Goal: Communication & Community: Answer question/provide support

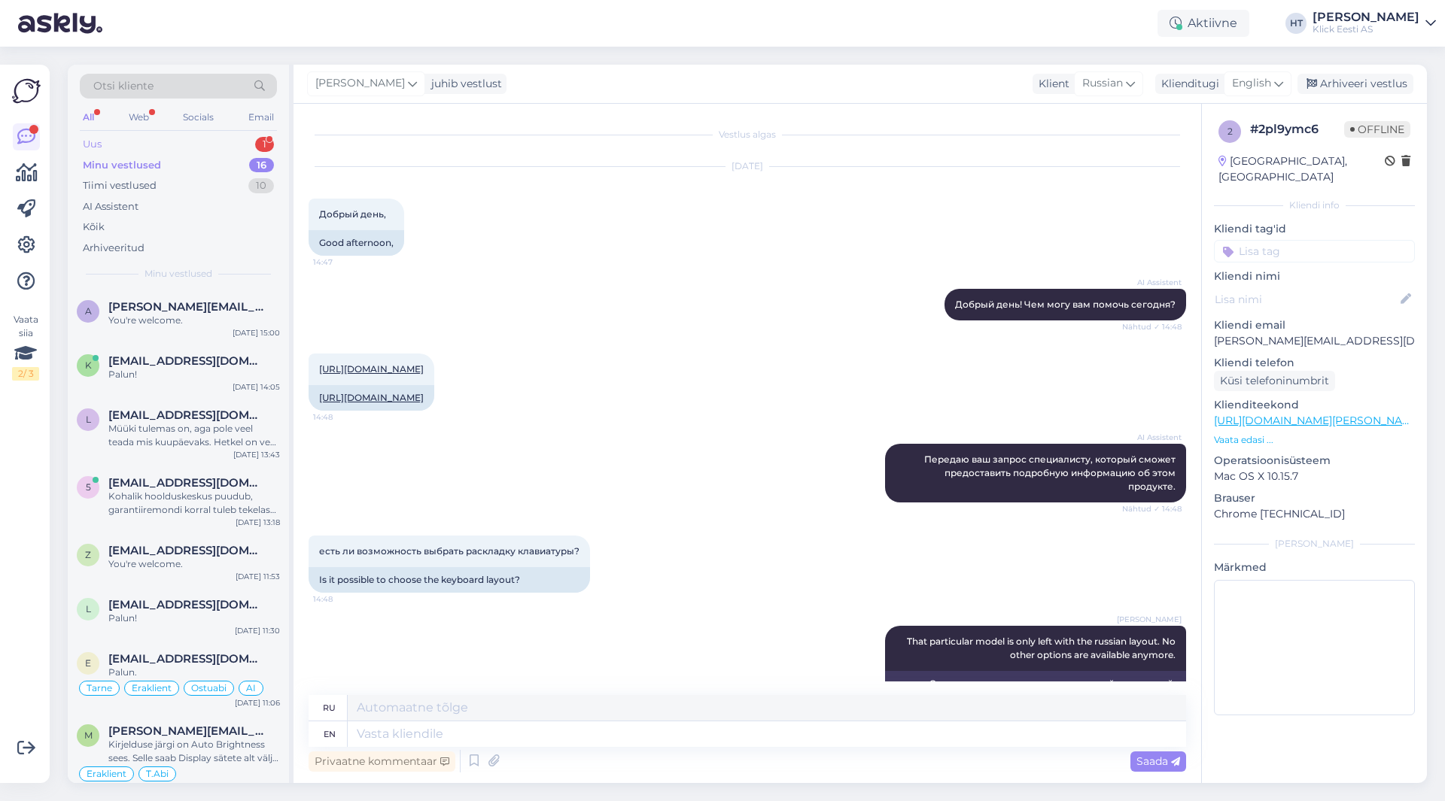
scroll to position [474, 0]
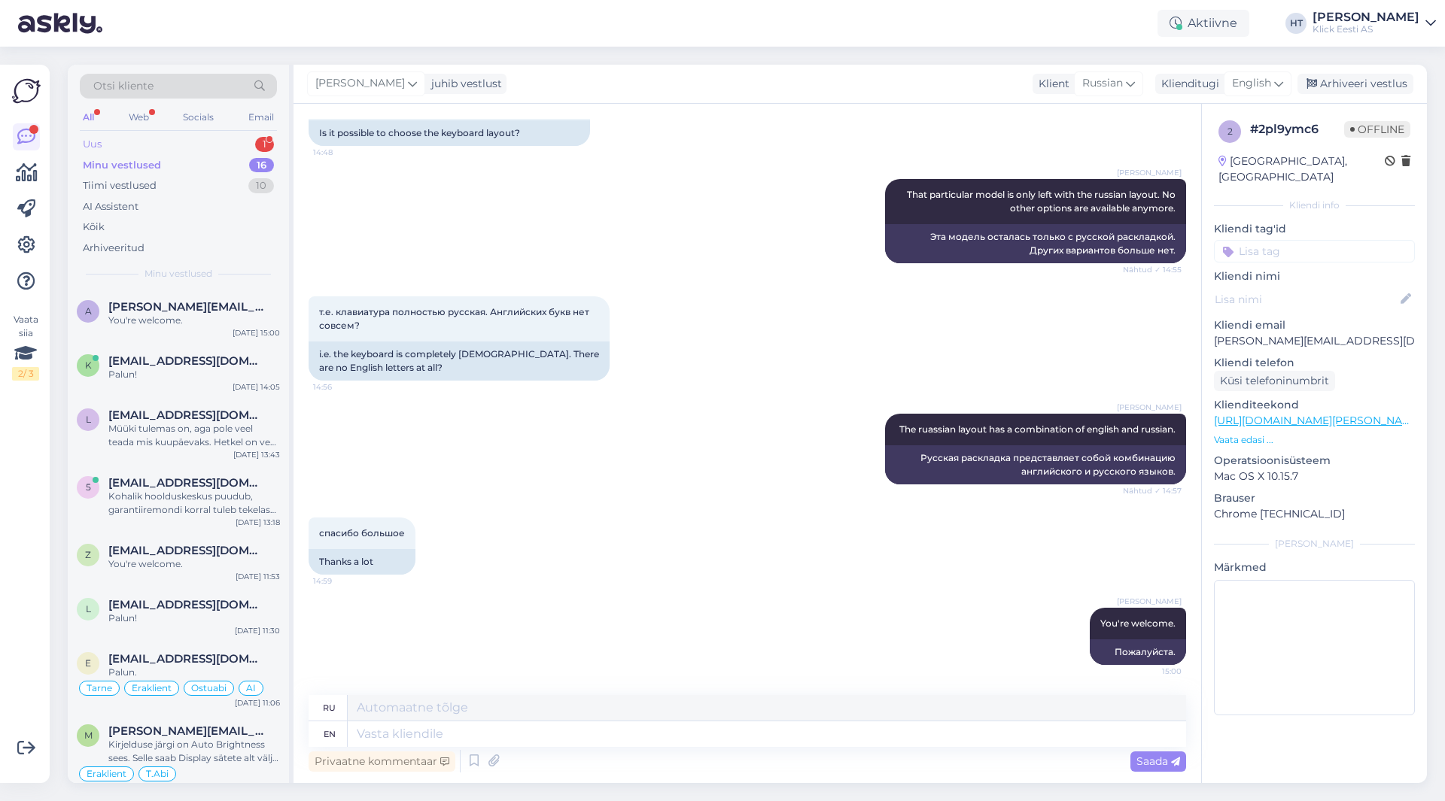
click at [195, 146] on div "Uus 1" at bounding box center [178, 144] width 197 height 21
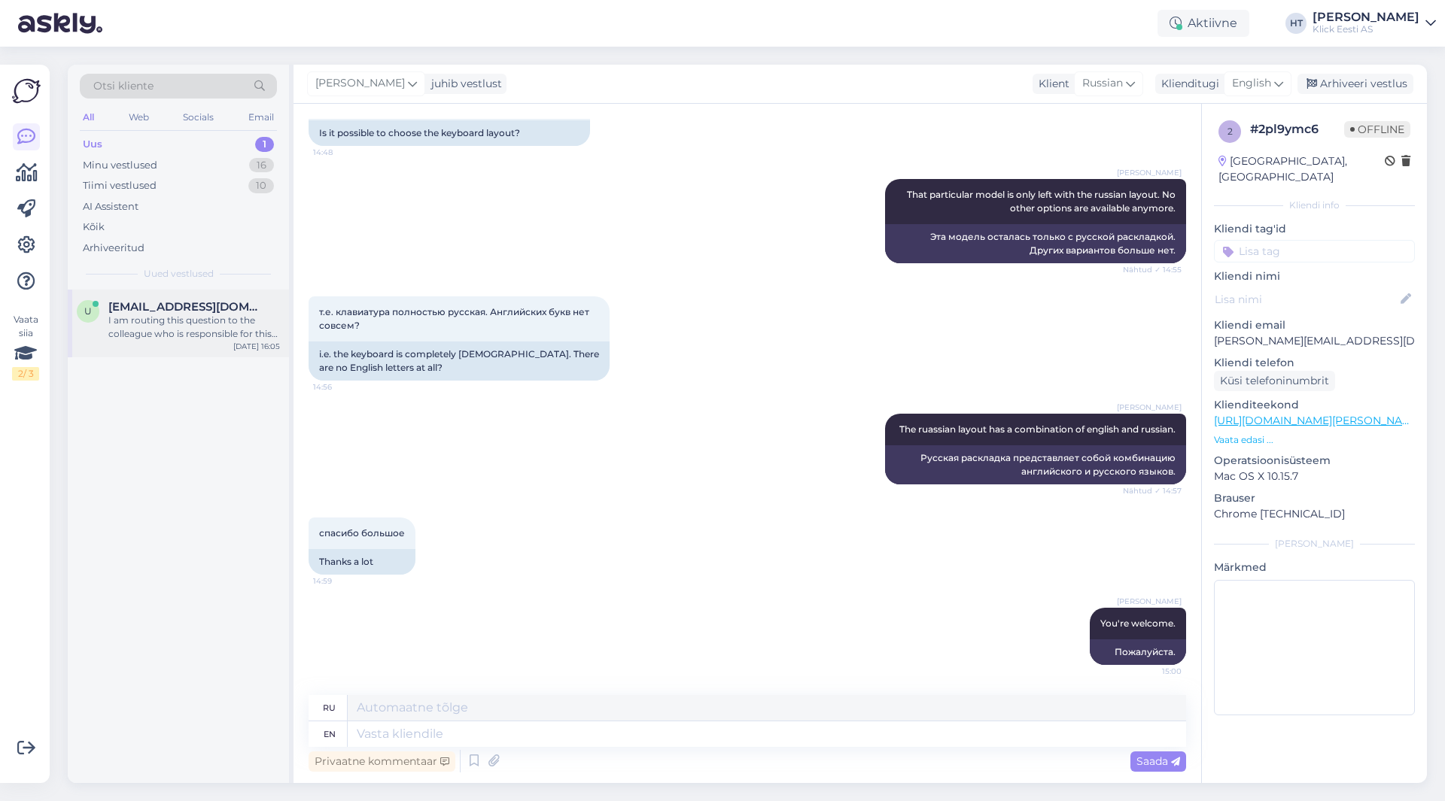
click at [178, 325] on div "I am routing this question to the colleague who is responsible for this topic. …" at bounding box center [194, 327] width 172 height 27
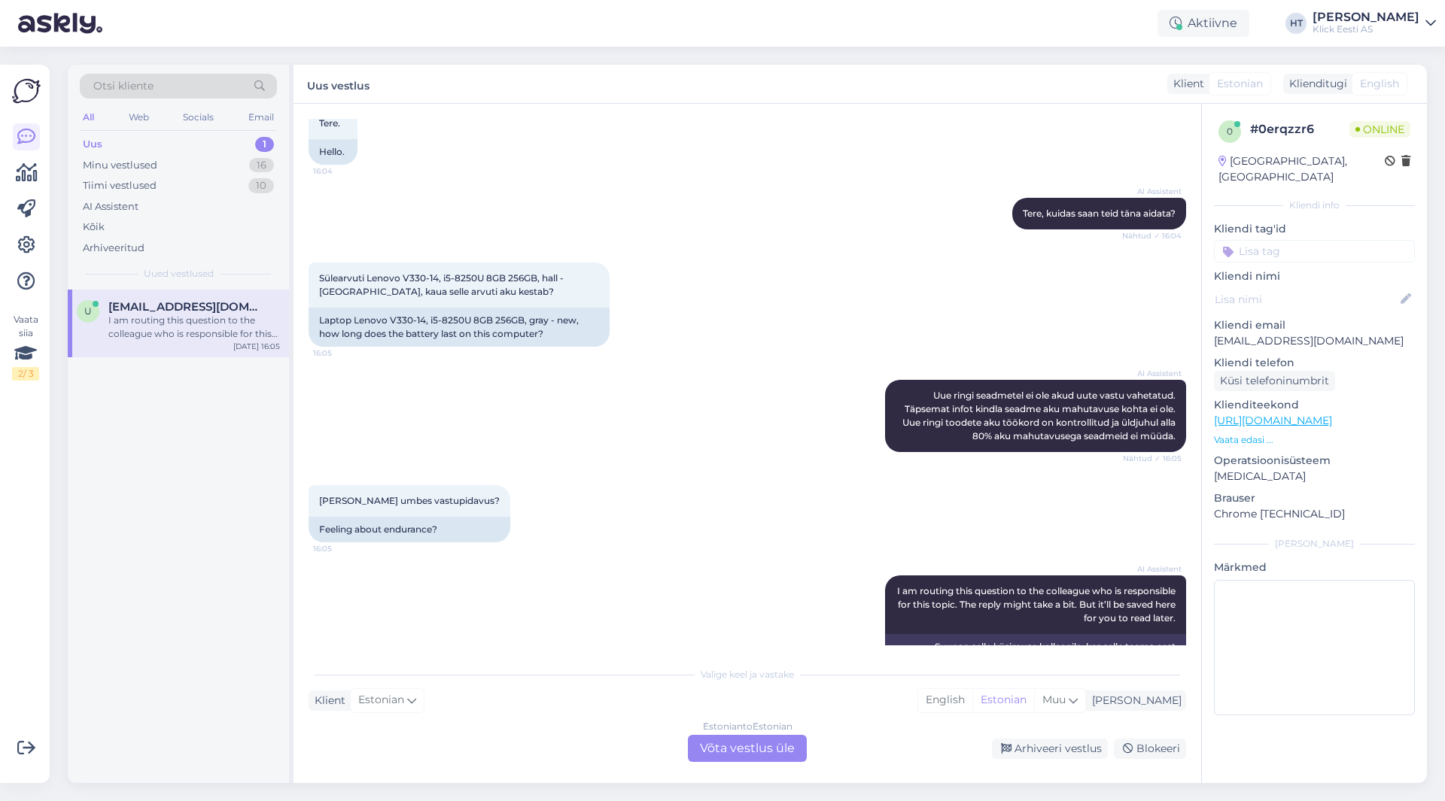
scroll to position [149, 0]
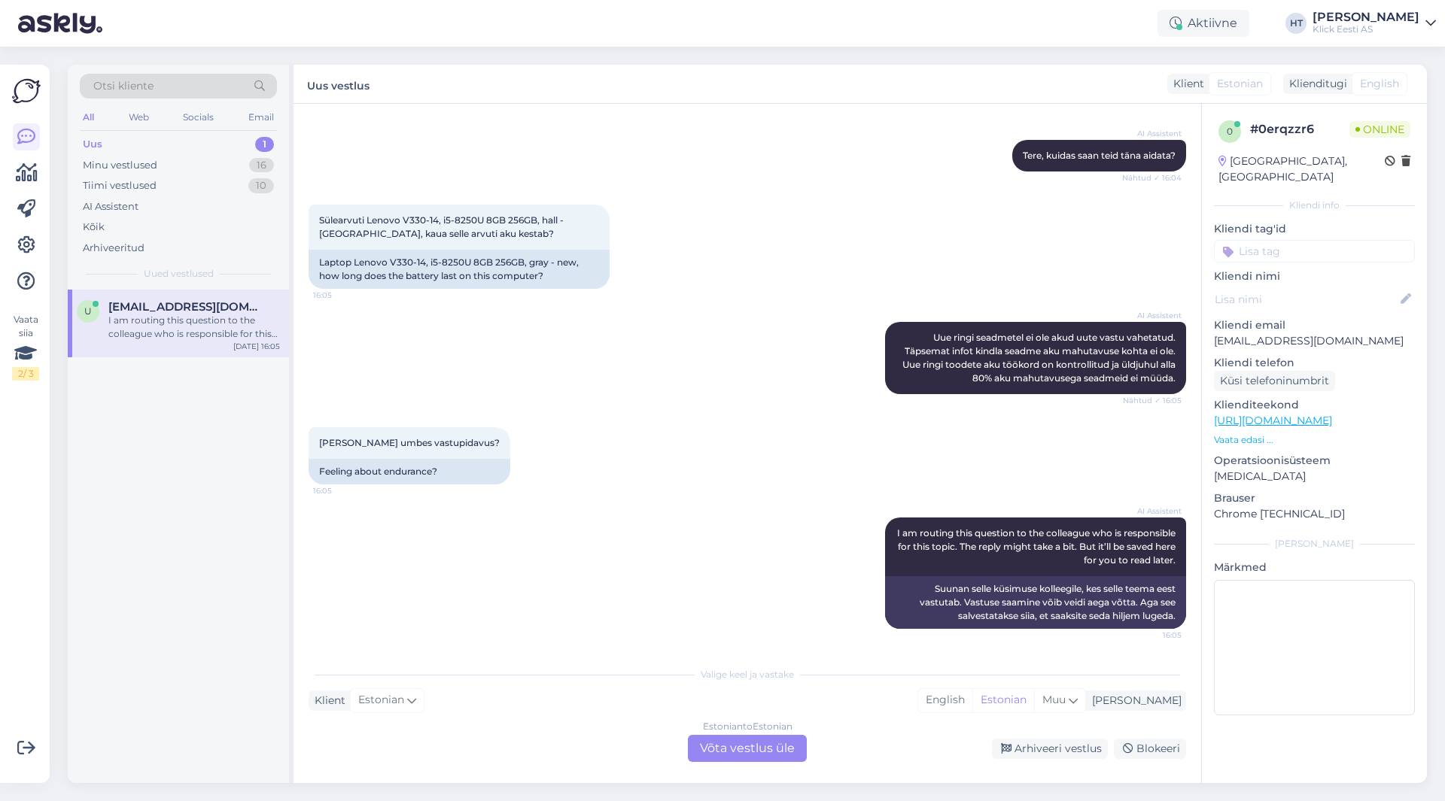
click at [1285, 333] on p "[EMAIL_ADDRESS][DOMAIN_NAME]" at bounding box center [1314, 341] width 201 height 16
copy p "[EMAIL_ADDRESS][DOMAIN_NAME]"
click at [199, 78] on div "Otsi kliente" at bounding box center [178, 86] width 197 height 25
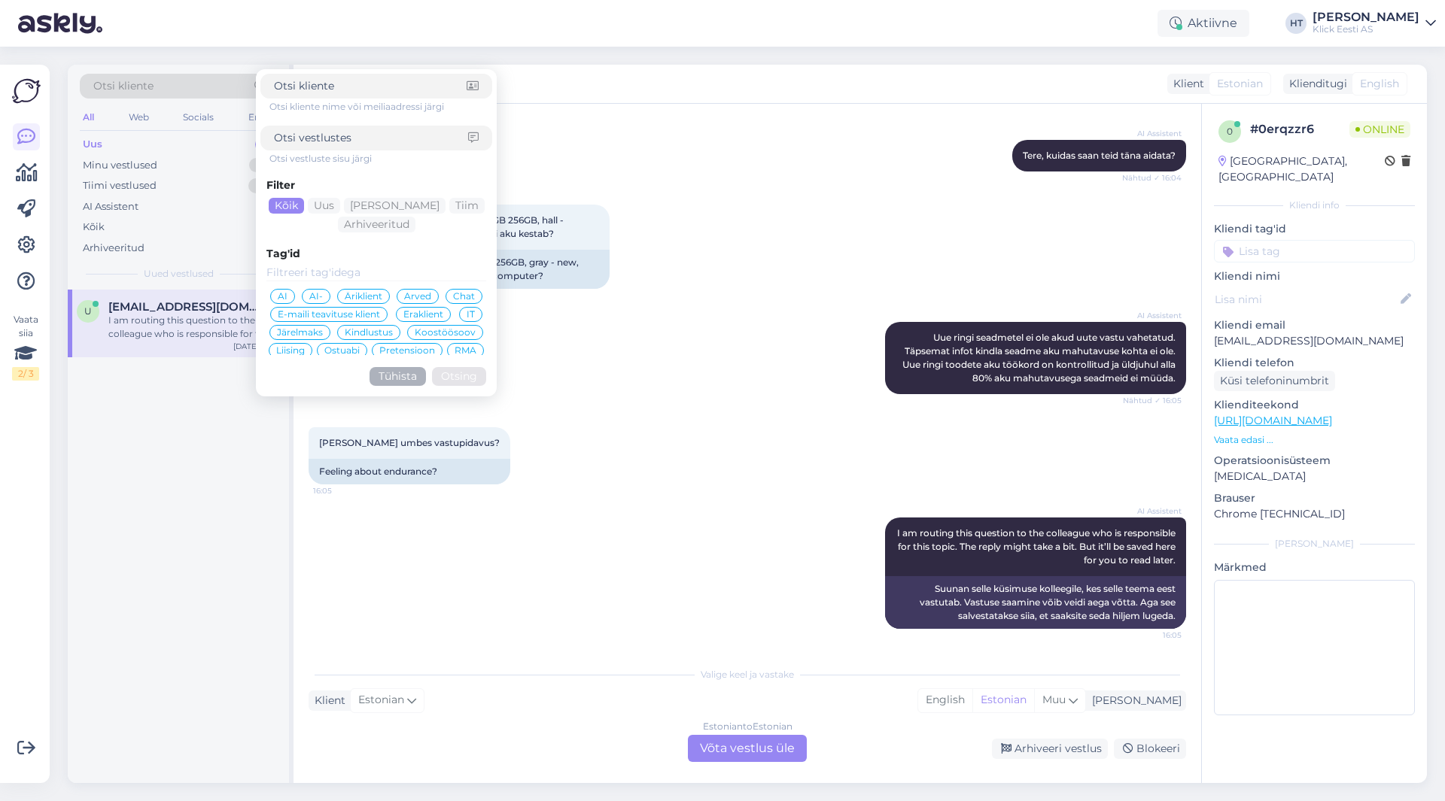
click at [339, 132] on input at bounding box center [371, 138] width 194 height 16
paste input "[EMAIL_ADDRESS][DOMAIN_NAME]"
type input "u"
click at [354, 90] on input at bounding box center [370, 86] width 193 height 16
paste input "[EMAIL_ADDRESS][DOMAIN_NAME]"
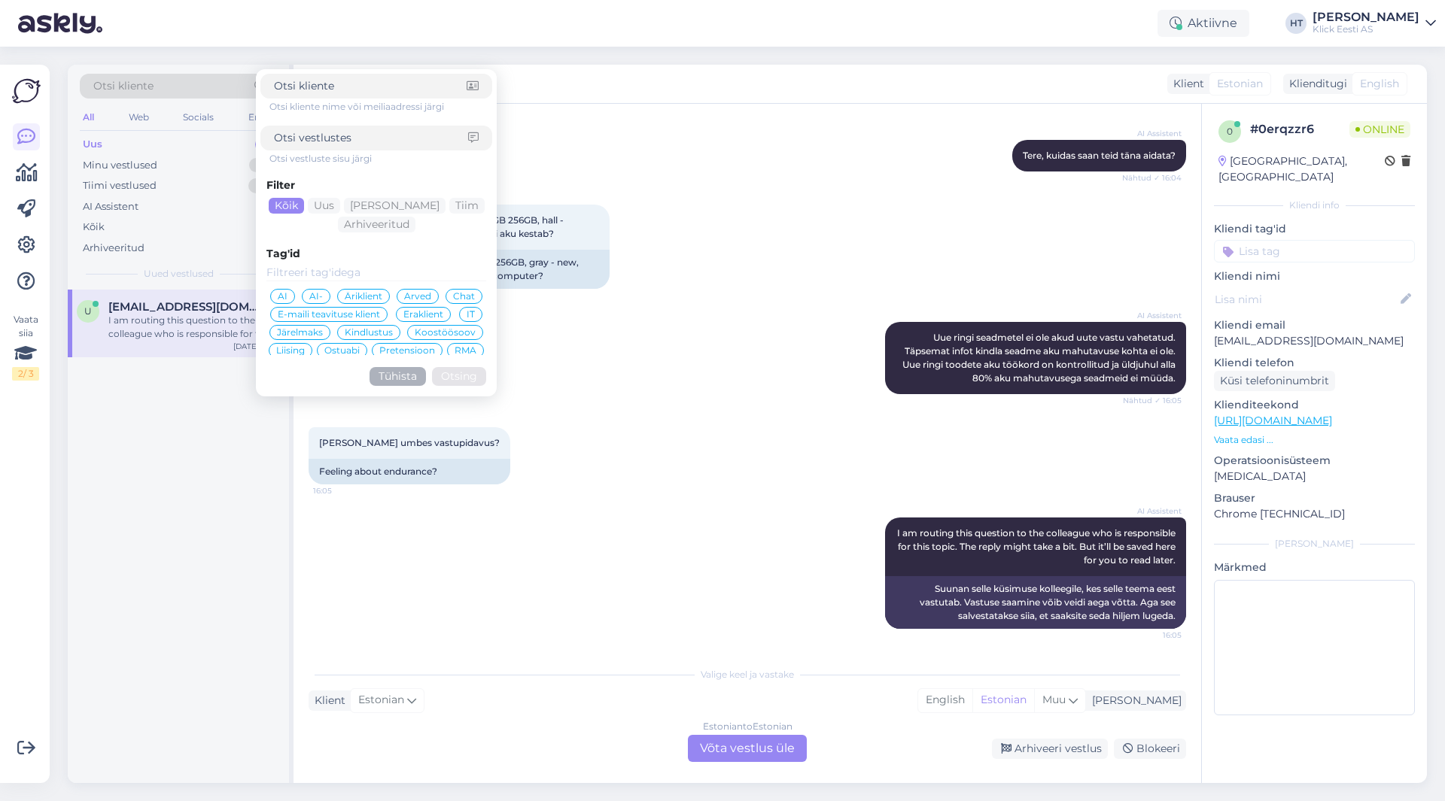
type input "[EMAIL_ADDRESS][DOMAIN_NAME]"
click button "Otsing" at bounding box center [459, 376] width 54 height 19
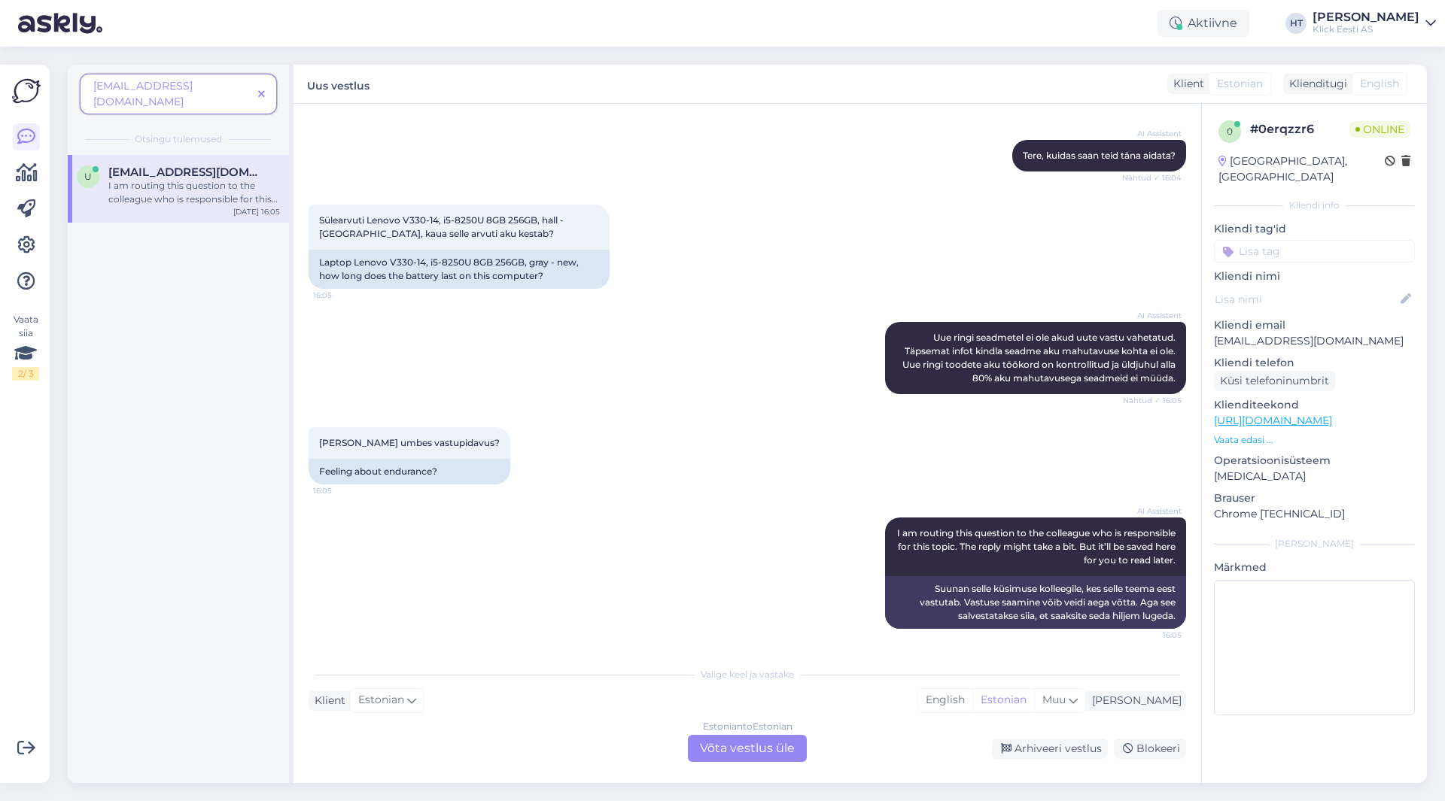
click at [266, 87] on span at bounding box center [261, 95] width 19 height 16
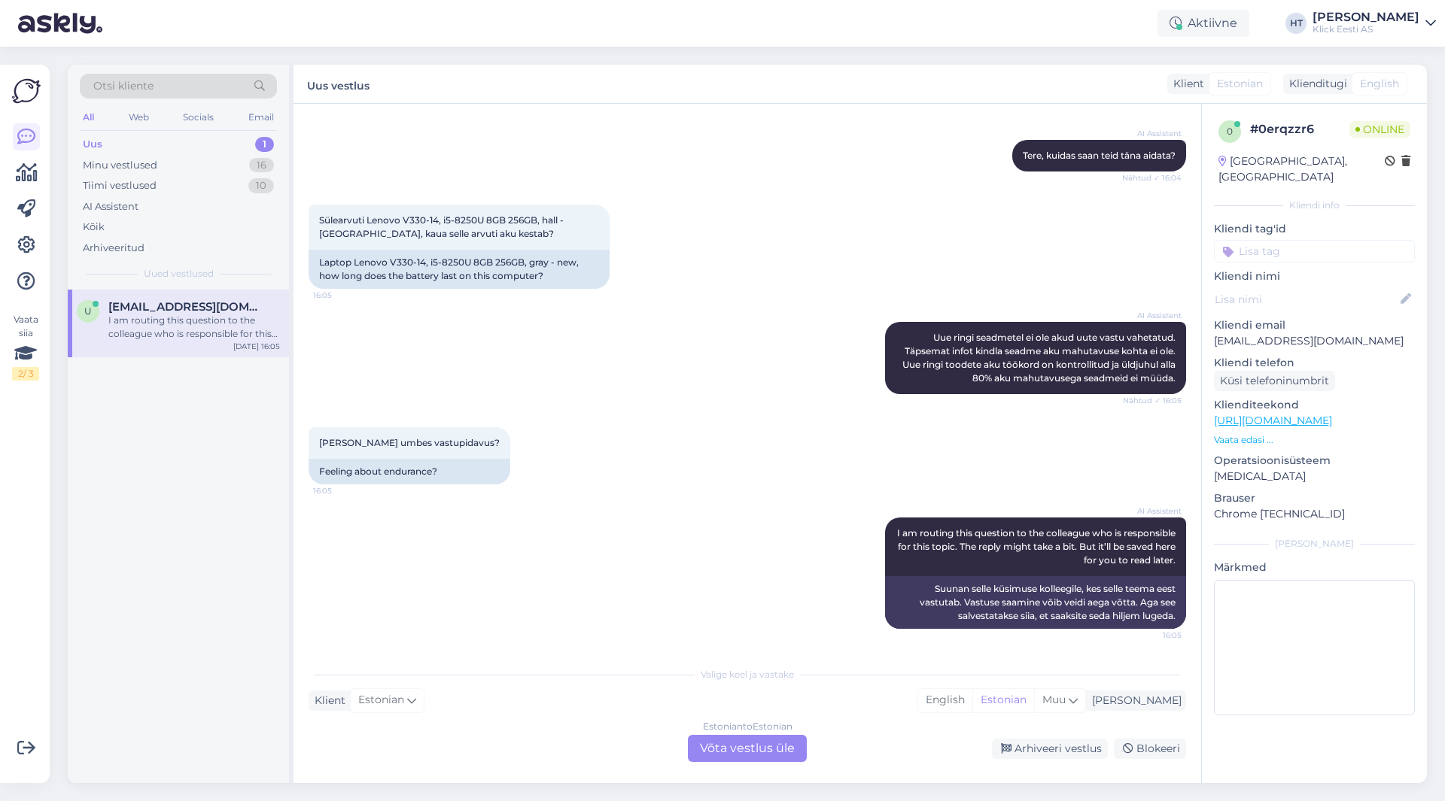
click at [720, 165] on div "AI Assistent [PERSON_NAME], kuidas saan teid [PERSON_NAME] aidata? Nähtud ✓ 16:…" at bounding box center [747, 155] width 877 height 65
click at [756, 290] on div "Sülearvuti Lenovo V330-14, i5-8250U 8GB 256GB, hall - [GEOGRAPHIC_DATA], kaua s…" at bounding box center [747, 246] width 877 height 117
click at [756, 272] on div "Sülearvuti Lenovo V330-14, i5-8250U 8GB 256GB, hall - [GEOGRAPHIC_DATA], kaua s…" at bounding box center [747, 246] width 877 height 117
click at [750, 231] on div "Sülearvuti Lenovo V330-14, i5-8250U 8GB 256GB, hall - [GEOGRAPHIC_DATA], kaua s…" at bounding box center [747, 246] width 877 height 117
click at [748, 230] on div "Sülearvuti Lenovo V330-14, i5-8250U 8GB 256GB, hall - [GEOGRAPHIC_DATA], kaua s…" at bounding box center [747, 246] width 877 height 117
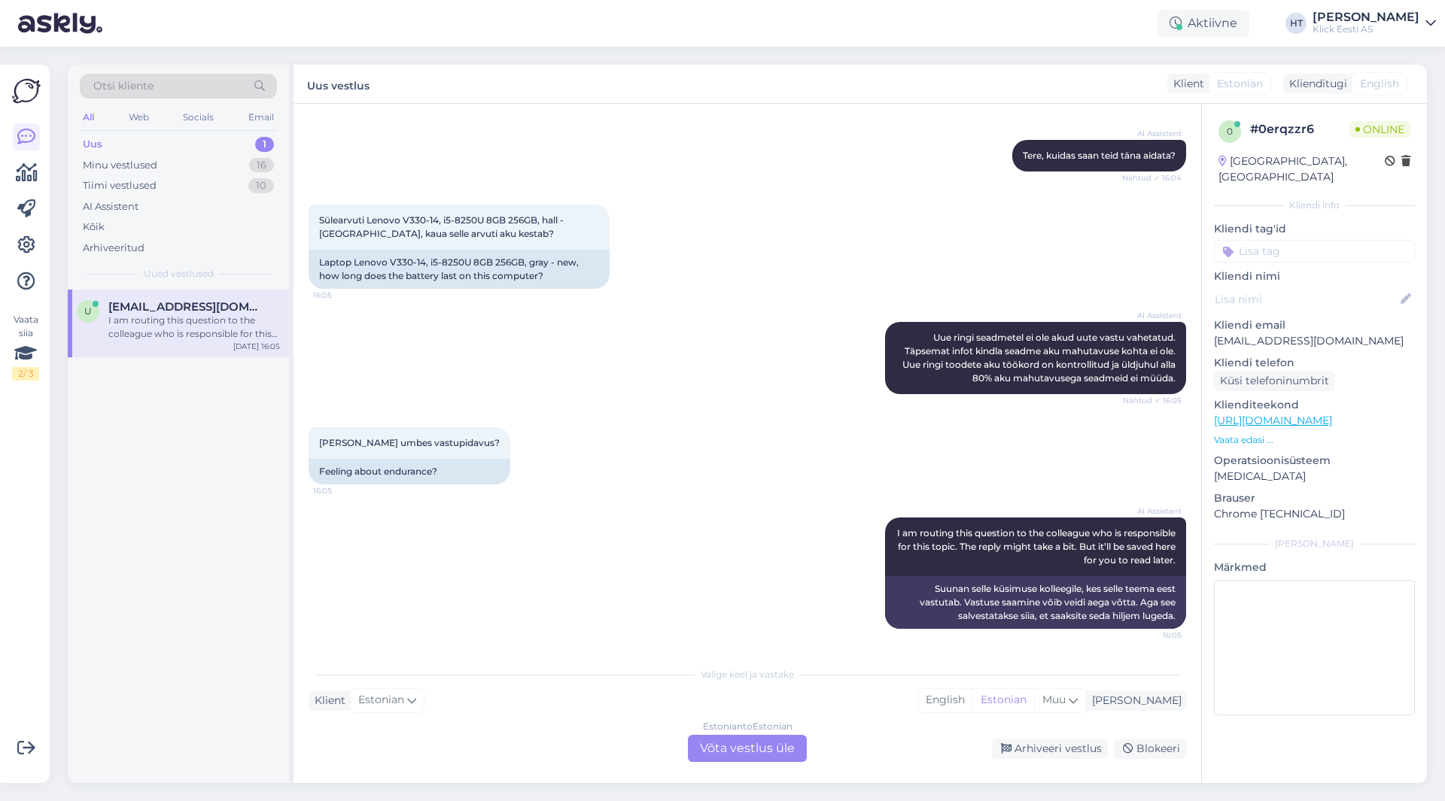
click at [750, 230] on div "Sülearvuti Lenovo V330-14, i5-8250U 8GB 256GB, hall - [GEOGRAPHIC_DATA], kaua s…" at bounding box center [747, 246] width 877 height 117
click at [765, 237] on div "Sülearvuti Lenovo V330-14, i5-8250U 8GB 256GB, hall - [GEOGRAPHIC_DATA], kaua s…" at bounding box center [747, 246] width 877 height 117
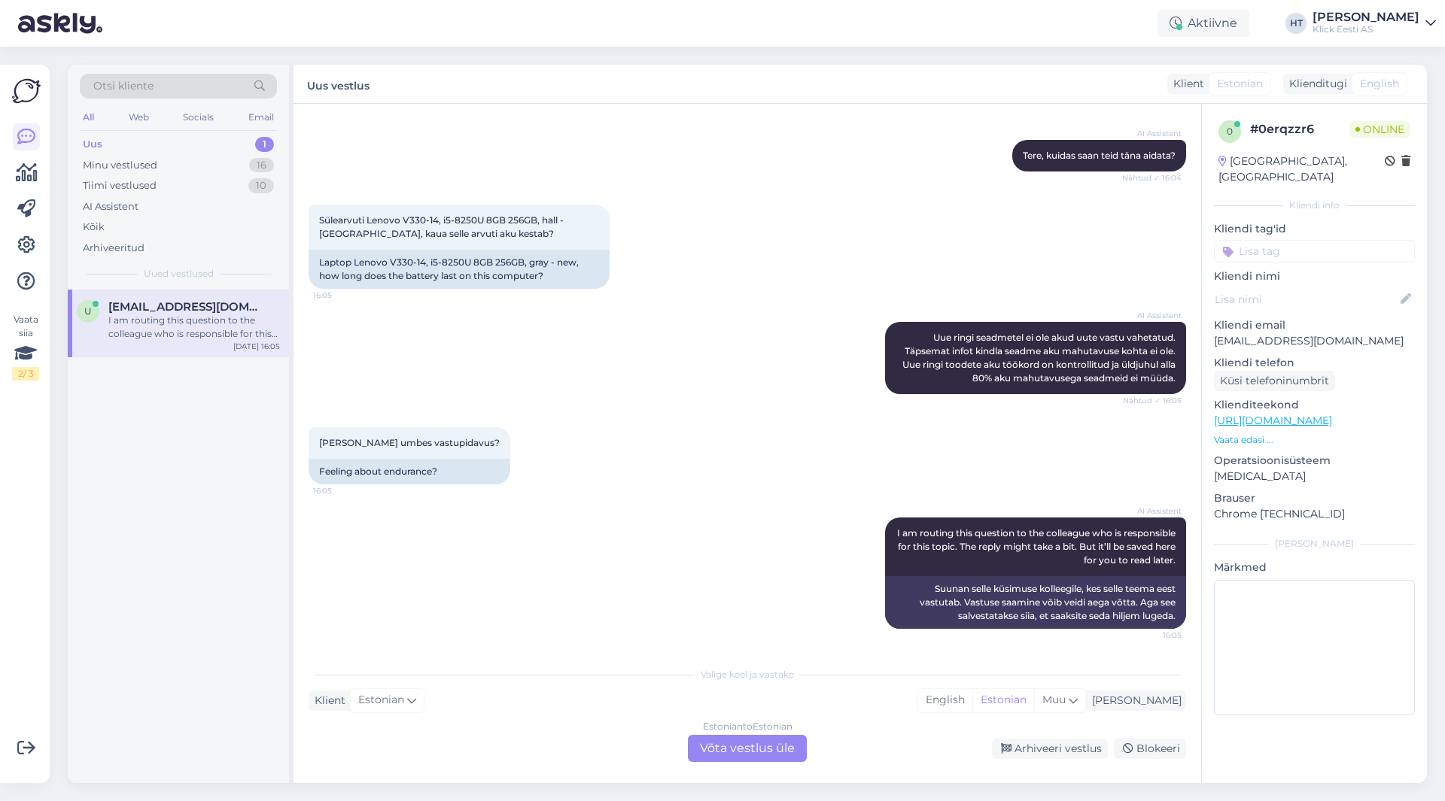
click at [768, 236] on div "Sülearvuti Lenovo V330-14, i5-8250U 8GB 256GB, hall - [GEOGRAPHIC_DATA], kaua s…" at bounding box center [747, 246] width 877 height 117
click at [202, 89] on div "Otsi kliente" at bounding box center [178, 86] width 197 height 25
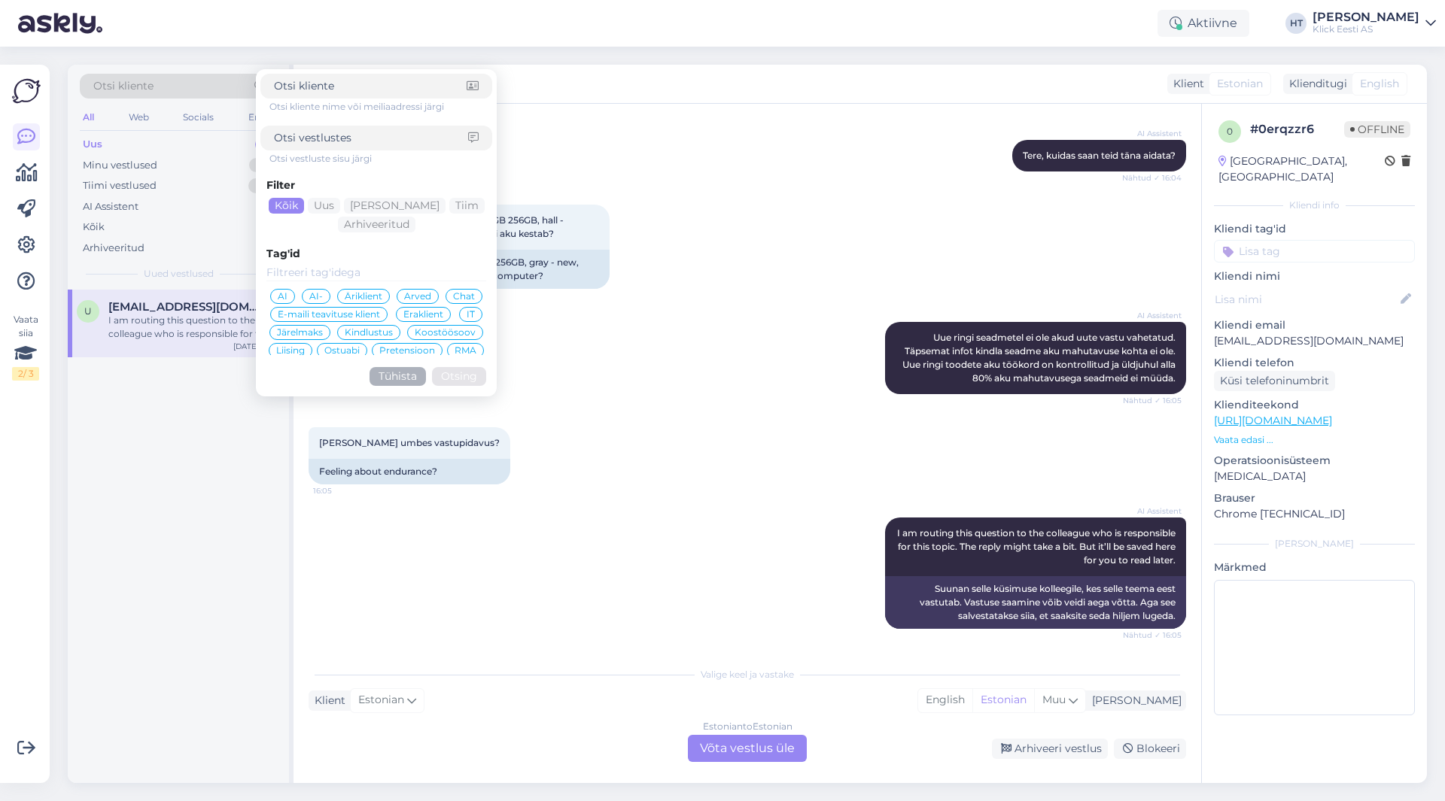
click at [329, 144] on input at bounding box center [371, 138] width 194 height 16
type input "kasutusest"
click button "Otsing" at bounding box center [459, 376] width 54 height 19
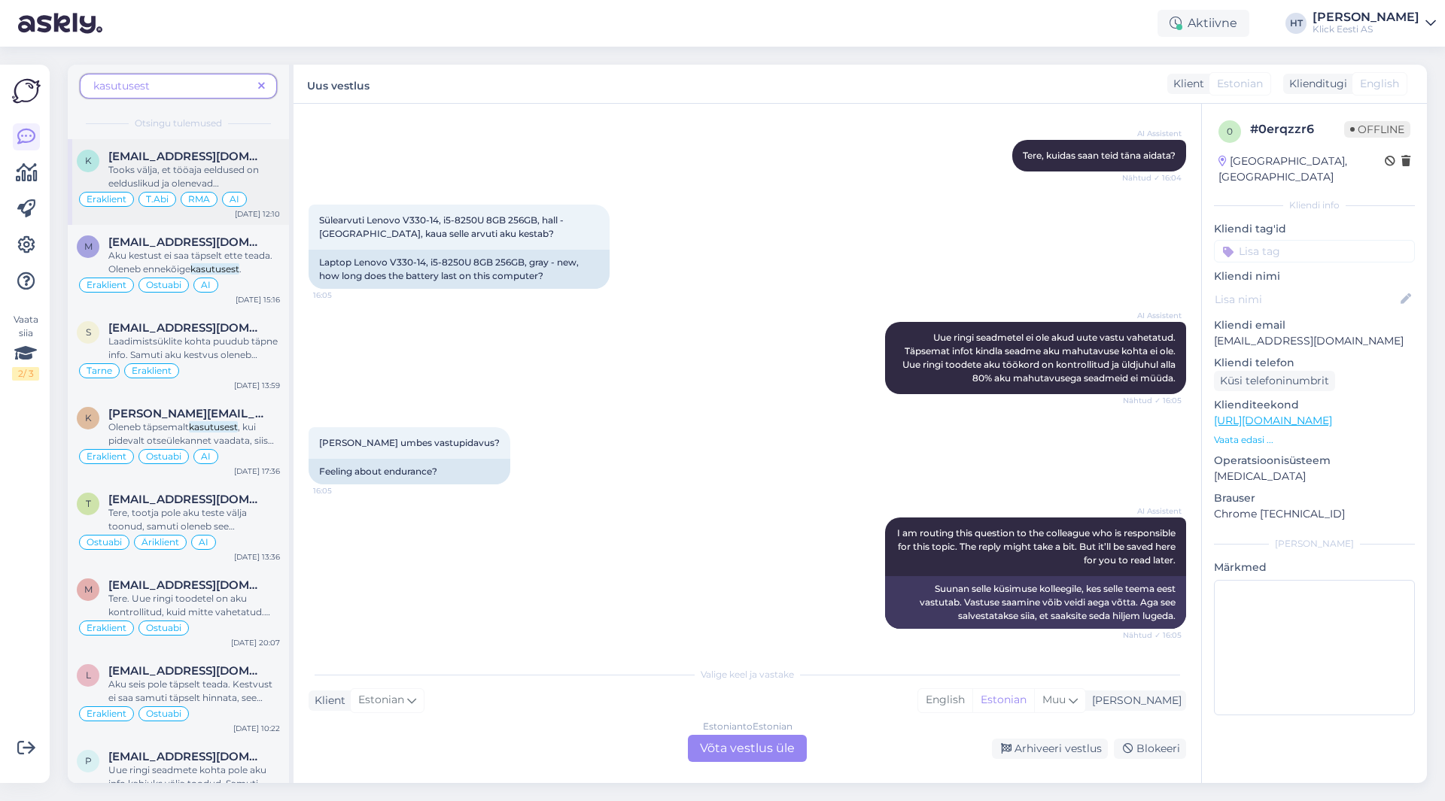
click at [261, 174] on div "Tooks välja, et tööaja eeldused on eelduslikud ja olenevad hetkelisest kasutuse…" at bounding box center [194, 176] width 172 height 27
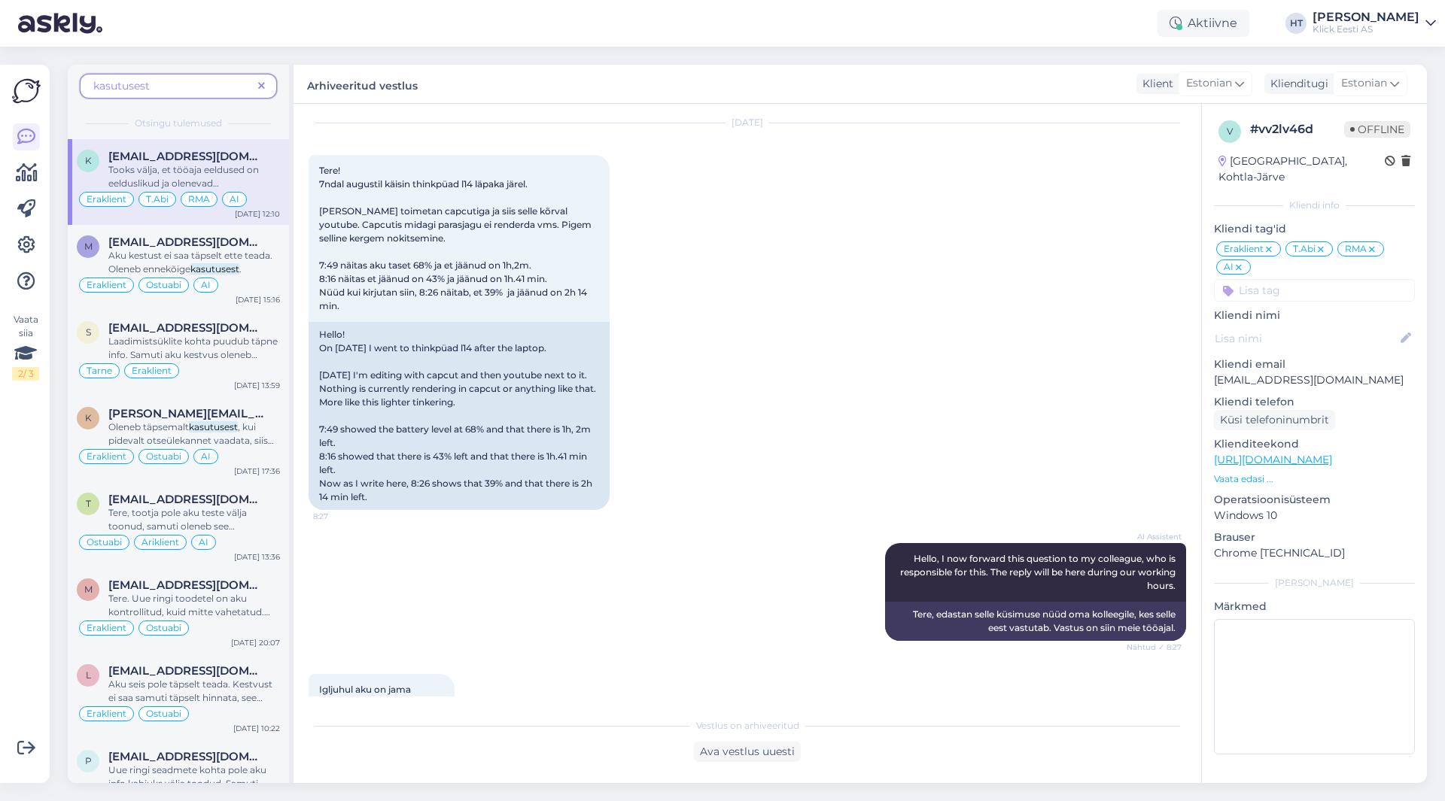
scroll to position [8, 0]
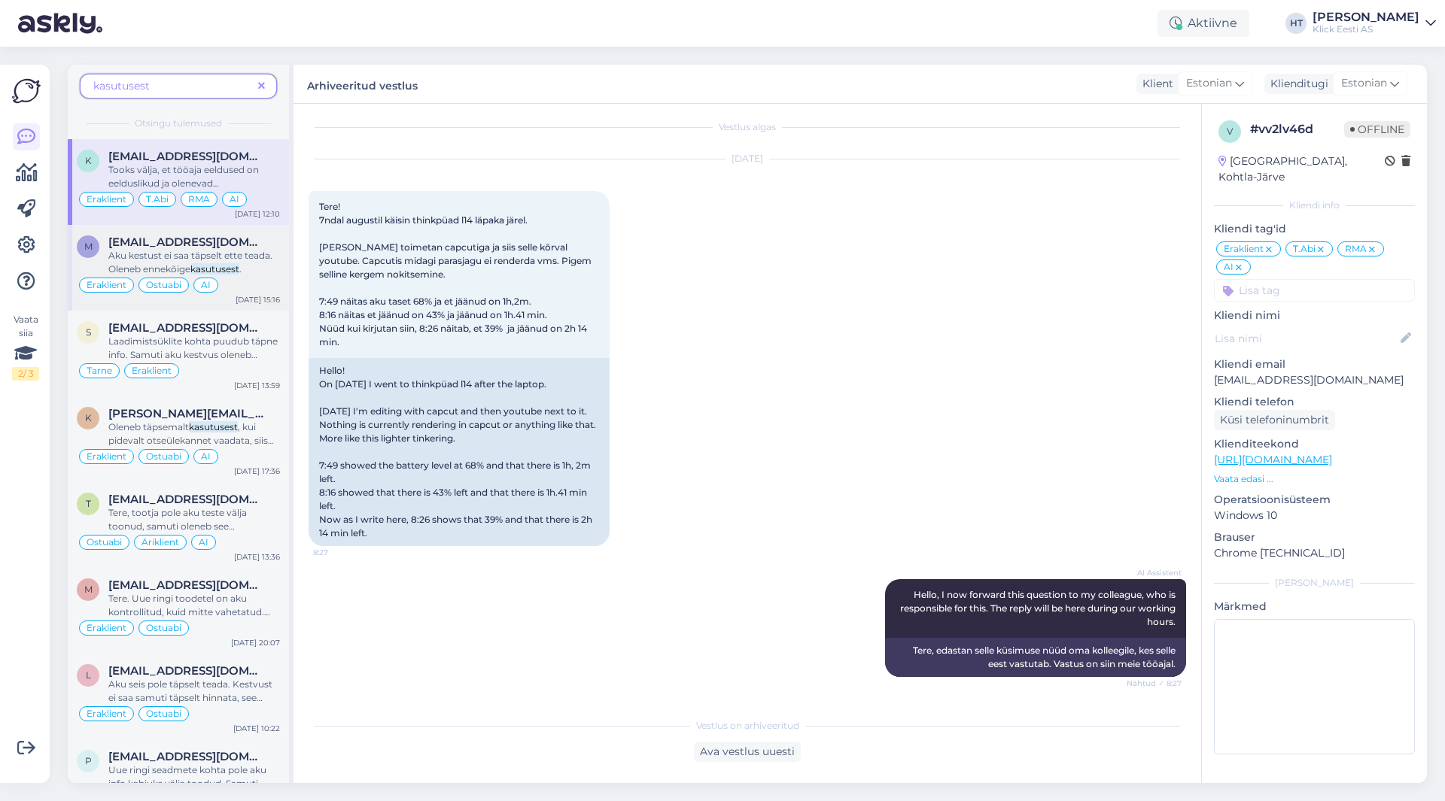
click at [242, 264] on span "." at bounding box center [240, 268] width 2 height 11
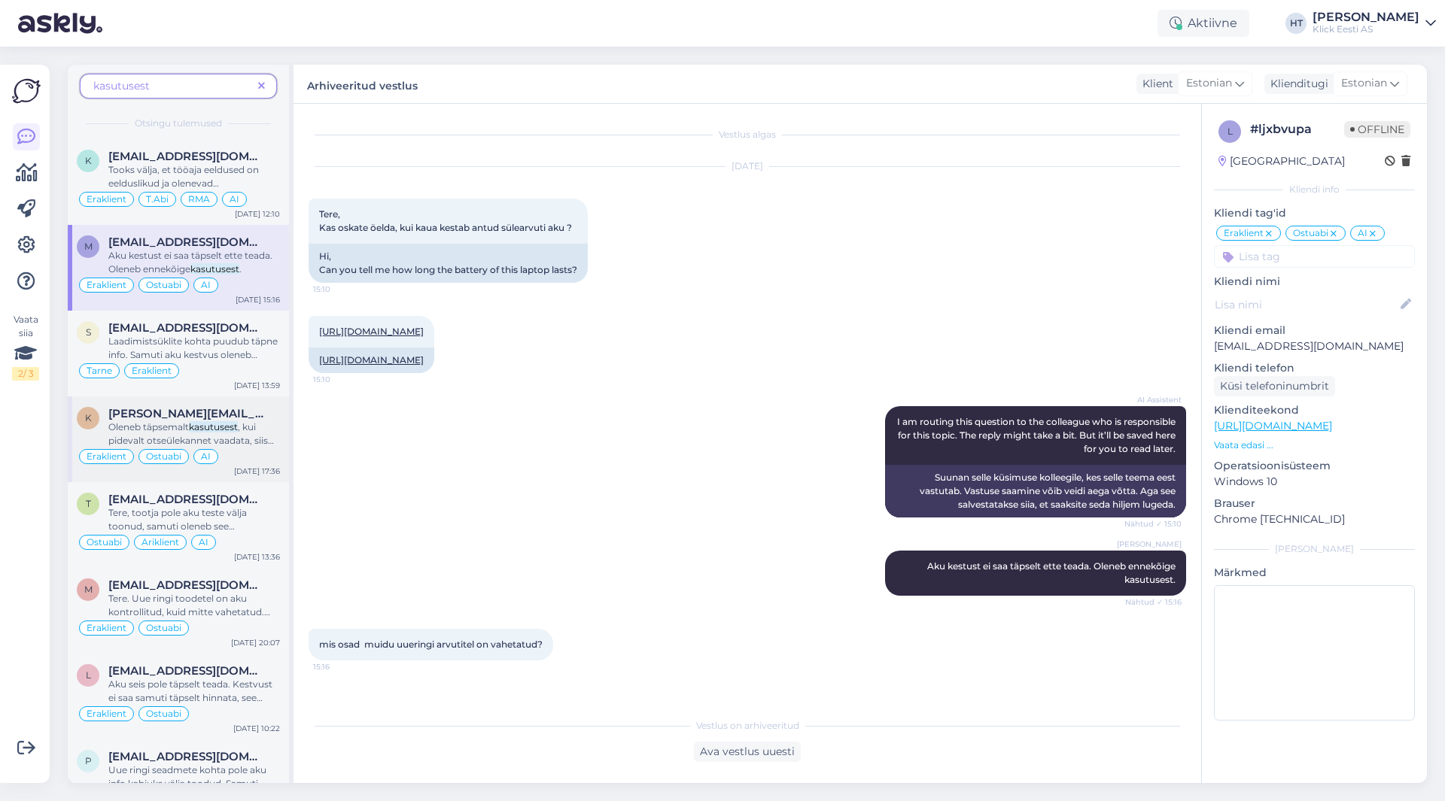
click at [254, 433] on div "Oleneb täpsemalt kasutusest , kui pidevalt otseülekannet vaadata, siis läheb ki…" at bounding box center [194, 434] width 172 height 27
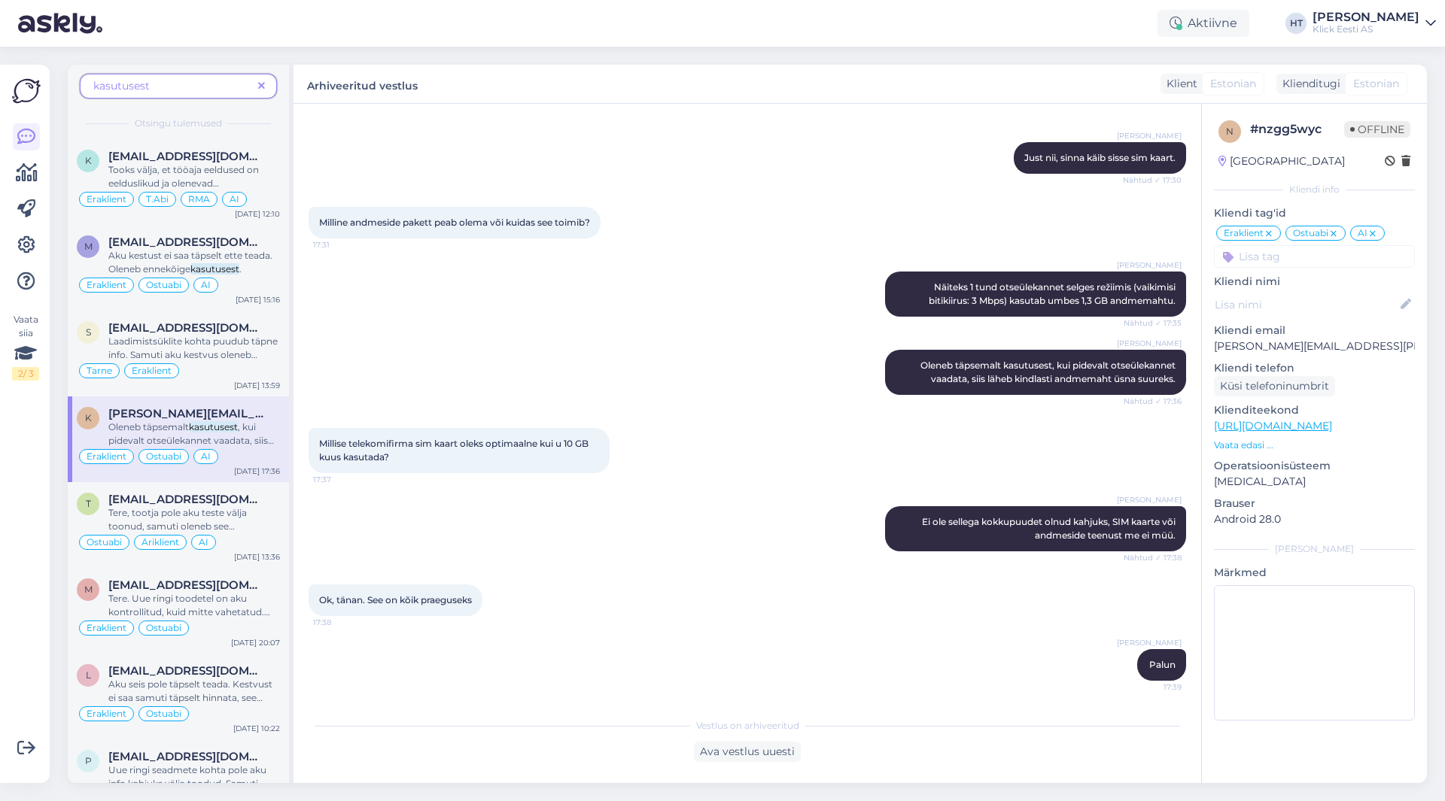
scroll to position [433, 0]
click at [245, 508] on span "Tere, tootja pole aku teste välja toonud, samuti oleneb see ennekõige" at bounding box center [177, 526] width 138 height 38
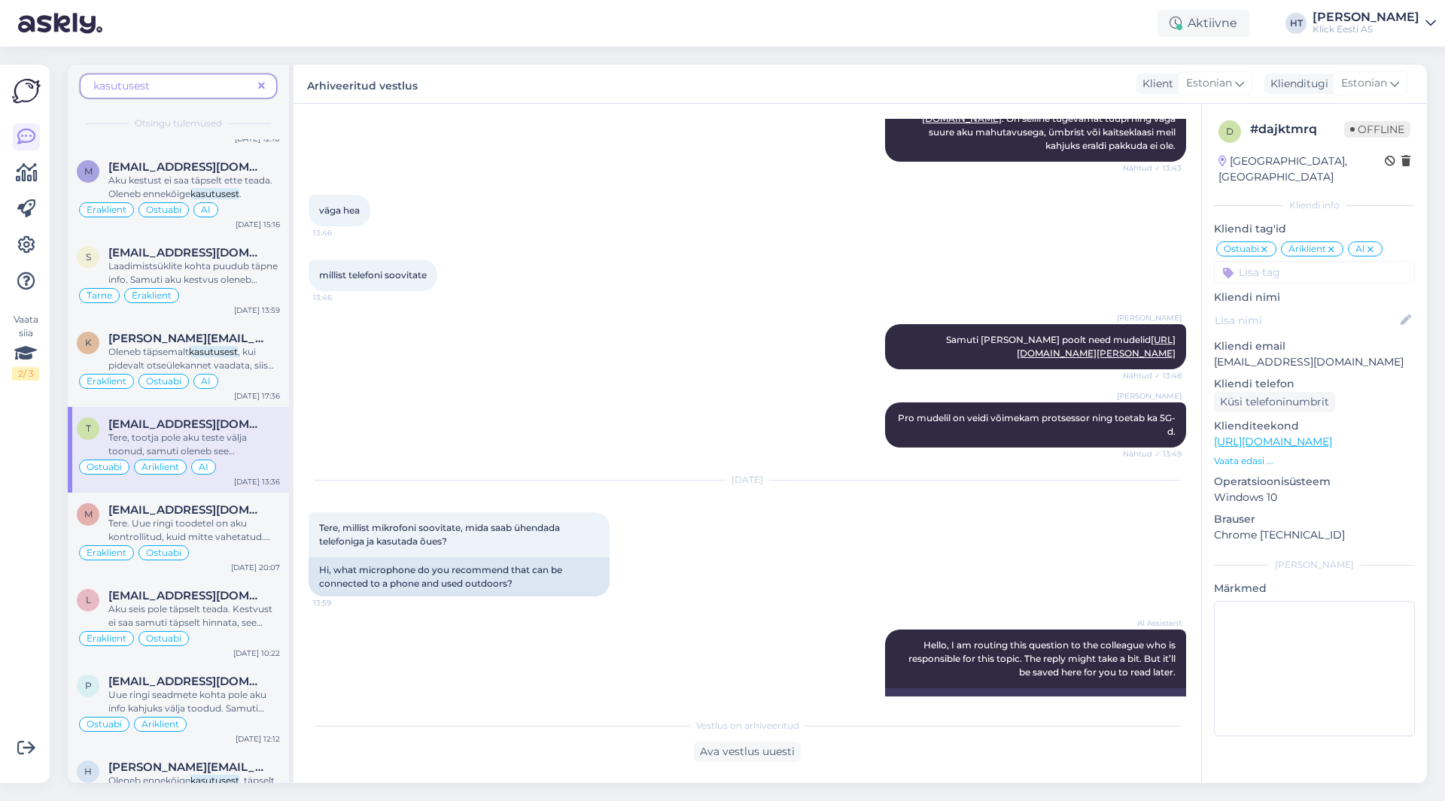
scroll to position [5477, 0]
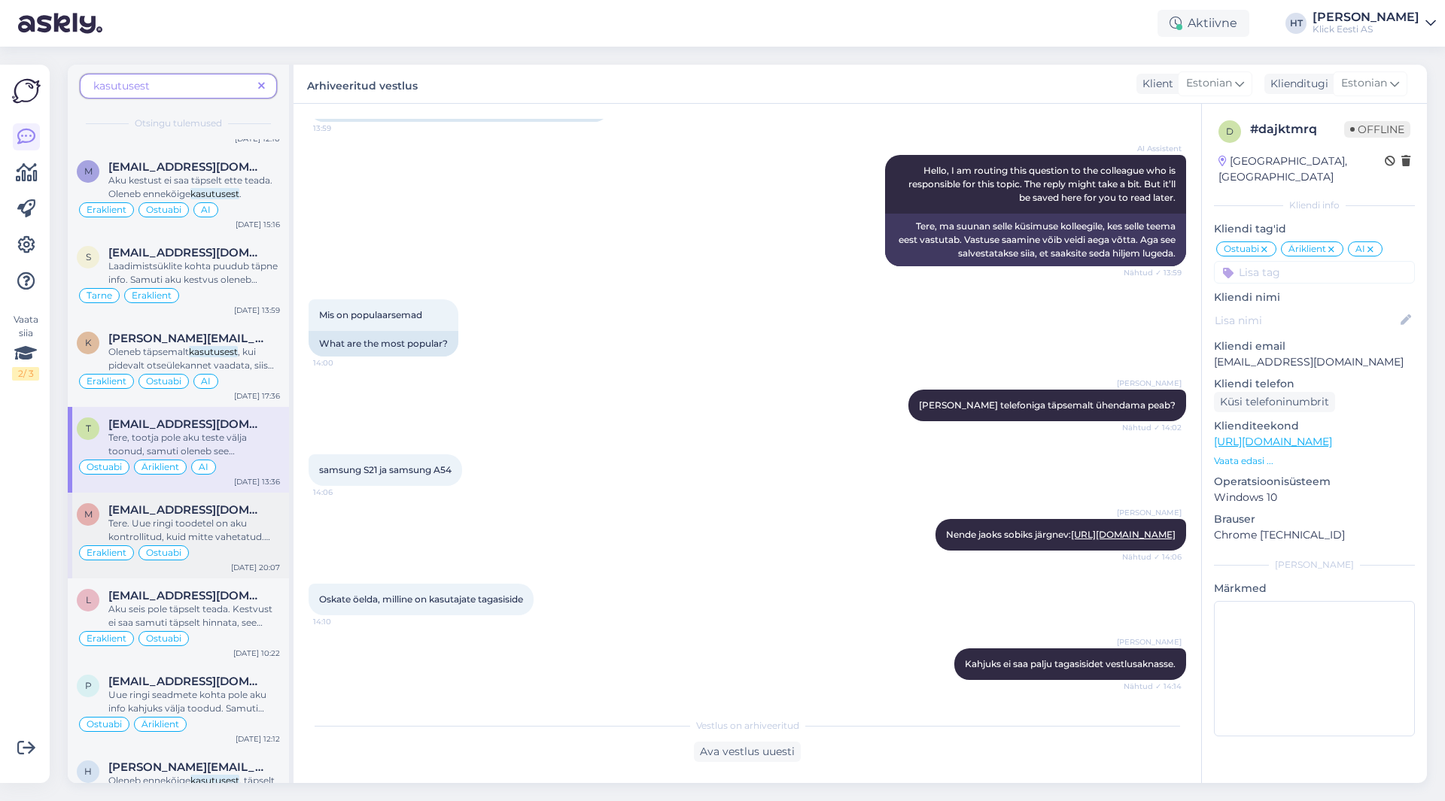
click at [145, 515] on span "[EMAIL_ADDRESS][DOMAIN_NAME]" at bounding box center [186, 510] width 157 height 14
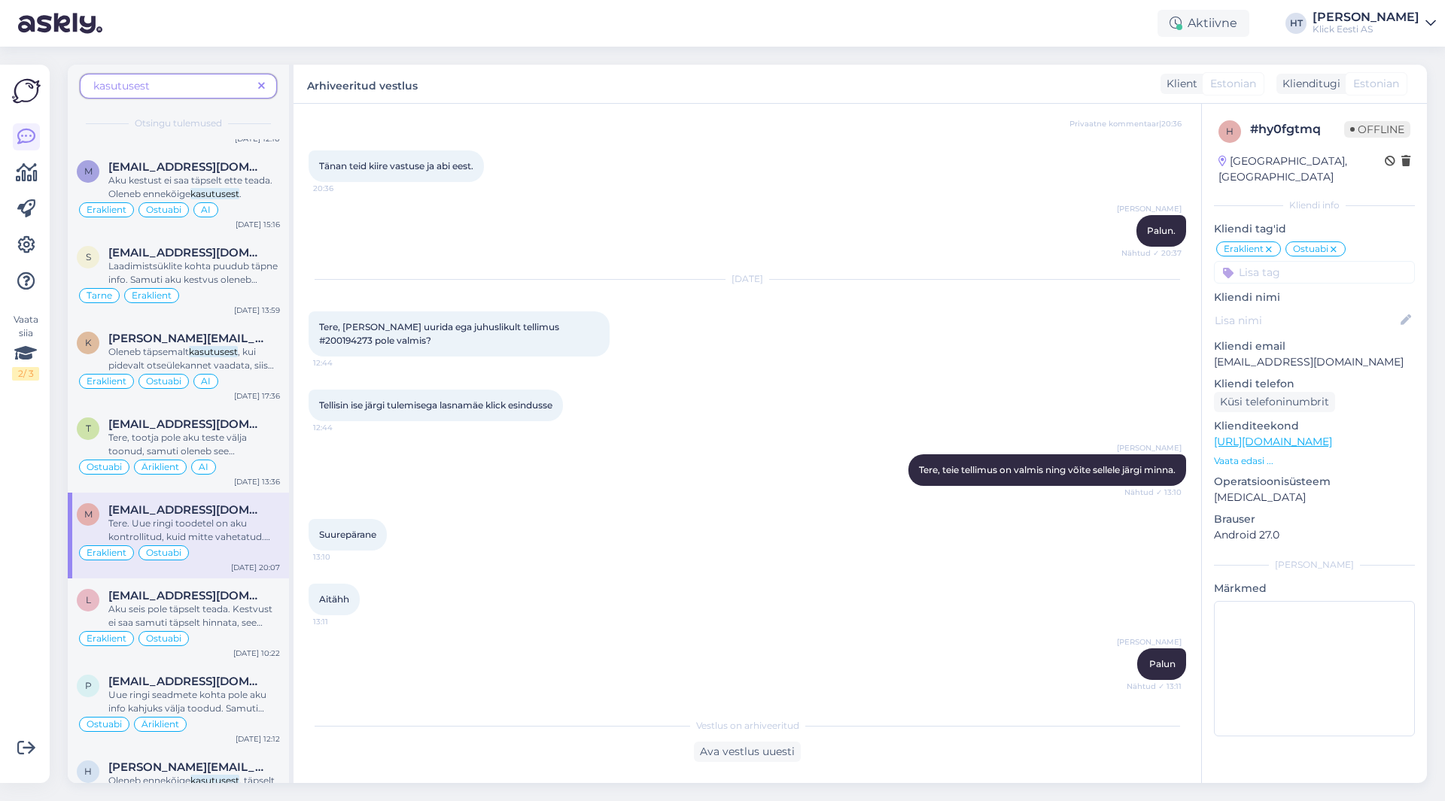
scroll to position [735, 0]
click at [196, 607] on span "Aku seis pole täpselt teada. Kestvust ei saa samuti täpselt hinnata, see oleneb…" at bounding box center [190, 623] width 164 height 38
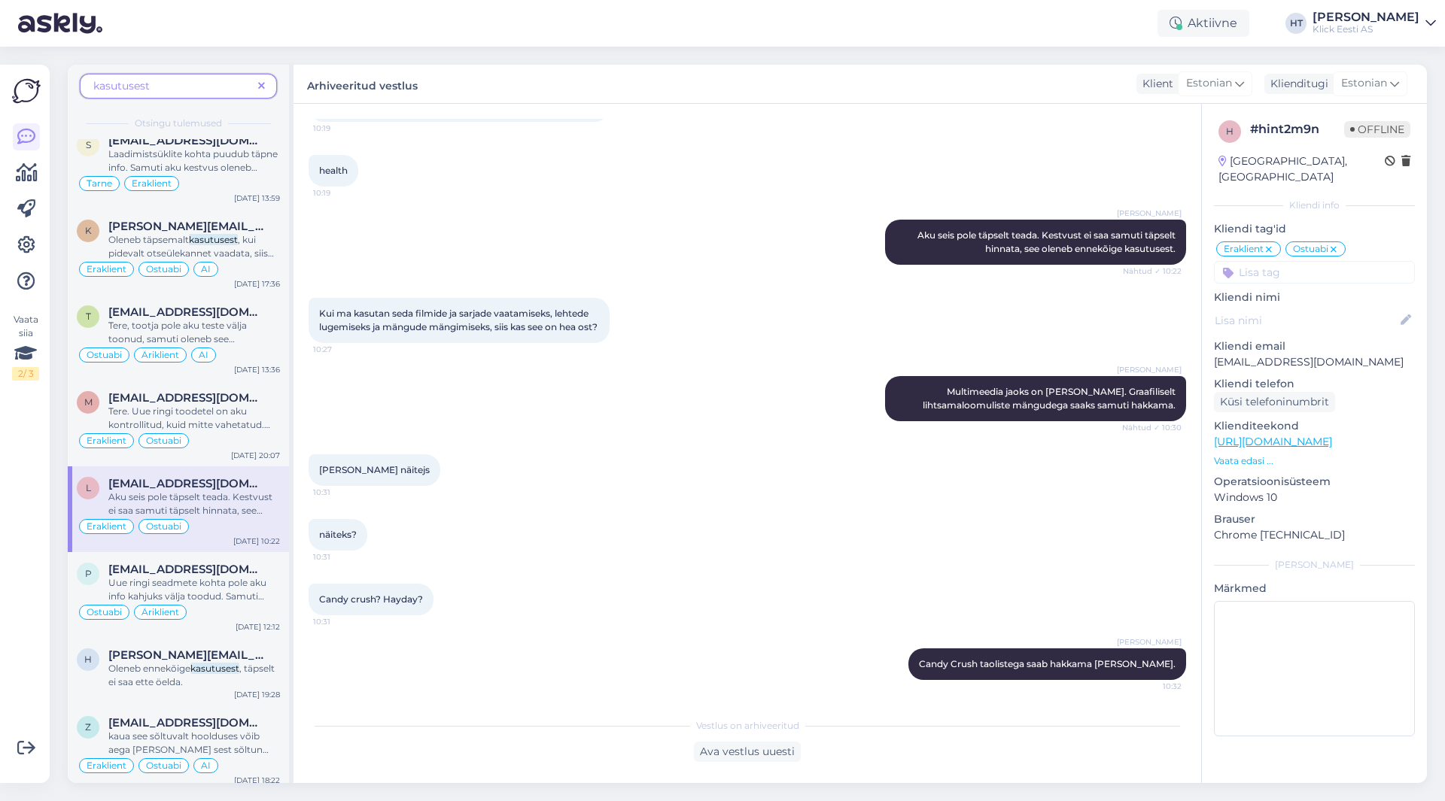
scroll to position [196, 0]
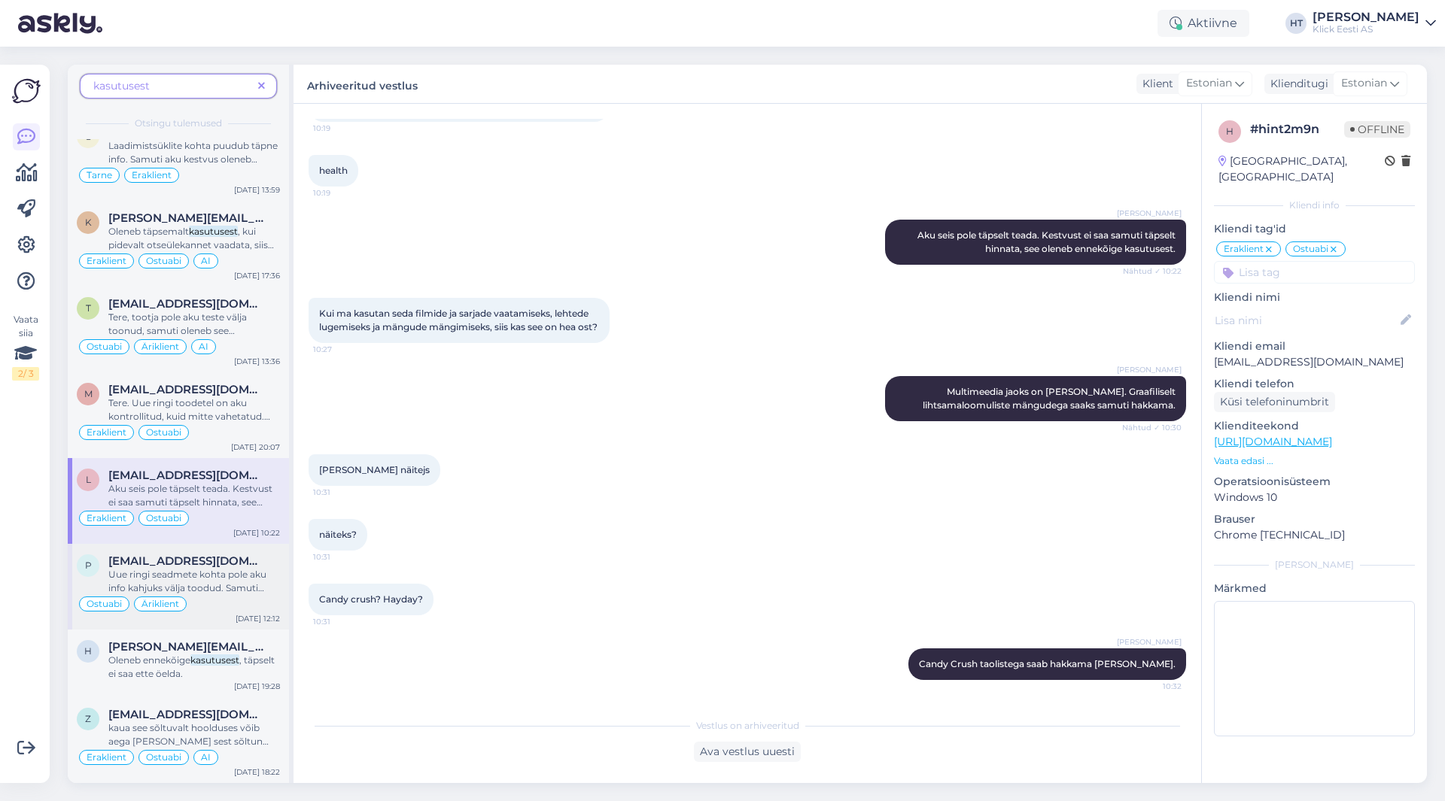
click at [227, 585] on span "Uue ringi seadmete kohta pole aku info kahjuks välja toodud. Samuti oleneb aku …" at bounding box center [187, 588] width 158 height 38
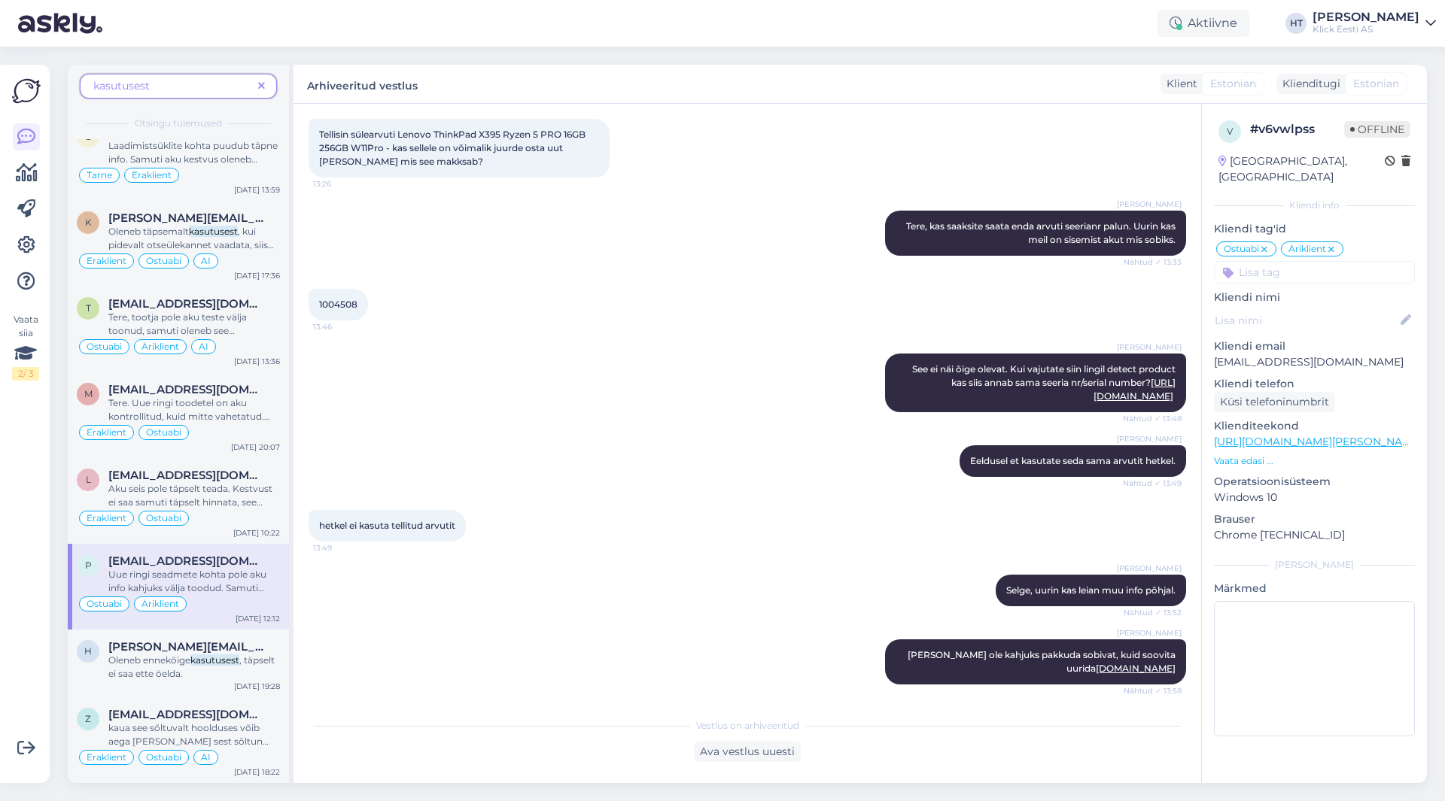
scroll to position [206, 0]
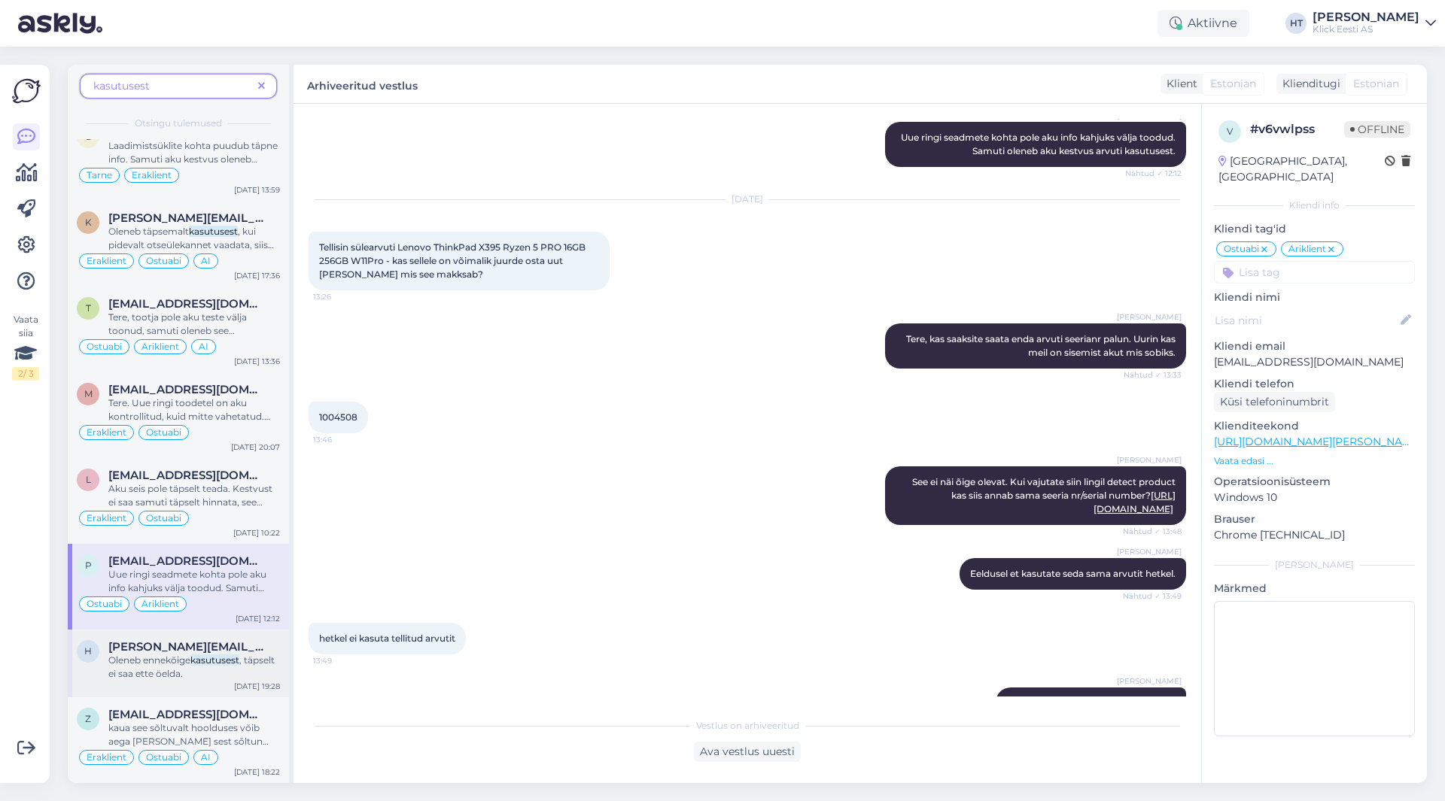
click at [254, 664] on span ", täpselt ei saa ette öelda." at bounding box center [191, 667] width 166 height 25
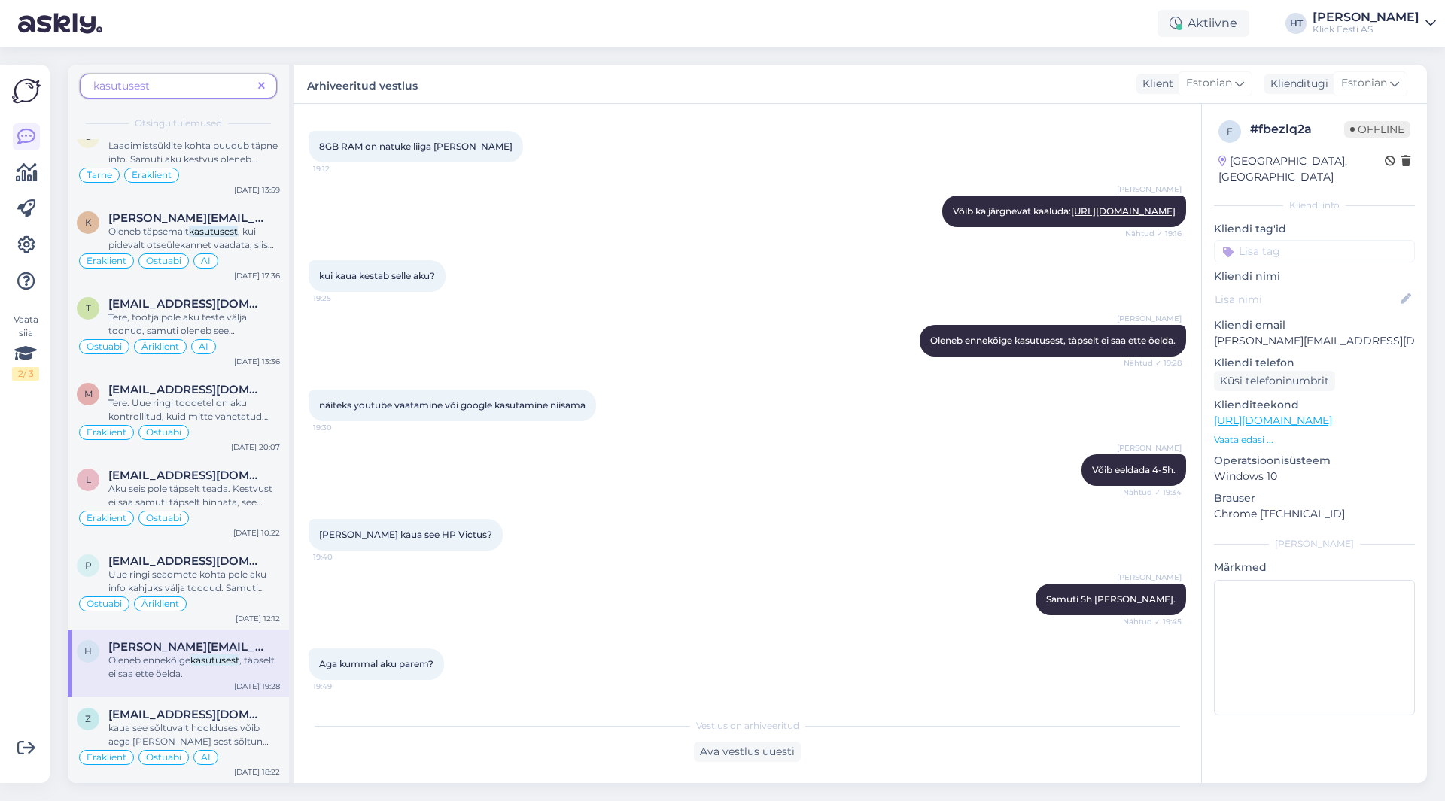
scroll to position [265, 0]
drag, startPoint x: 914, startPoint y: 341, endPoint x: 1179, endPoint y: 345, distance: 264.2
click at [1179, 345] on div "Vestlus algas [DATE] Tere! Ma otsin sülearvutid max on 800€ ja see peab suutma …" at bounding box center [754, 408] width 891 height 578
copy span "Oleneb ennekõige kasutusest, täpselt ei saa ette öelda."
click at [821, 416] on div "näiteks youtube vaatamine või google kasutamine niisama 19:30" at bounding box center [747, 405] width 877 height 65
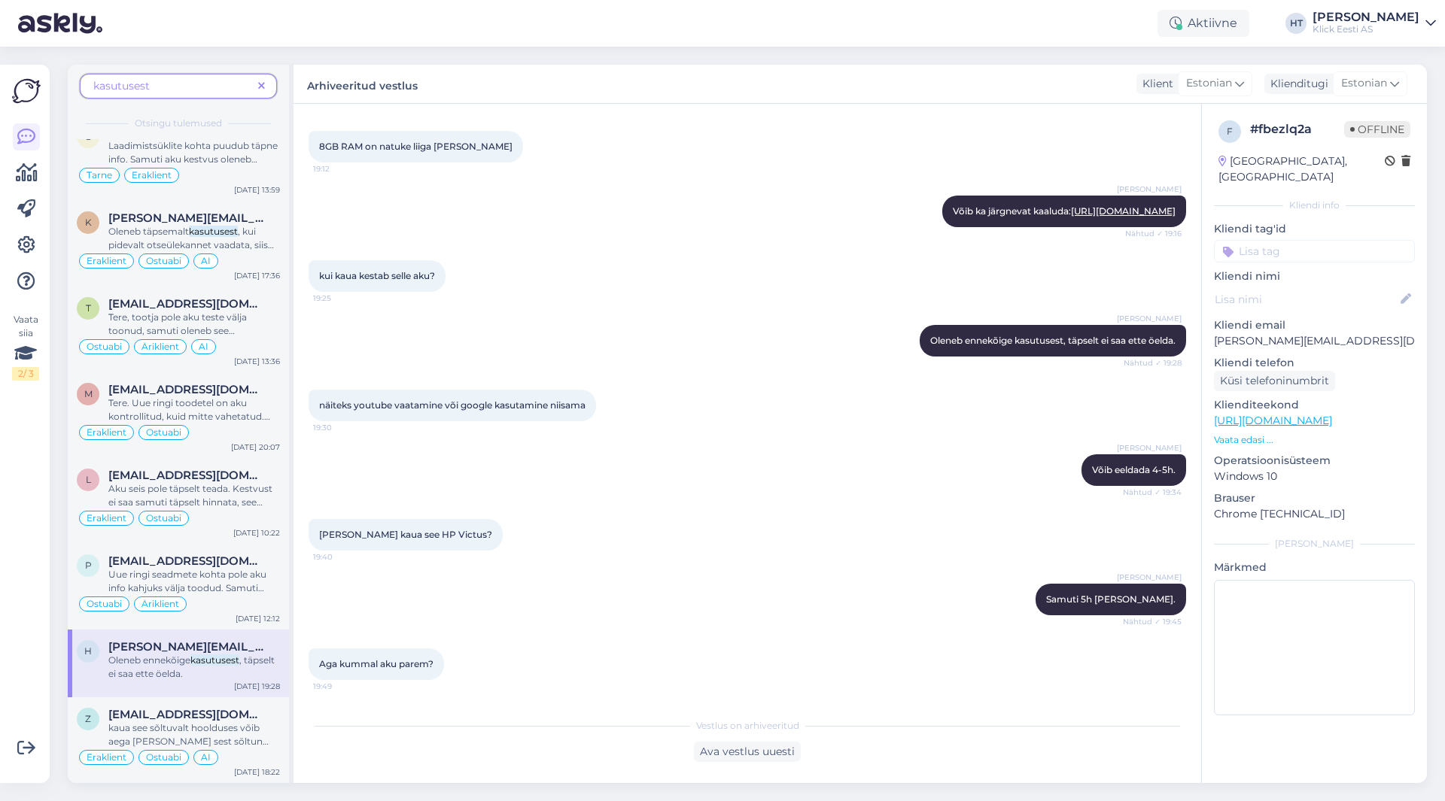
click at [260, 87] on icon at bounding box center [261, 86] width 7 height 11
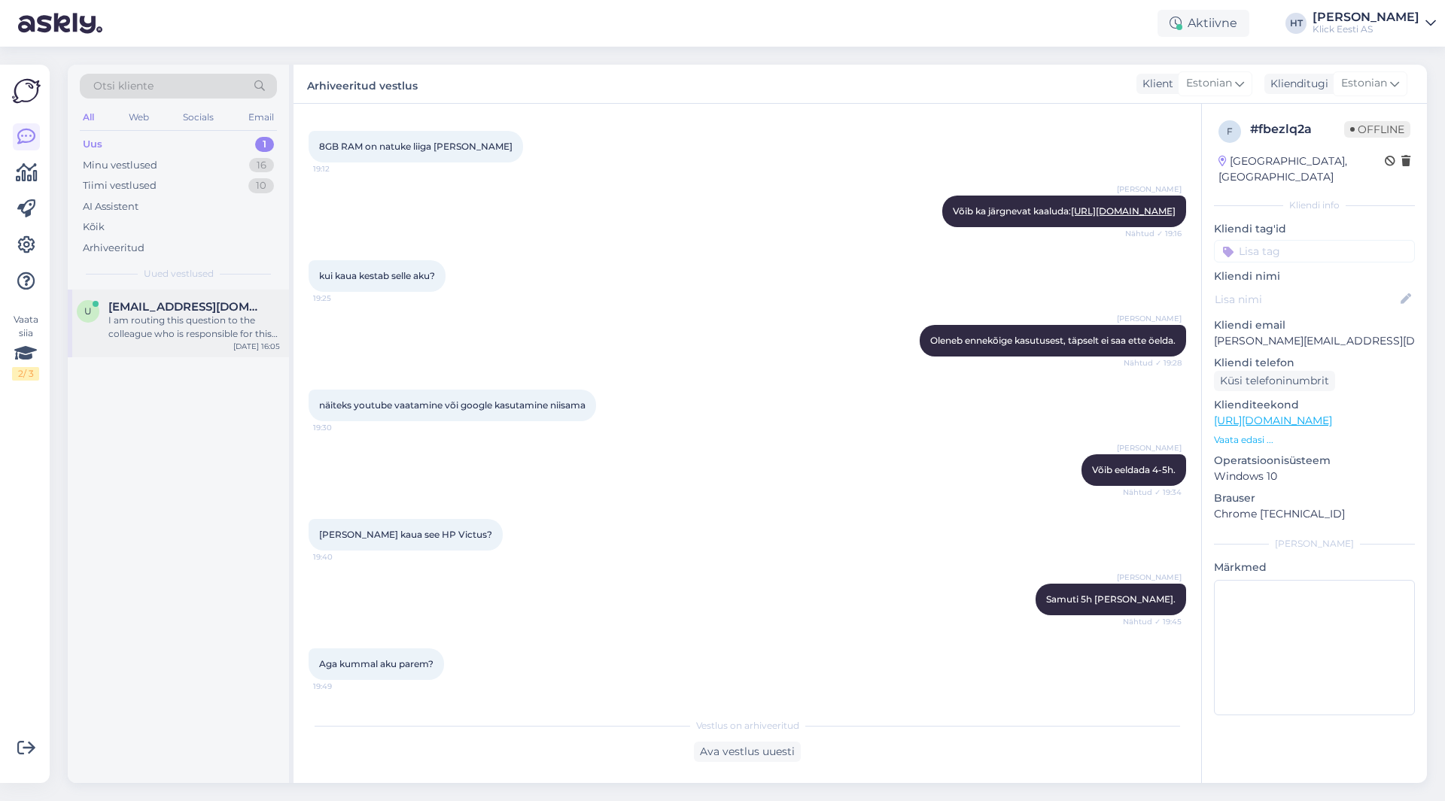
click at [201, 327] on div "I am routing this question to the colleague who is responsible for this topic. …" at bounding box center [194, 327] width 172 height 27
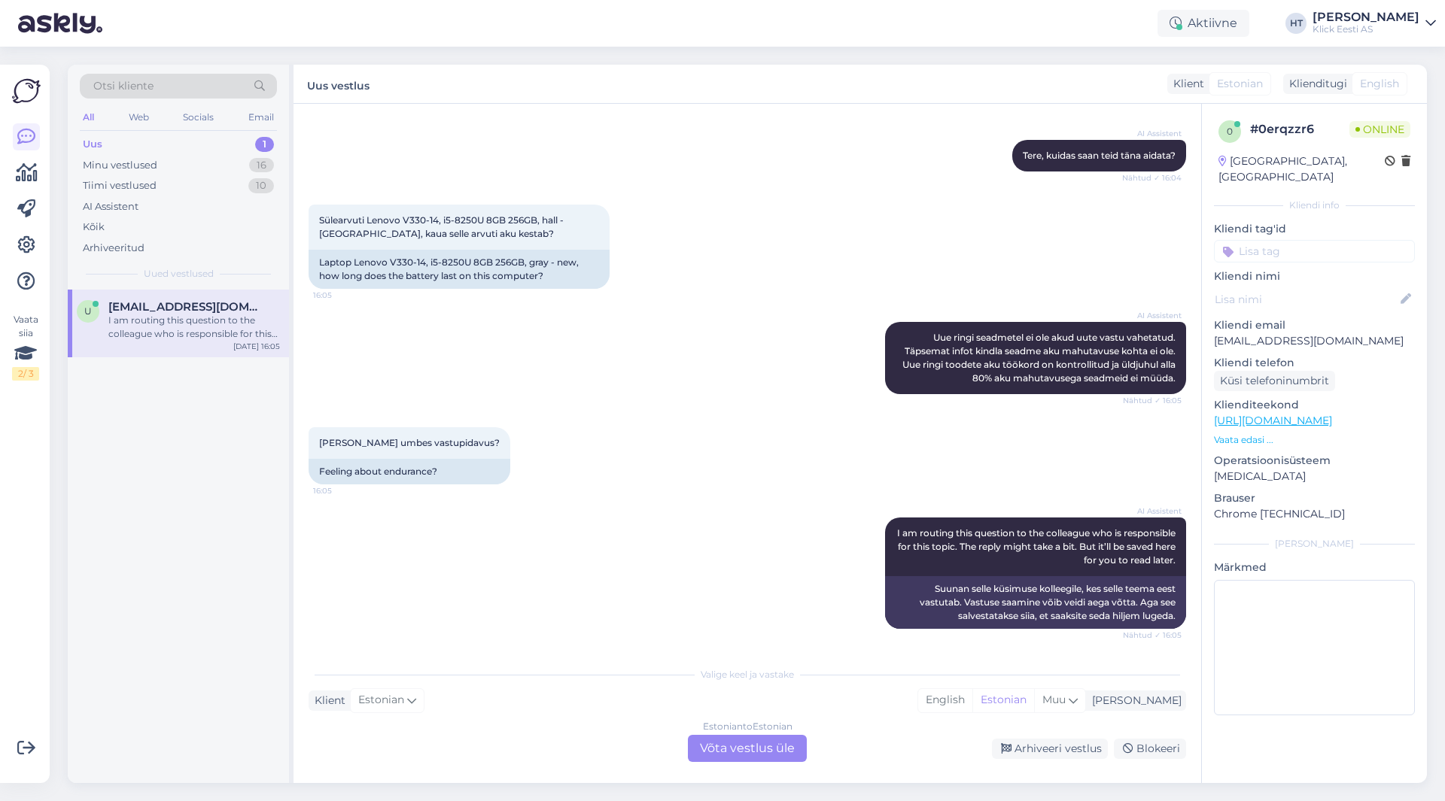
click at [727, 751] on div "Estonian to Estonian Võta vestlus üle" at bounding box center [747, 748] width 119 height 27
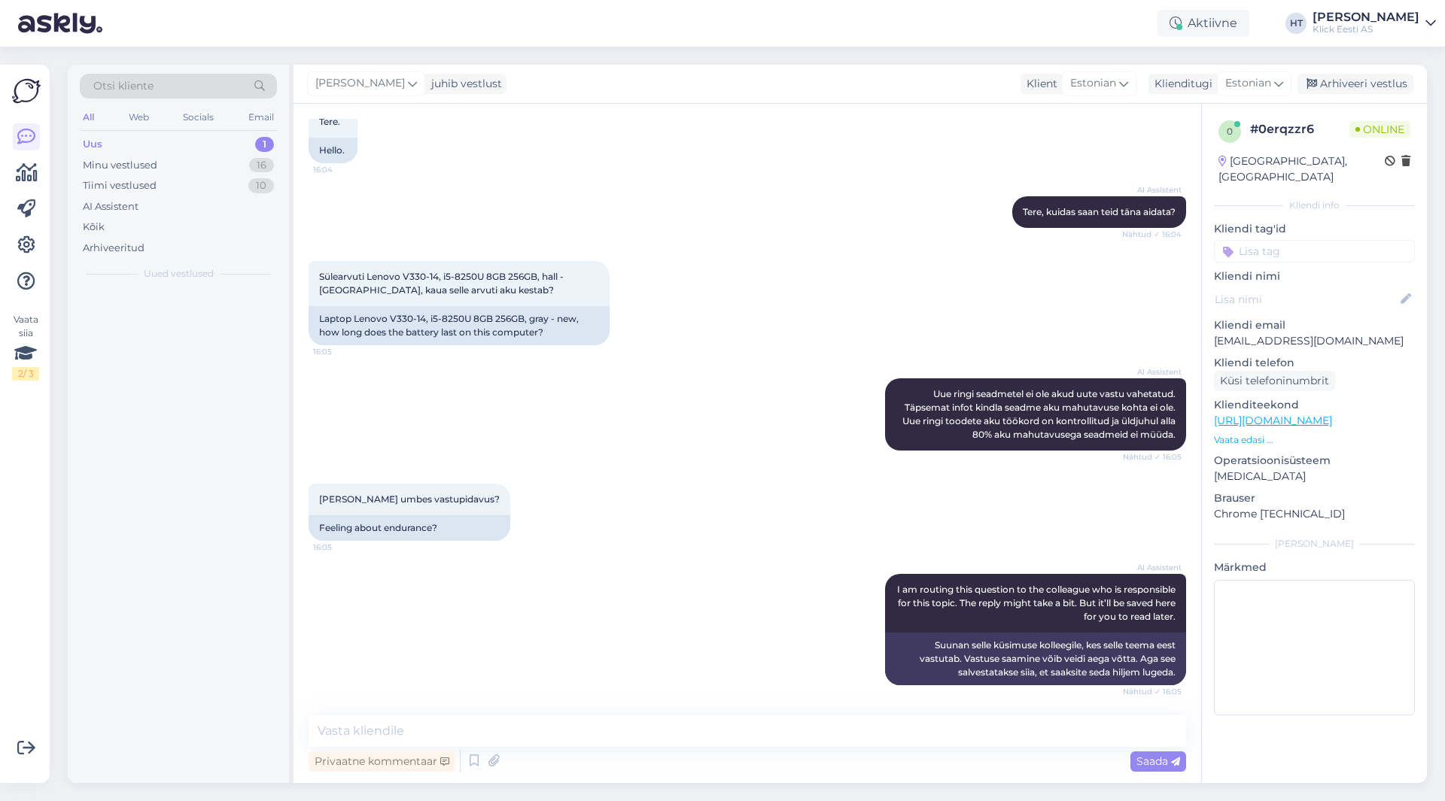
scroll to position [93, 0]
click at [728, 728] on textarea at bounding box center [747, 732] width 877 height 32
paste textarea "Oleneb ennekõige kasutusest, täpselt ei saa ette öelda."
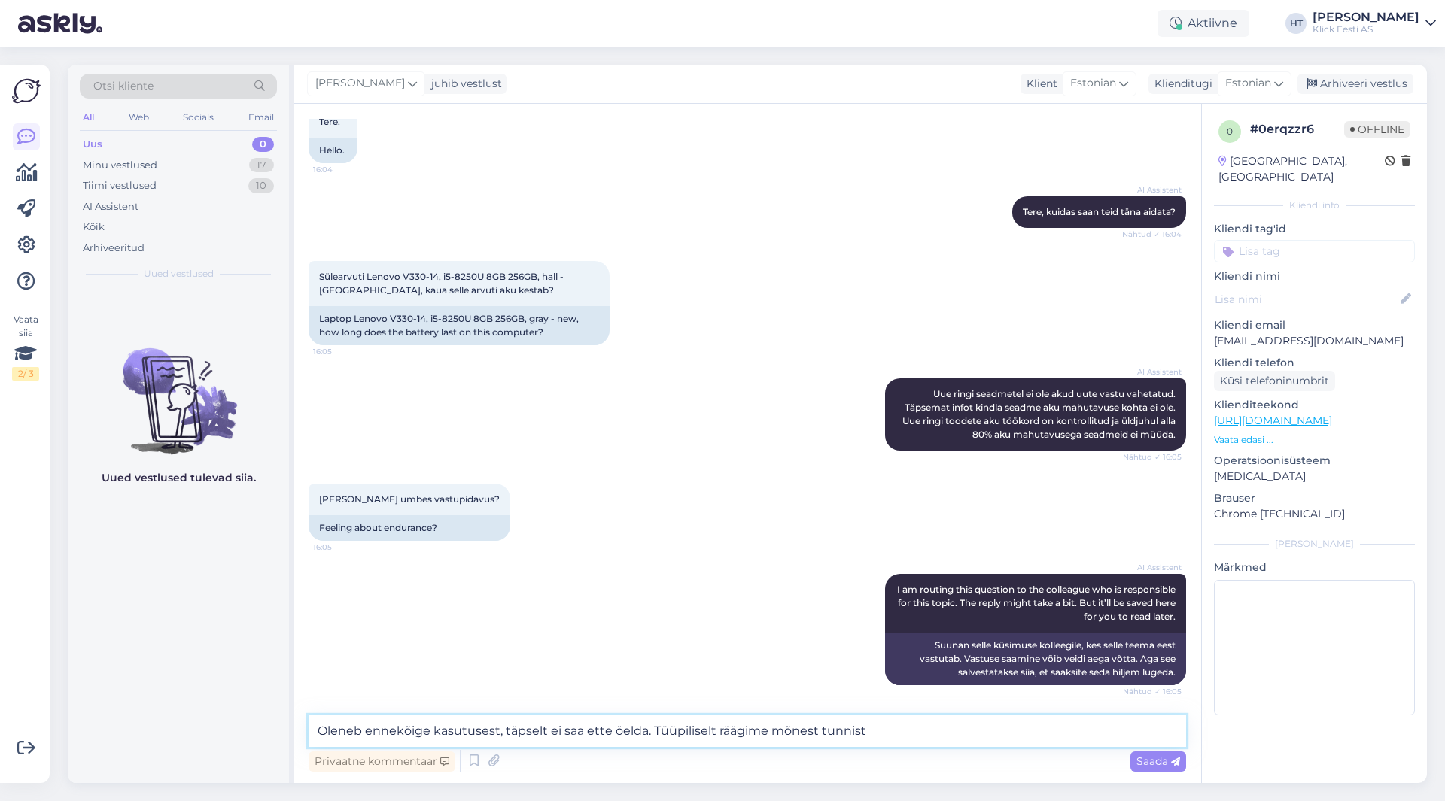
type textarea "Oleneb ennekõige kasutusest, täpselt ei saa ette öelda. Tüüpiliselt räägime mõn…"
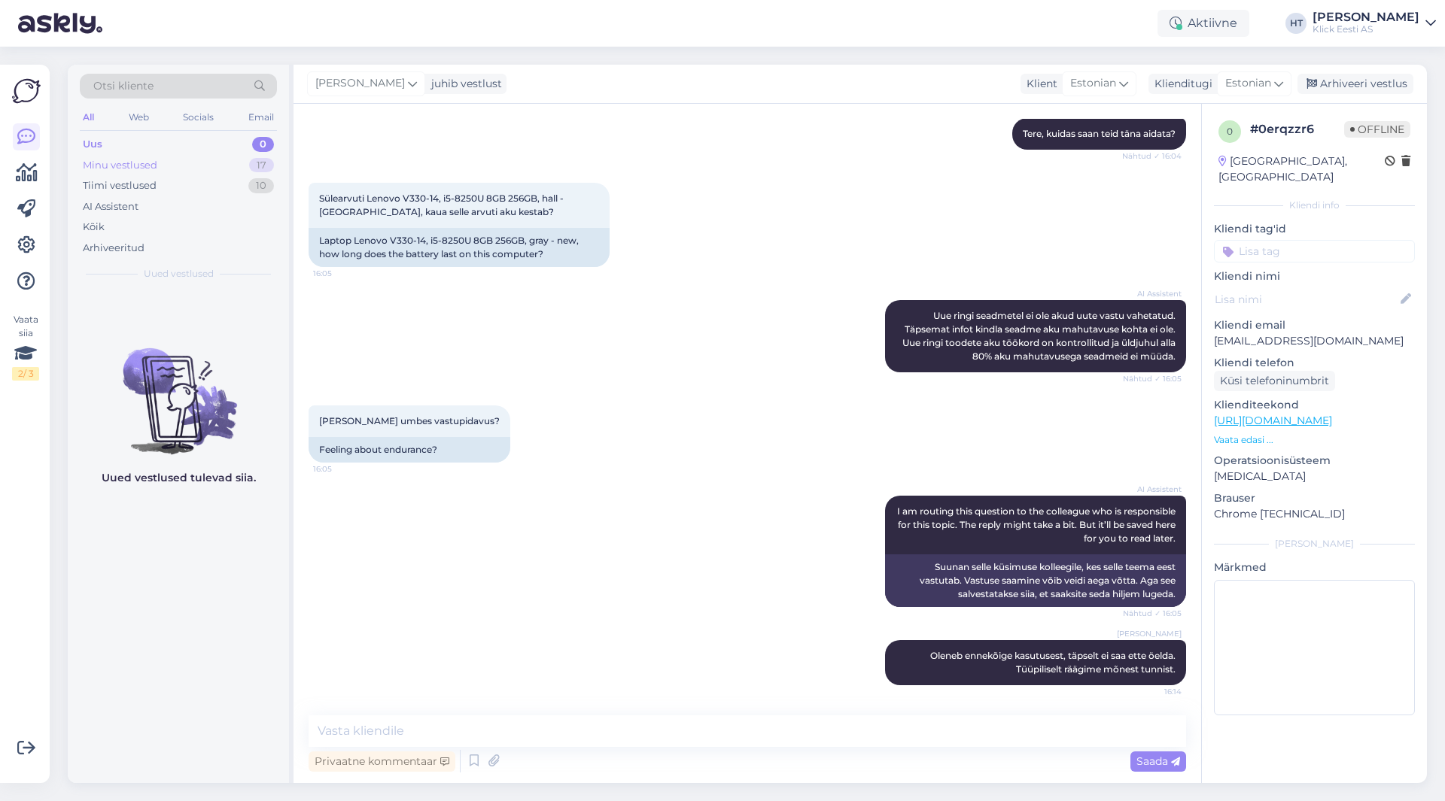
click at [240, 166] on div "Minu vestlused 17" at bounding box center [178, 165] width 197 height 21
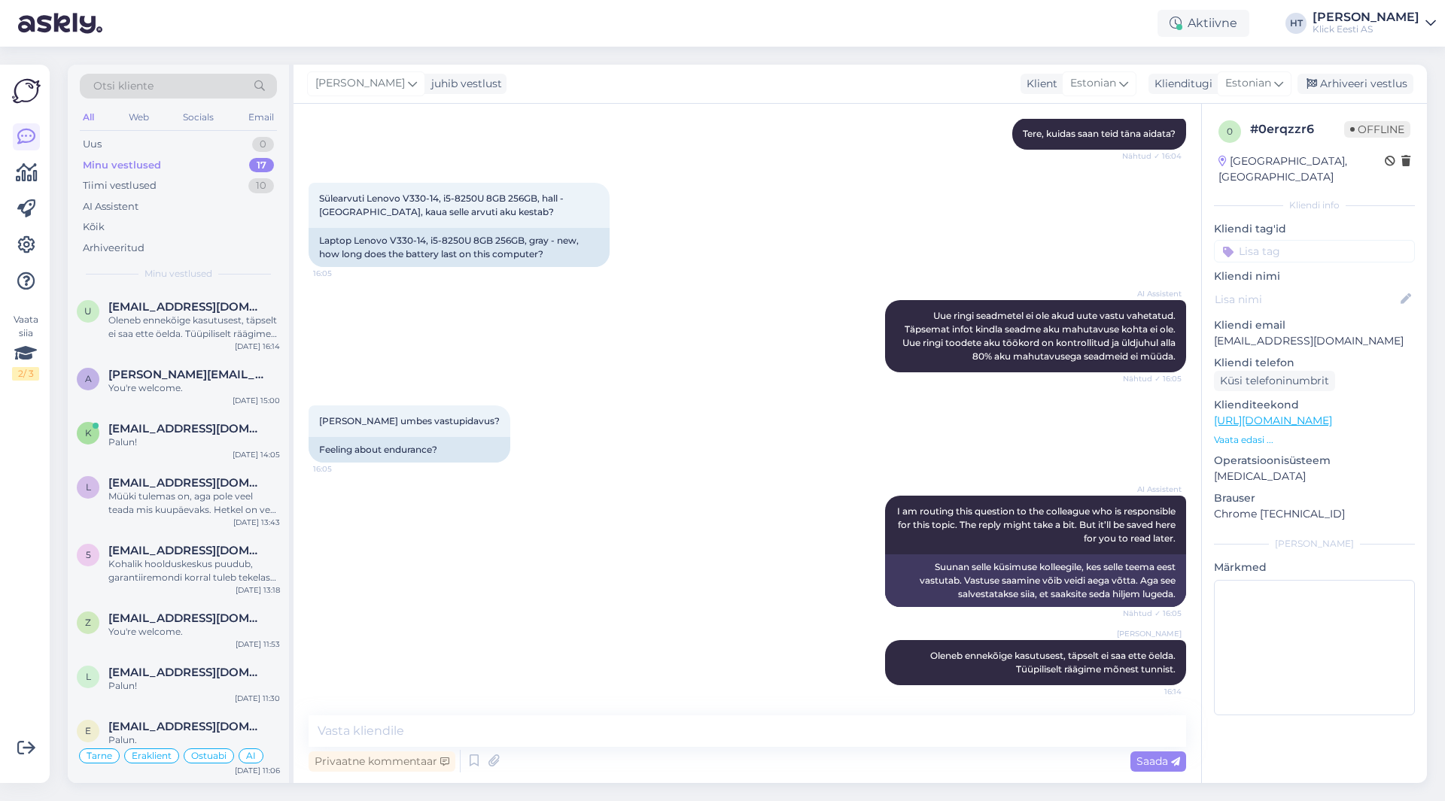
click at [476, 591] on div "AI Assistent I am routing this question to the colleague who is responsible for…" at bounding box center [747, 551] width 877 height 144
click at [247, 591] on div "[DATE] 13:18" at bounding box center [258, 590] width 44 height 11
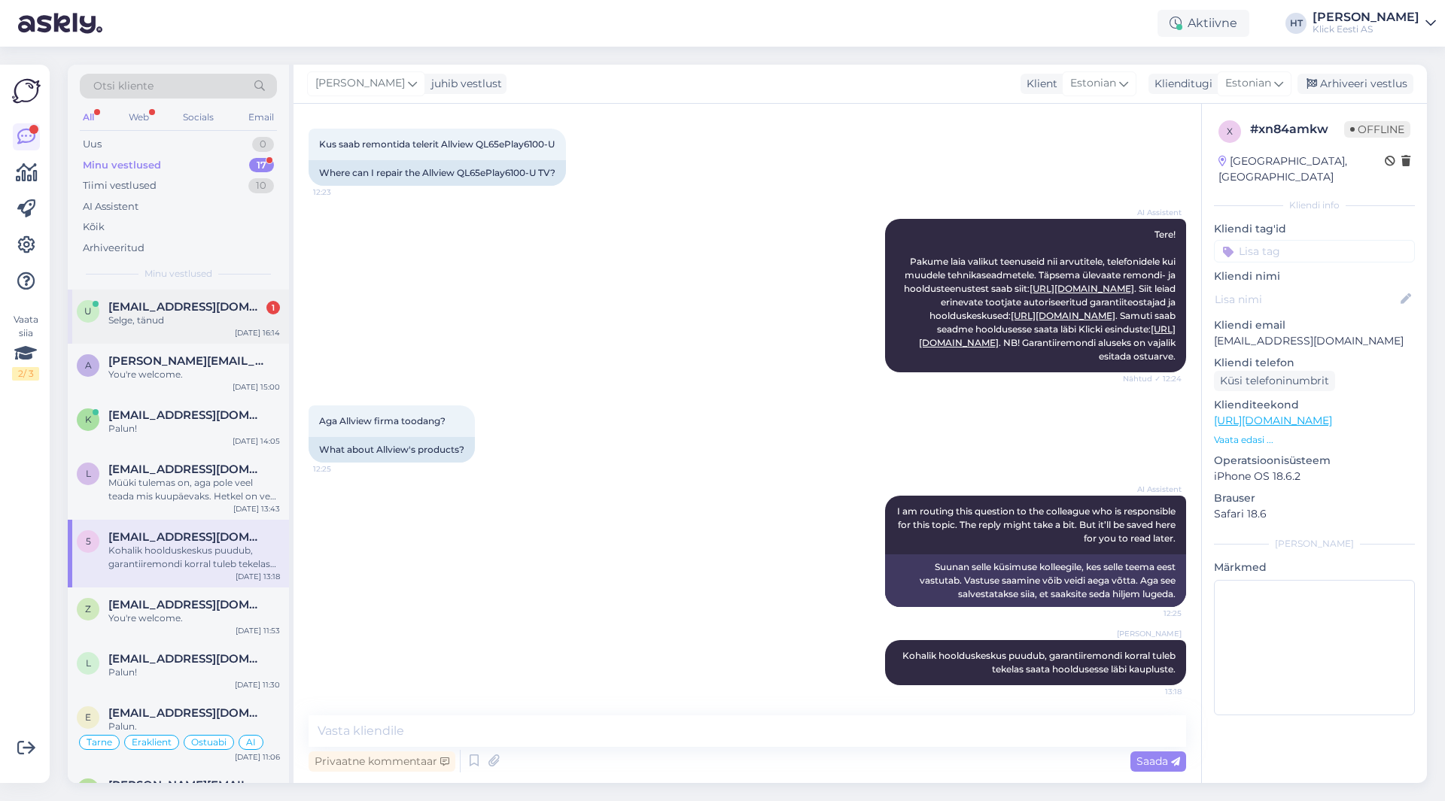
click at [204, 339] on div "u [EMAIL_ADDRESS][DOMAIN_NAME] 1 Selge, tänud [DATE] 16:14" at bounding box center [178, 317] width 221 height 54
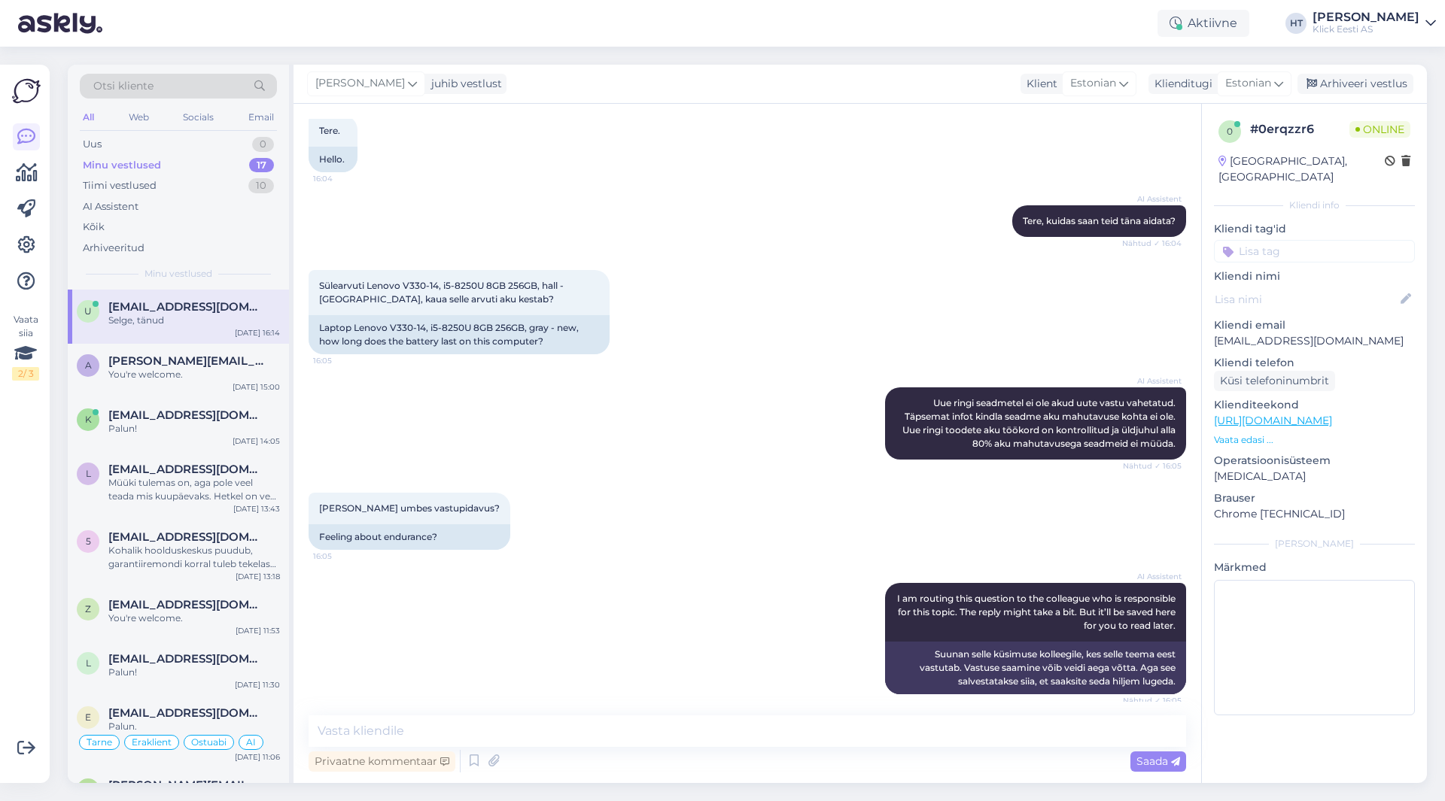
scroll to position [236, 0]
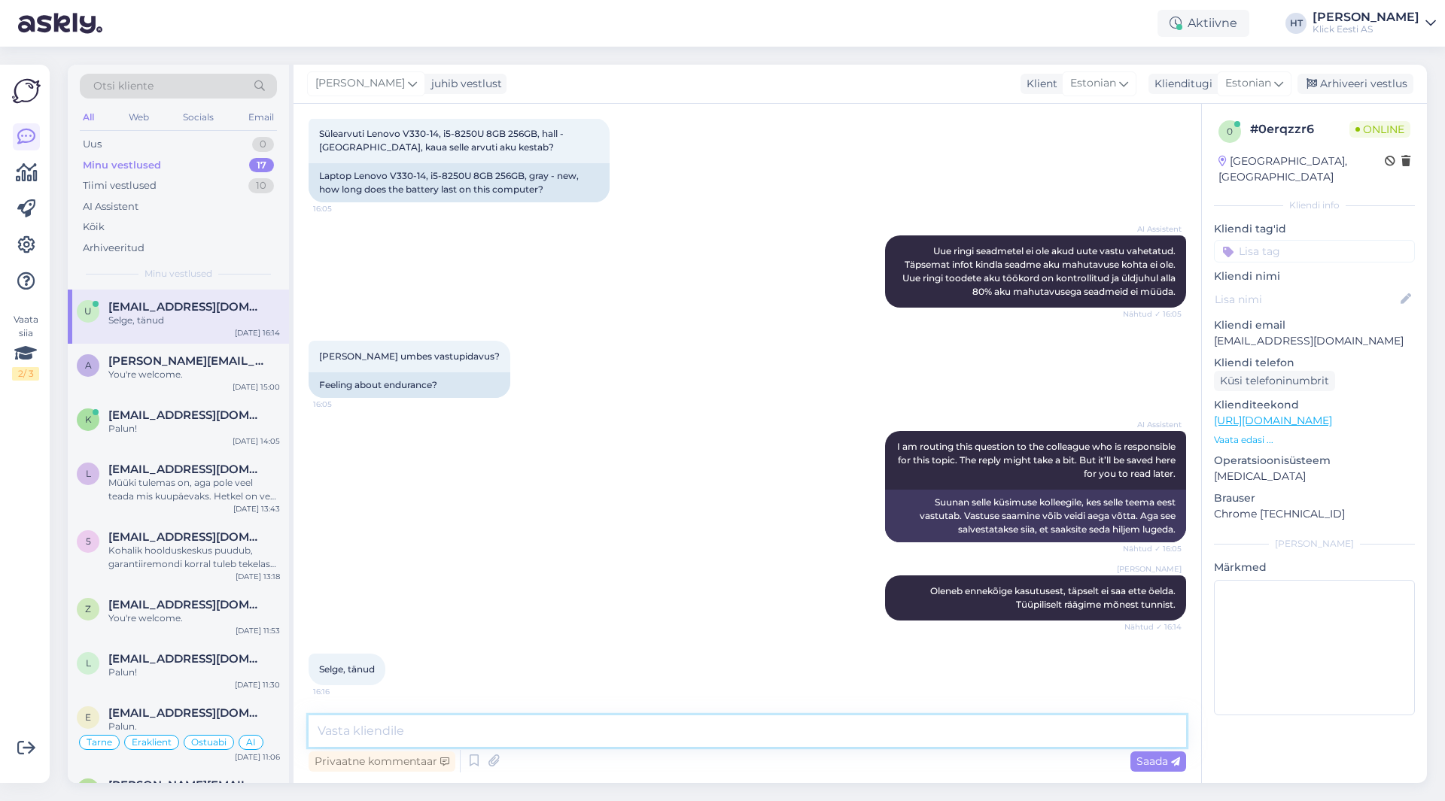
click at [819, 737] on textarea at bounding box center [747, 732] width 877 height 32
type textarea "Palun."
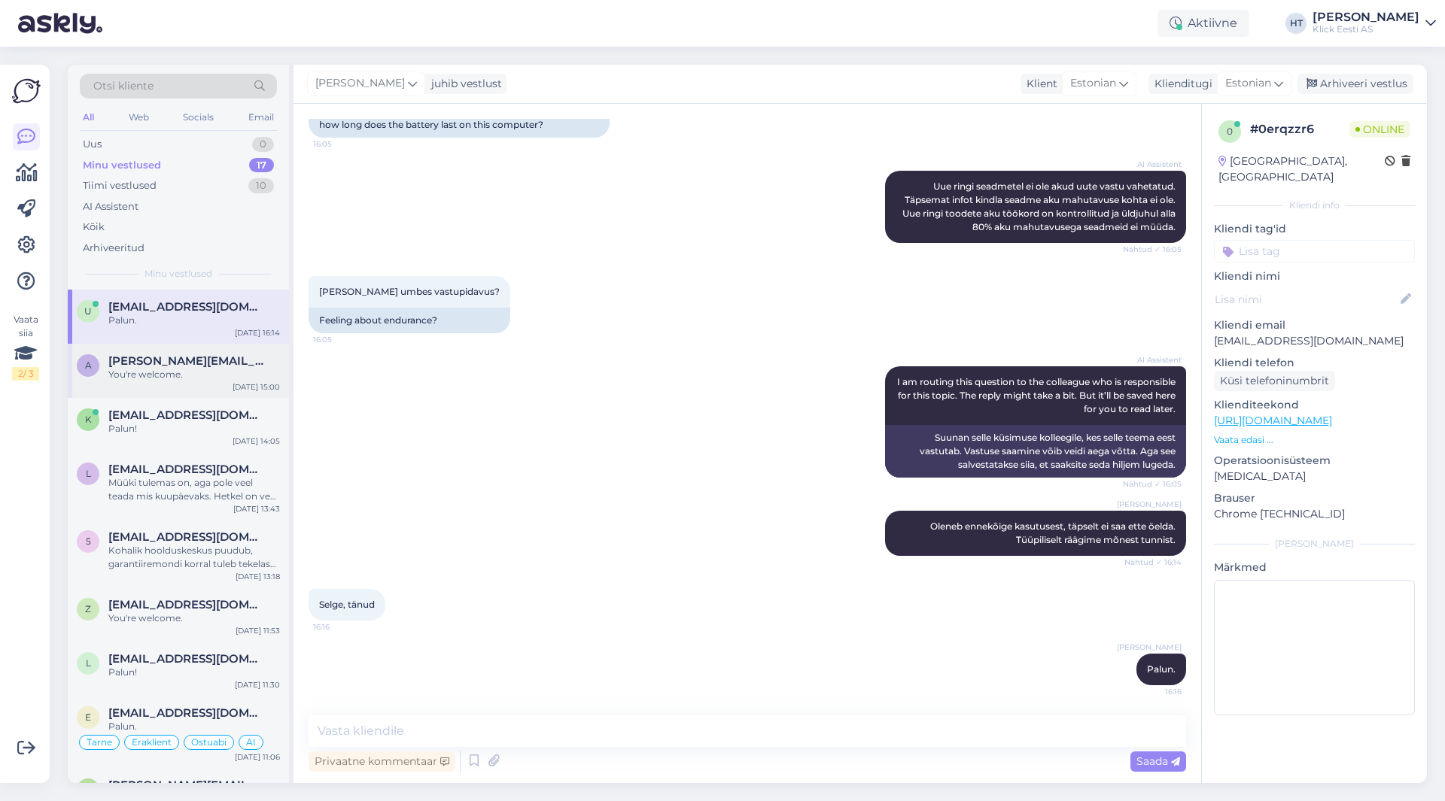
click at [219, 362] on span "[PERSON_NAME][EMAIL_ADDRESS][DOMAIN_NAME]" at bounding box center [186, 361] width 157 height 14
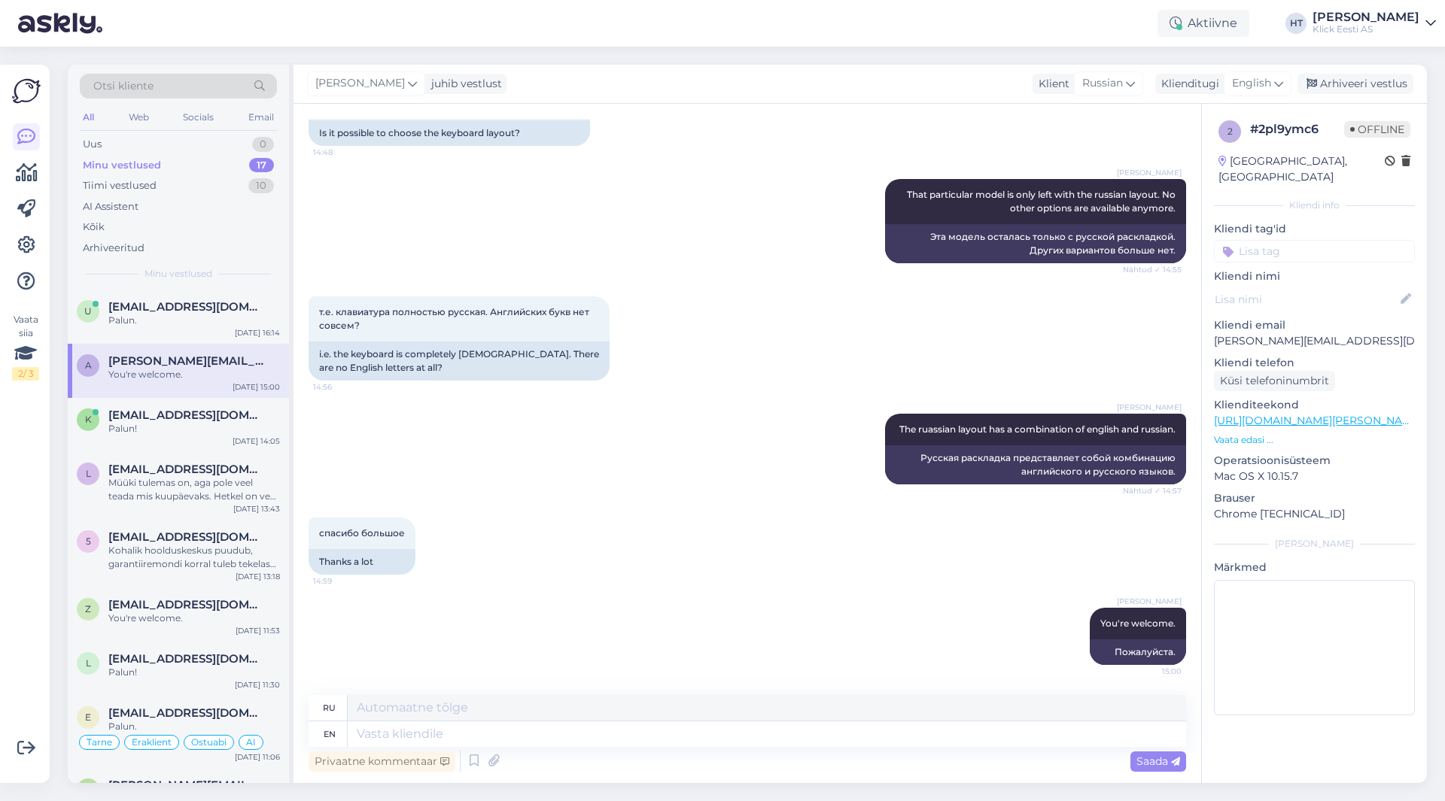
click at [12, 505] on div "Vaata siia 2 / 3" at bounding box center [26, 424] width 29 height 695
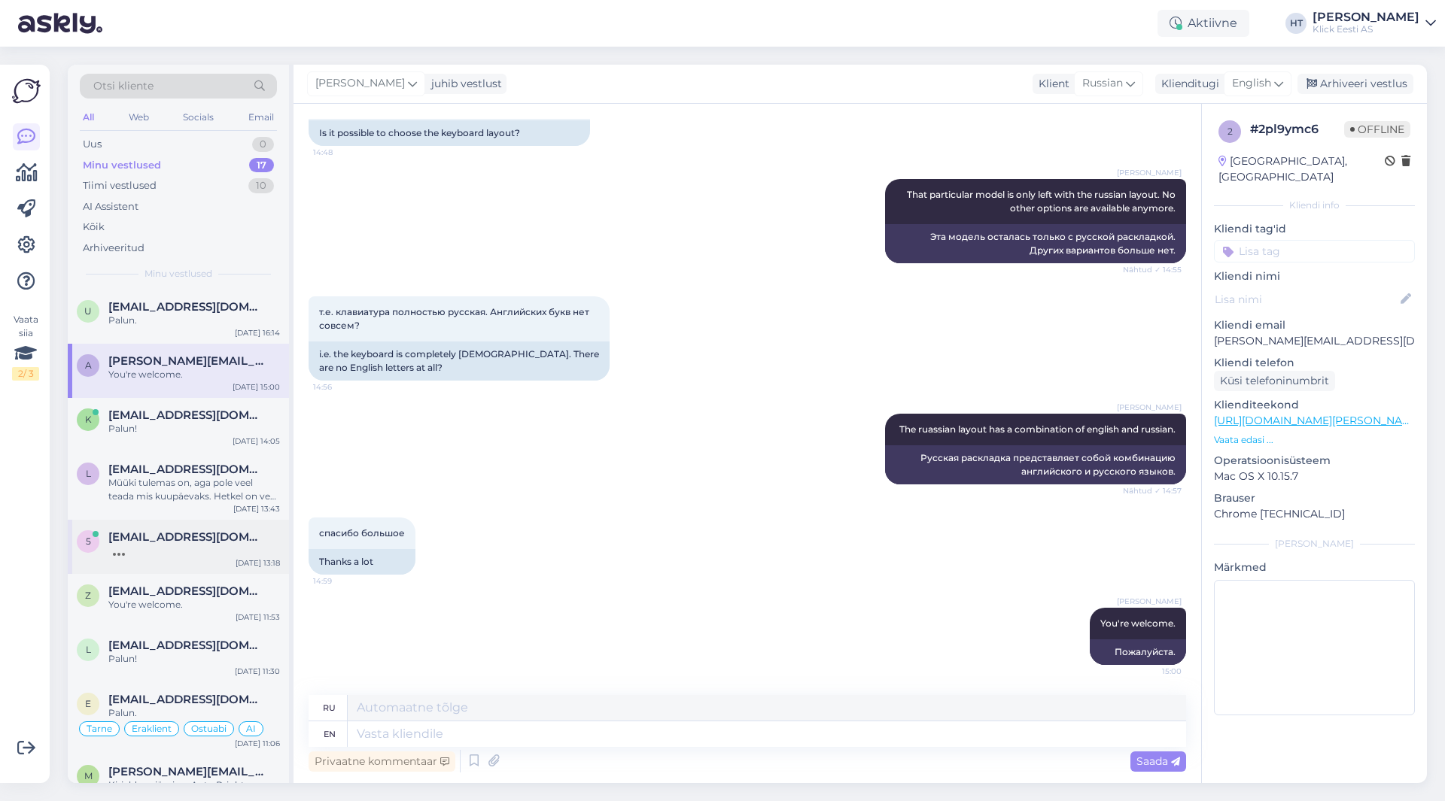
click at [174, 561] on div "5 [EMAIL_ADDRESS][DOMAIN_NAME] [DATE] 13:18" at bounding box center [178, 547] width 221 height 54
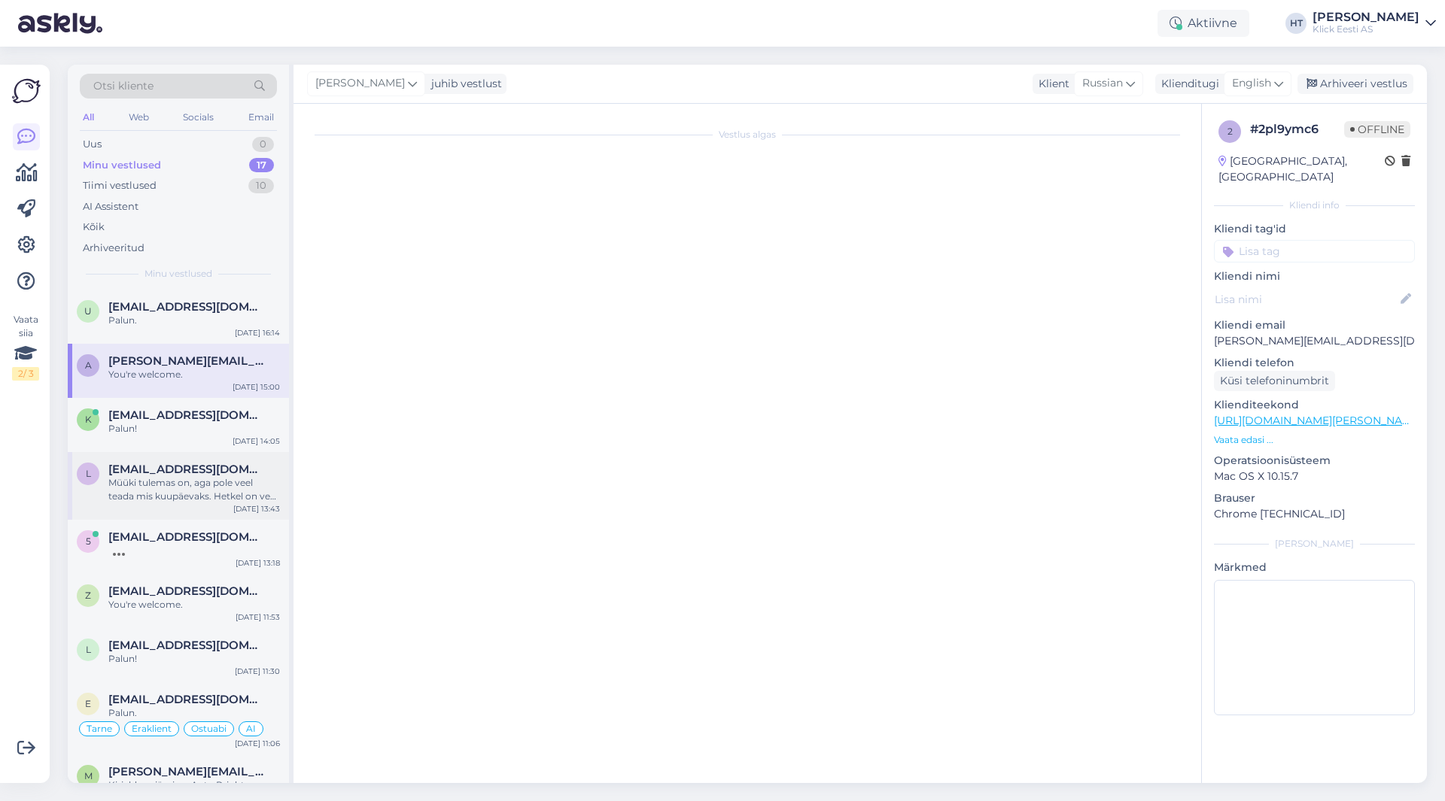
scroll to position [84, 0]
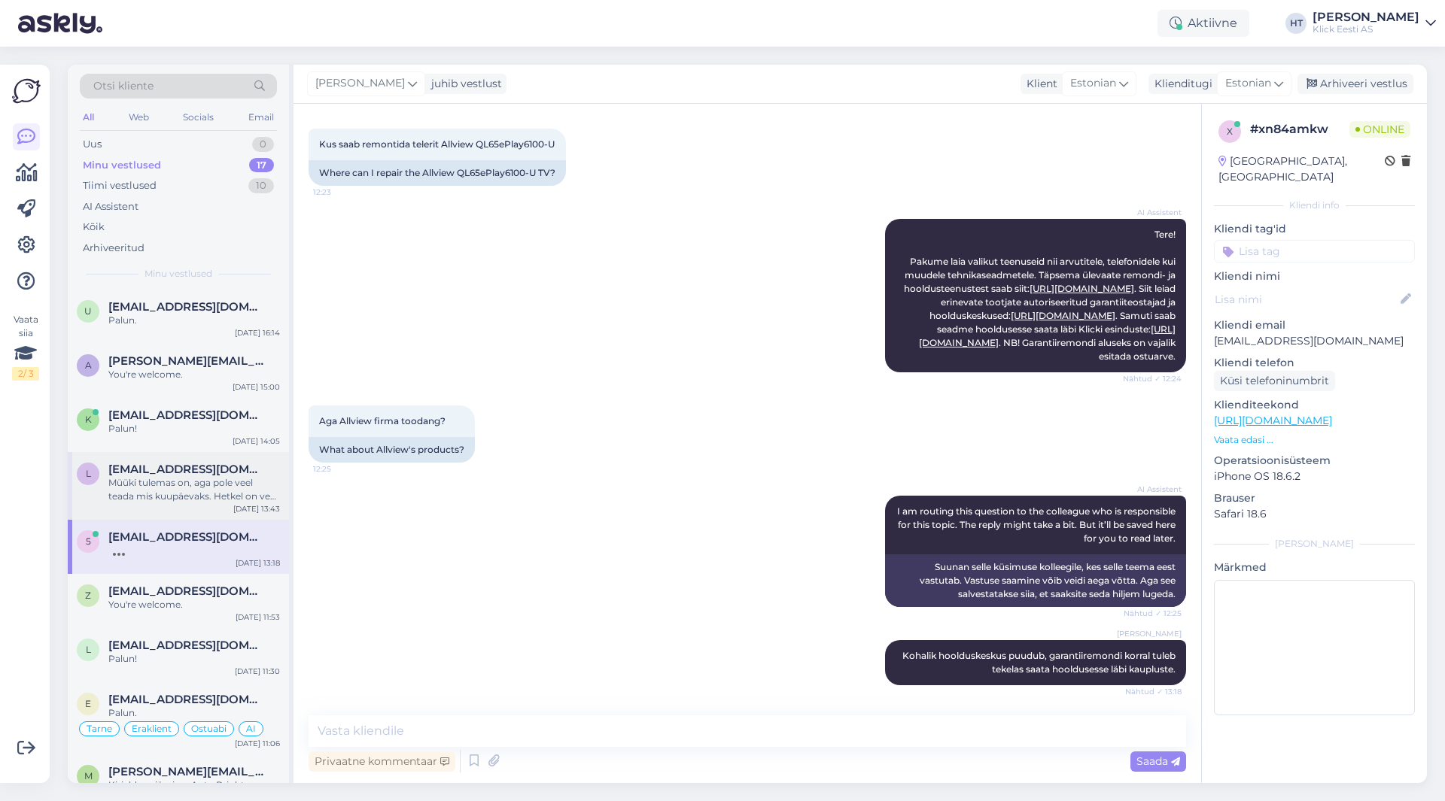
click at [184, 487] on div "Müüki tulemas on, aga pole veel teada mis kuupäevaks. Hetkel on veel järgi 3S 1…" at bounding box center [194, 489] width 172 height 27
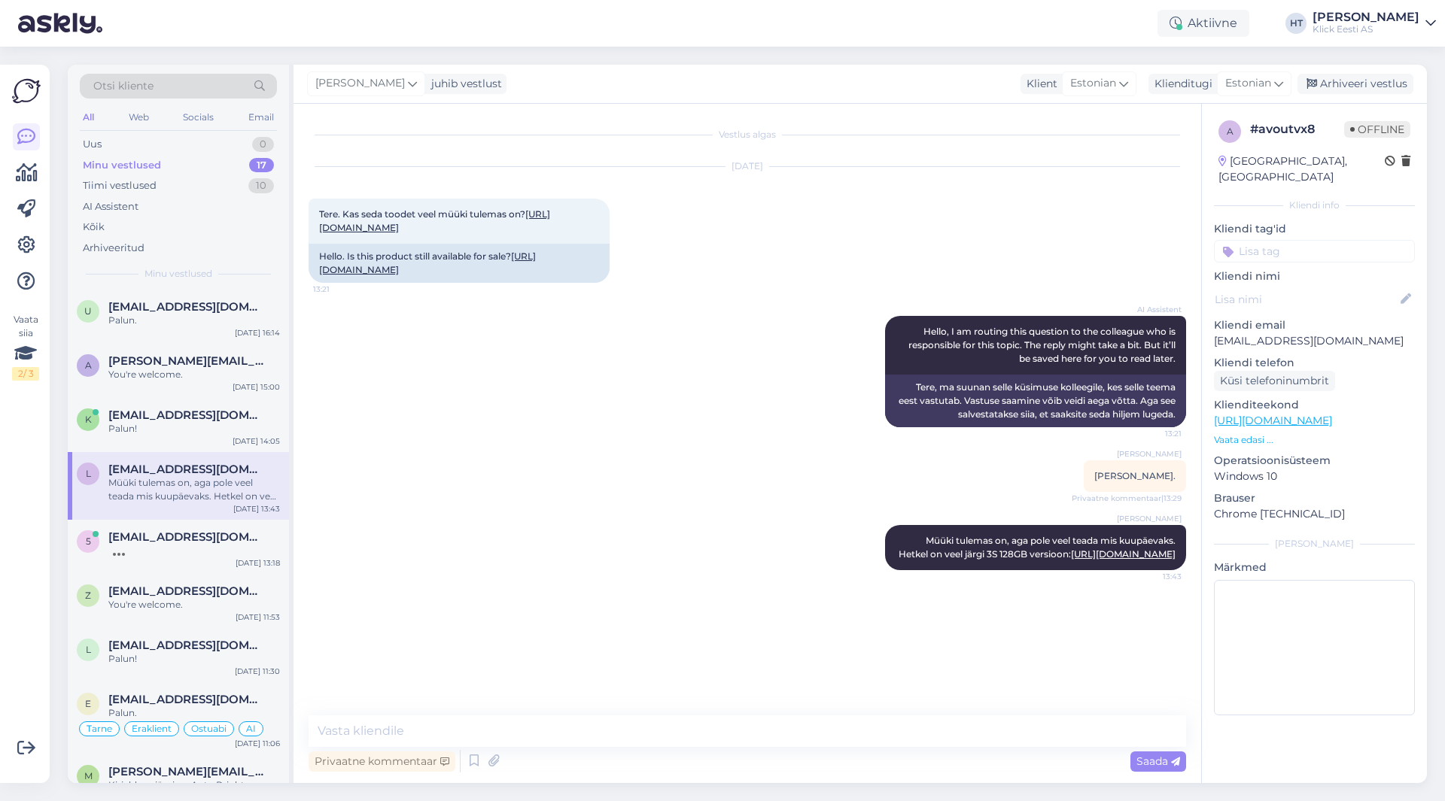
scroll to position [0, 0]
click at [183, 433] on div "Palun!" at bounding box center [194, 429] width 172 height 14
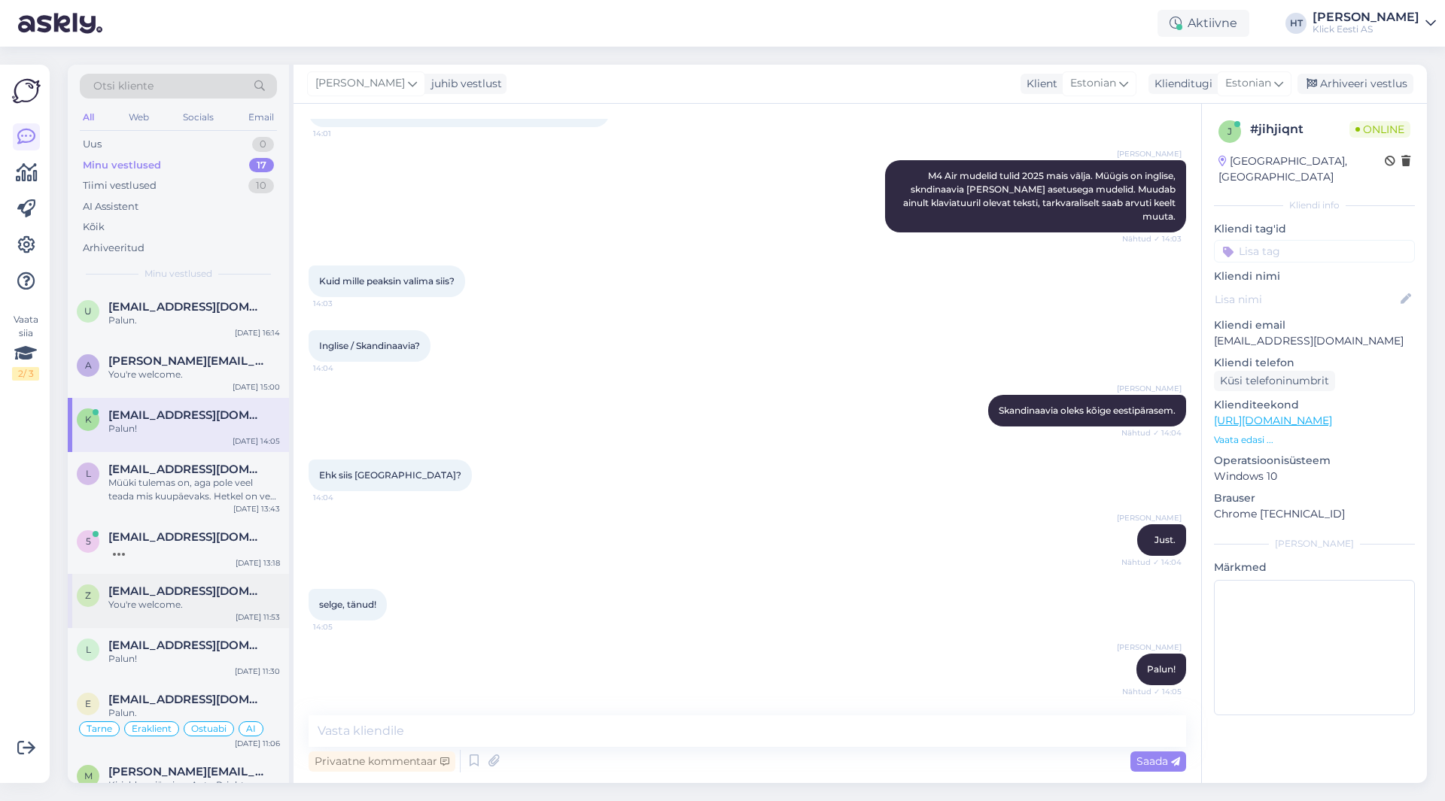
click at [188, 601] on div "You're welcome." at bounding box center [194, 605] width 172 height 14
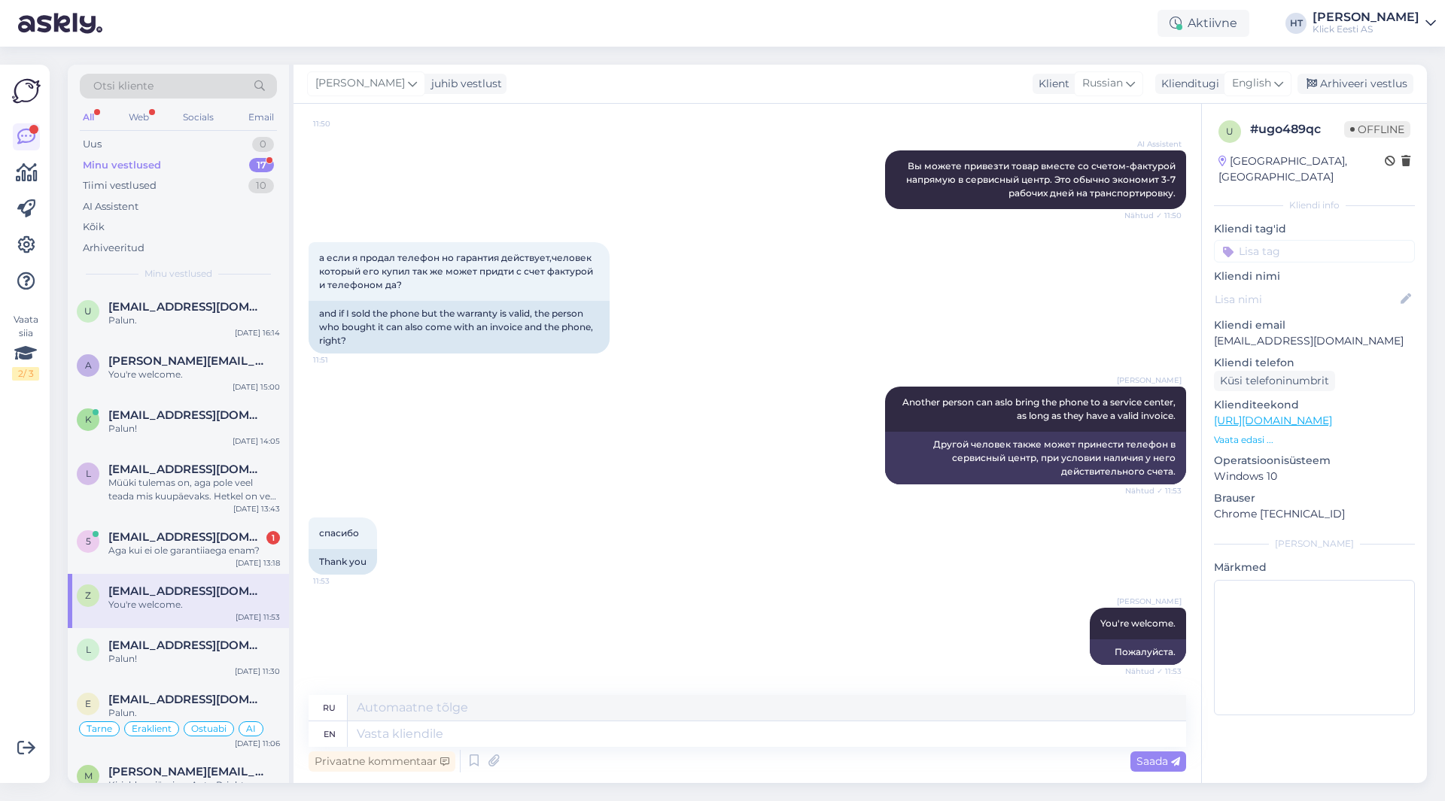
click at [22, 662] on div "Vaata siia 2 / 3" at bounding box center [26, 424] width 29 height 695
click at [196, 165] on div "Minu vestlused 17" at bounding box center [178, 165] width 197 height 21
click at [364, 400] on div "[PERSON_NAME] Another person can aslo bring the phone to a service center, as l…" at bounding box center [747, 435] width 877 height 131
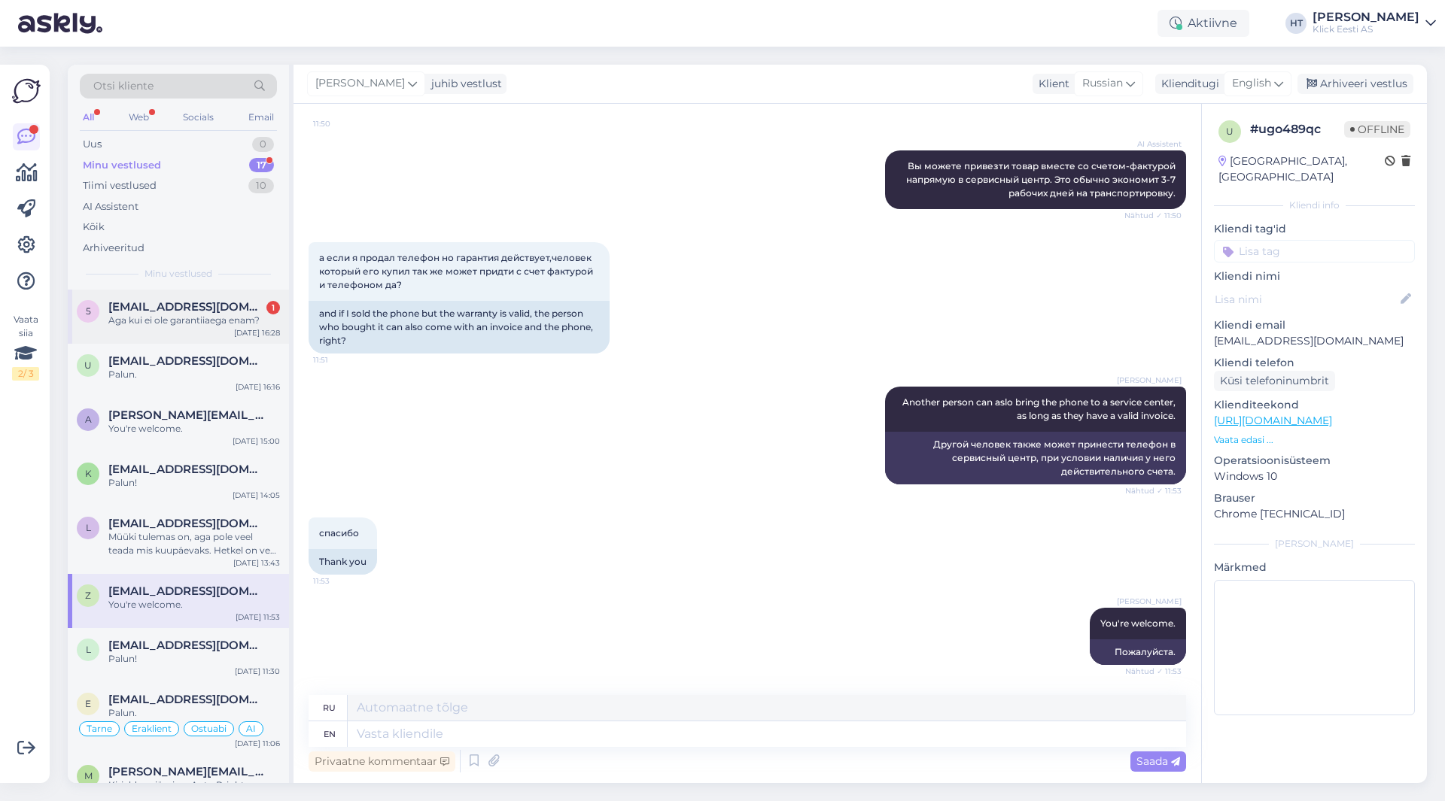
click at [254, 303] on div "[EMAIL_ADDRESS][DOMAIN_NAME] 1" at bounding box center [194, 307] width 172 height 14
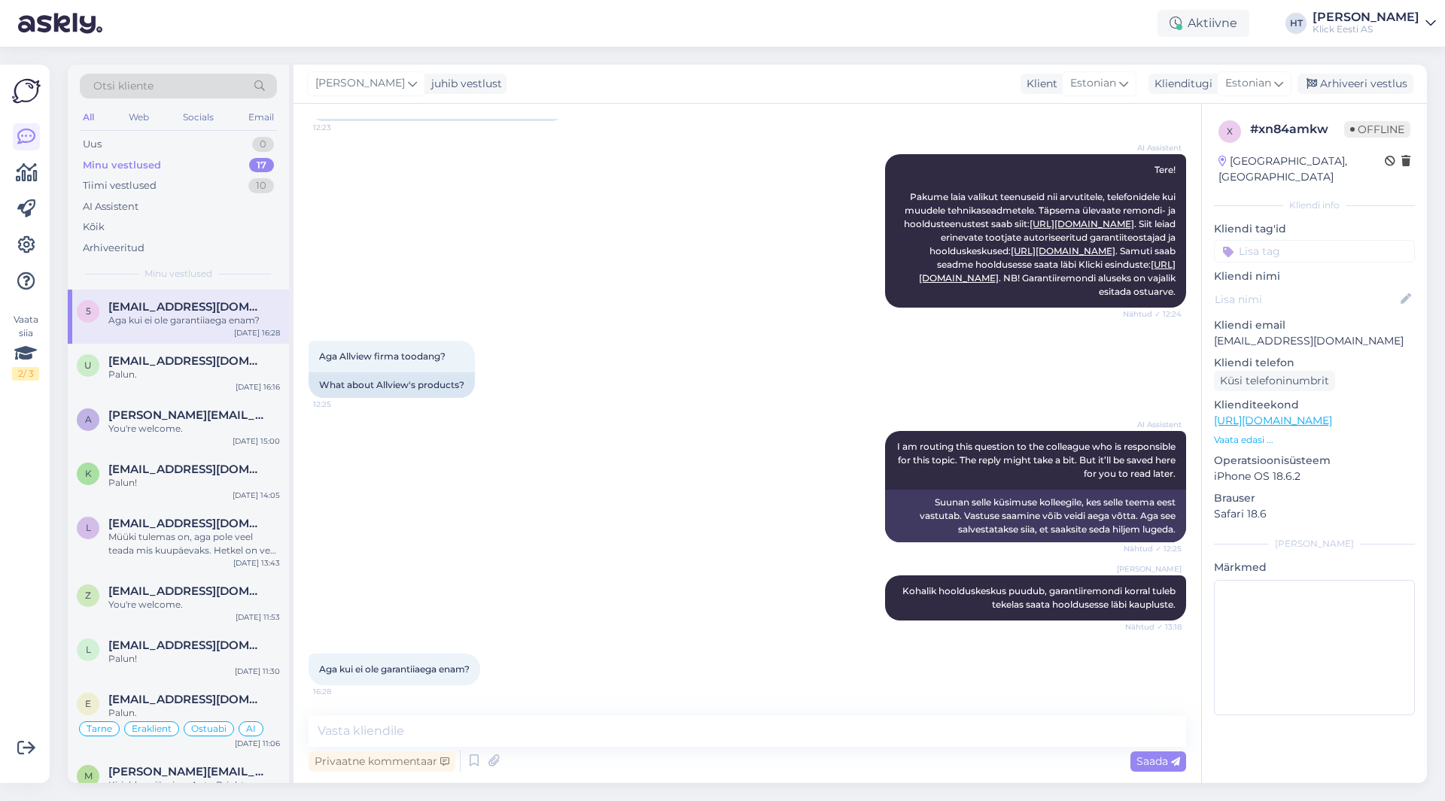
scroll to position [148, 0]
click at [496, 734] on textarea at bounding box center [747, 732] width 877 height 32
click at [631, 426] on div "AI Assistent I am routing this question to the colleague who is responsible for…" at bounding box center [747, 487] width 877 height 144
click at [667, 465] on div "AI Assistent I am routing this question to the colleague who is responsible for…" at bounding box center [747, 487] width 877 height 144
click at [668, 721] on textarea at bounding box center [747, 732] width 877 height 32
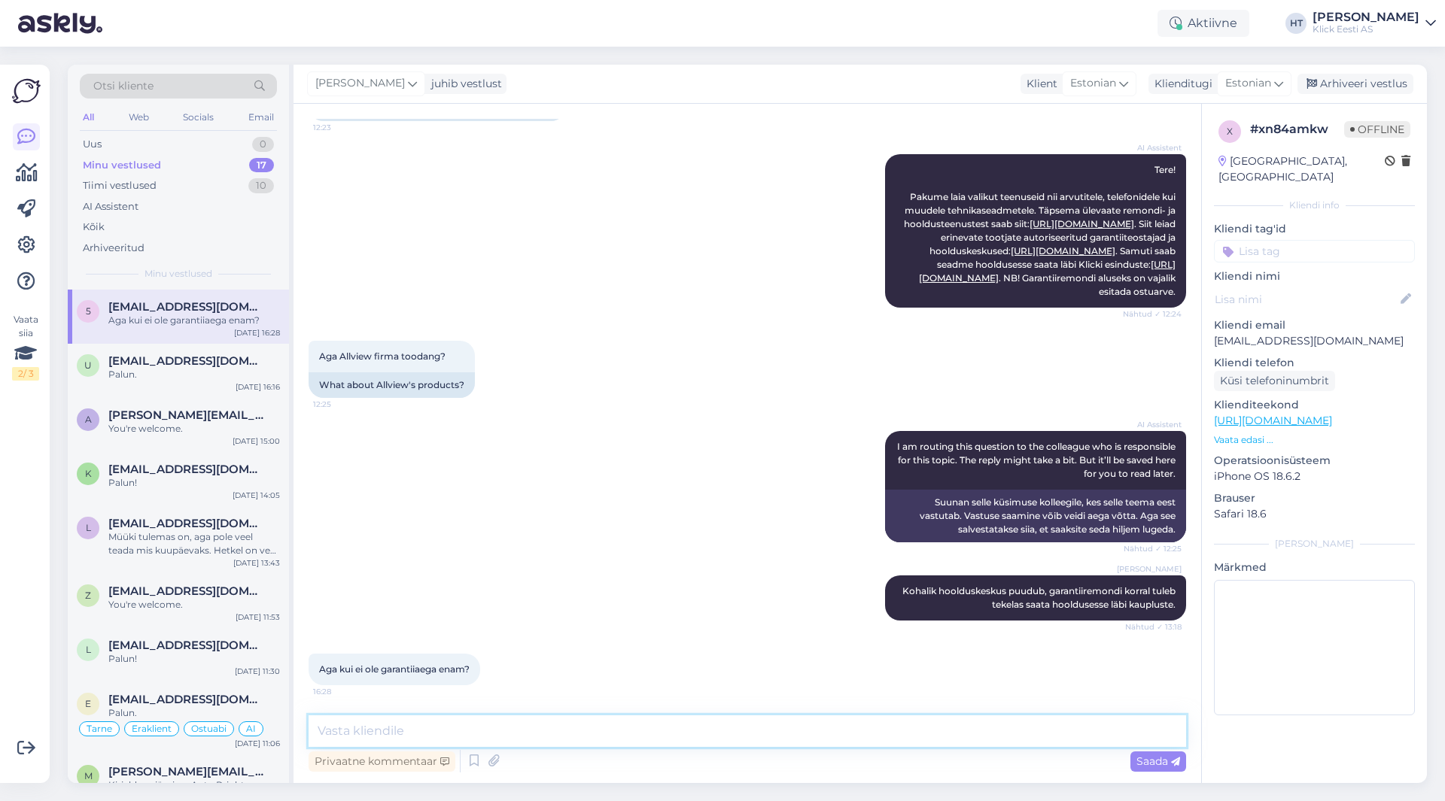
click at [726, 724] on textarea at bounding box center [747, 732] width 877 height 32
click at [535, 726] on textarea at bounding box center [747, 732] width 877 height 32
type textarea "S"
type textarea "Võib pöörduda sobiva kohaliku"
click at [125, 90] on span "Otsi kliente" at bounding box center [123, 86] width 60 height 16
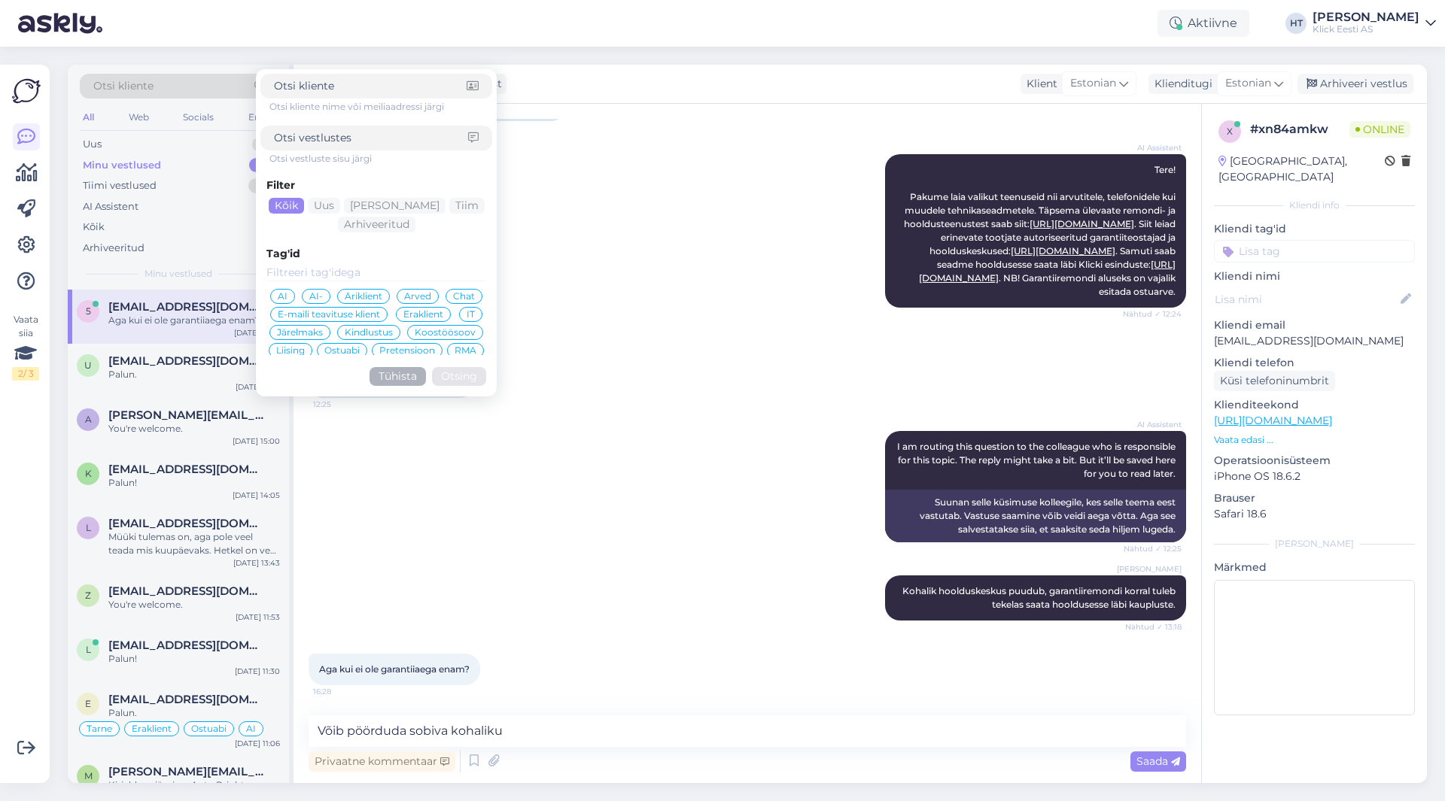
click at [372, 131] on input at bounding box center [371, 138] width 194 height 16
type input "netiabi"
click button "Otsing" at bounding box center [459, 376] width 54 height 19
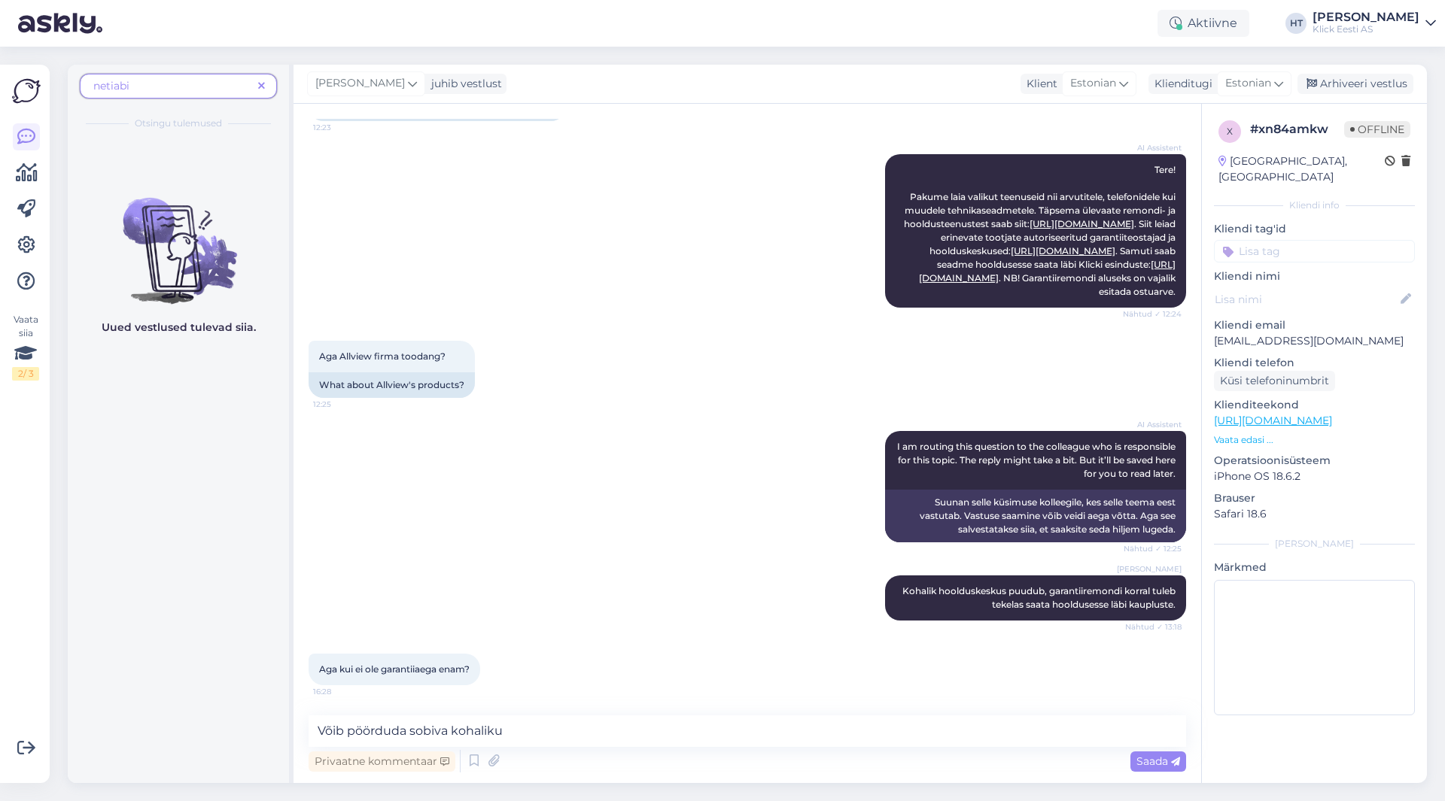
click at [263, 83] on icon at bounding box center [261, 86] width 7 height 11
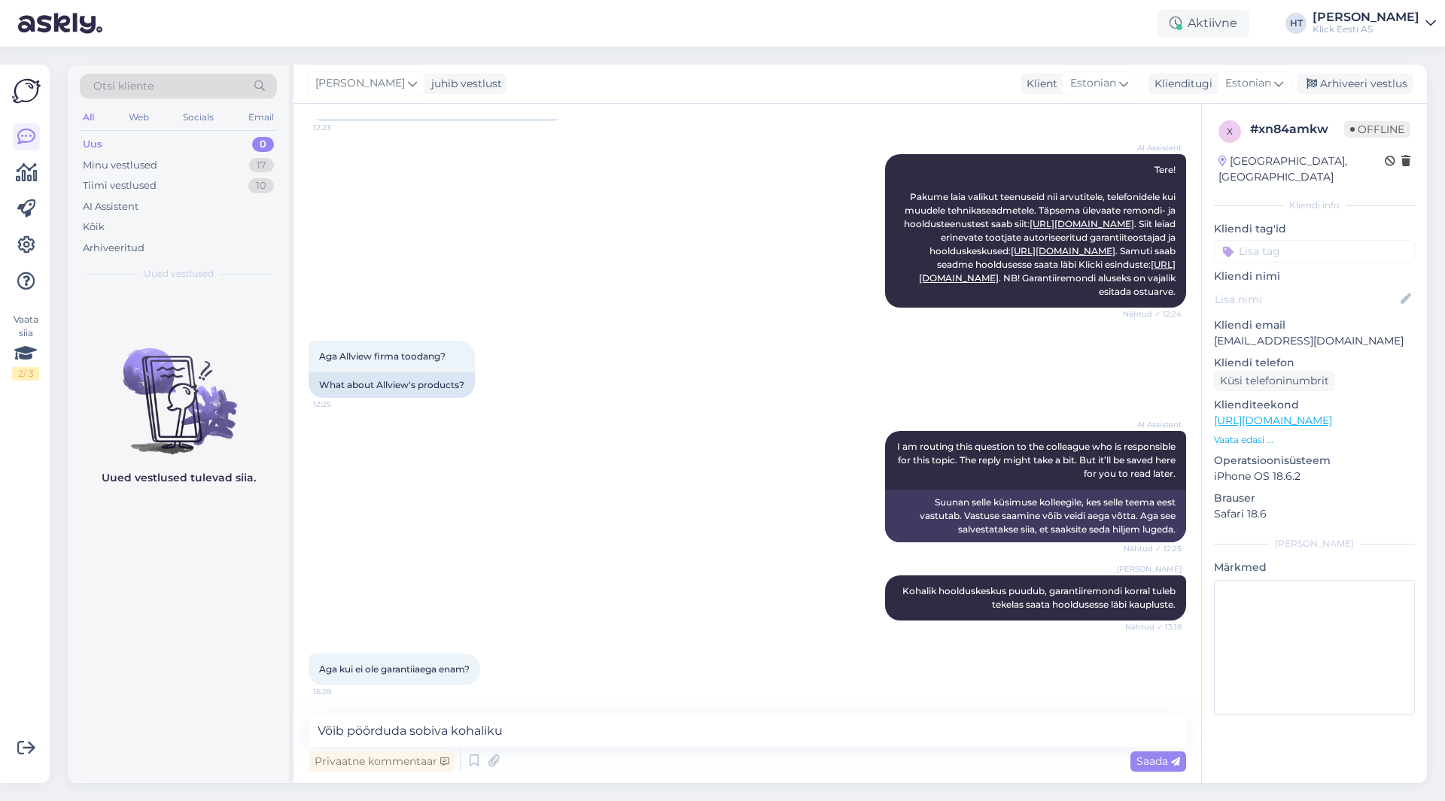
click at [214, 85] on div "Otsi kliente" at bounding box center [178, 86] width 197 height 25
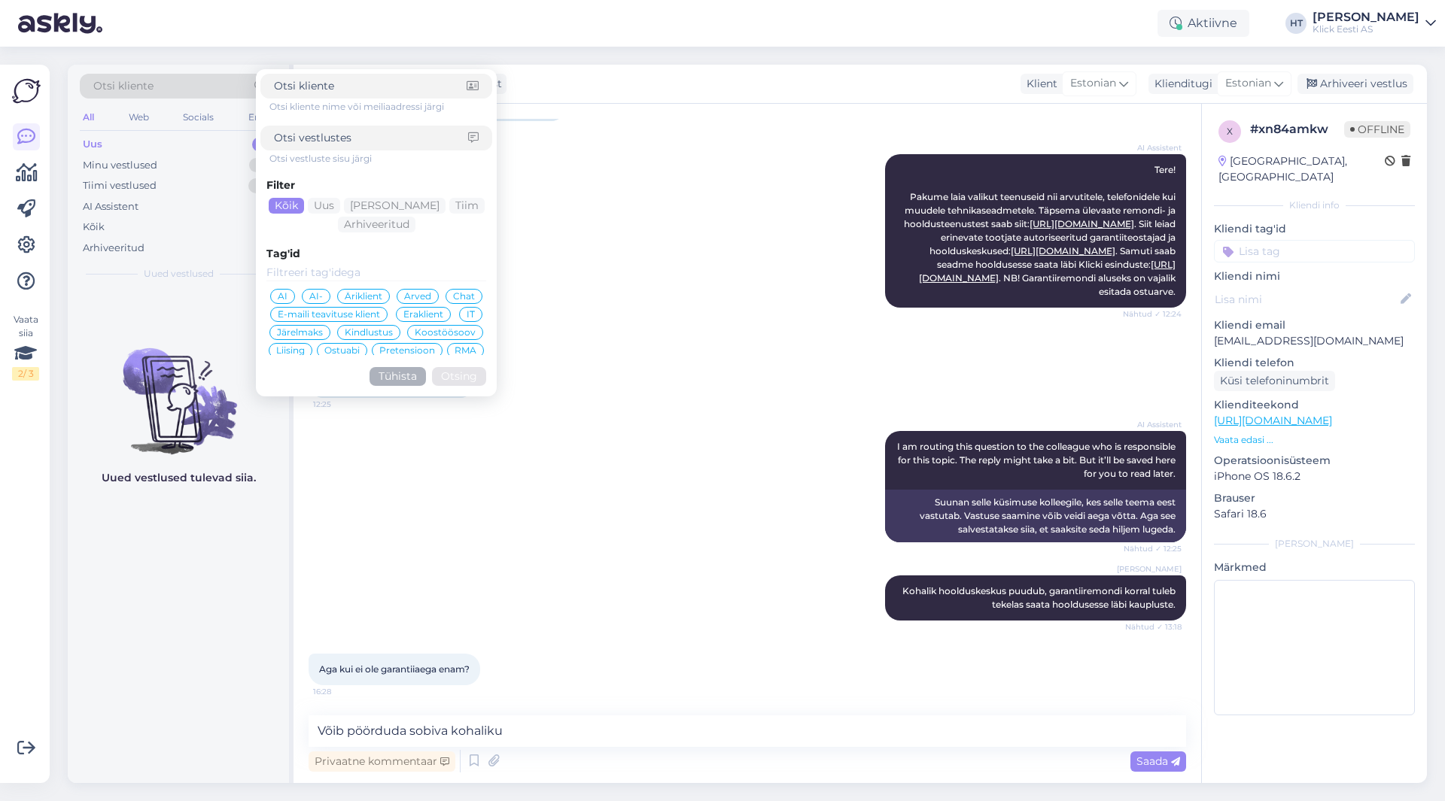
click at [308, 134] on input at bounding box center [371, 138] width 194 height 16
type input "voltride"
click button "Otsing" at bounding box center [459, 376] width 54 height 19
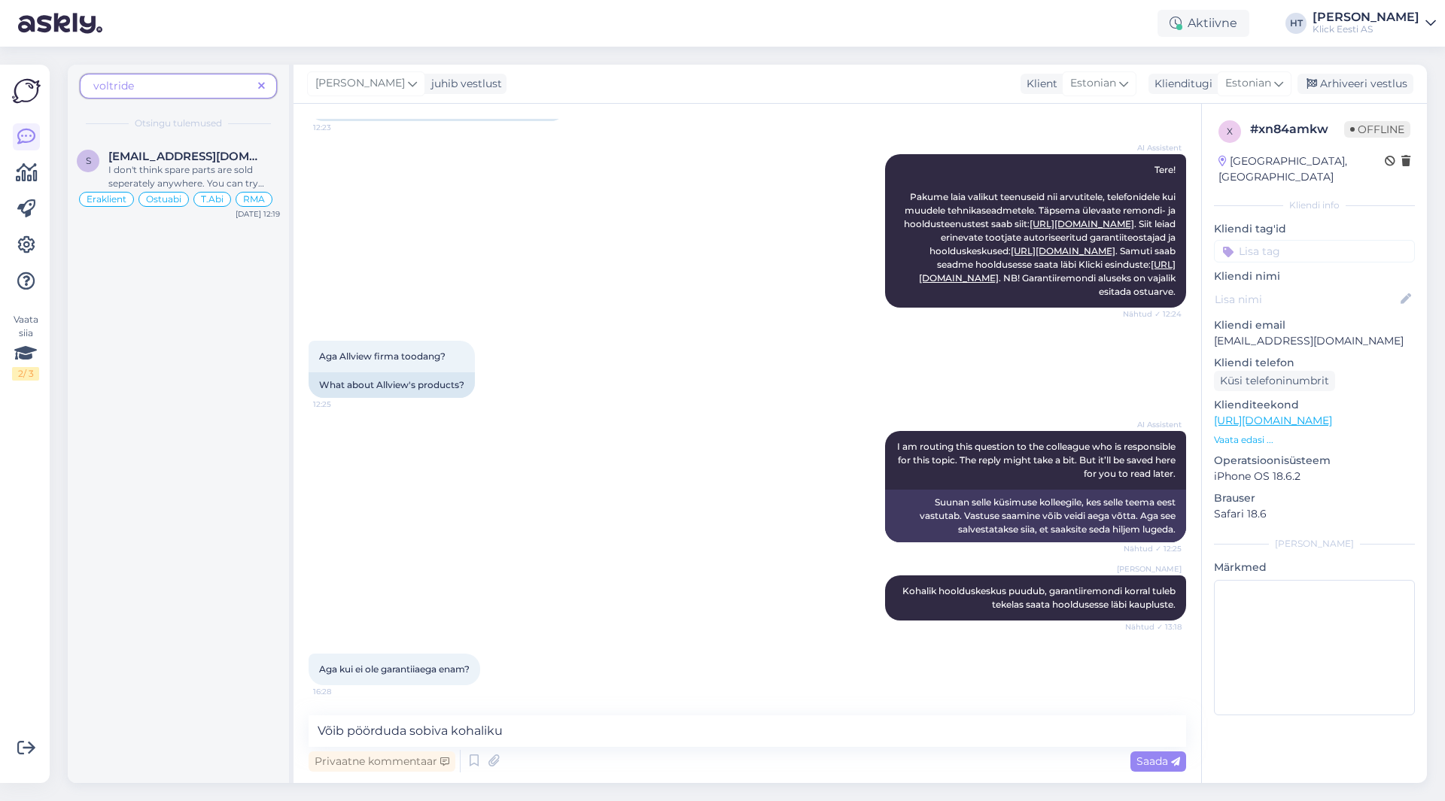
click at [260, 84] on icon at bounding box center [261, 86] width 7 height 11
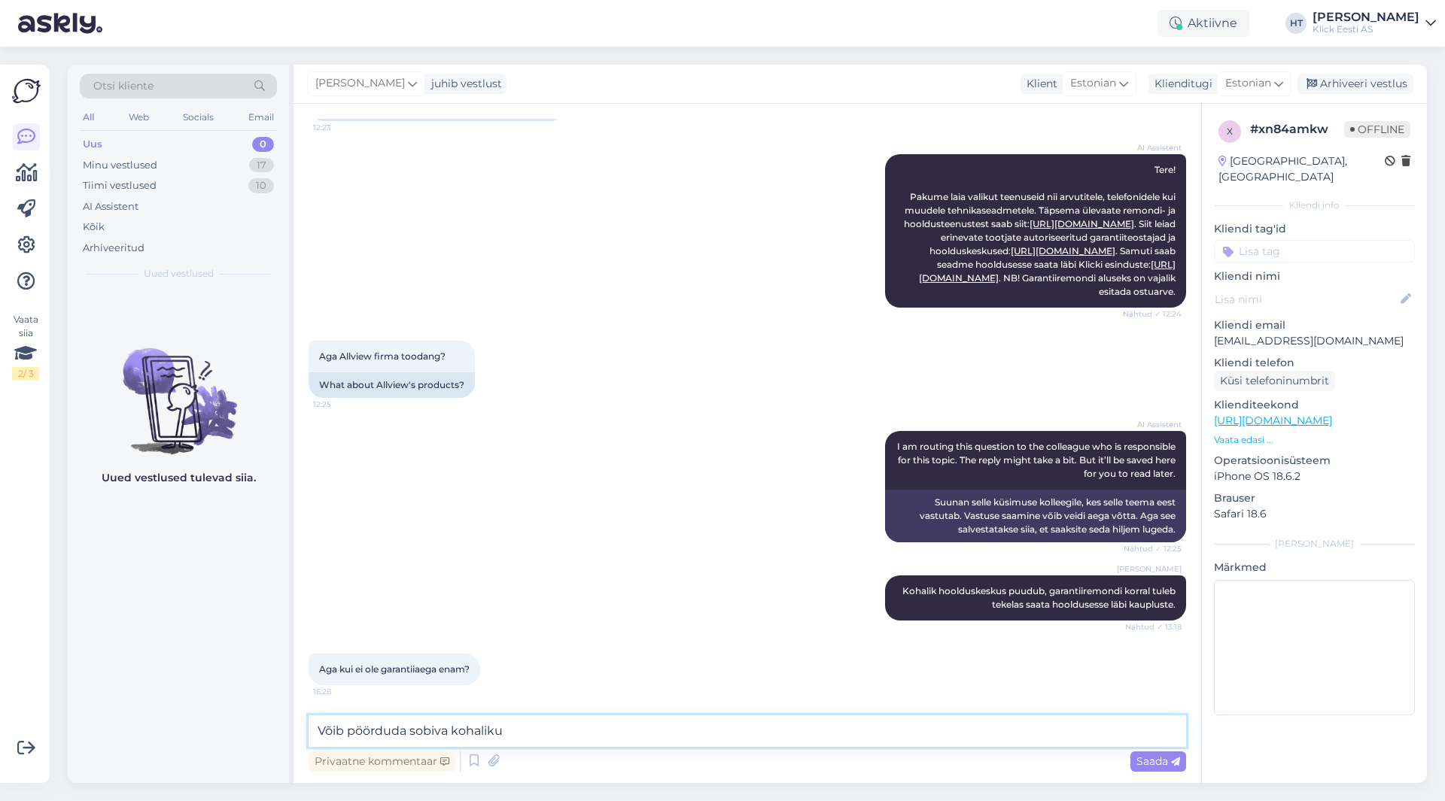
click at [555, 736] on textarea "Võib pöörduda sobiva kohaliku" at bounding box center [747, 732] width 877 height 32
type textarea "Võib pöörduda sobiva kohaliku telerite hooldaja [PERSON_NAME]. Garantiiväline r…"
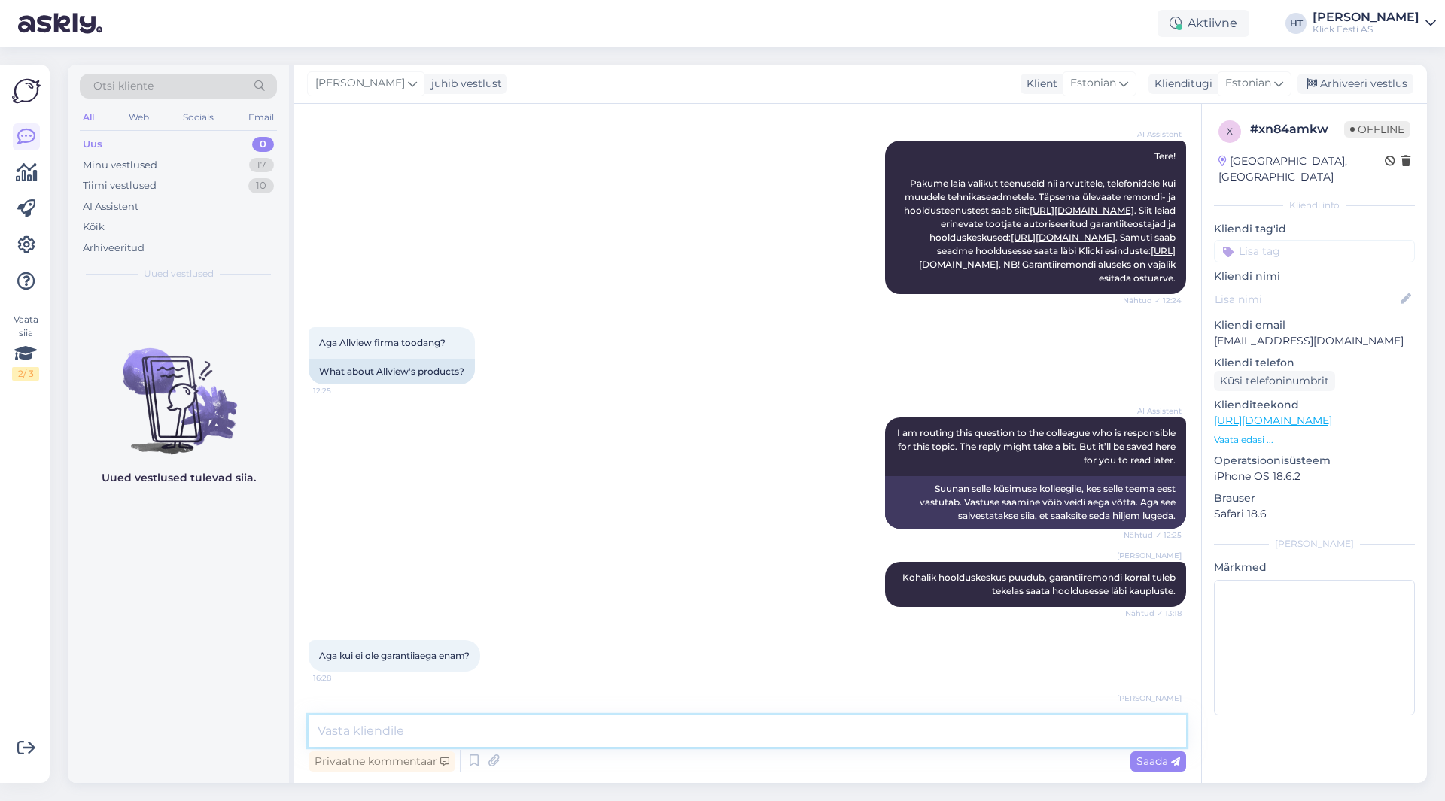
scroll to position [227, 0]
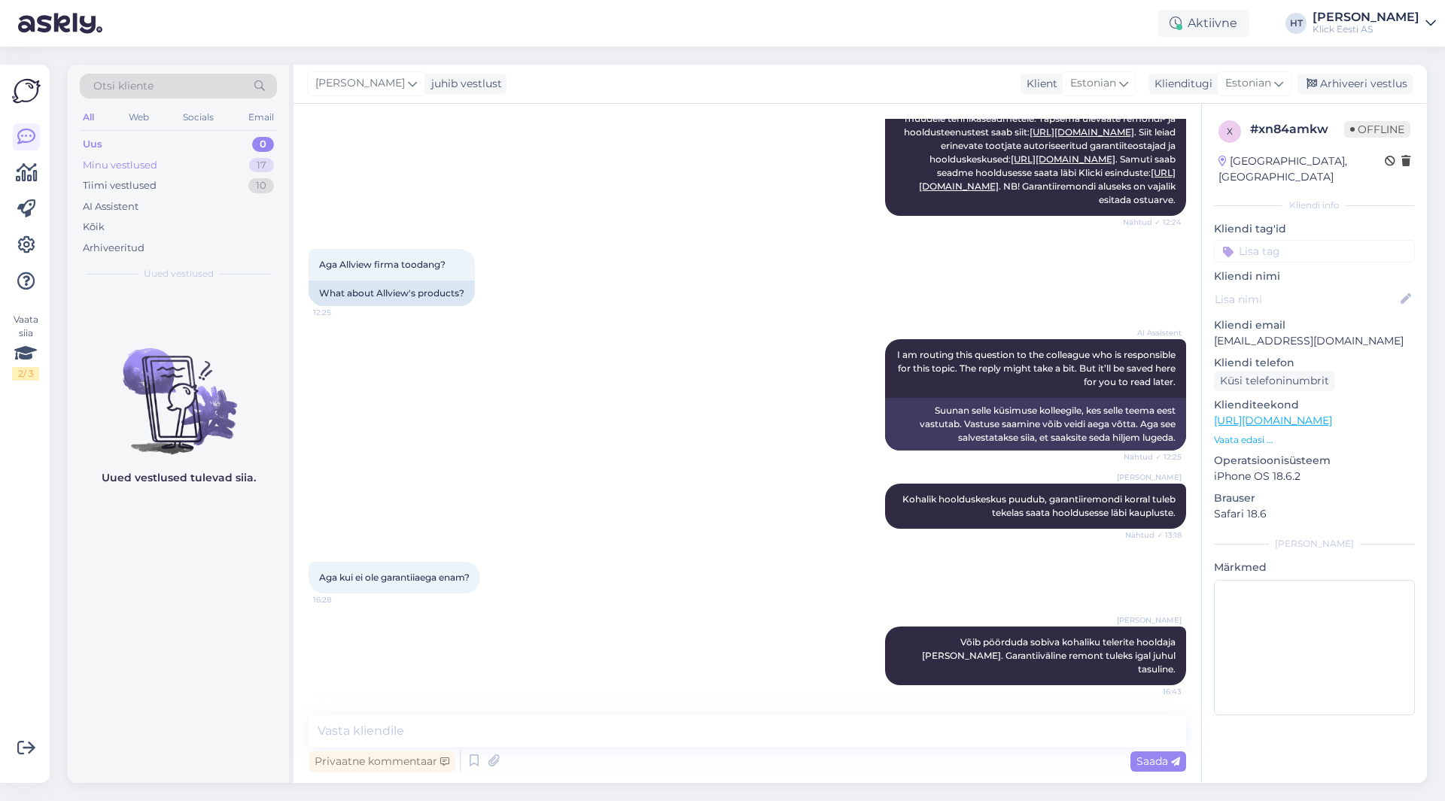
click at [221, 160] on div "Minu vestlused 17" at bounding box center [178, 165] width 197 height 21
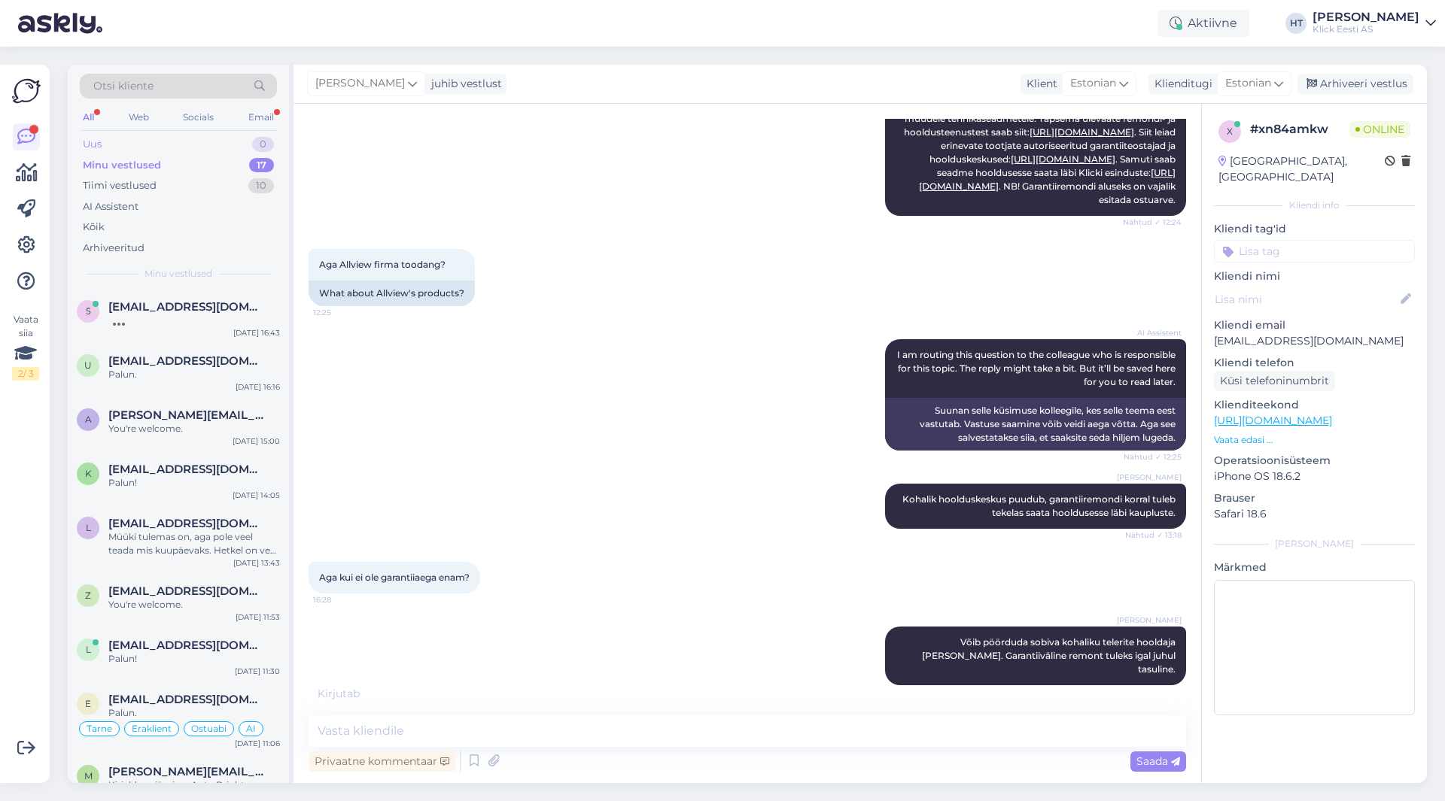
click at [211, 140] on div "Uus 0" at bounding box center [178, 144] width 197 height 21
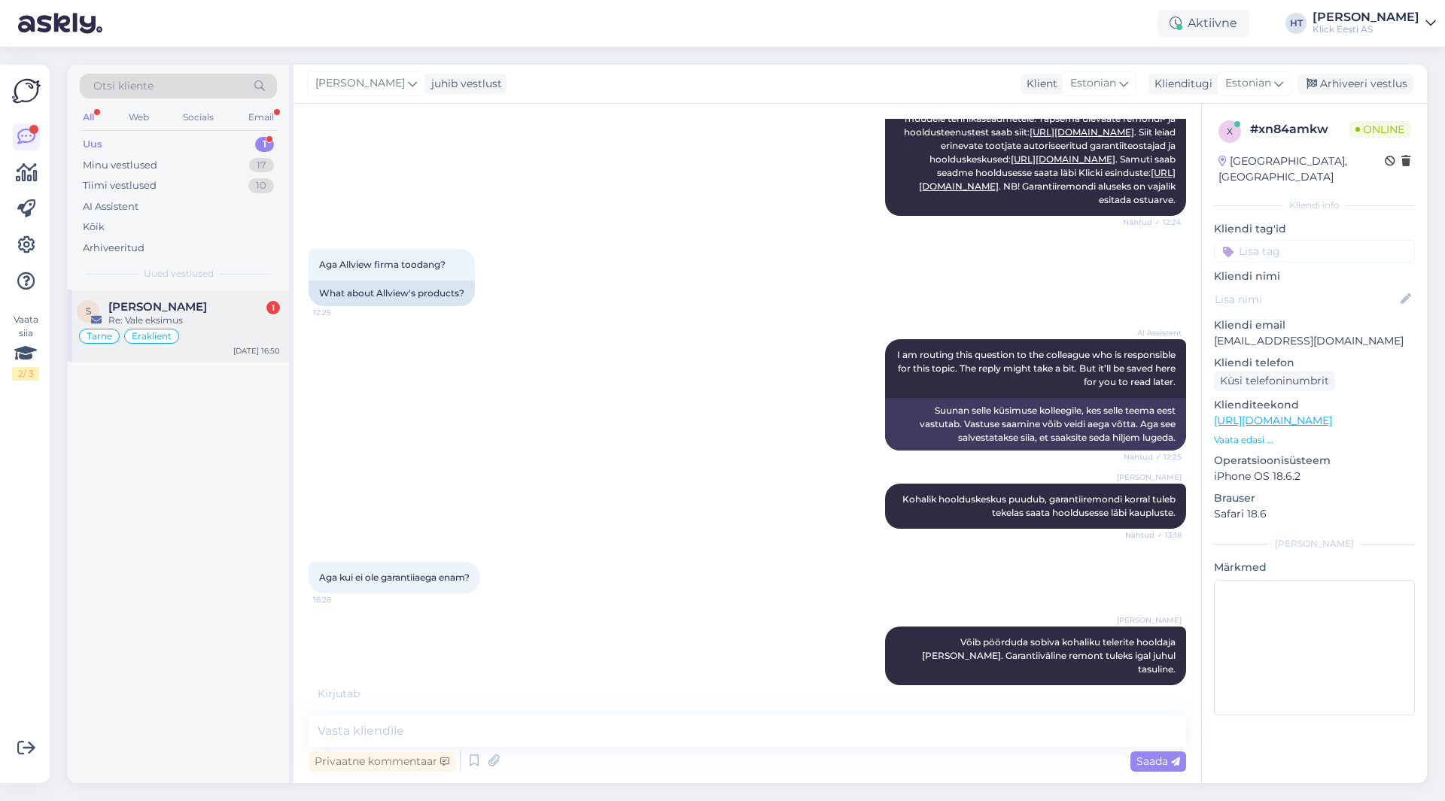
click at [208, 301] on div "[PERSON_NAME] 1" at bounding box center [194, 307] width 172 height 14
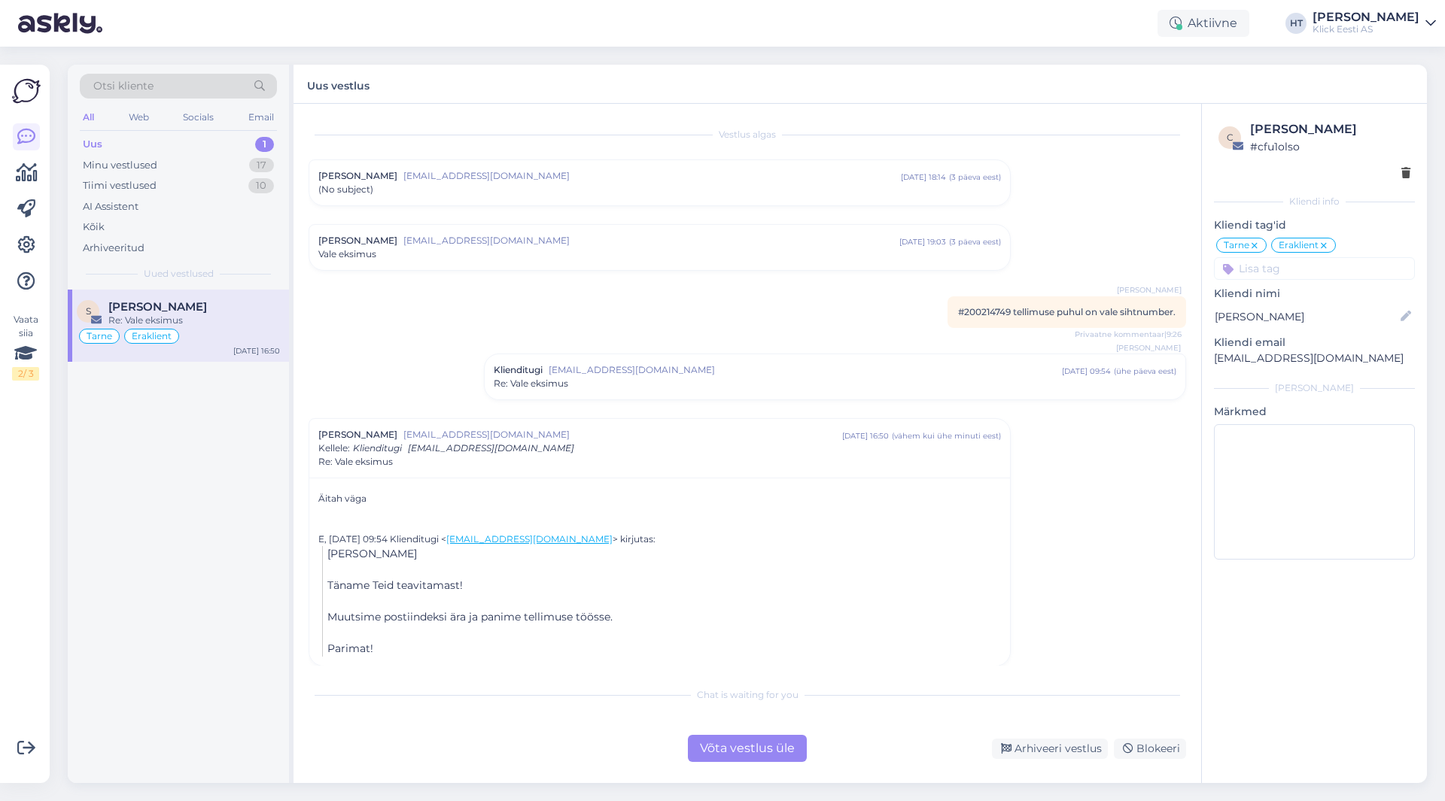
click at [735, 388] on div "Re: Vale eksimus" at bounding box center [835, 384] width 683 height 14
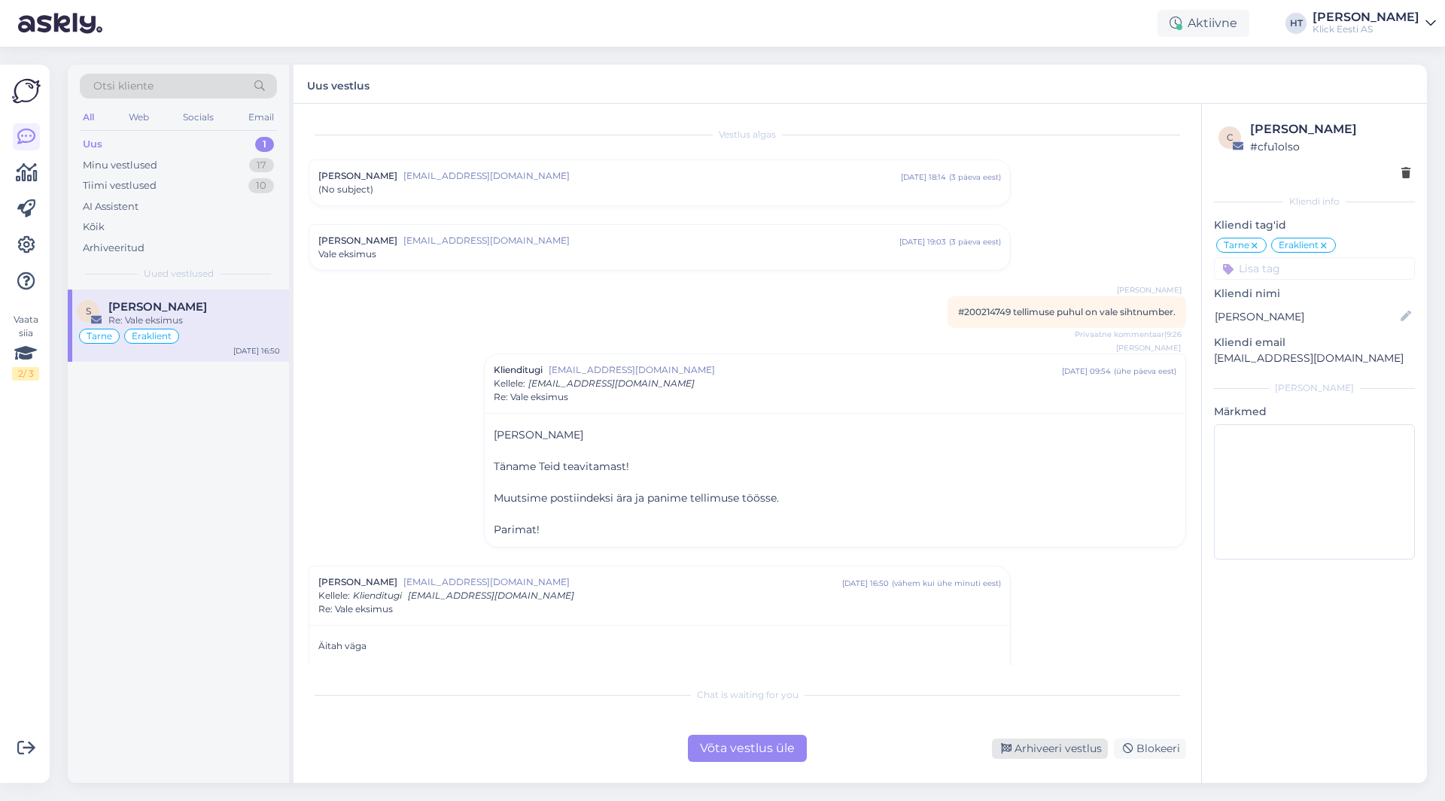
click at [1049, 746] on div "Arhiveeri vestlus" at bounding box center [1050, 749] width 116 height 20
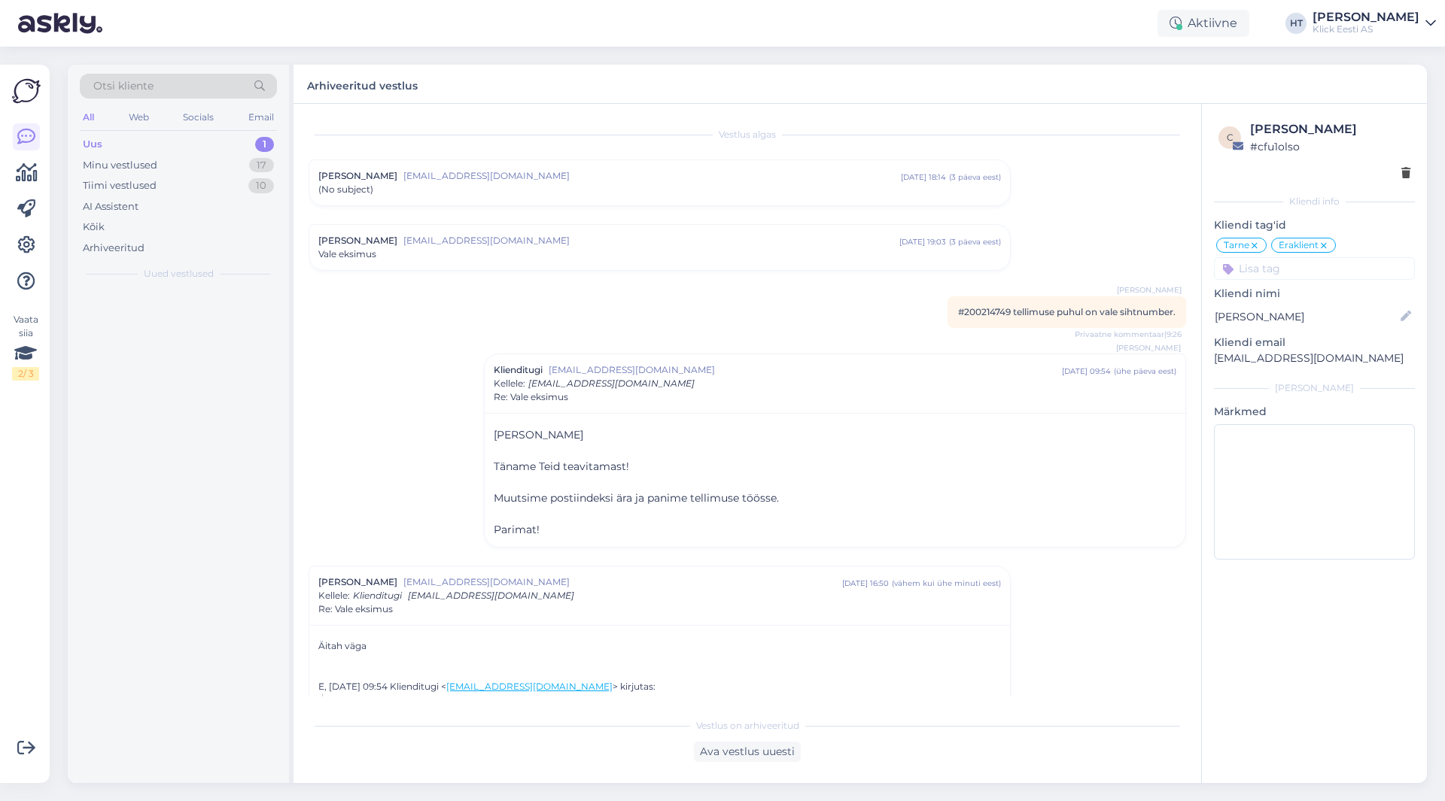
scroll to position [126, 0]
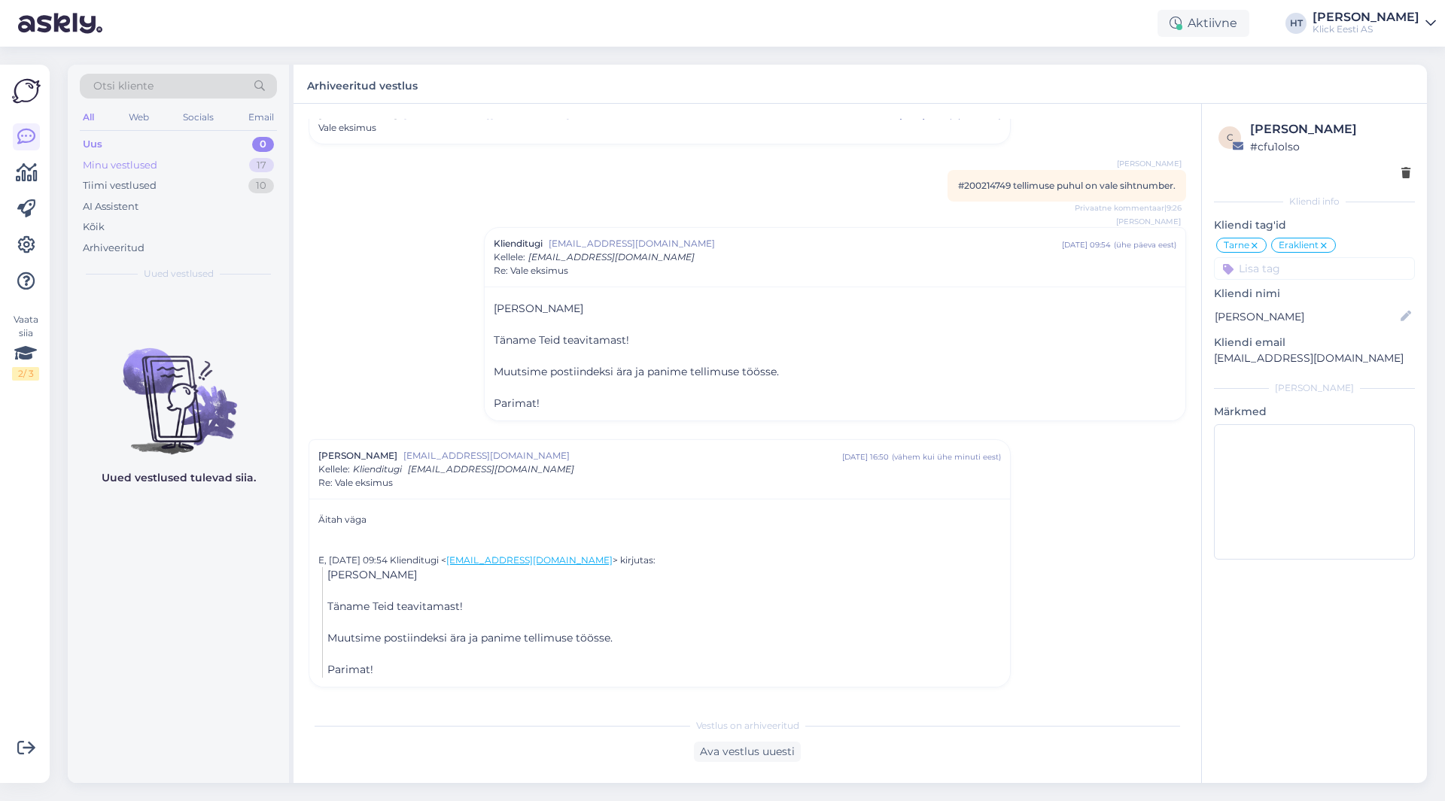
click at [246, 165] on div "Minu vestlused 17" at bounding box center [178, 165] width 197 height 21
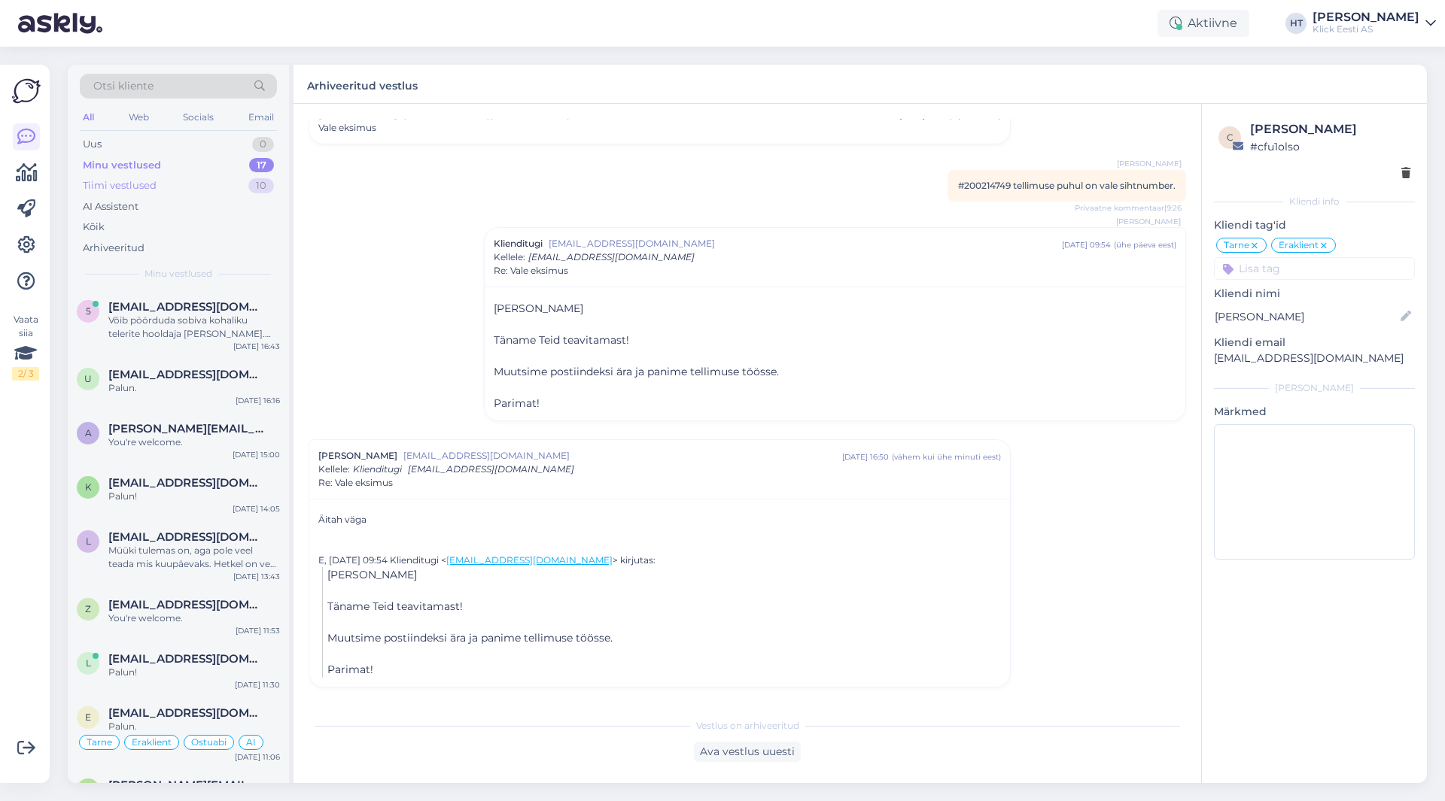
click at [251, 190] on div "10" at bounding box center [261, 185] width 26 height 15
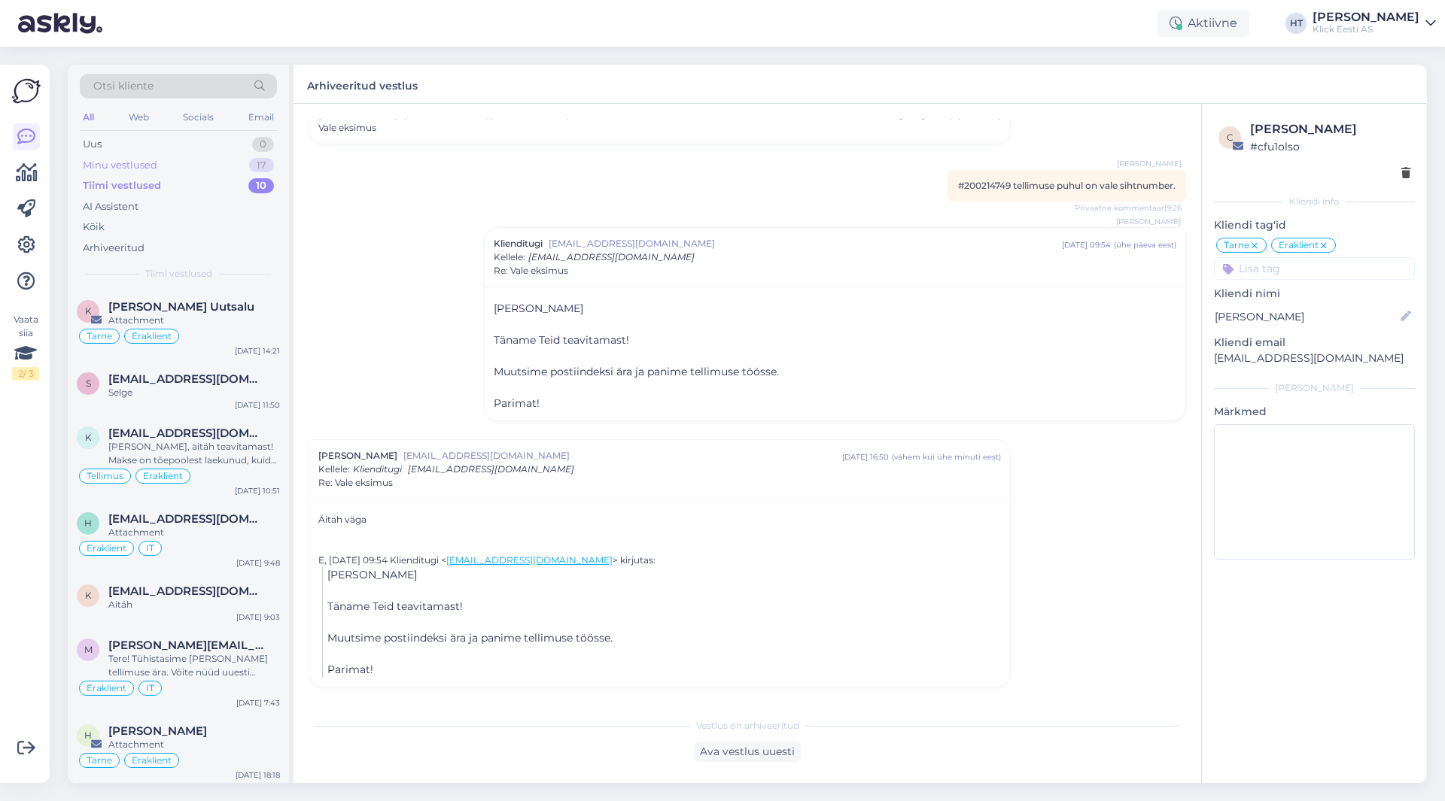
click at [229, 166] on div "Minu vestlused 17" at bounding box center [178, 165] width 197 height 21
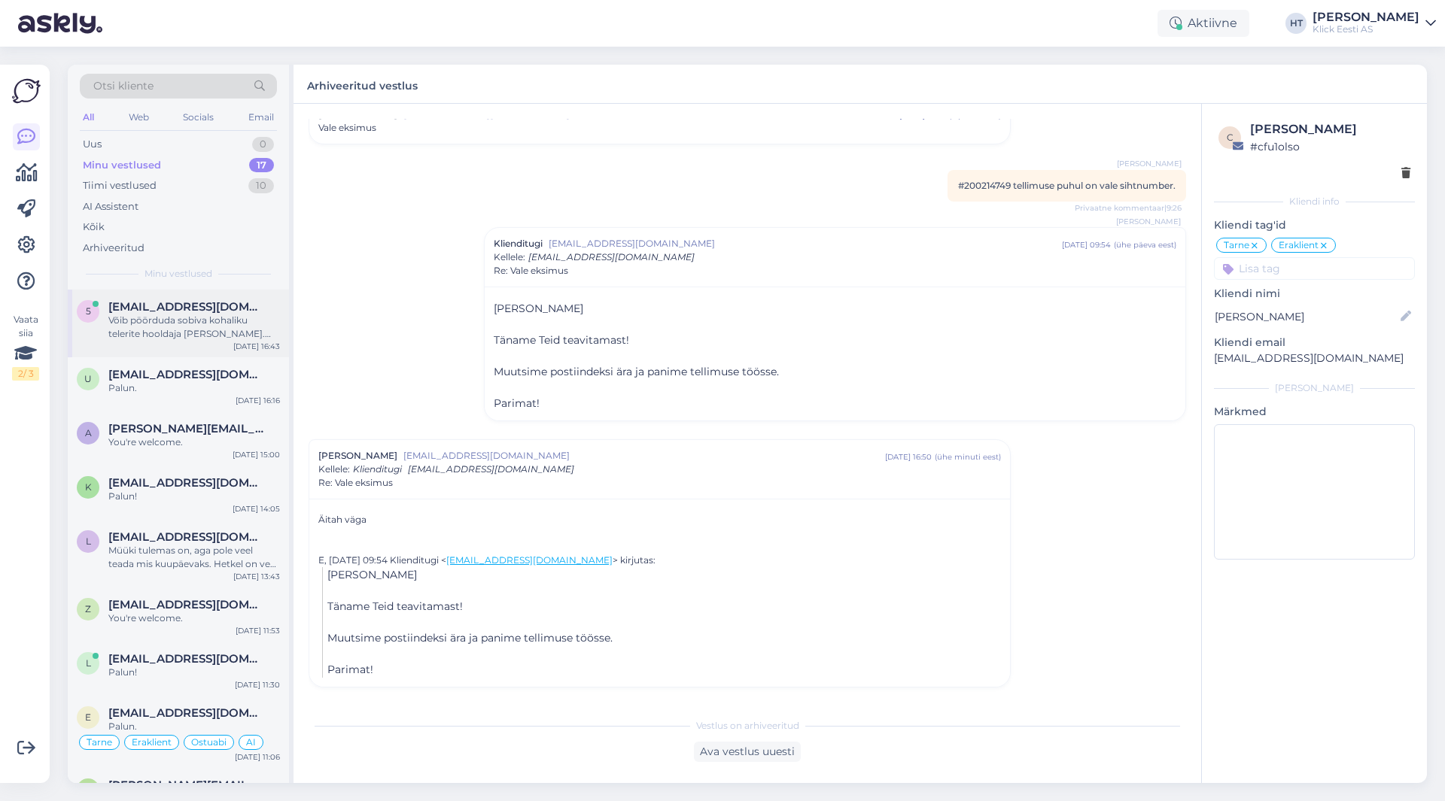
click at [246, 297] on div "5 [EMAIL_ADDRESS][DOMAIN_NAME] Võib pöörduda sobiva kohaliku telerite hooldaja …" at bounding box center [178, 324] width 221 height 68
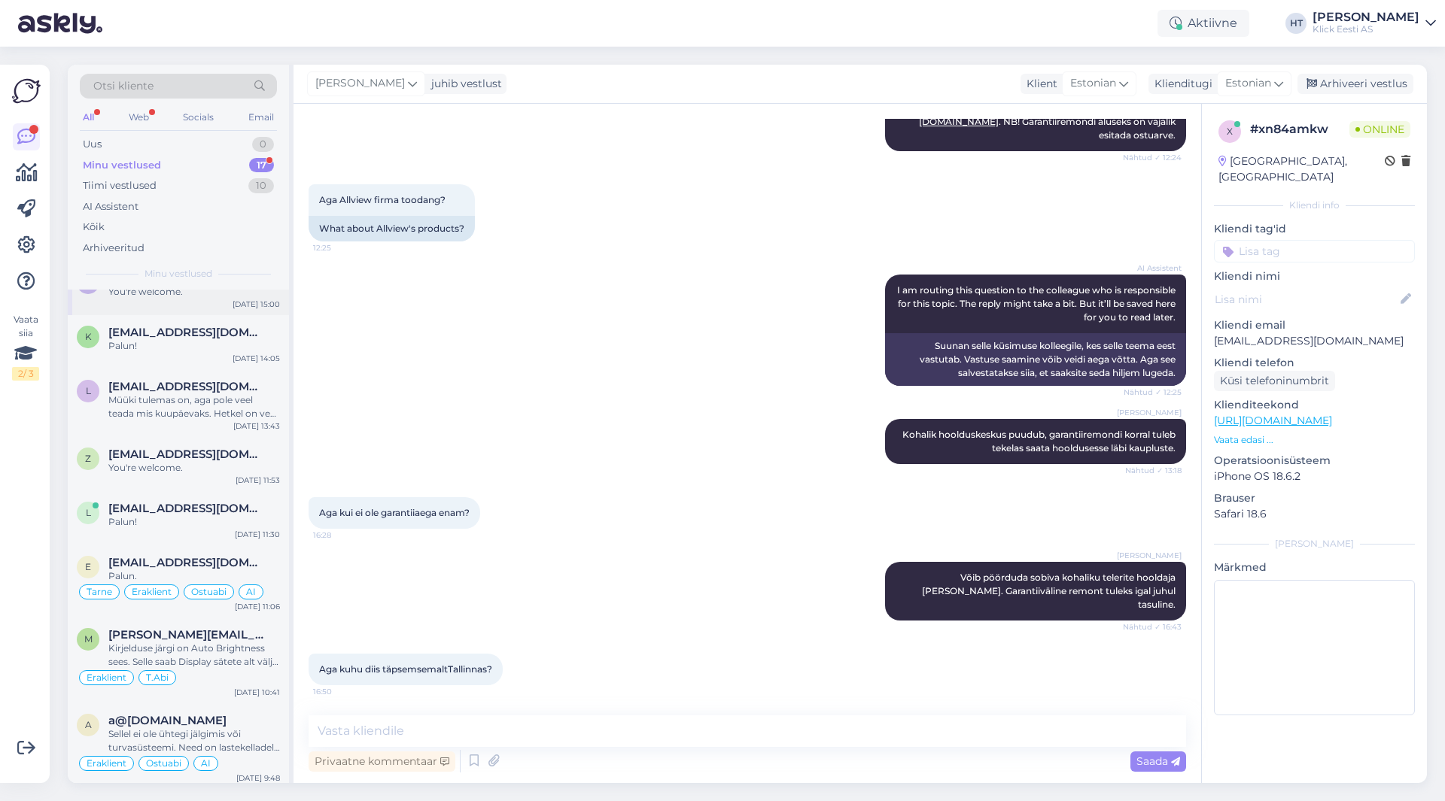
scroll to position [0, 0]
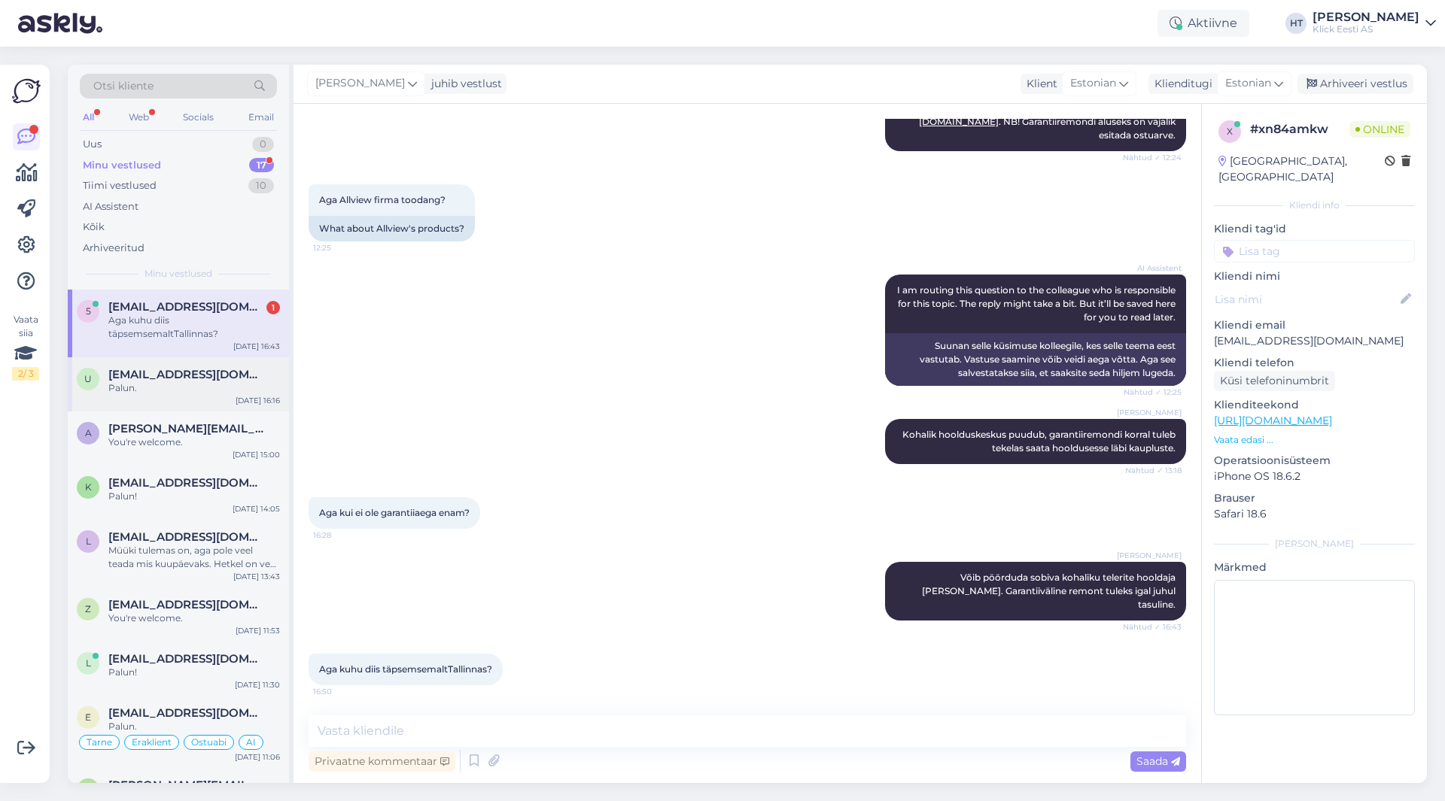
click at [228, 395] on div "u [EMAIL_ADDRESS][DOMAIN_NAME] Palun. [DATE] 16:16" at bounding box center [178, 384] width 221 height 54
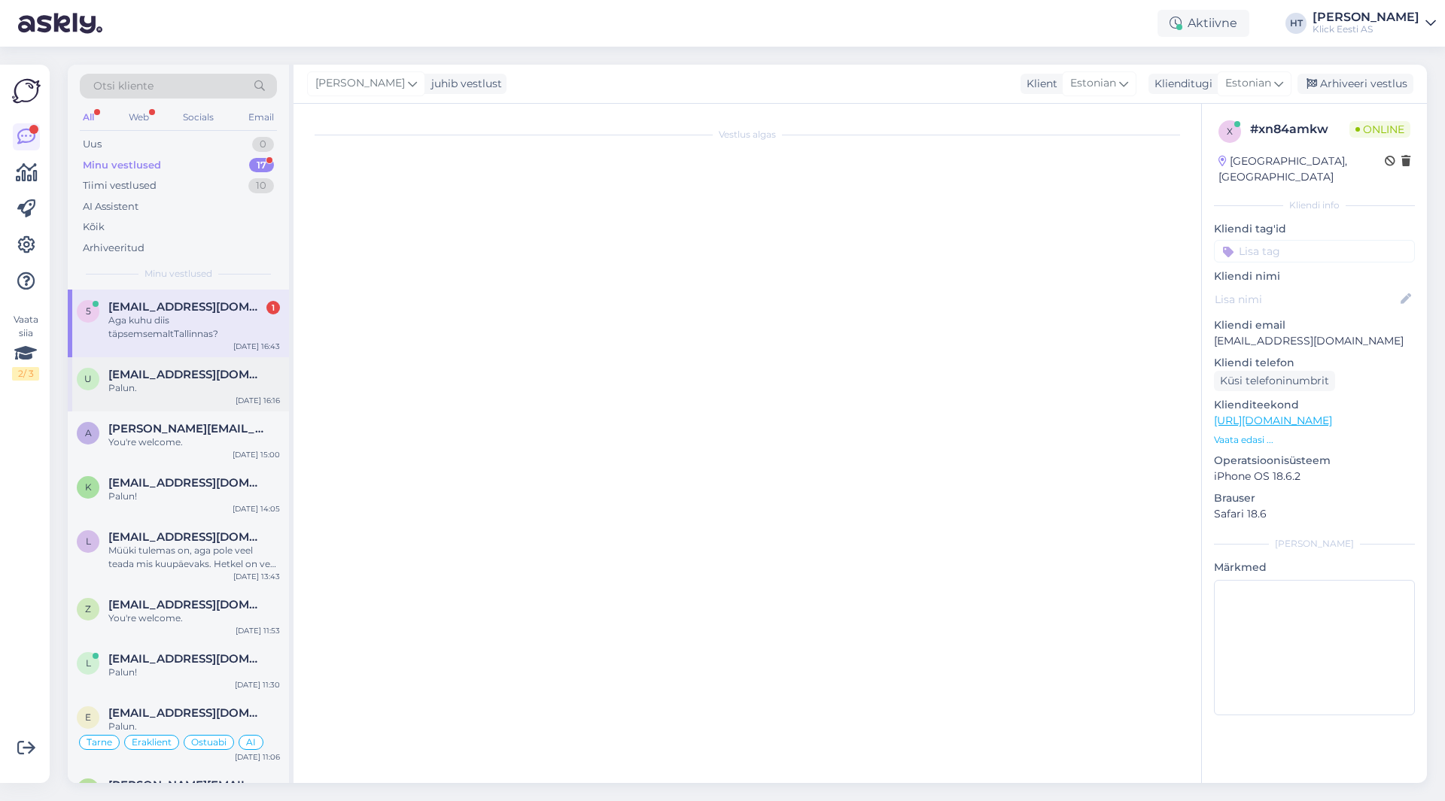
scroll to position [300, 0]
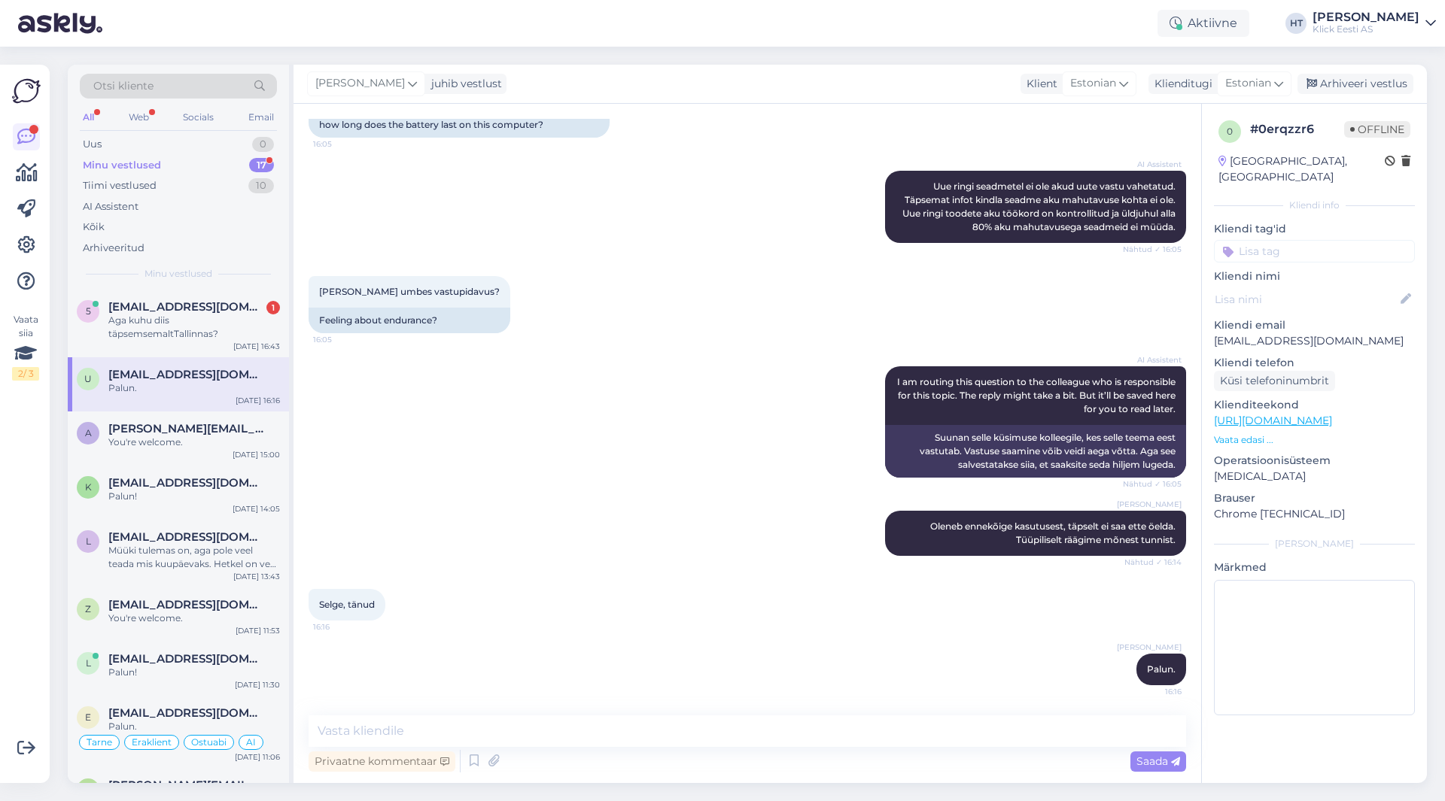
click at [53, 502] on div "Vaata siia 2 / 3 Võimalused Veendu, et Askly loob sulle väärtust. Sulge Ühenda …" at bounding box center [29, 424] width 59 height 755
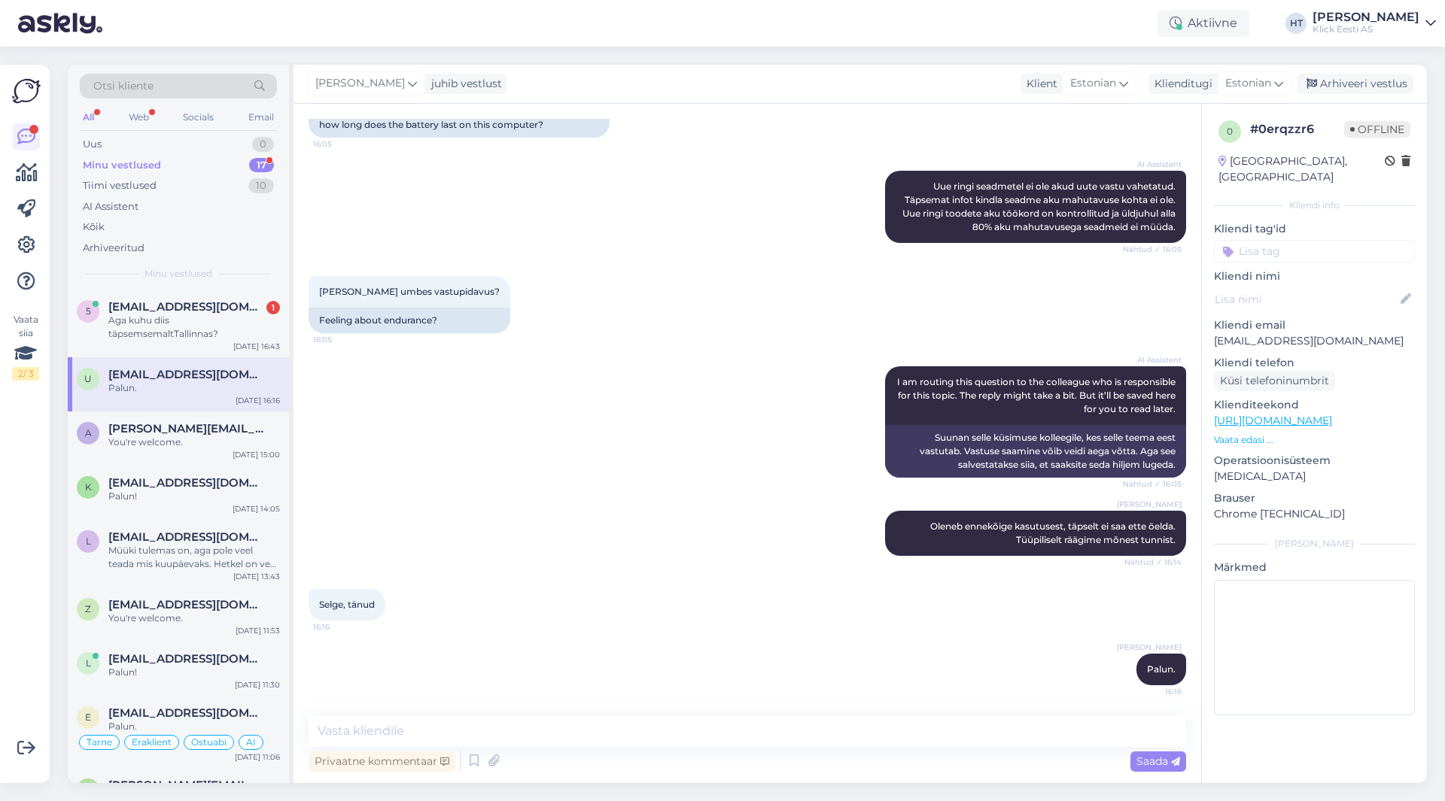
click at [53, 502] on div "Vaata siia 2 / 3 Võimalused Veendu, et Askly loob sulle väärtust. Sulge Ühenda …" at bounding box center [29, 424] width 59 height 755
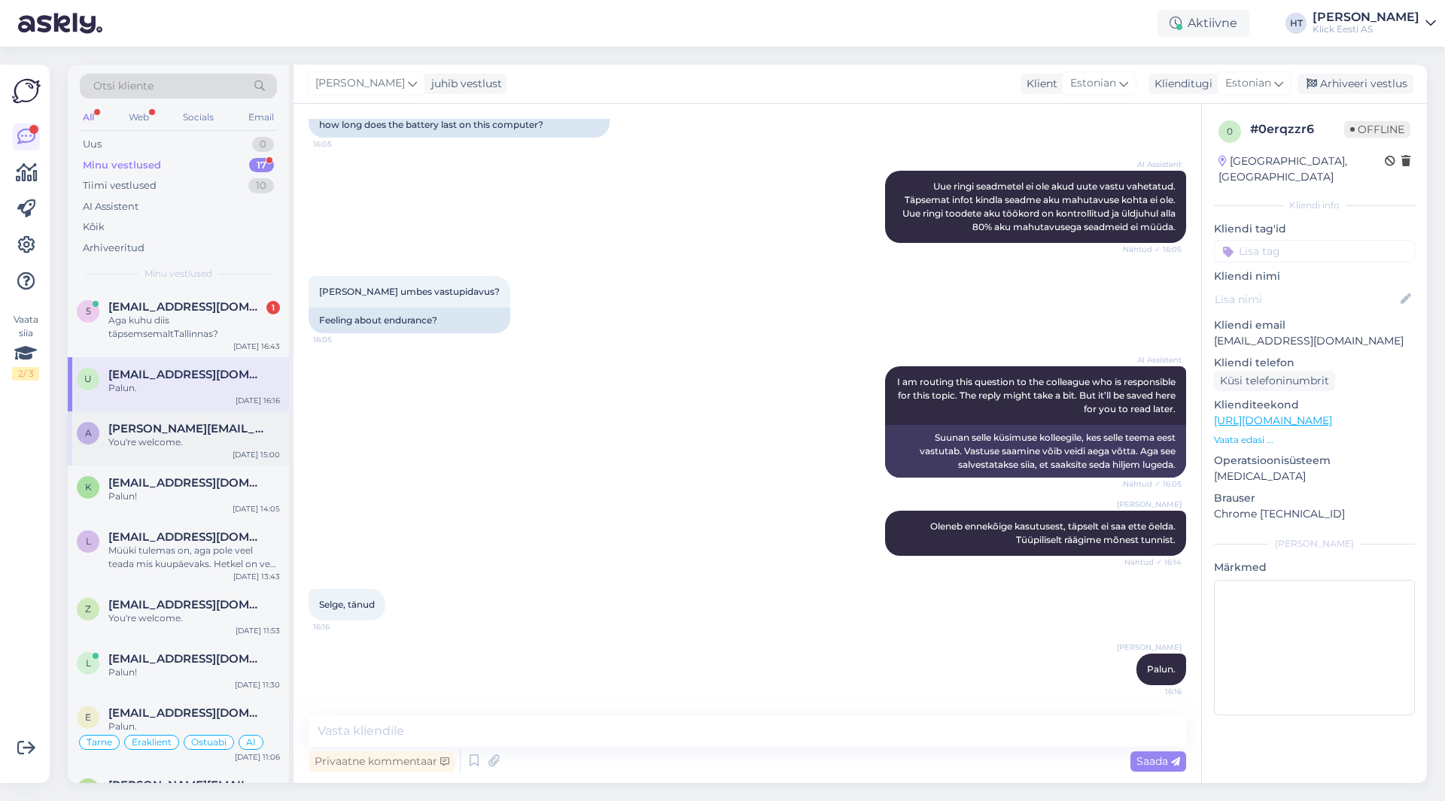
click at [194, 439] on div "You're welcome." at bounding box center [194, 443] width 172 height 14
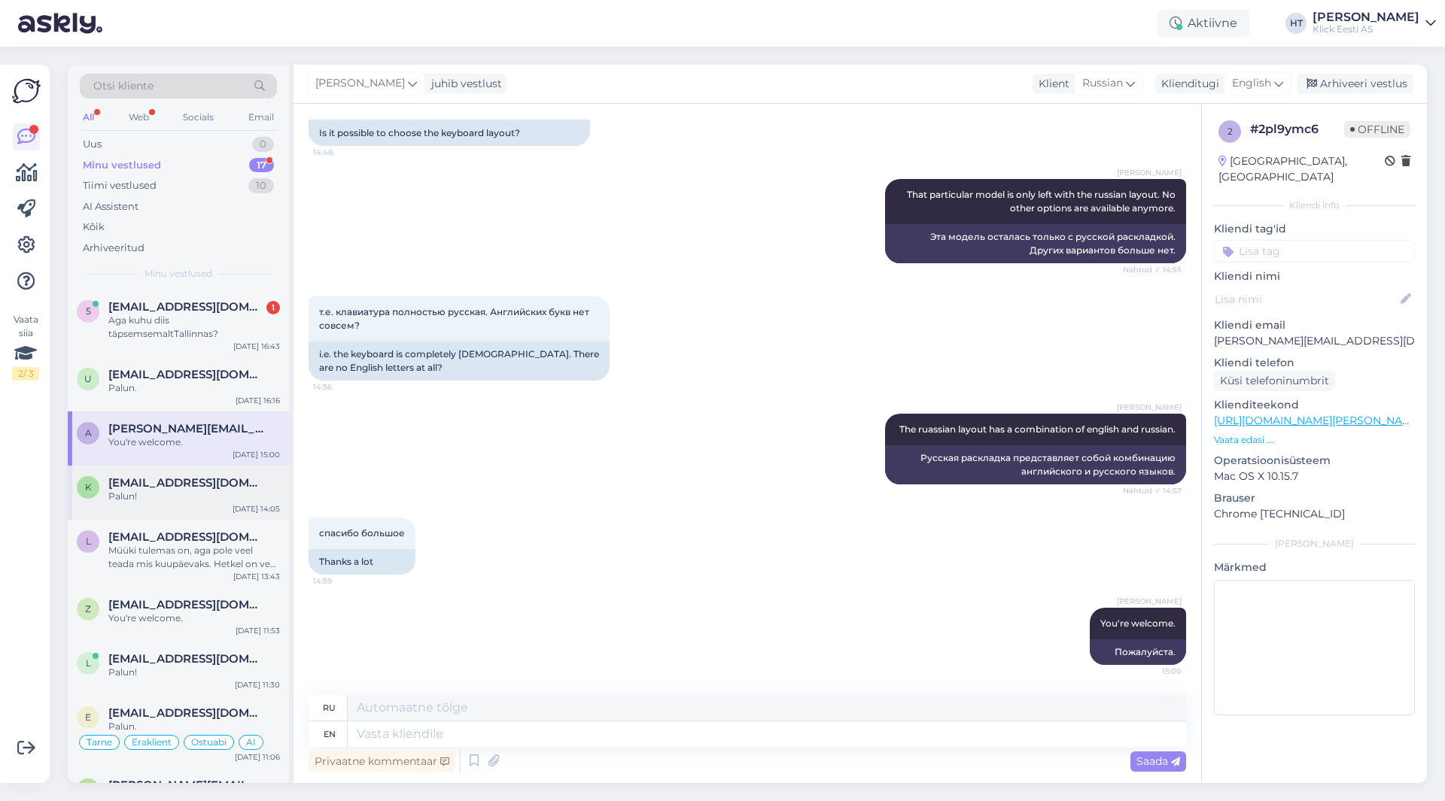
click at [198, 473] on div "k [EMAIL_ADDRESS][DOMAIN_NAME] Palun! [DATE] 14:05" at bounding box center [178, 493] width 221 height 54
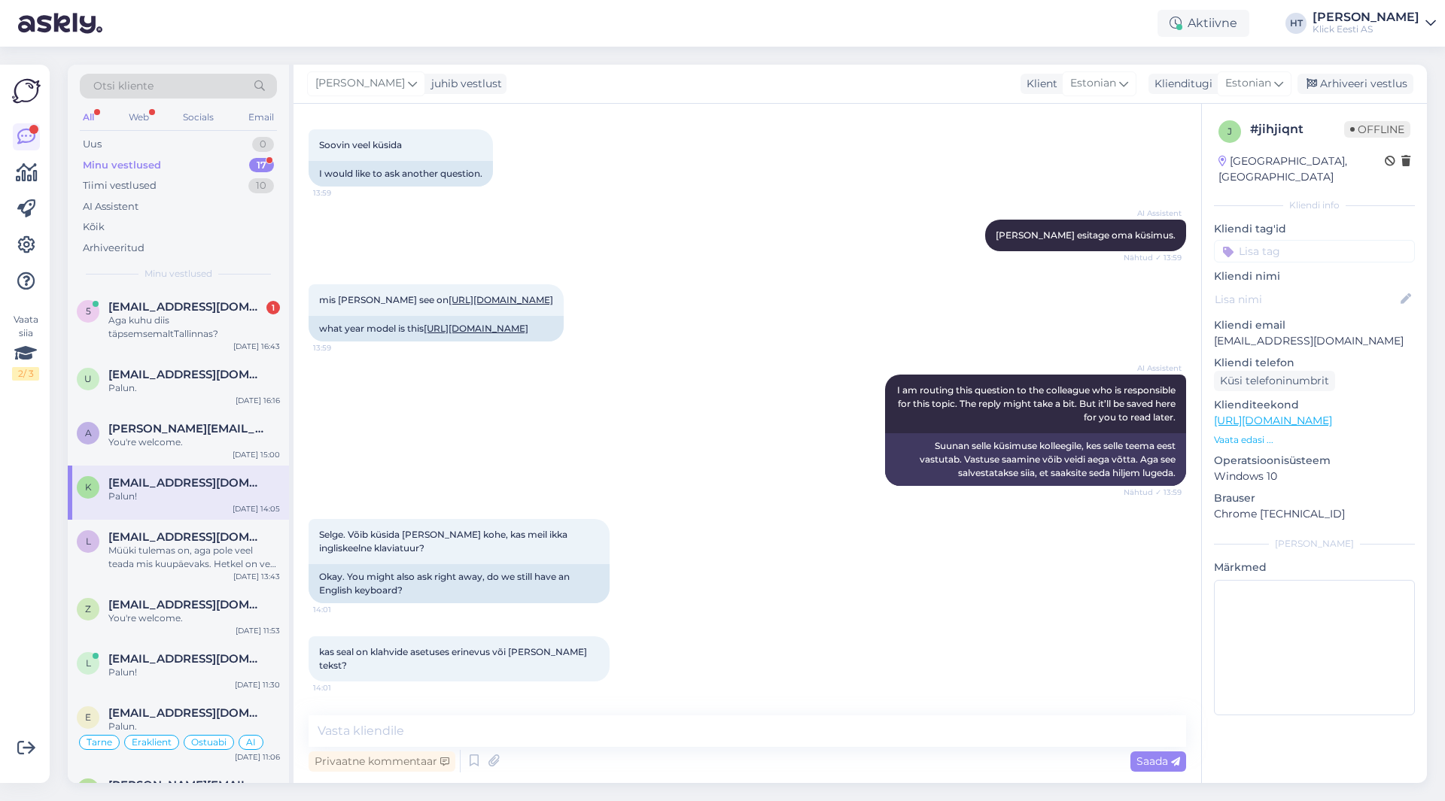
scroll to position [1056, 0]
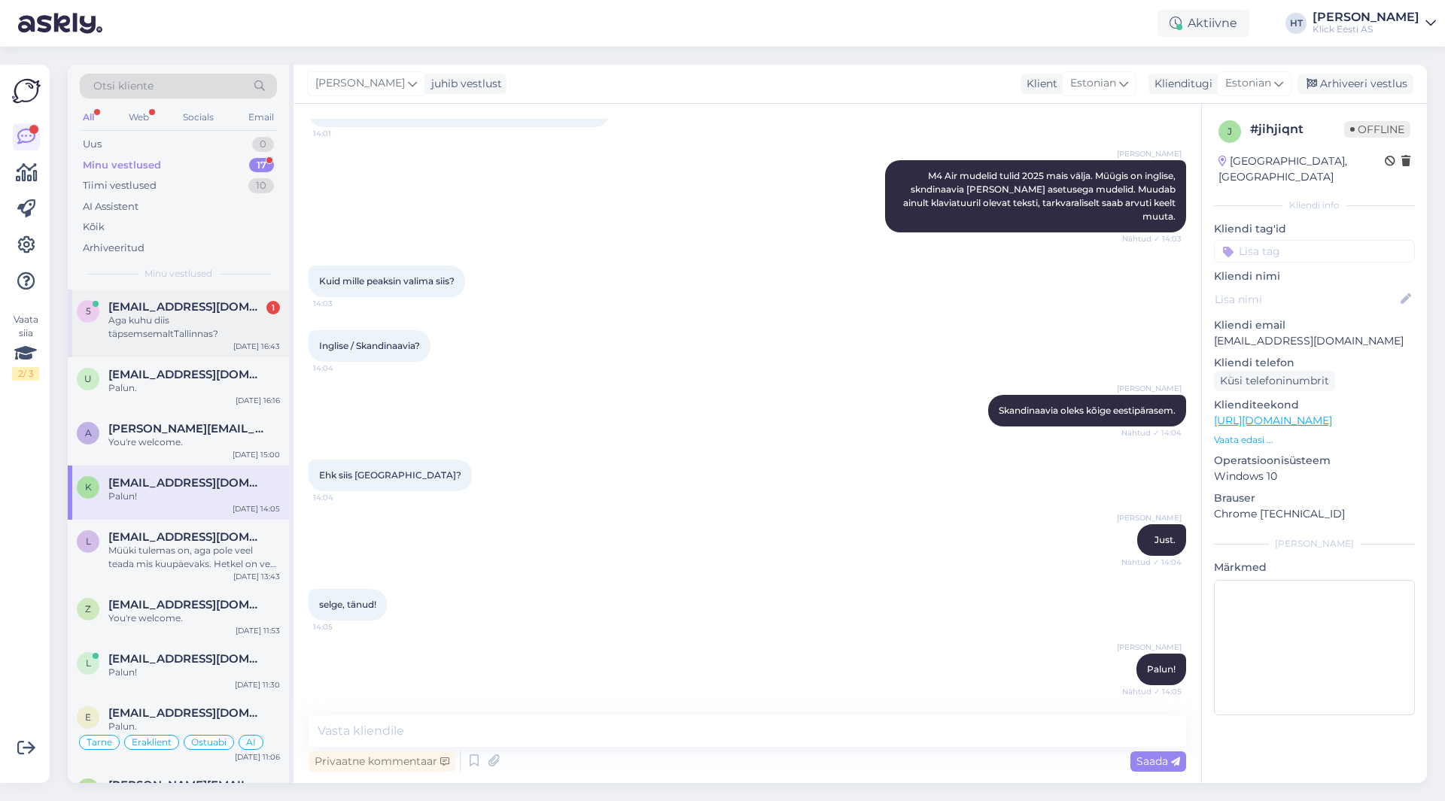
click at [230, 308] on span "[EMAIL_ADDRESS][DOMAIN_NAME]" at bounding box center [186, 307] width 157 height 14
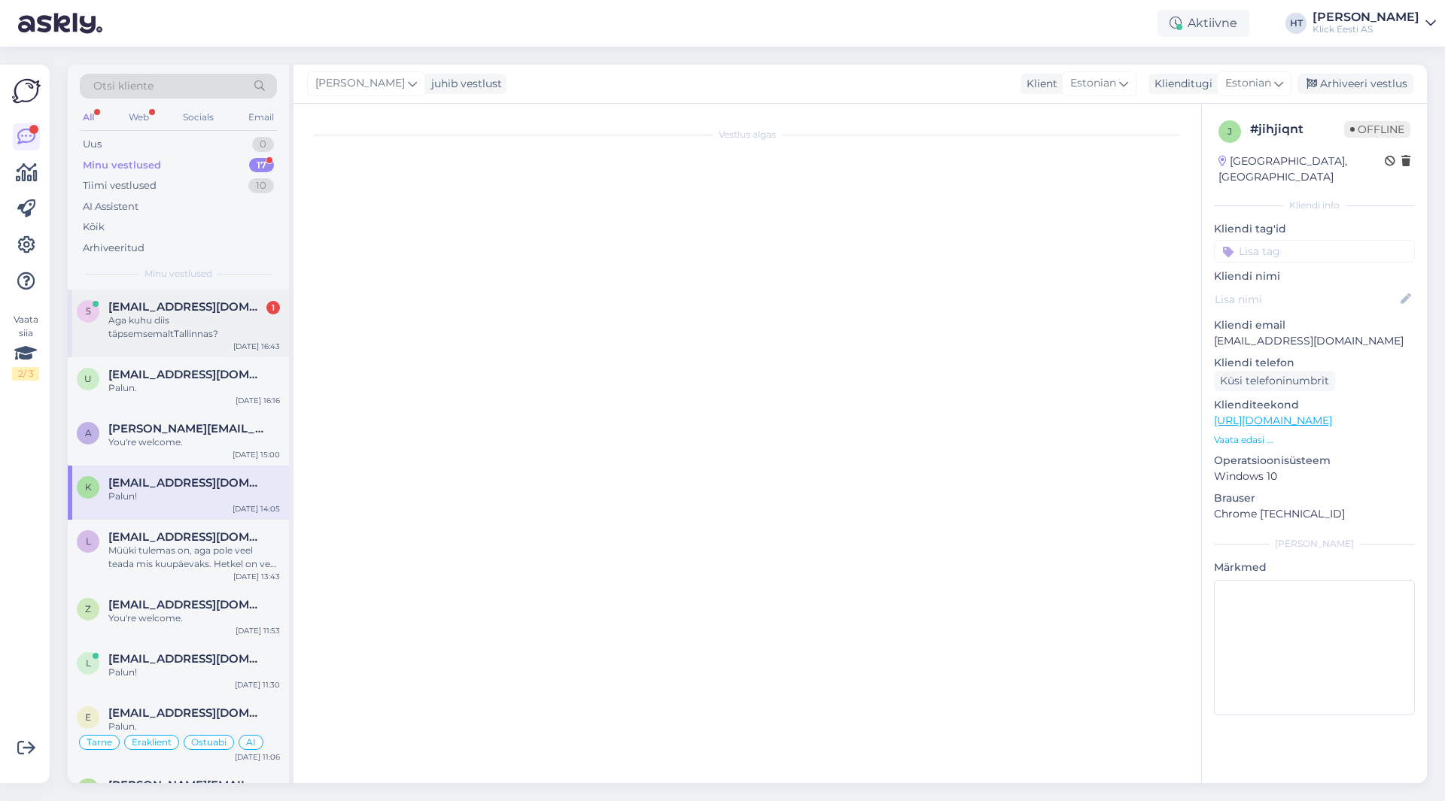
scroll to position [291, 0]
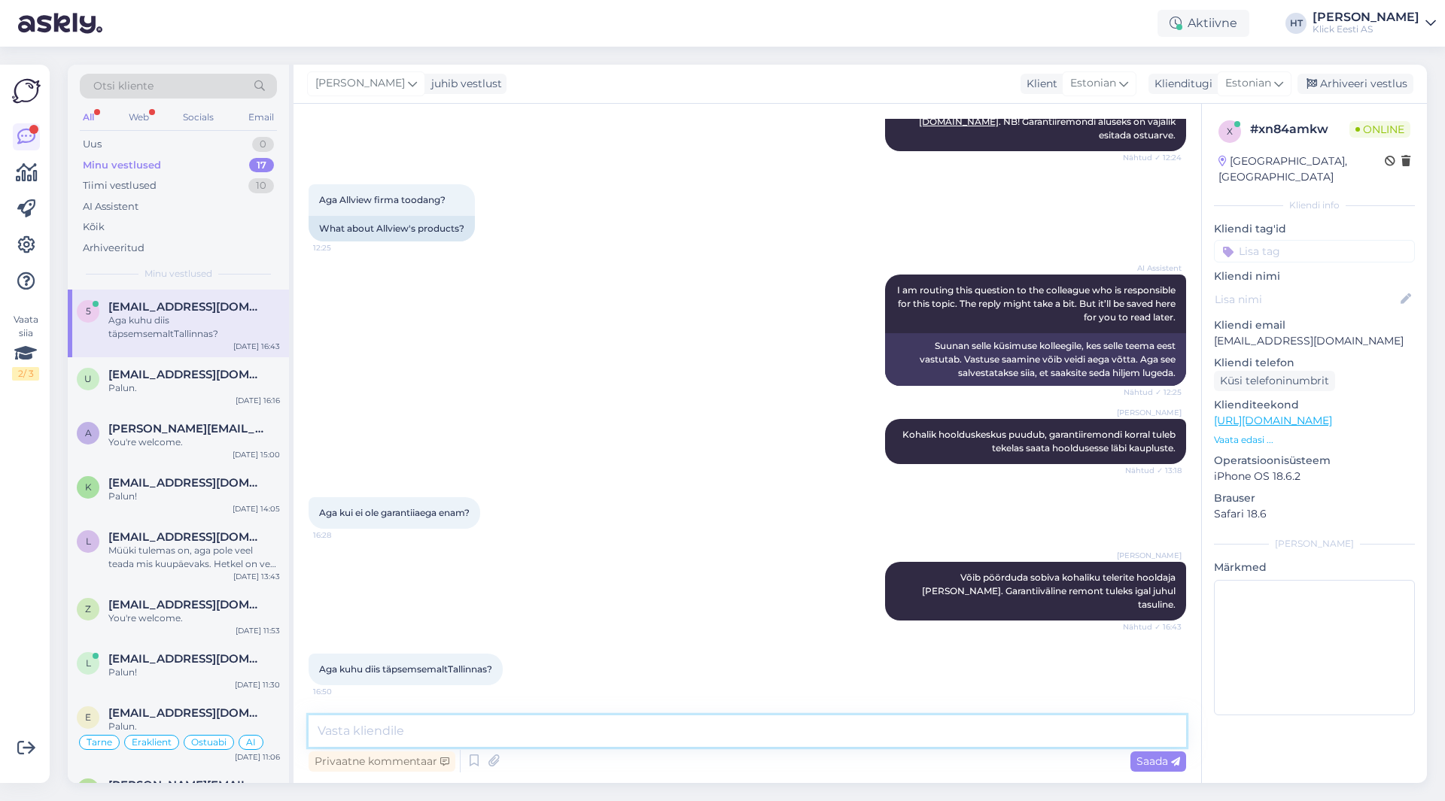
click at [458, 724] on textarea at bounding box center [747, 732] width 877 height 32
paste textarea "[URL][DOMAIN_NAME]"
type textarea "[GEOGRAPHIC_DATA] oleks Speleta: [URL][DOMAIN_NAME]"
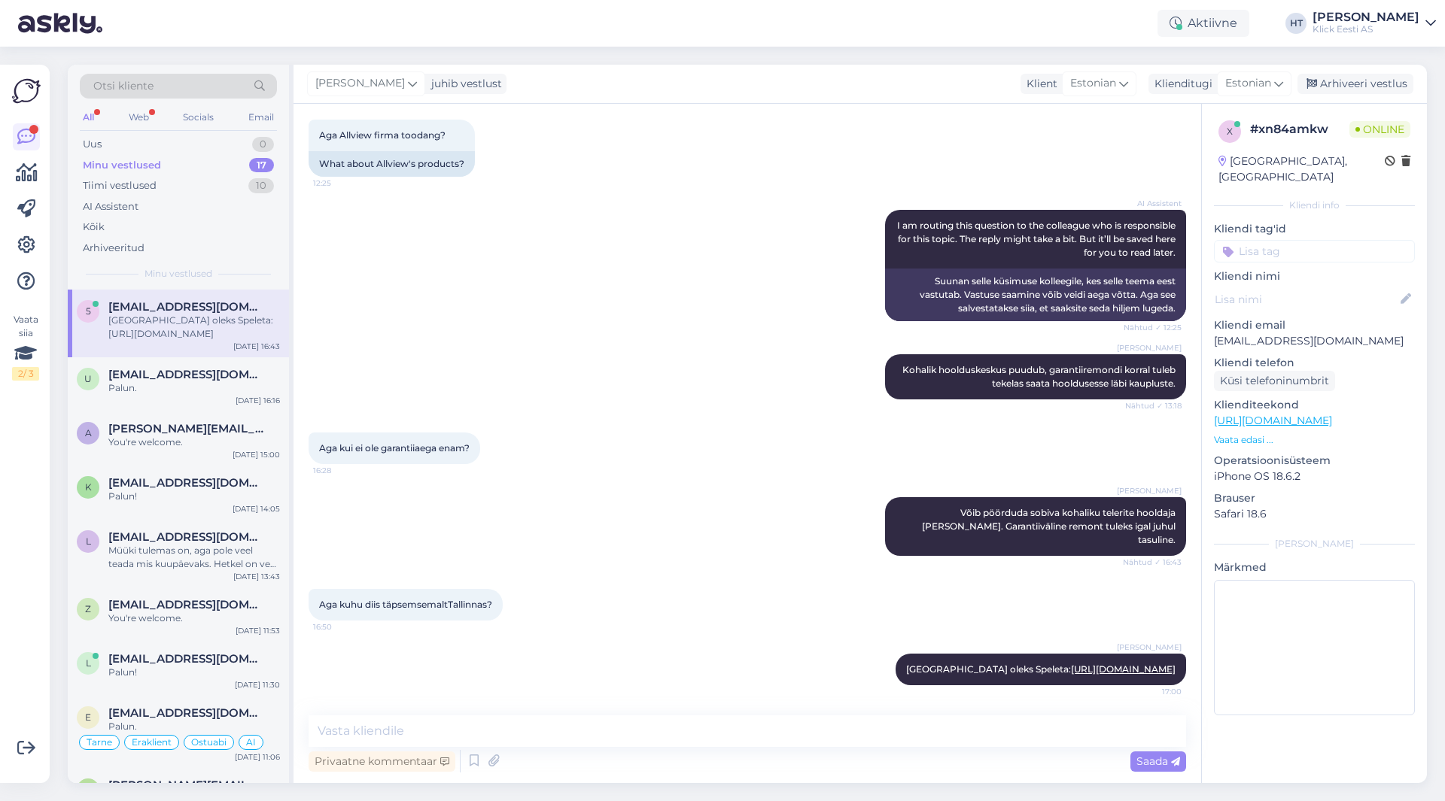
click at [195, 160] on div "Minu vestlused 17" at bounding box center [178, 165] width 197 height 21
click at [185, 201] on div "AI Assistent" at bounding box center [178, 206] width 197 height 21
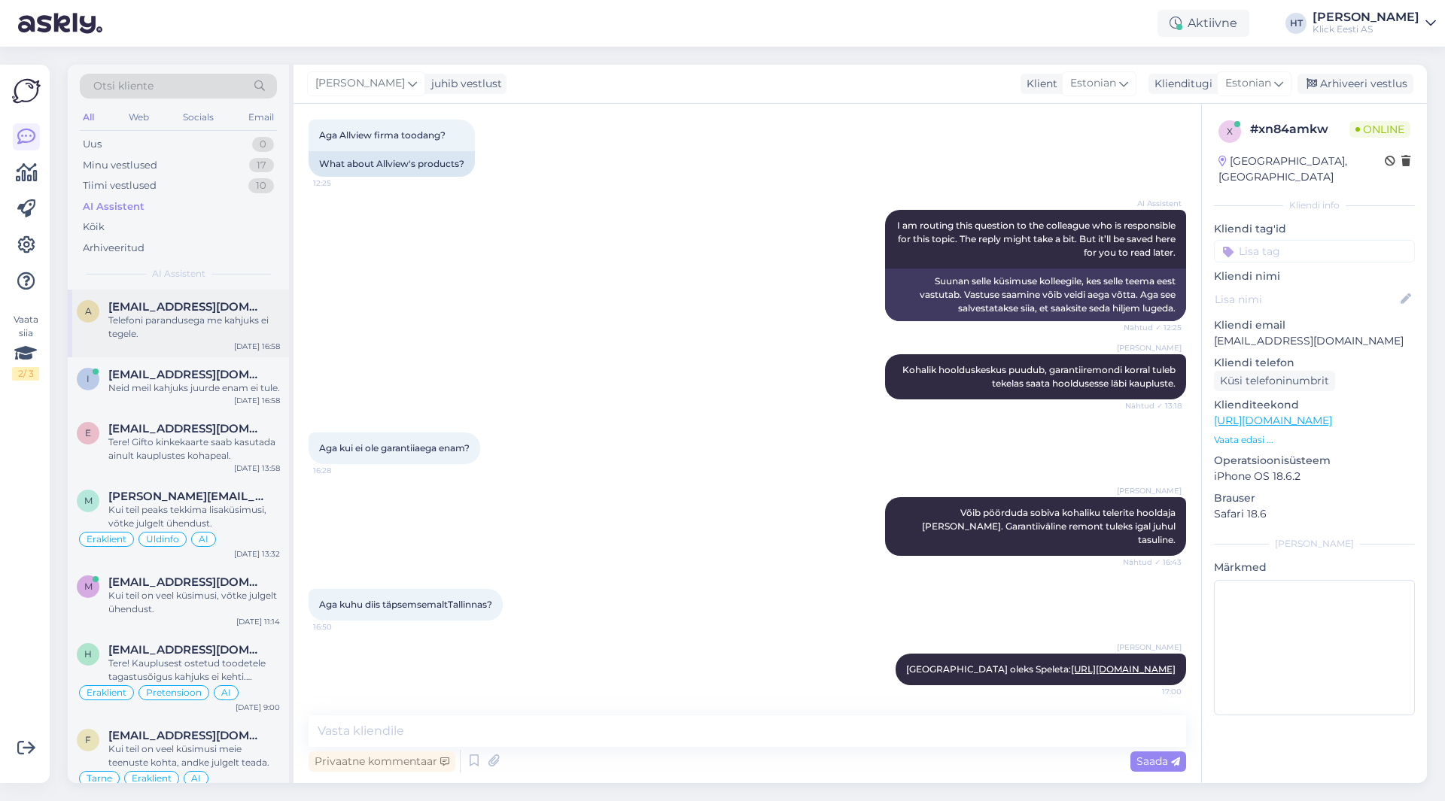
click at [217, 327] on div "Telefoni parandusega me kahjuks ei tegele." at bounding box center [194, 327] width 172 height 27
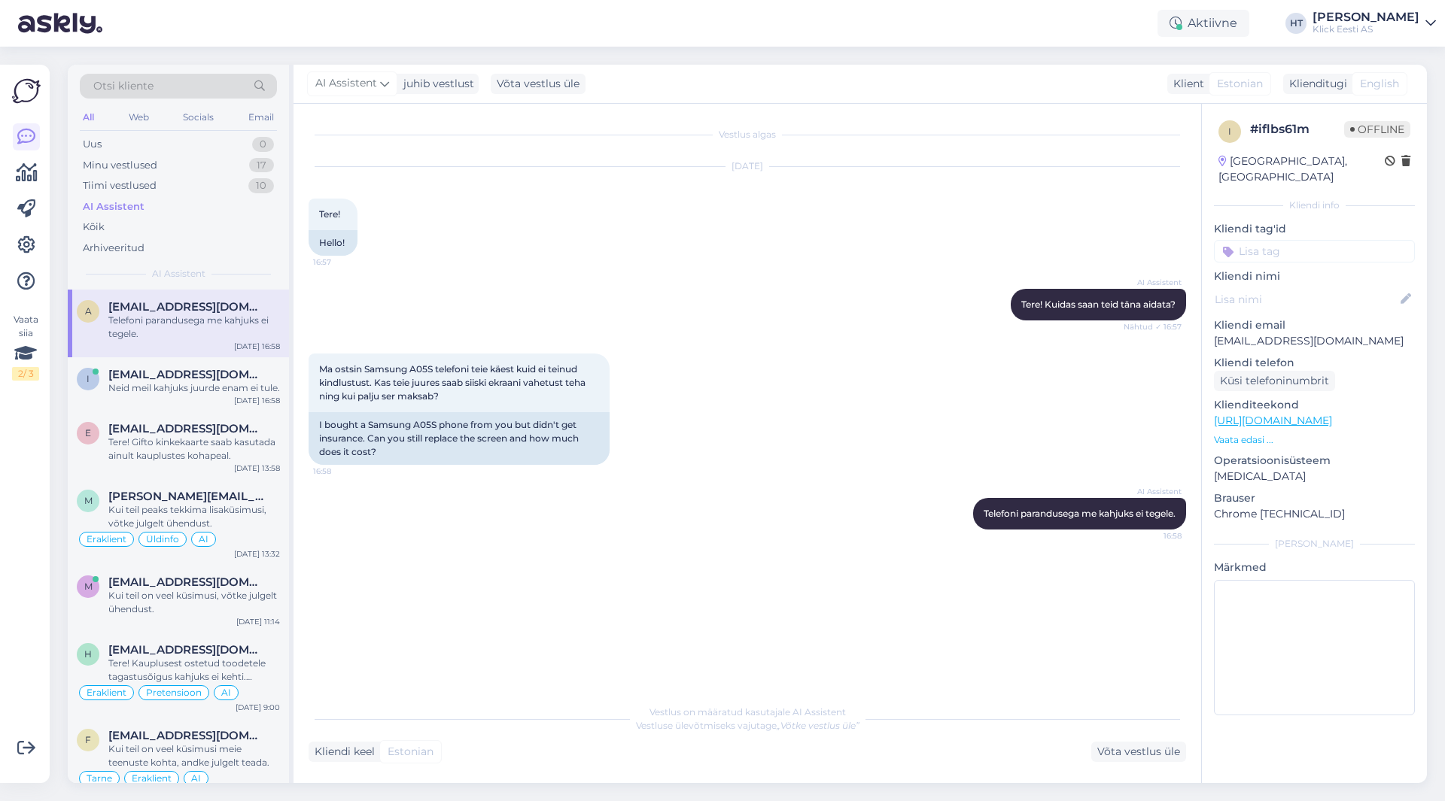
scroll to position [0, 0]
click at [209, 391] on div "Neid meil kahjuks juurde enam ei tule." at bounding box center [194, 389] width 172 height 14
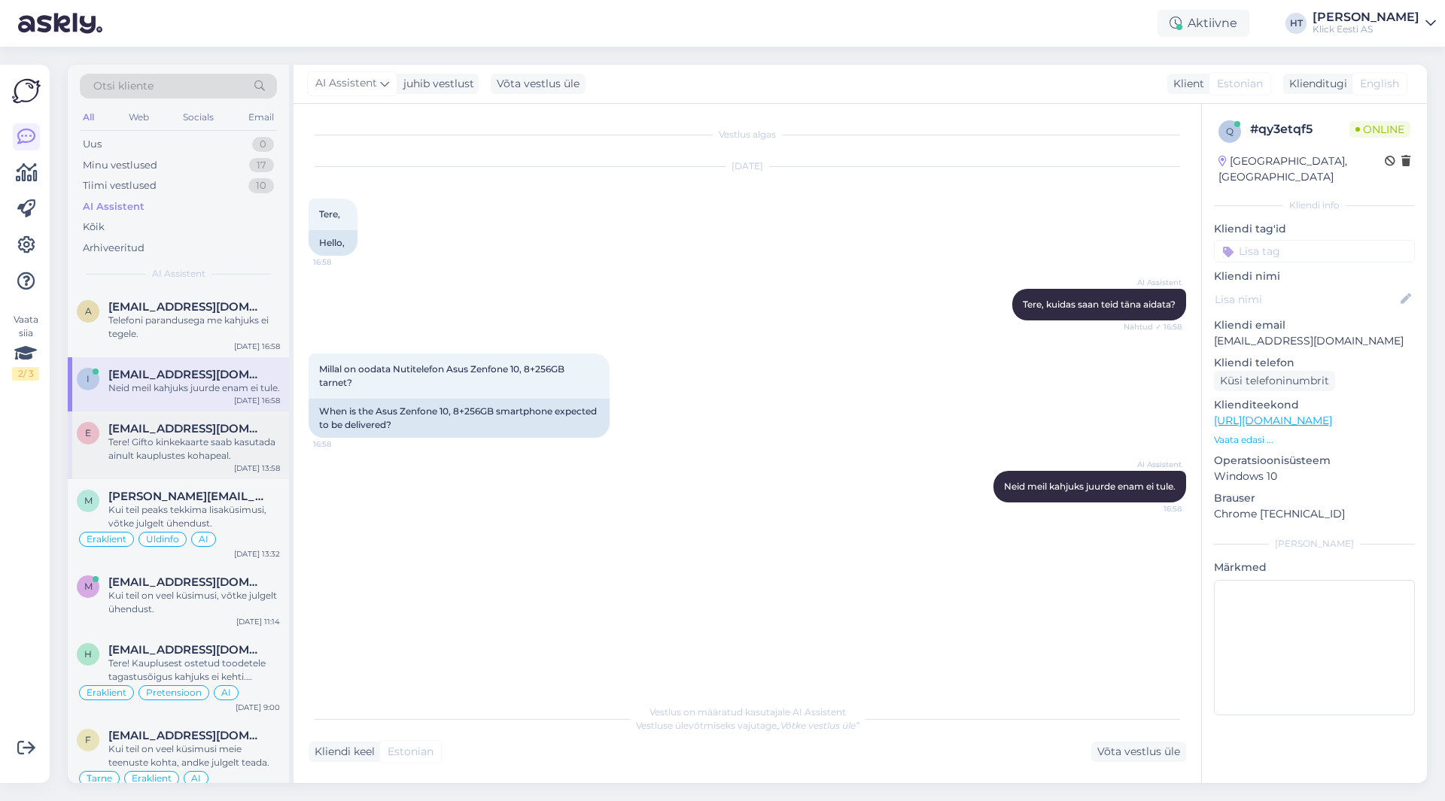
click at [214, 436] on span "[EMAIL_ADDRESS][DOMAIN_NAME]" at bounding box center [186, 429] width 157 height 14
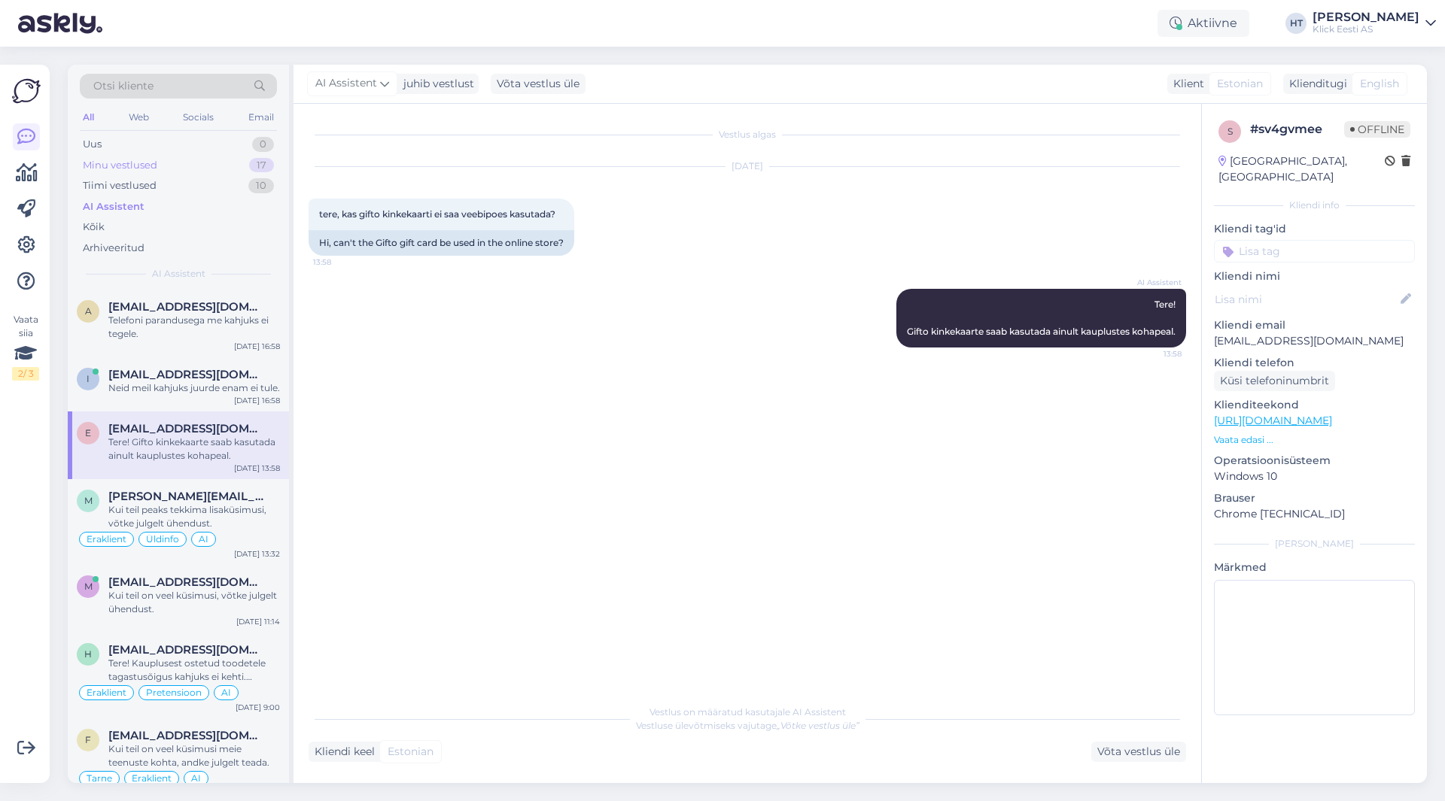
click at [234, 158] on div "Minu vestlused 17" at bounding box center [178, 165] width 197 height 21
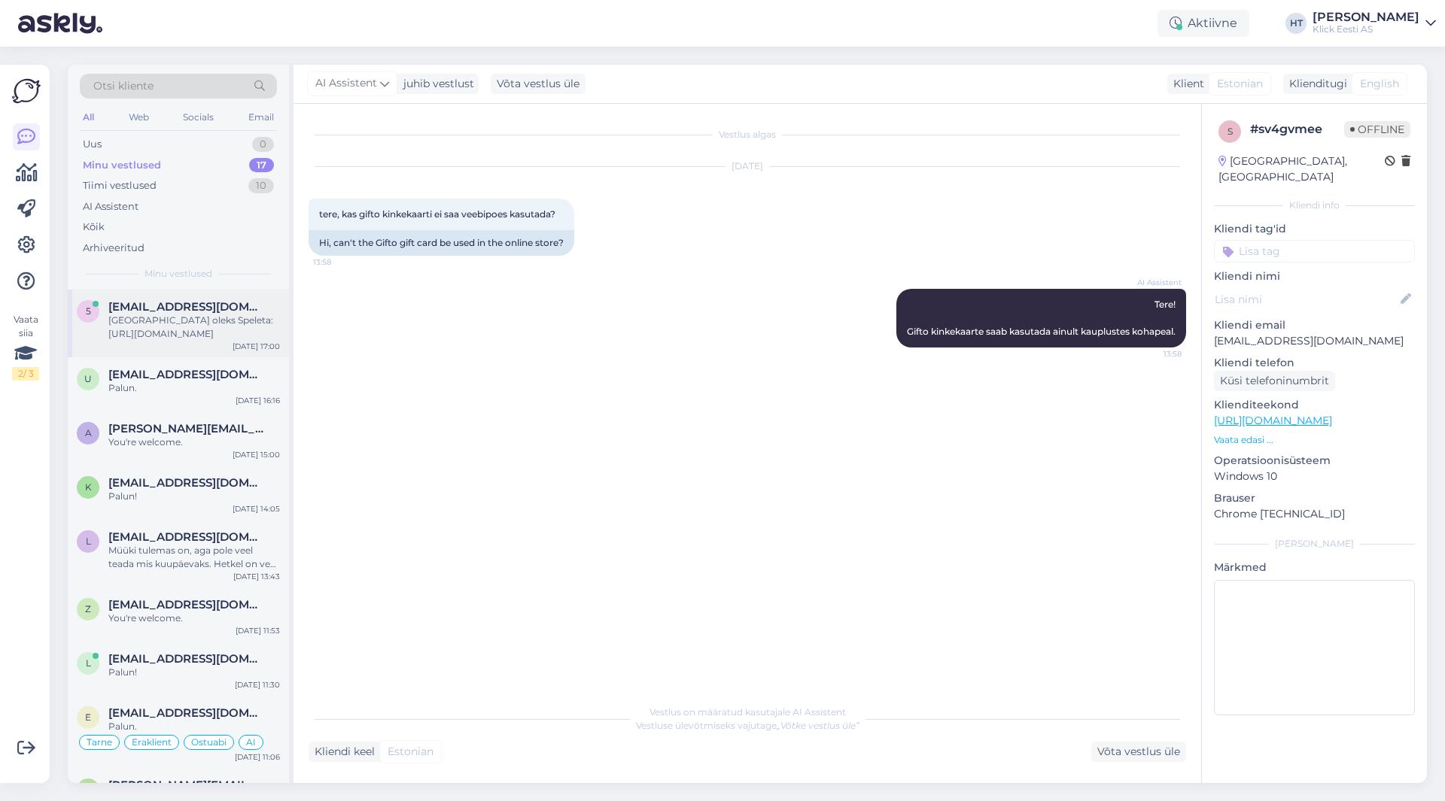
click at [218, 347] on div "5 [EMAIL_ADDRESS][DOMAIN_NAME] [GEOGRAPHIC_DATA] oleks Speleta: [URL][DOMAIN_NA…" at bounding box center [178, 324] width 221 height 68
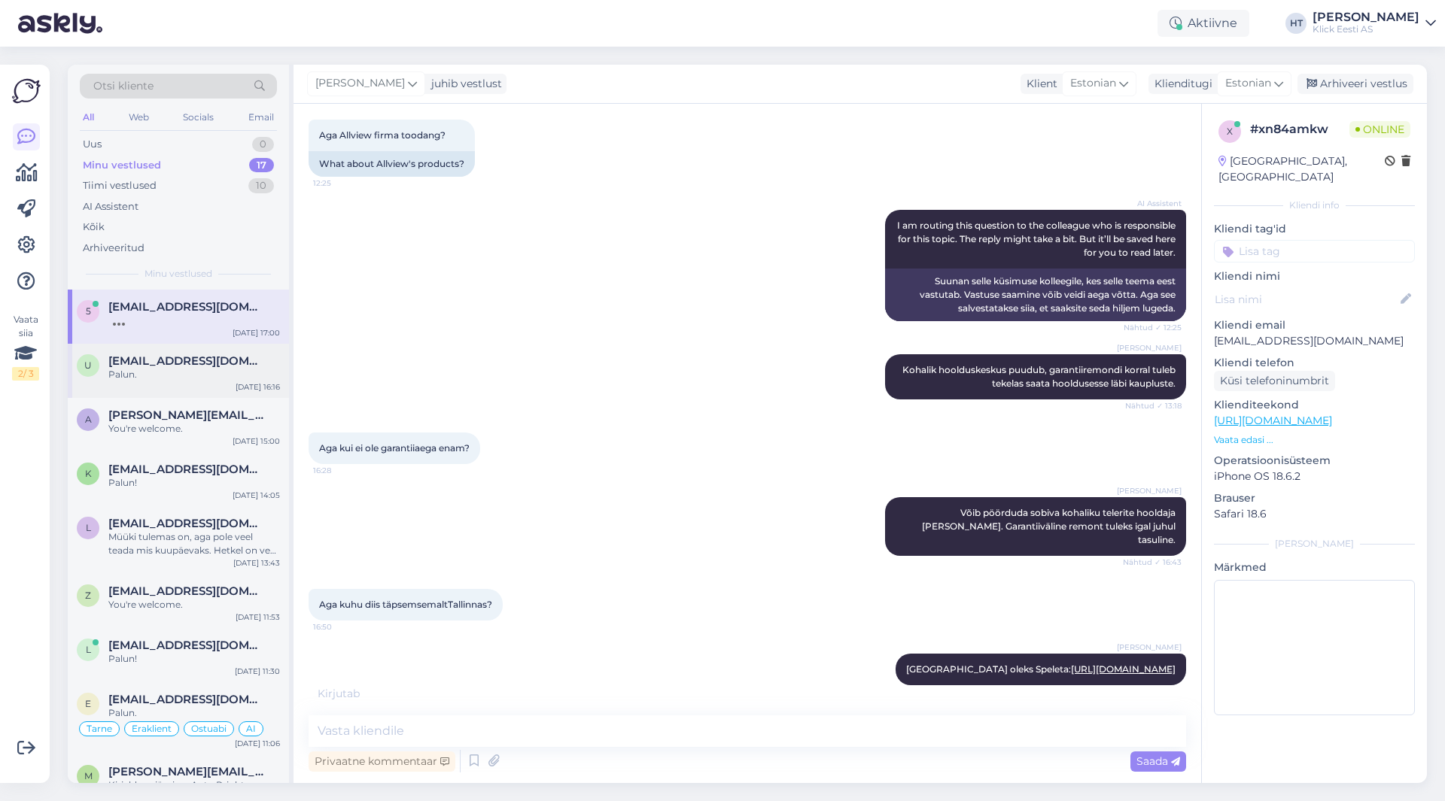
click at [138, 373] on div "Palun." at bounding box center [194, 375] width 172 height 14
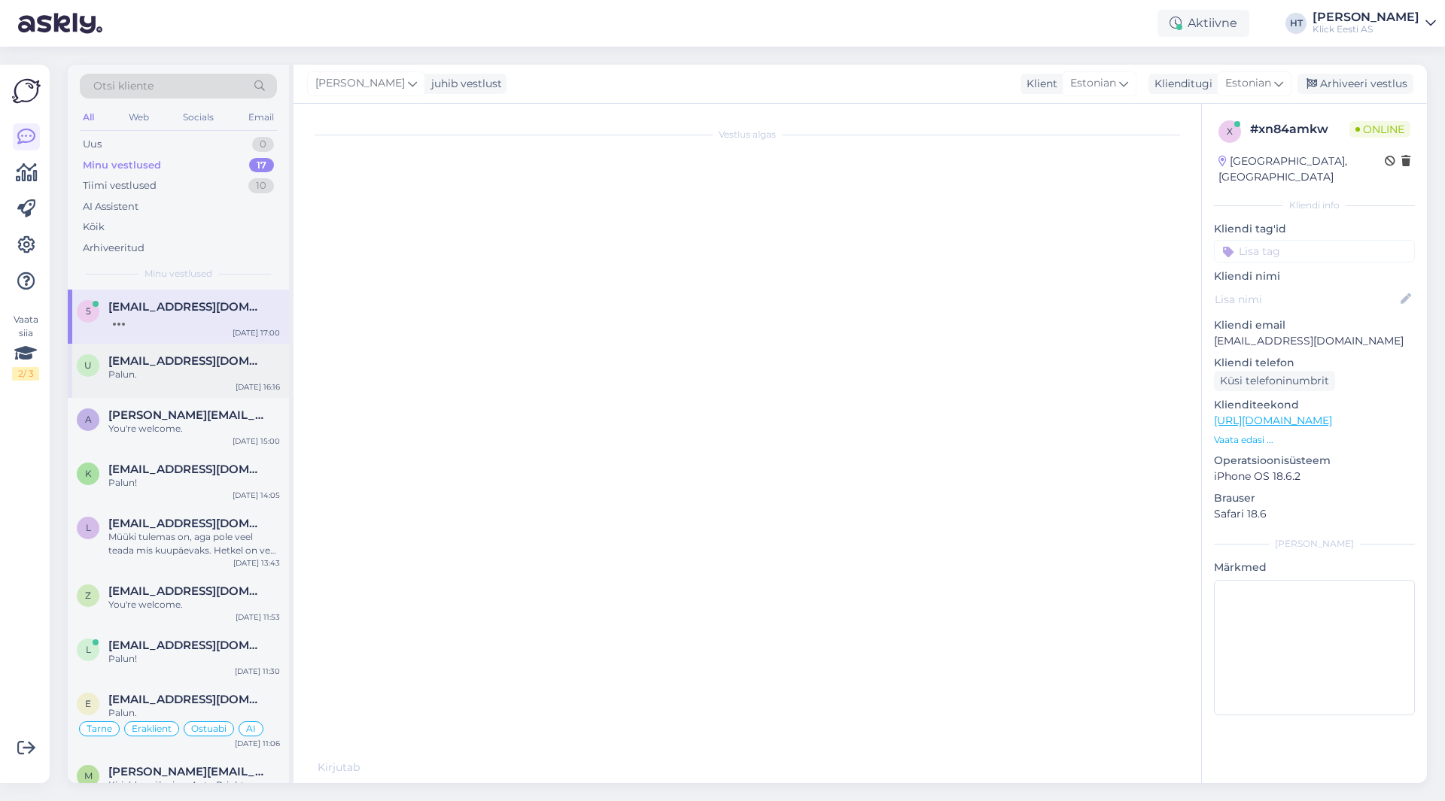
scroll to position [316, 0]
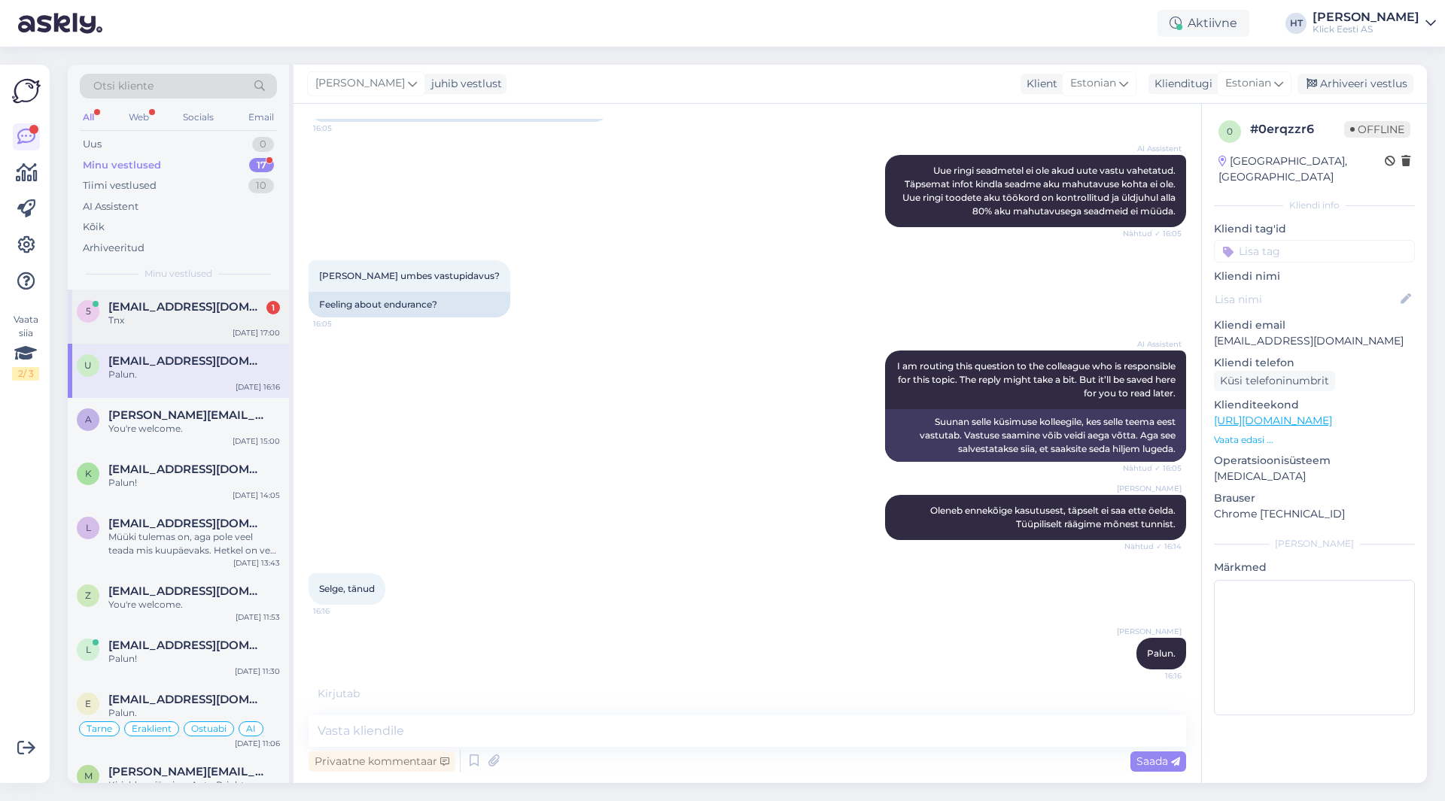
click at [173, 334] on div "5 [EMAIL_ADDRESS][DOMAIN_NAME] 1 Tnx [DATE] 17:00" at bounding box center [178, 317] width 221 height 54
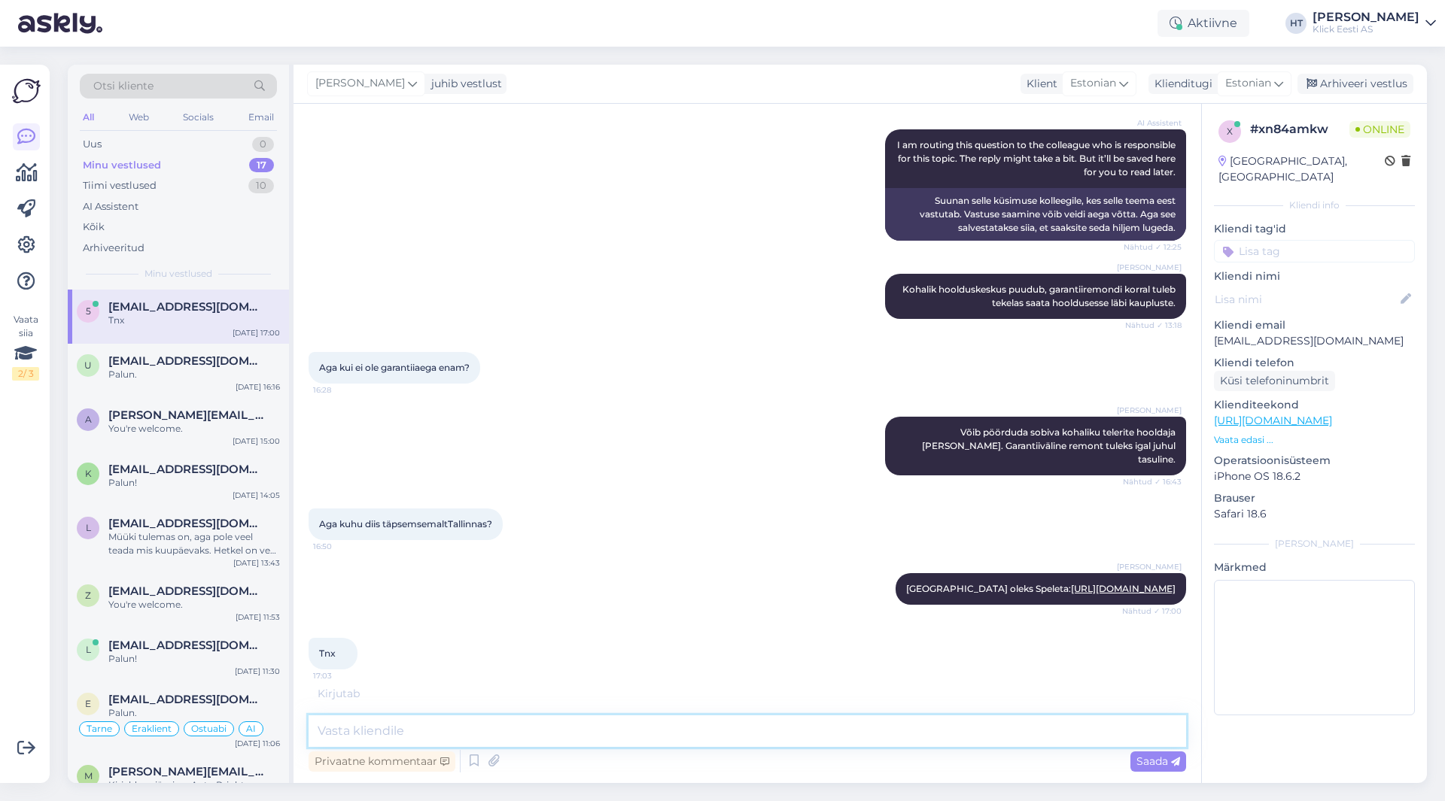
click at [433, 731] on textarea at bounding box center [747, 732] width 877 height 32
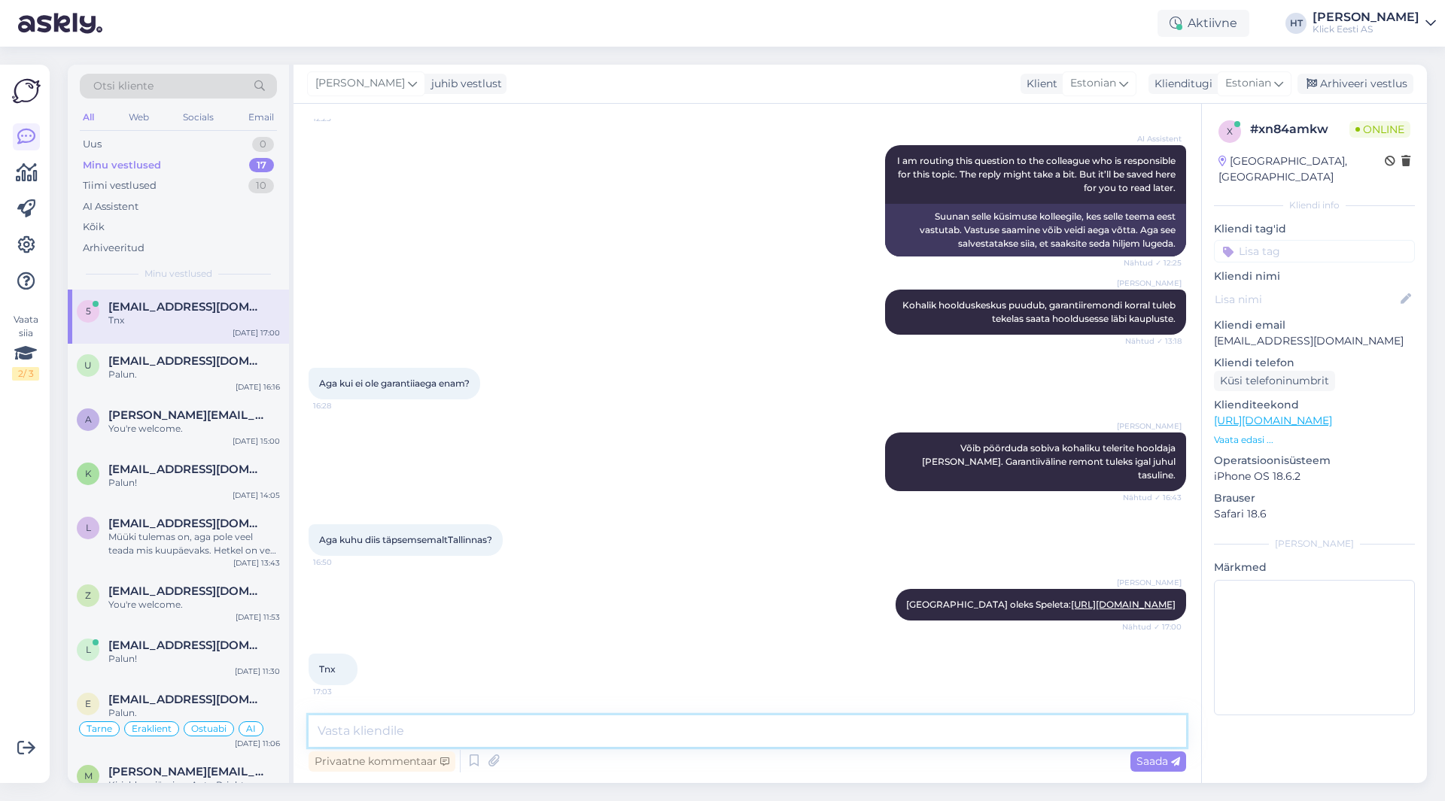
scroll to position [421, 0]
click at [172, 389] on div "u [EMAIL_ADDRESS][DOMAIN_NAME] Palun. [DATE] 16:16" at bounding box center [178, 371] width 221 height 54
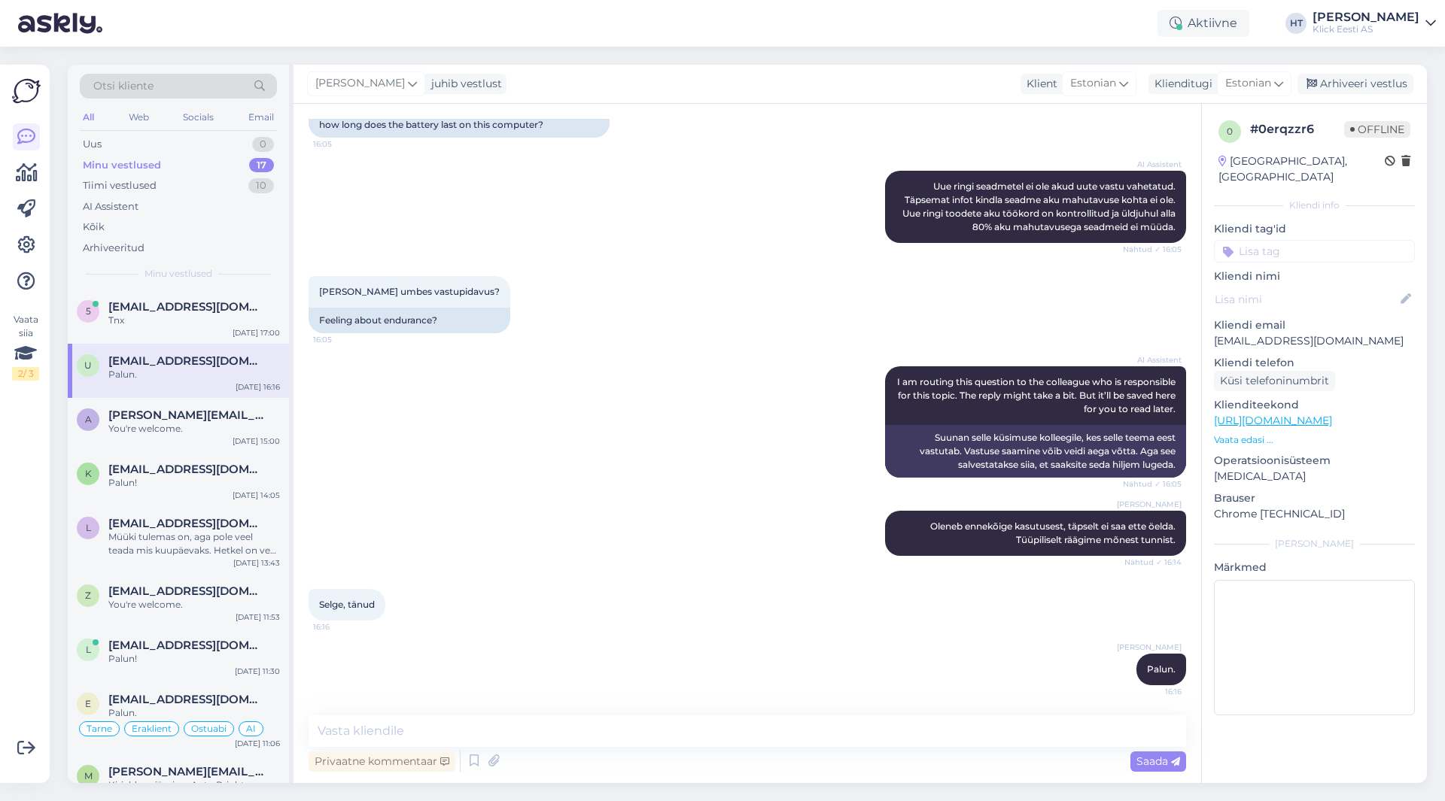
click at [586, 475] on div "AI Assistent I am routing this question to the colleague who is responsible for…" at bounding box center [747, 422] width 877 height 144
click at [113, 210] on div "AI Assistent" at bounding box center [111, 206] width 56 height 15
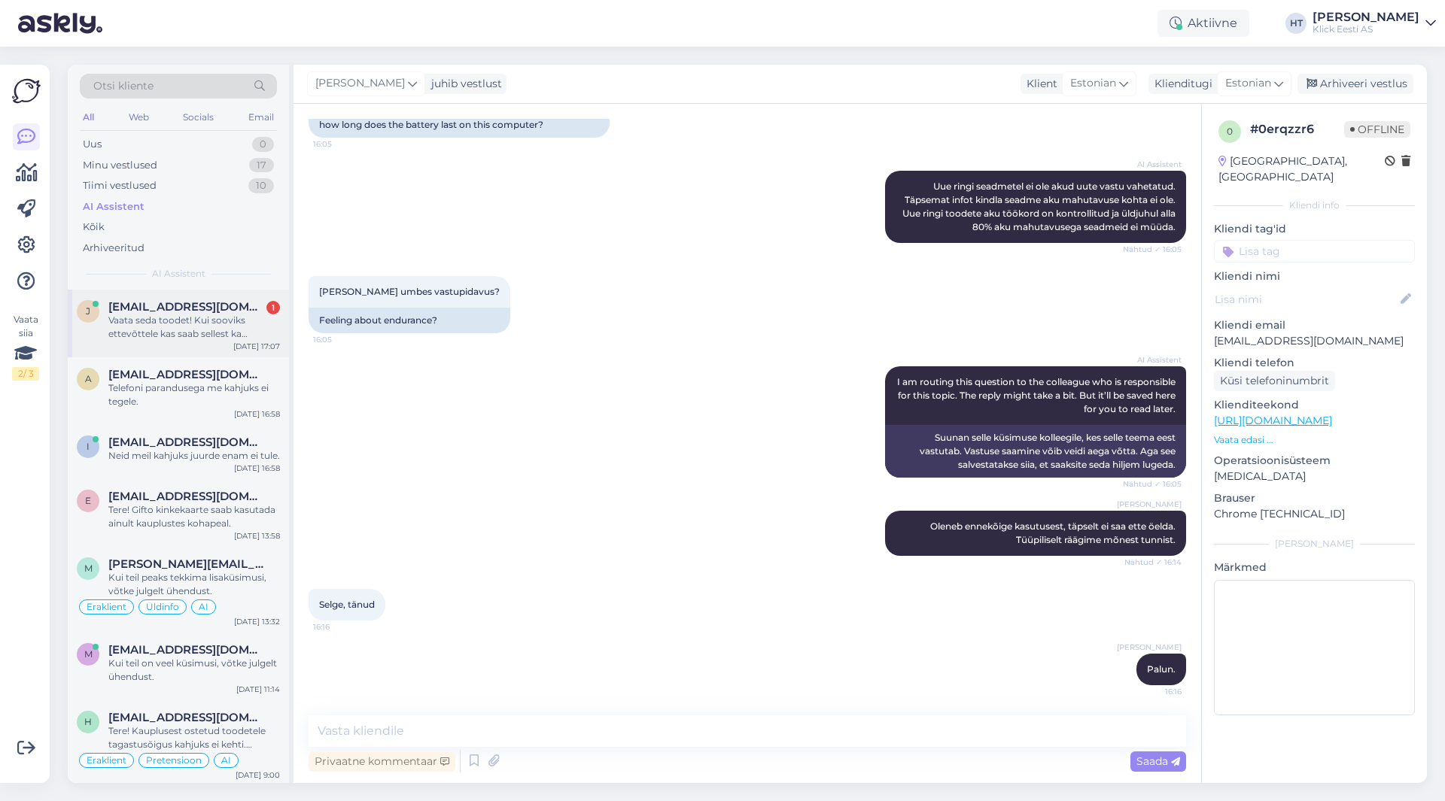
click at [265, 327] on div "Vaata seda toodet! Kui sooviks ettevõttele kas saab sellest ka soodustust juurd…" at bounding box center [194, 327] width 172 height 27
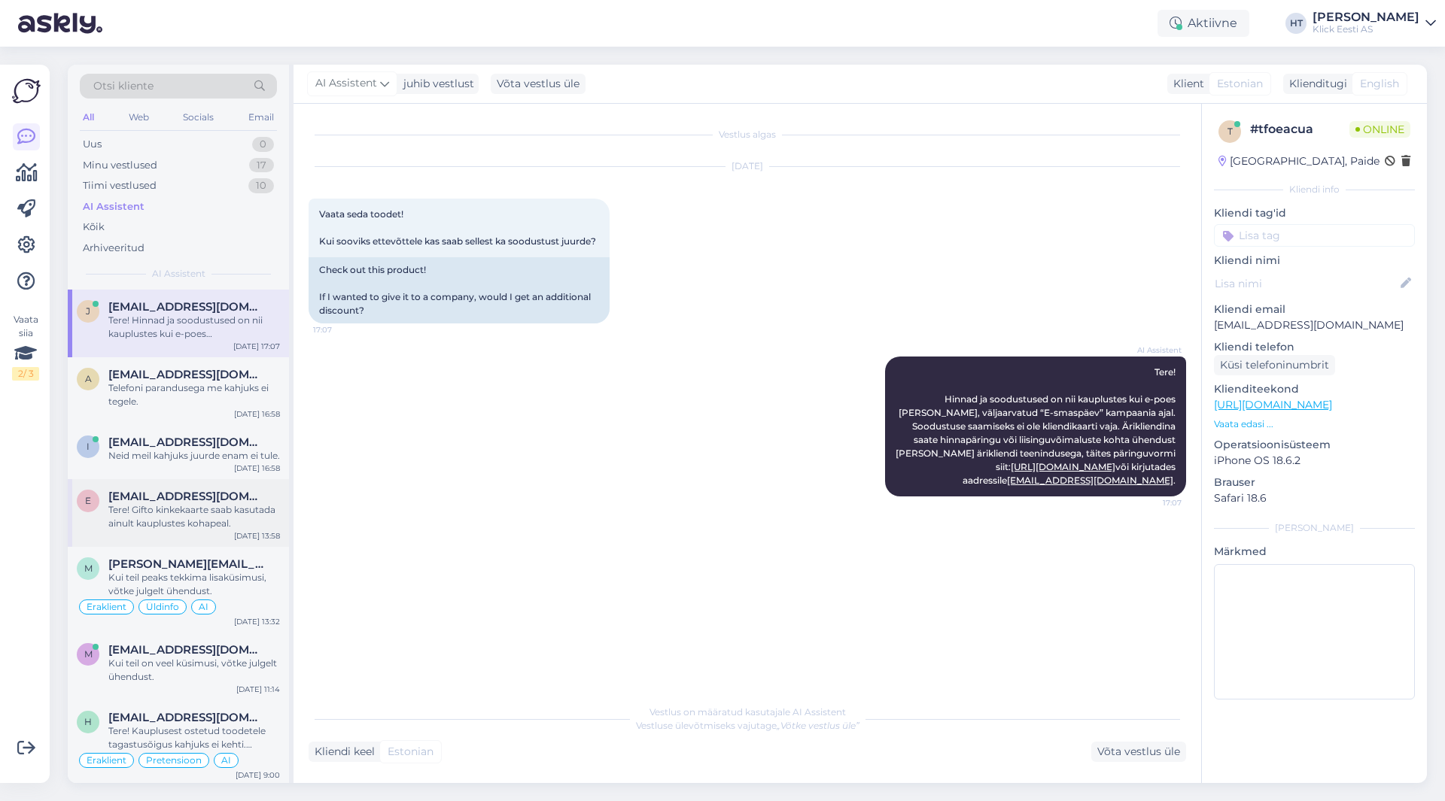
click at [257, 503] on div "[EMAIL_ADDRESS][DOMAIN_NAME]" at bounding box center [194, 497] width 172 height 14
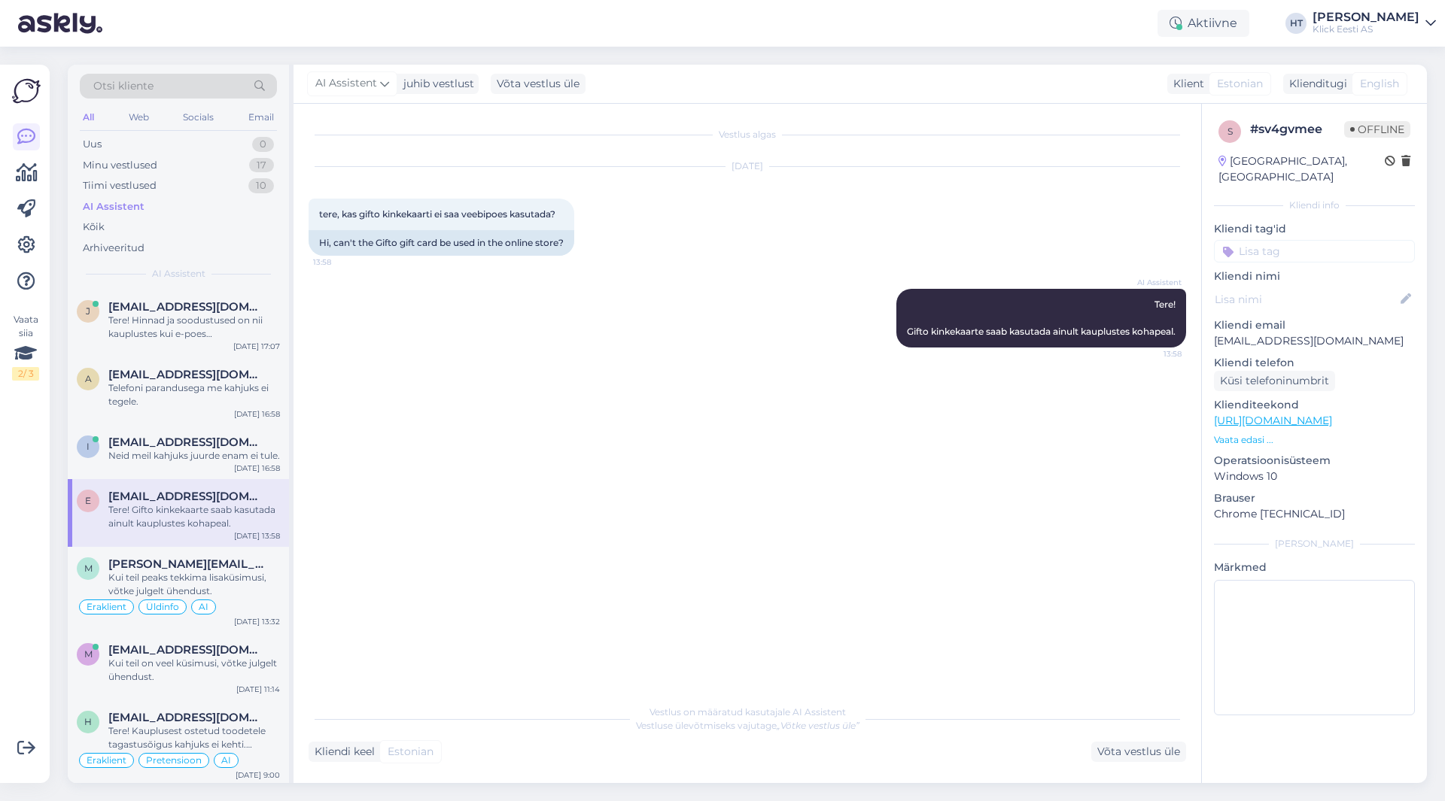
click at [1280, 240] on input at bounding box center [1314, 251] width 201 height 23
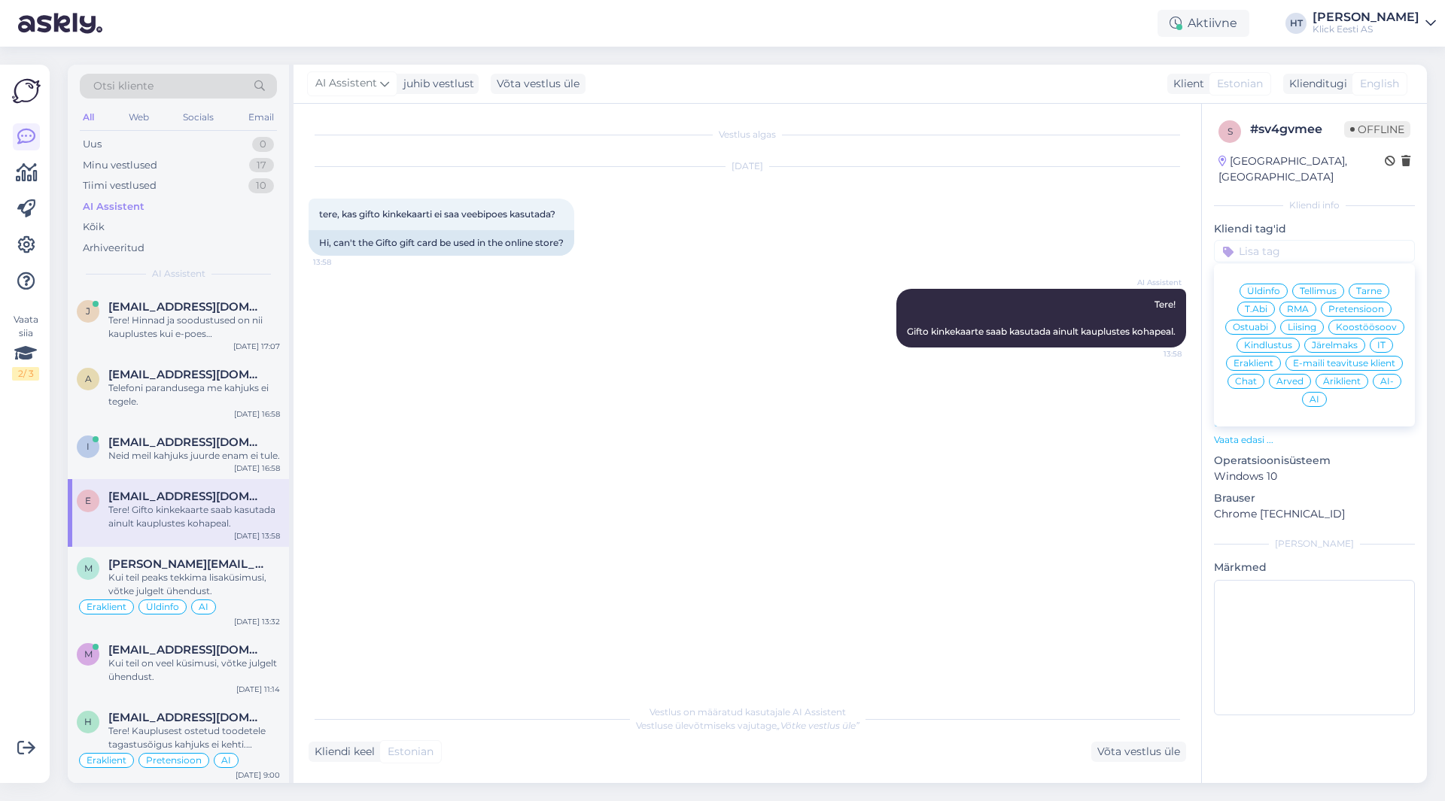
click at [1267, 287] on span "Üldinfo" at bounding box center [1263, 291] width 33 height 9
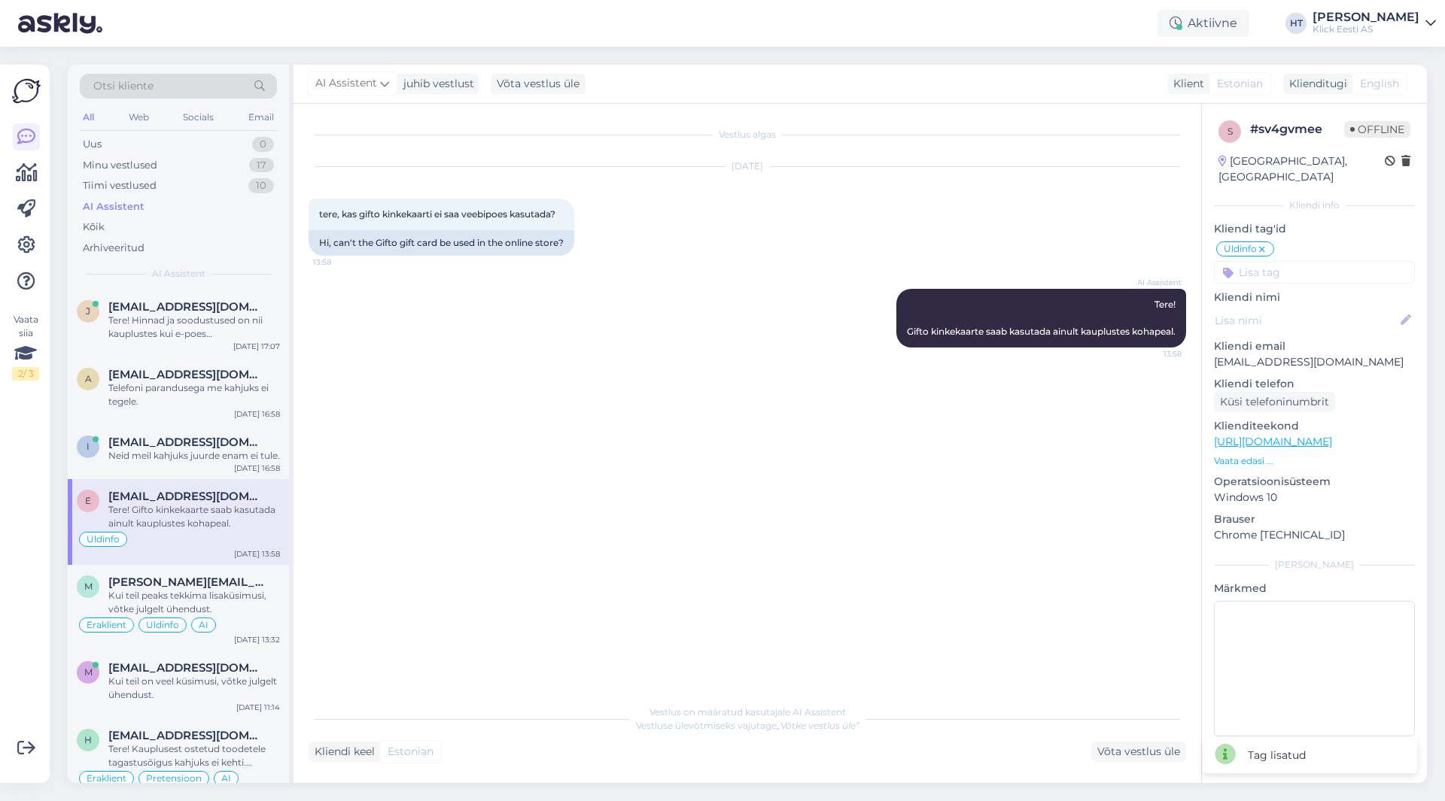
click at [1285, 261] on input at bounding box center [1314, 272] width 201 height 23
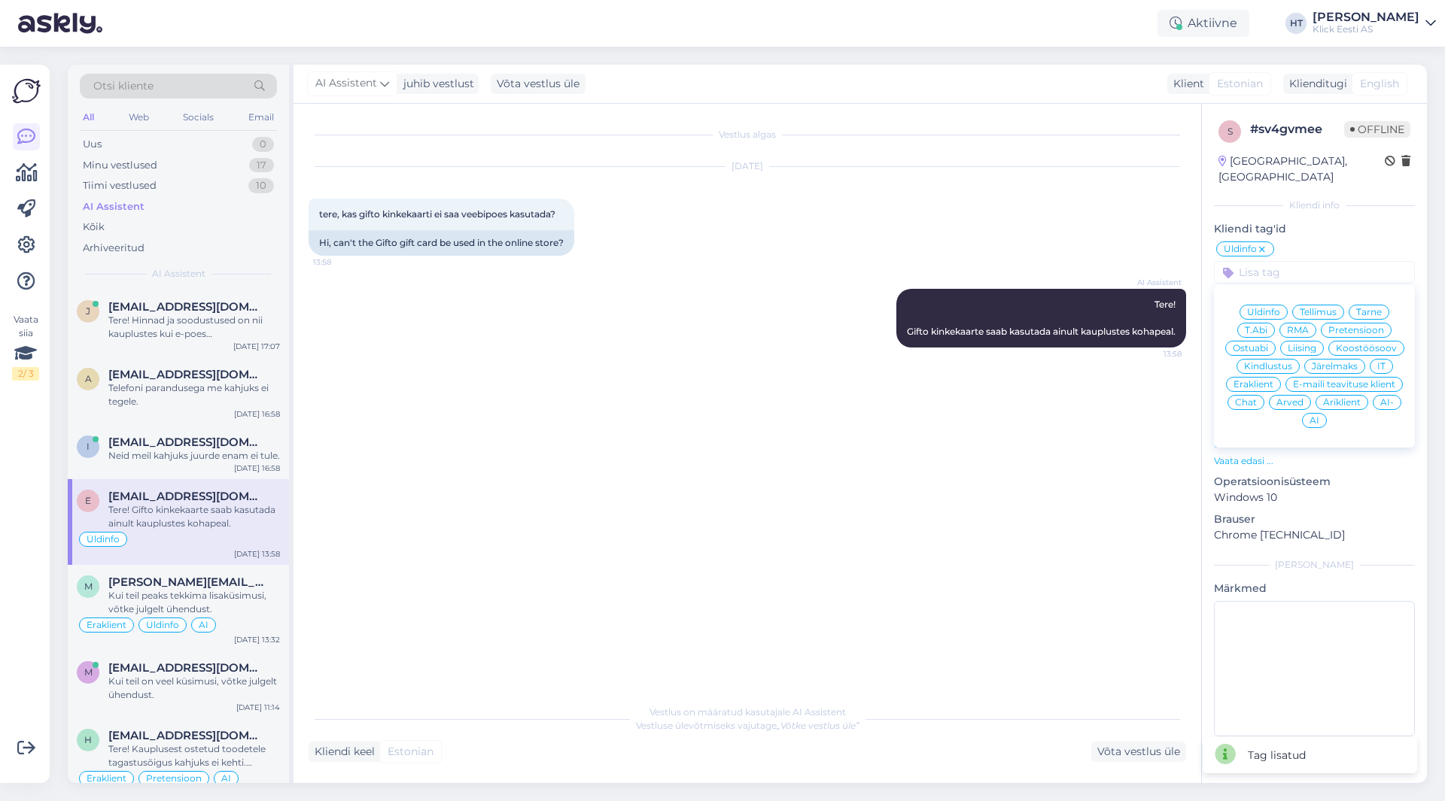
click at [1267, 380] on span "Eraklient" at bounding box center [1253, 384] width 40 height 9
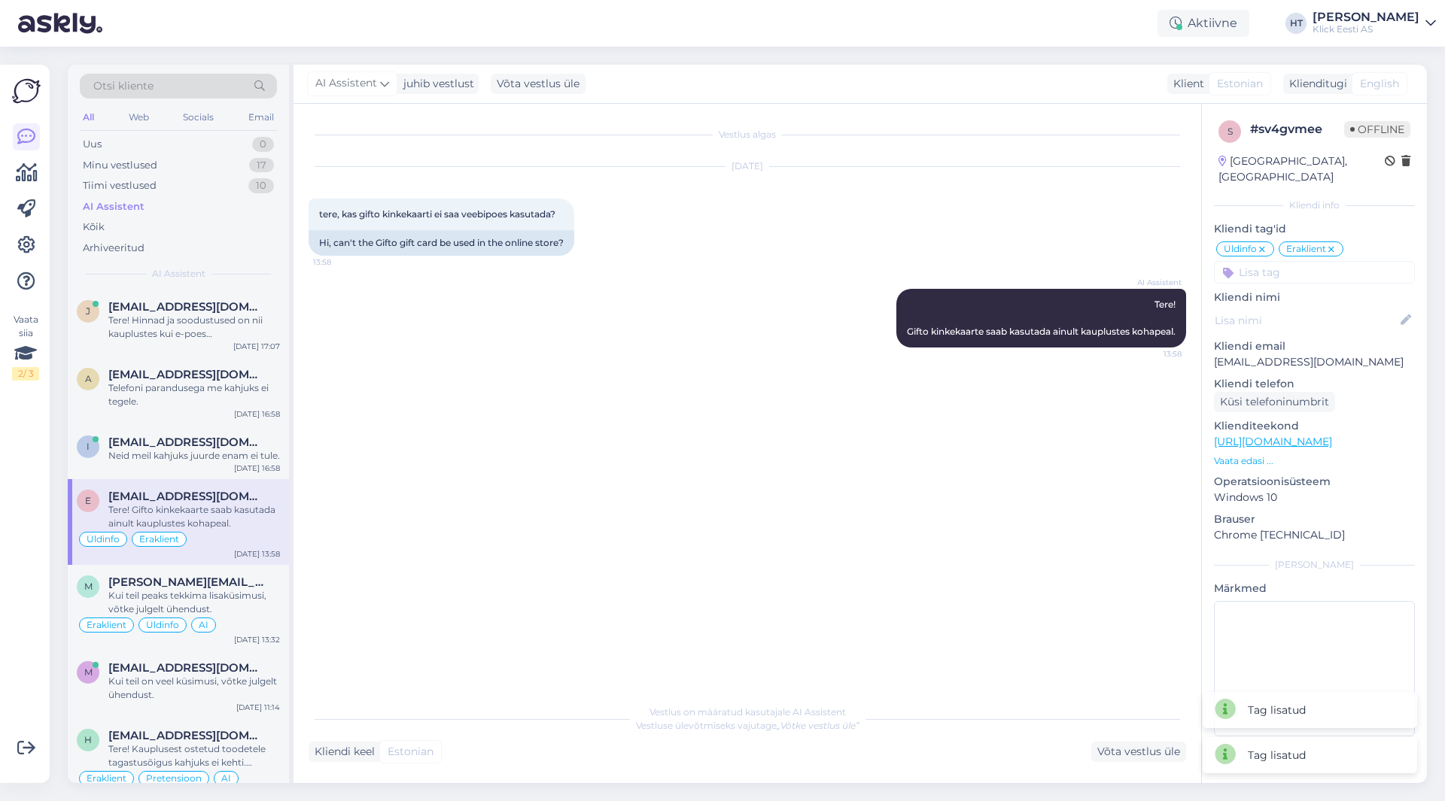
click at [1285, 261] on input at bounding box center [1314, 272] width 201 height 23
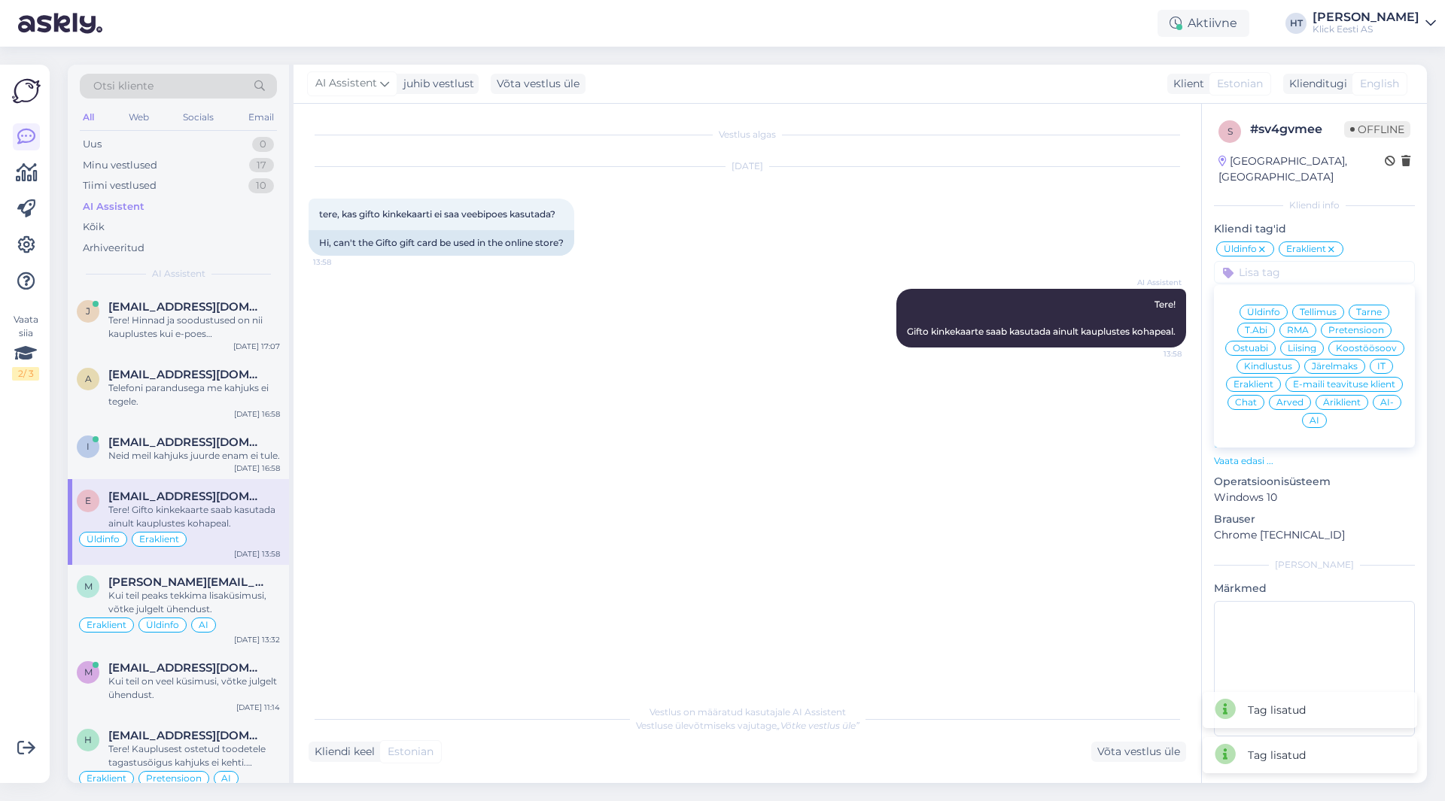
click at [1311, 416] on span "AI" at bounding box center [1314, 420] width 10 height 9
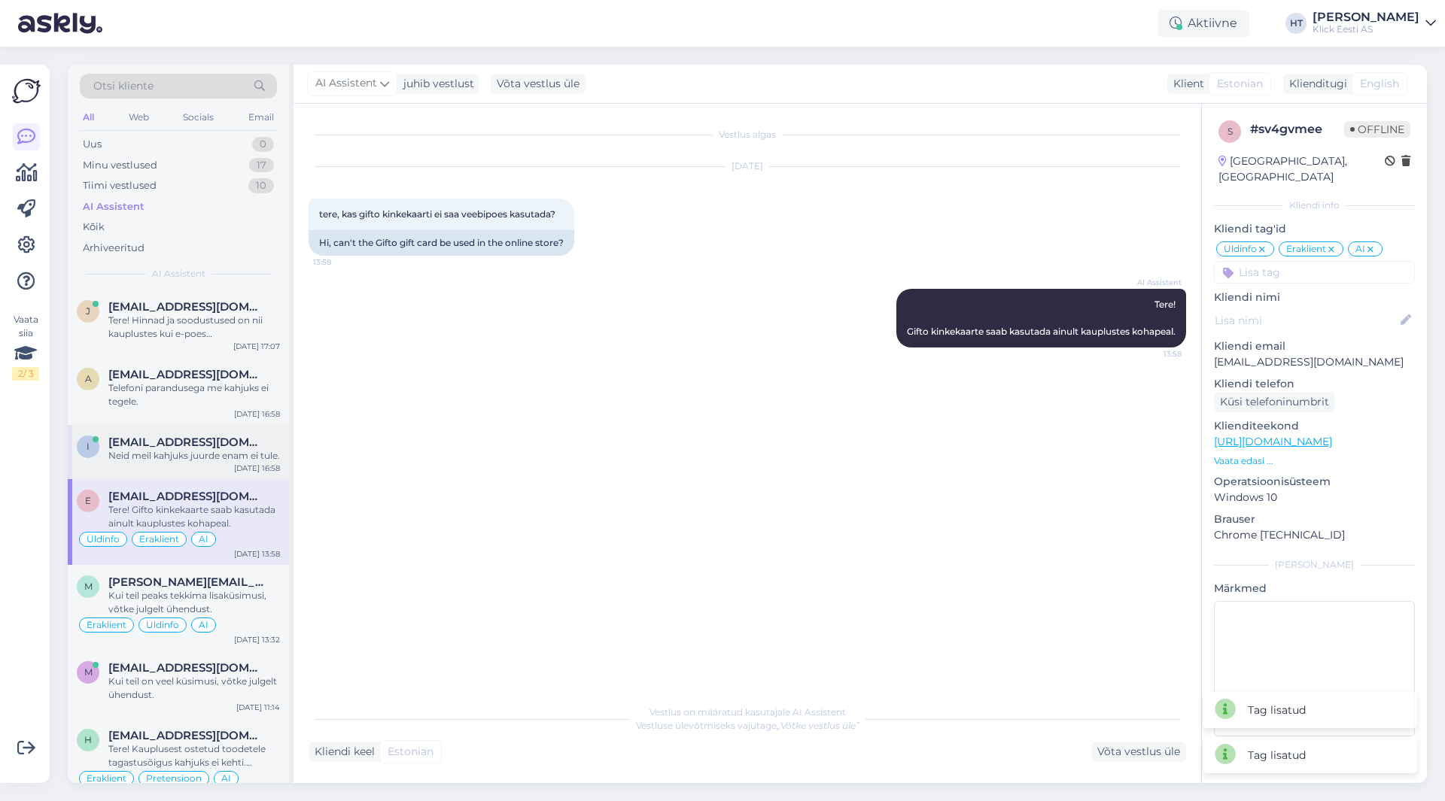
click at [218, 451] on div "Neid meil kahjuks juurde enam ei tule." at bounding box center [194, 456] width 172 height 14
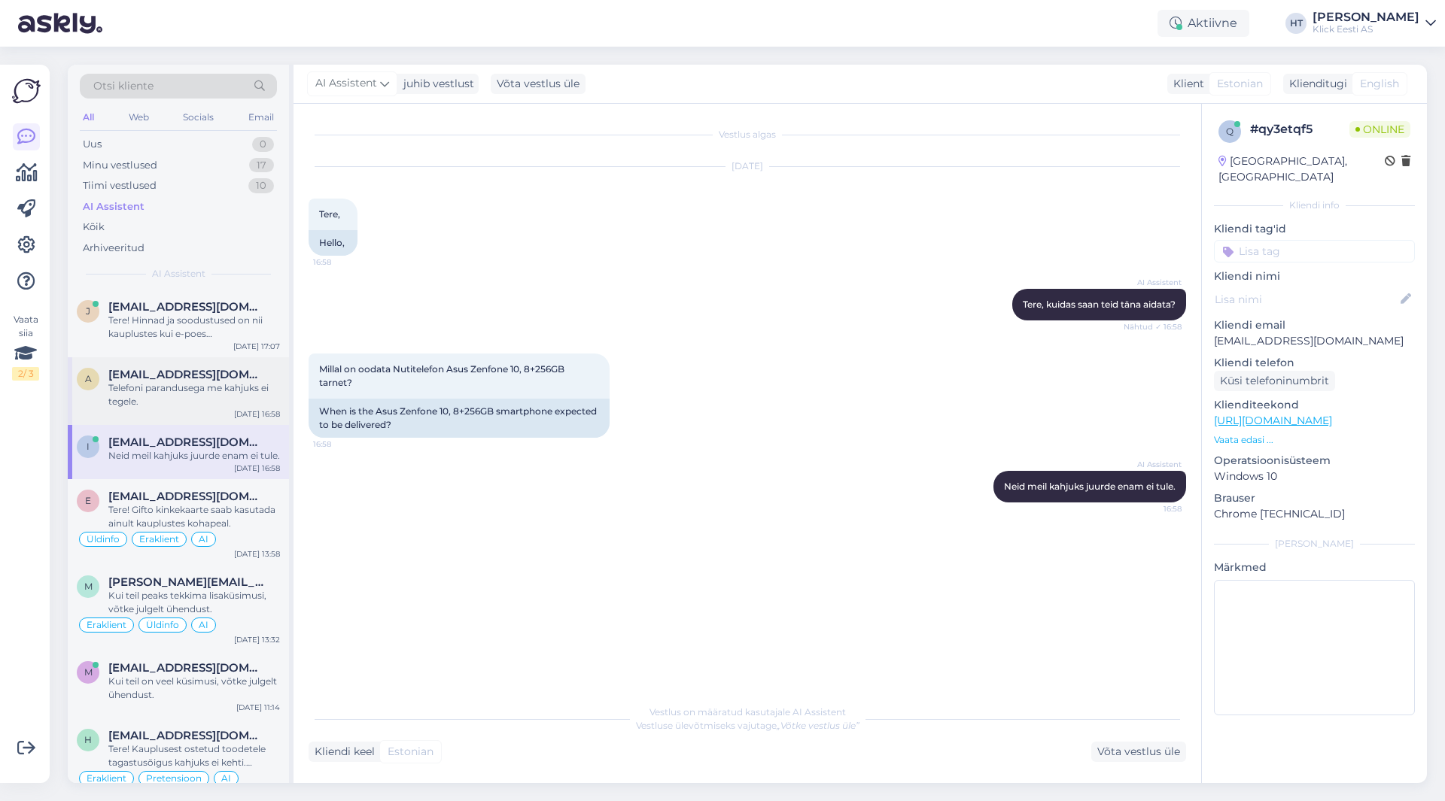
click at [242, 387] on div "Telefoni parandusega me kahjuks ei tegele." at bounding box center [194, 395] width 172 height 27
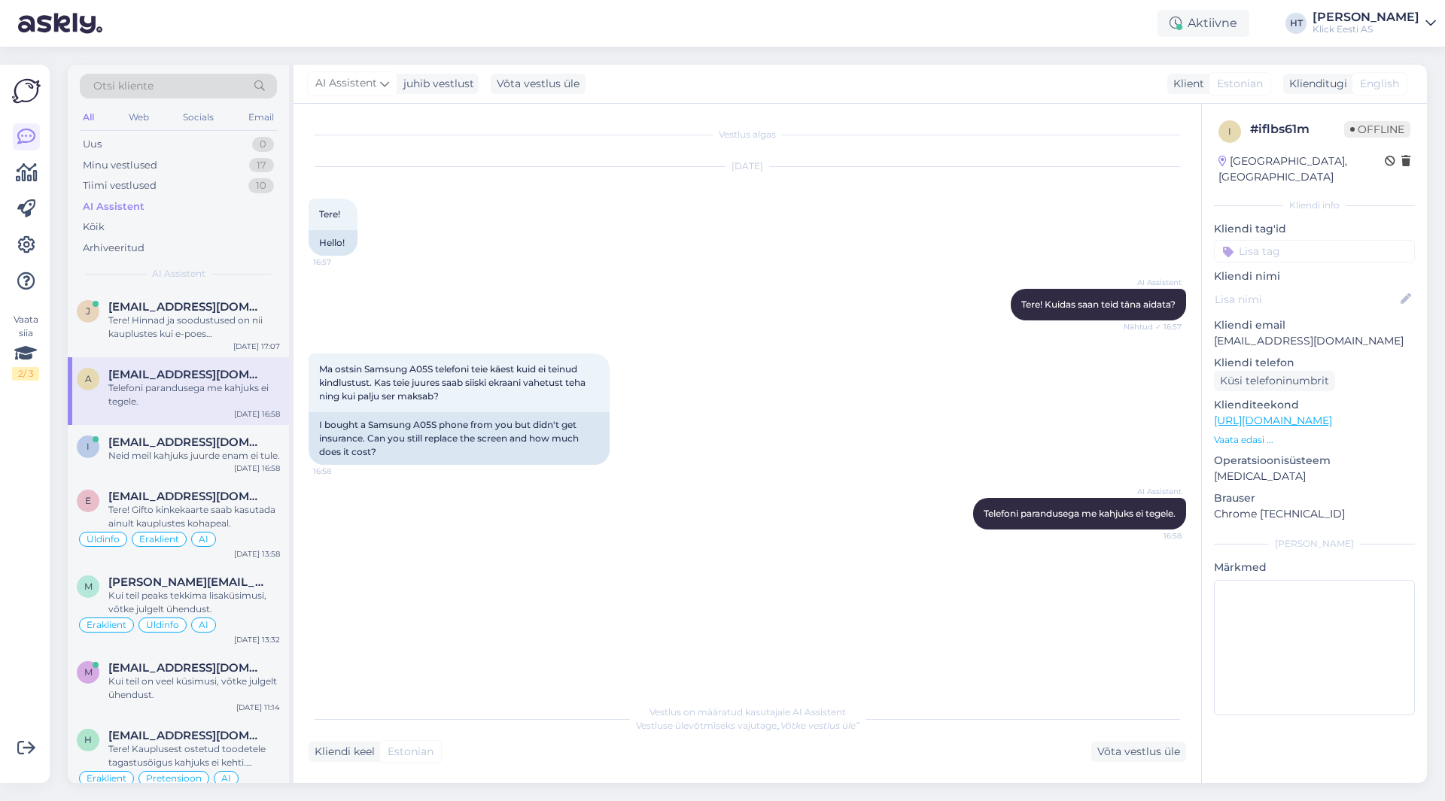
click at [1292, 240] on input at bounding box center [1314, 251] width 201 height 23
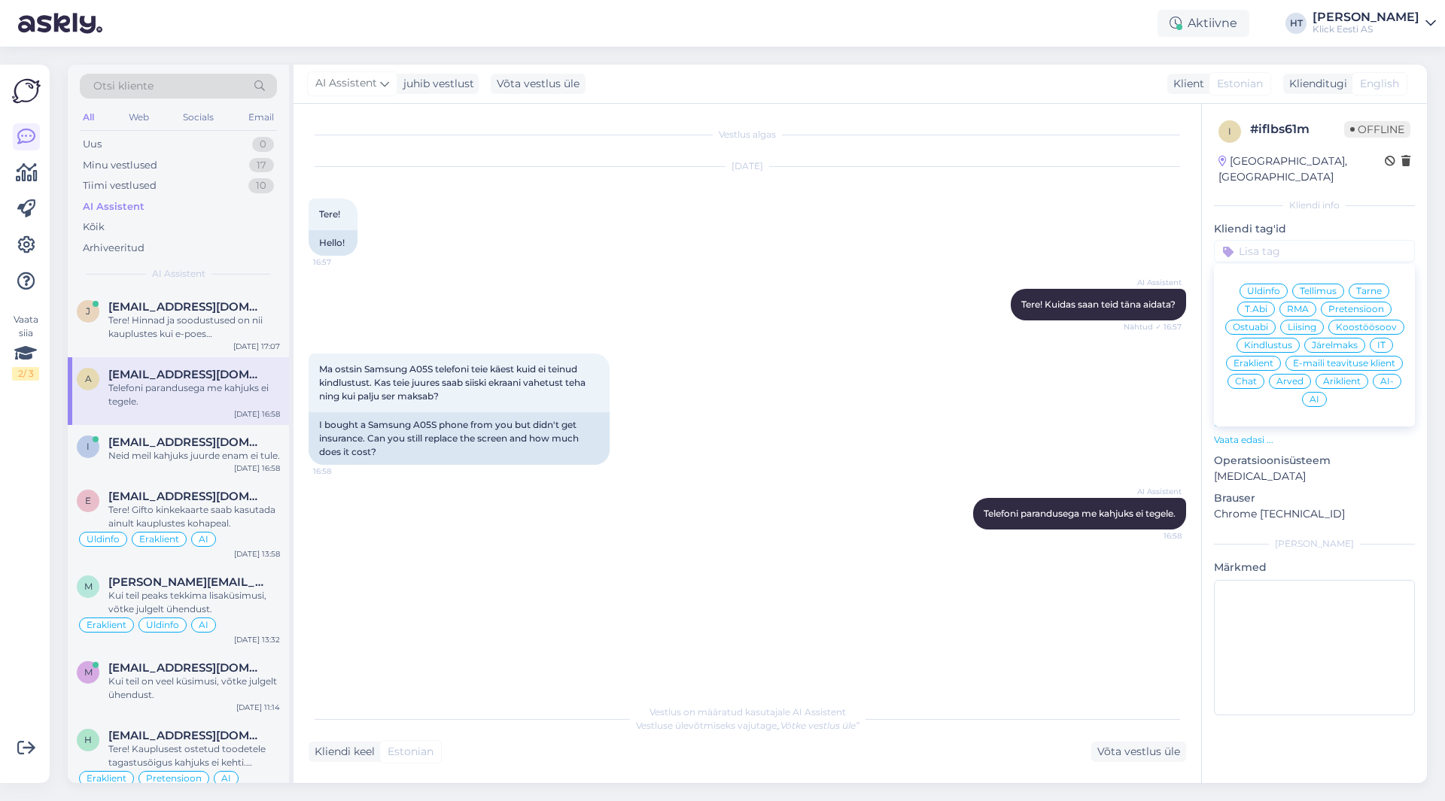
click at [1294, 305] on span "RMA" at bounding box center [1298, 309] width 22 height 9
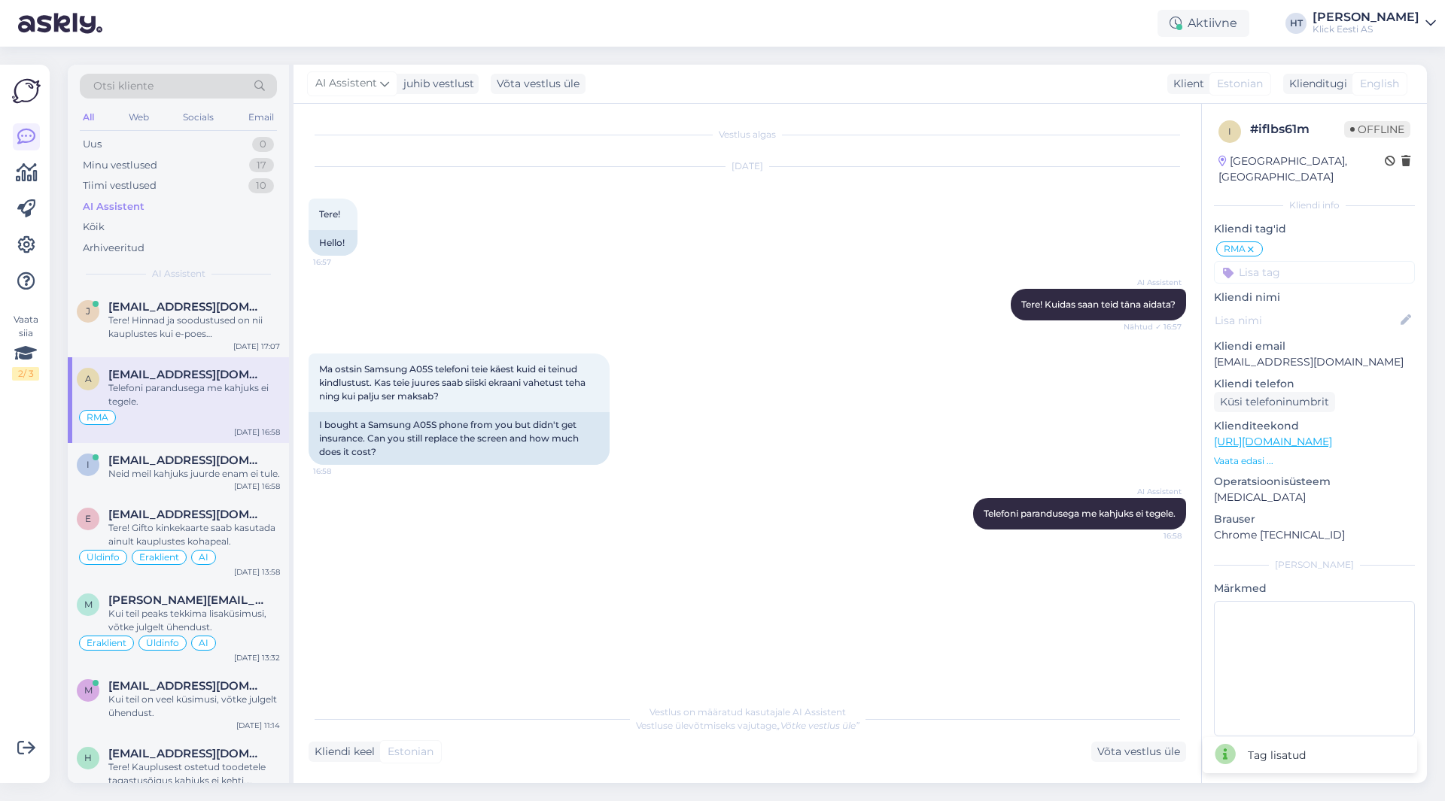
click at [1282, 261] on input at bounding box center [1314, 272] width 201 height 23
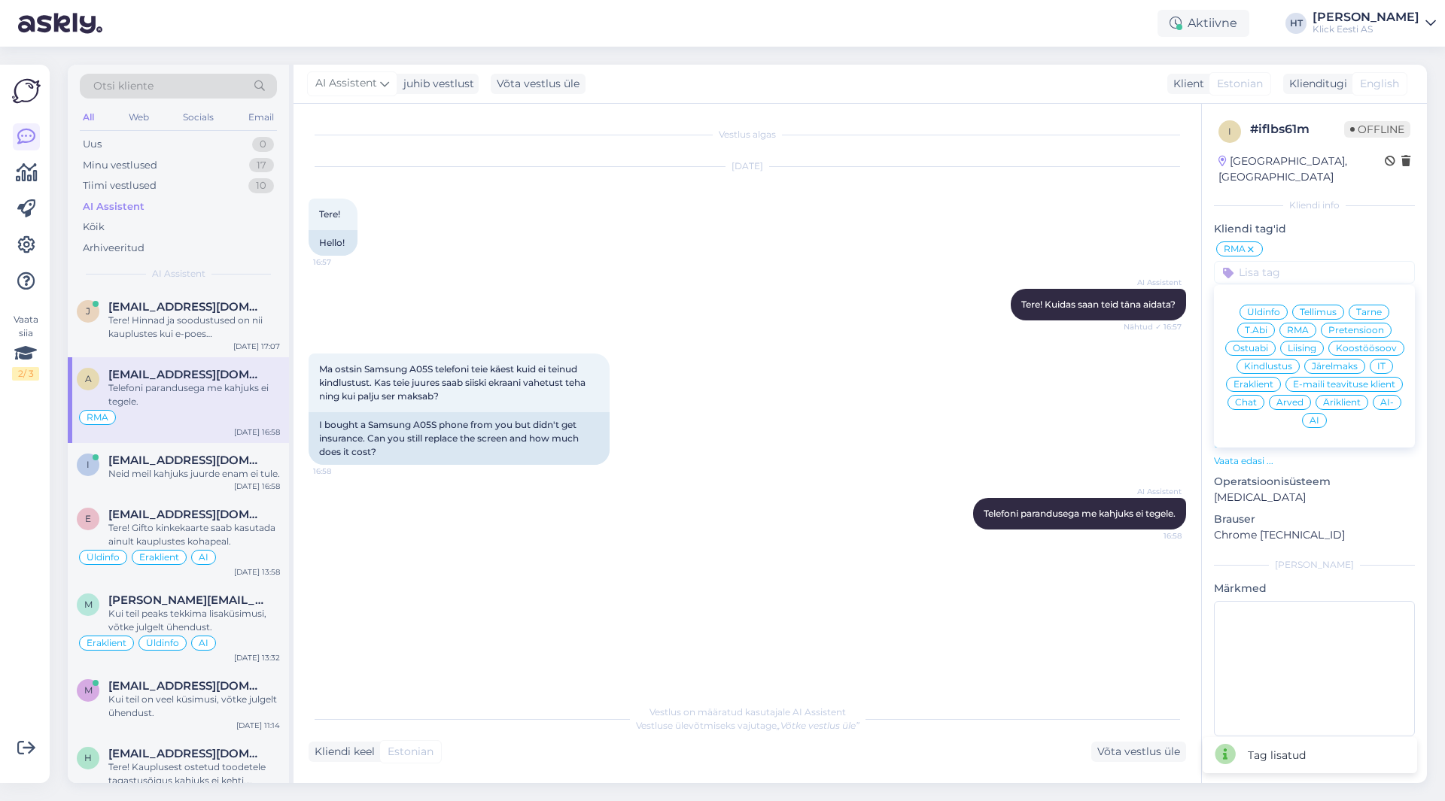
click at [1263, 380] on span "Eraklient" at bounding box center [1253, 384] width 40 height 9
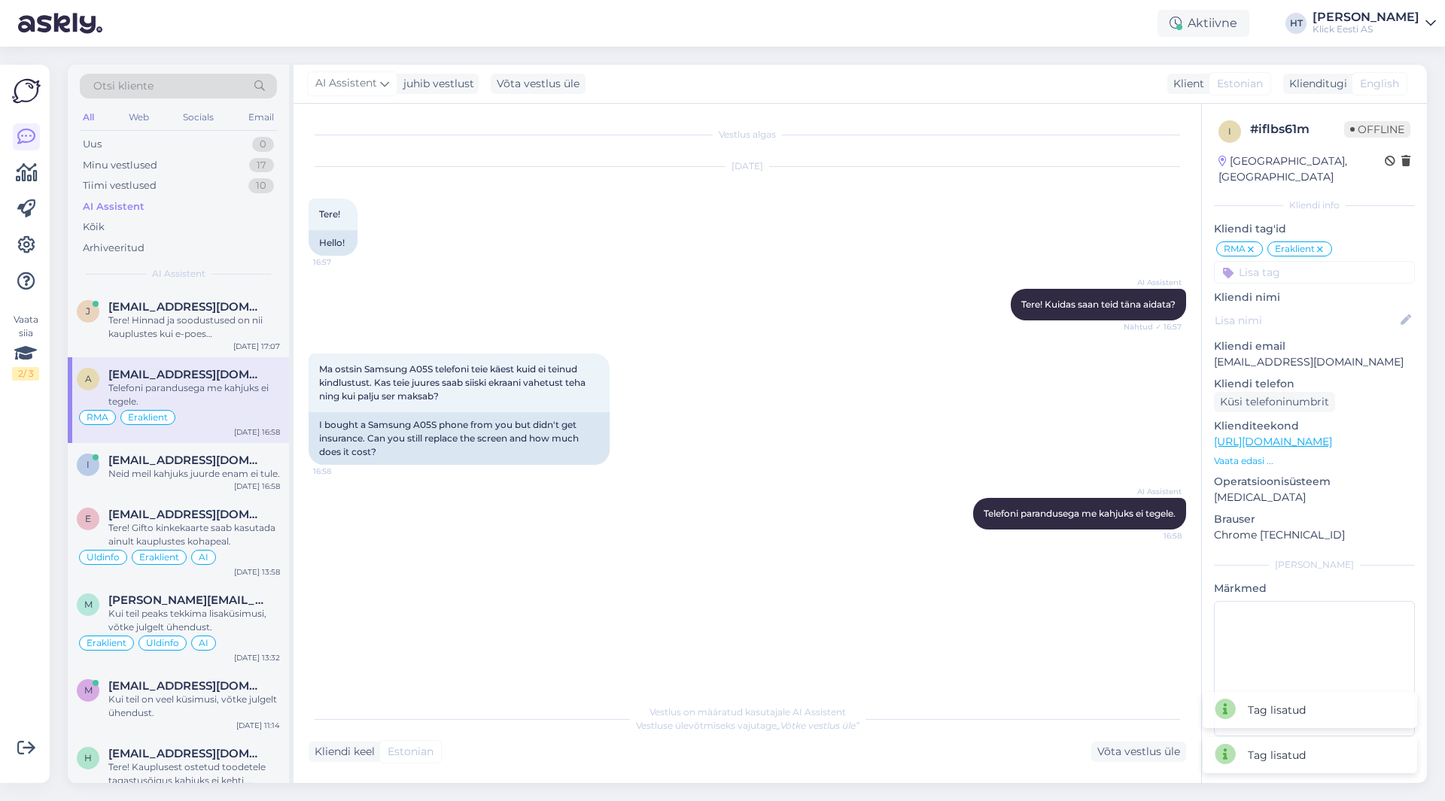
click at [1291, 261] on input at bounding box center [1314, 272] width 201 height 23
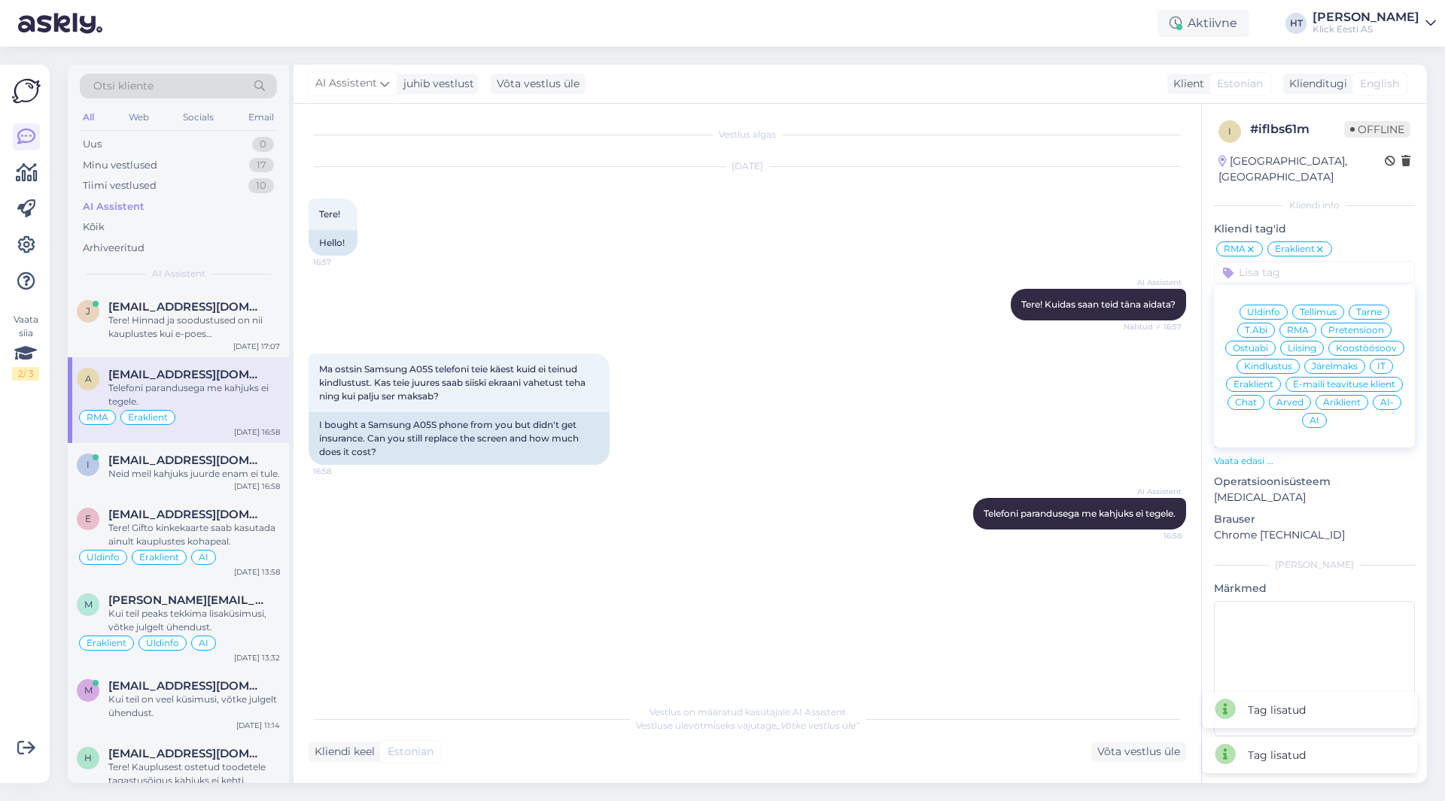
click at [1309, 413] on div "AI" at bounding box center [1314, 420] width 25 height 15
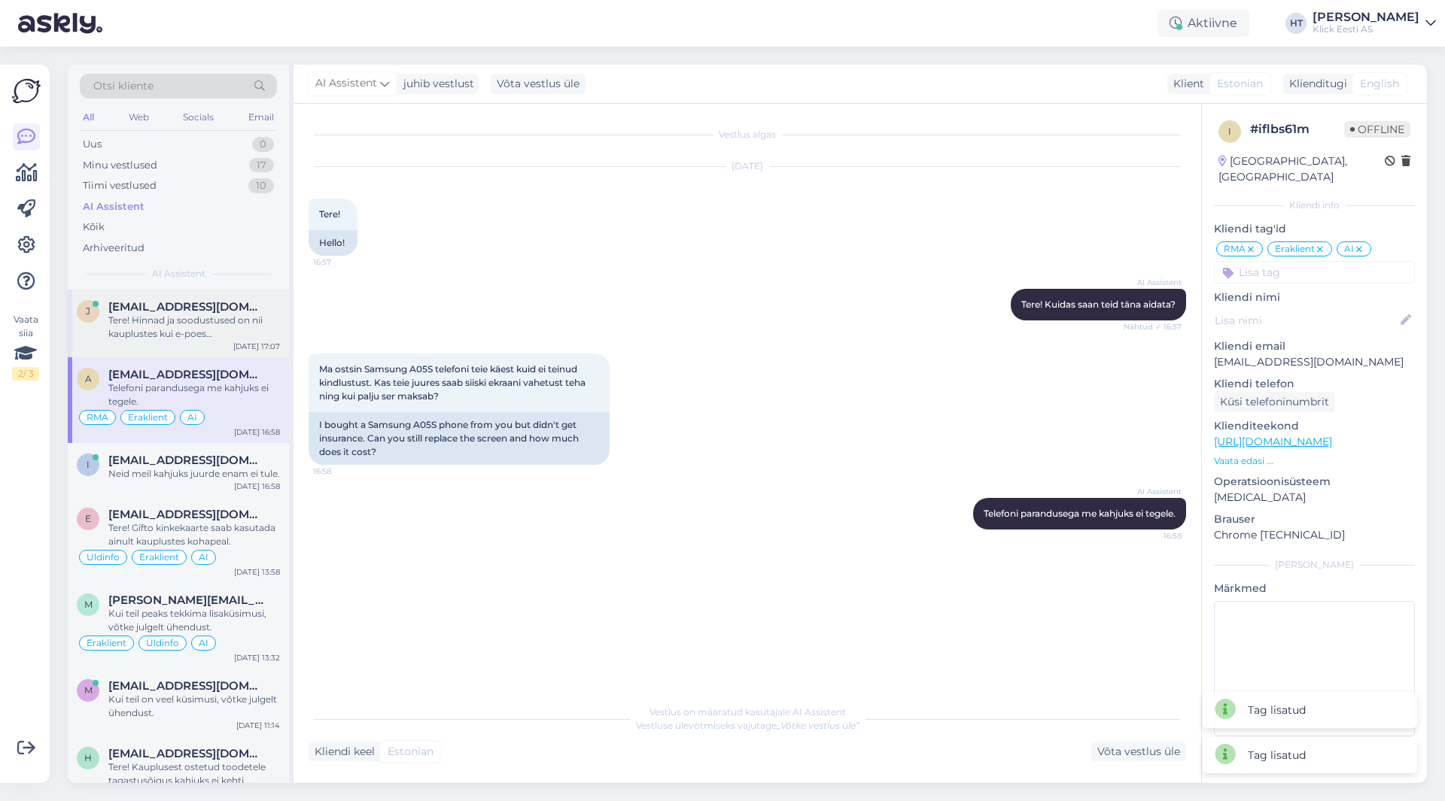
click at [231, 341] on div "j [EMAIL_ADDRESS][DOMAIN_NAME] Tere! Hinnad ja soodustused on nii kauplustes ku…" at bounding box center [178, 324] width 221 height 68
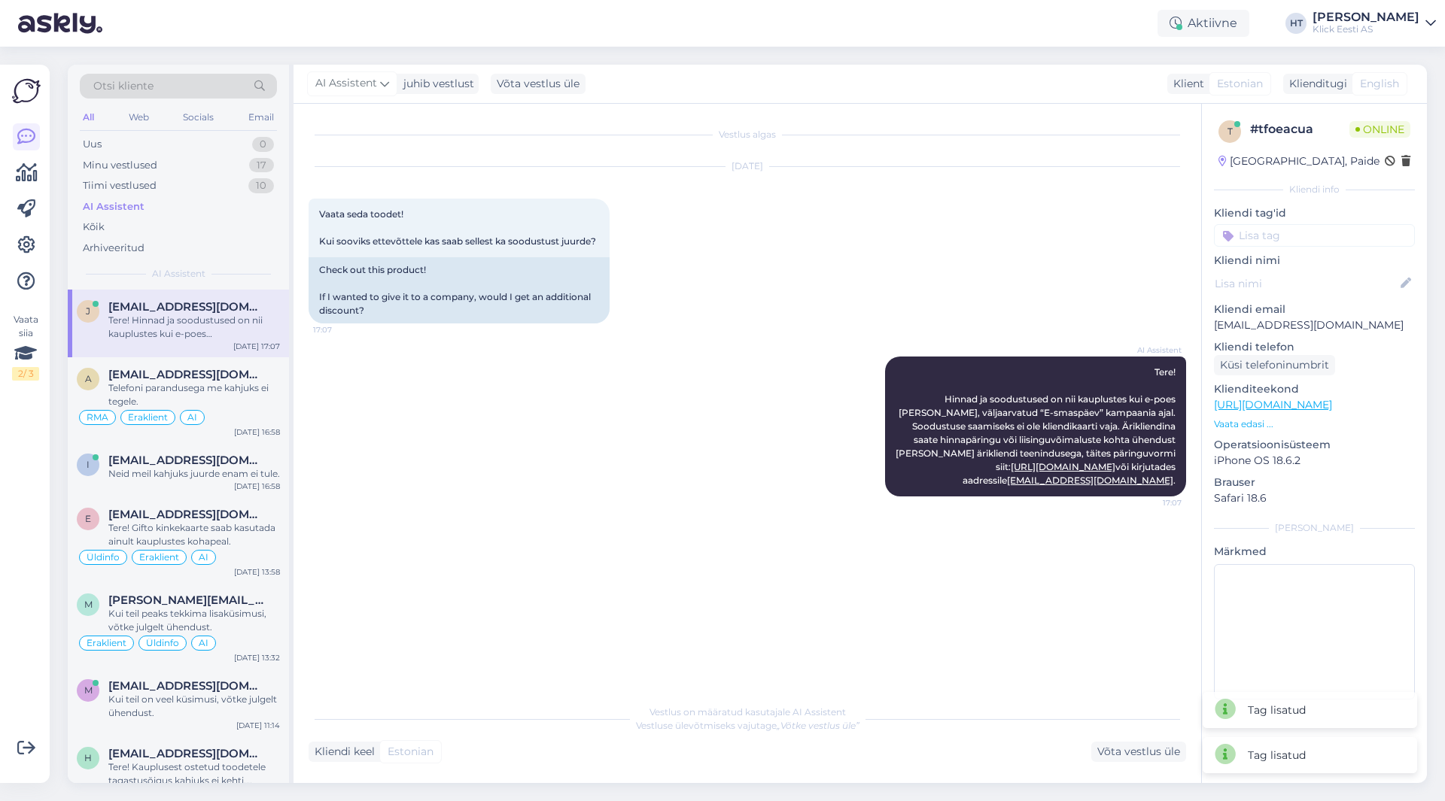
click at [1297, 227] on input at bounding box center [1314, 235] width 201 height 23
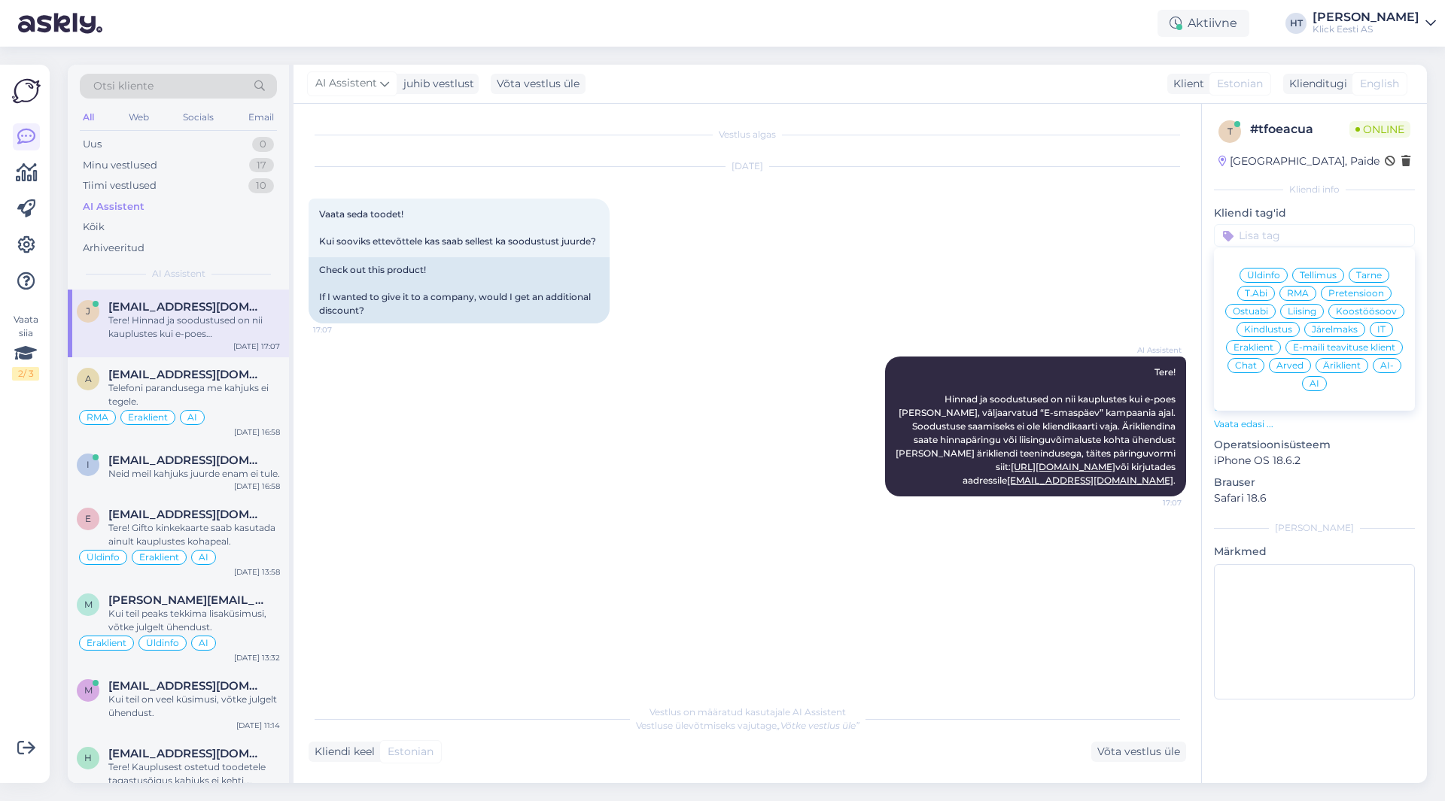
click at [1267, 273] on span "Üldinfo" at bounding box center [1263, 275] width 33 height 9
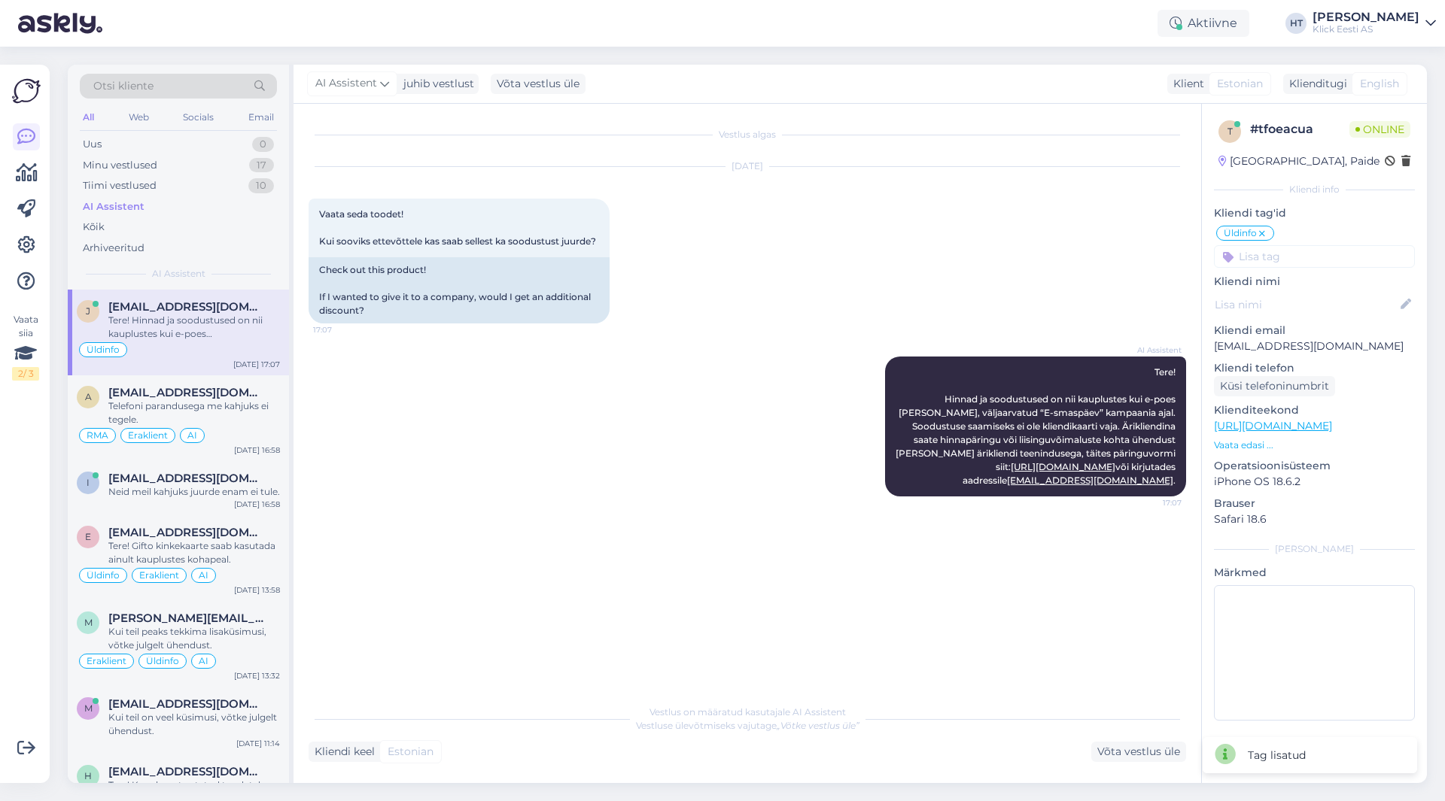
click at [1278, 248] on input at bounding box center [1314, 256] width 201 height 23
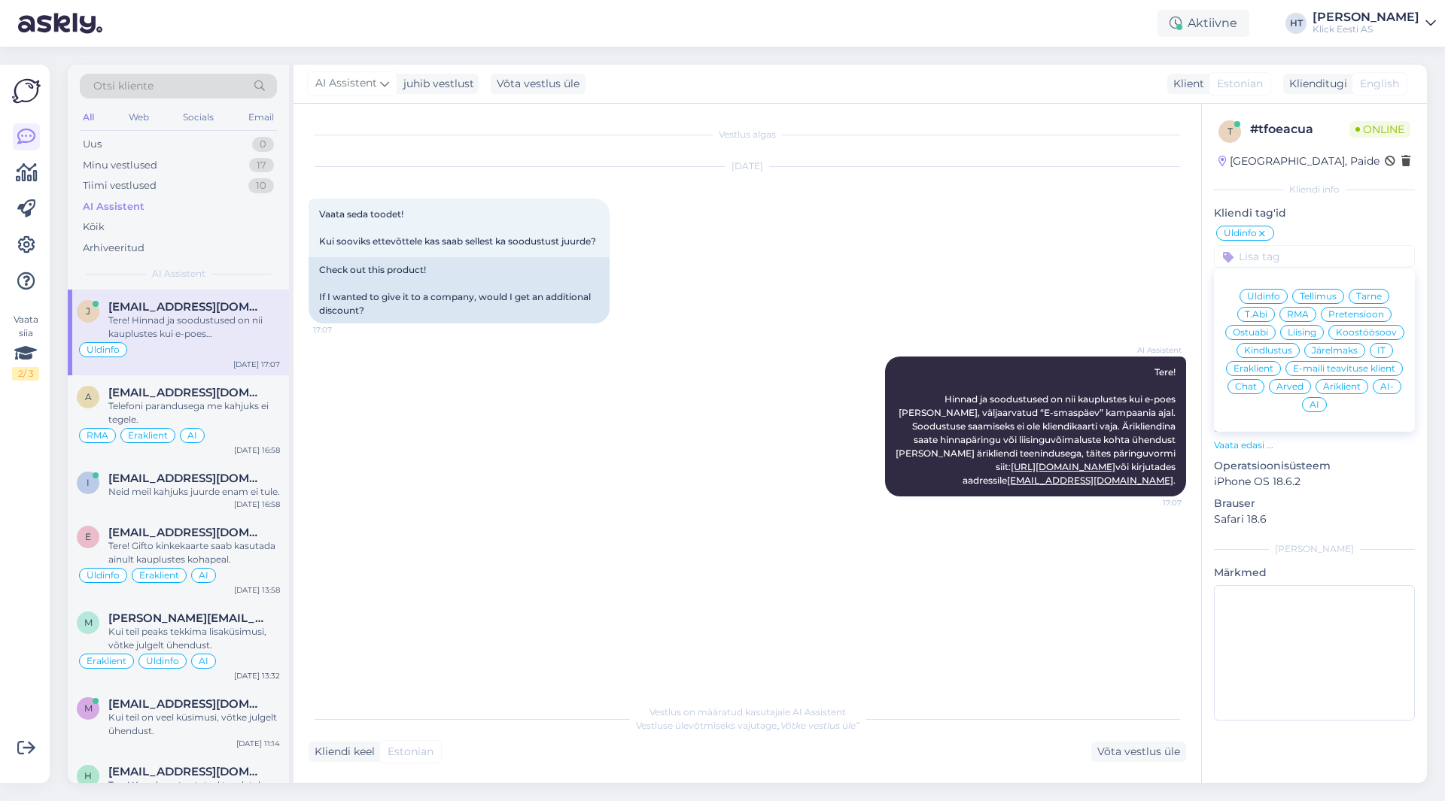
click at [1324, 388] on span "Äriklient" at bounding box center [1342, 386] width 38 height 9
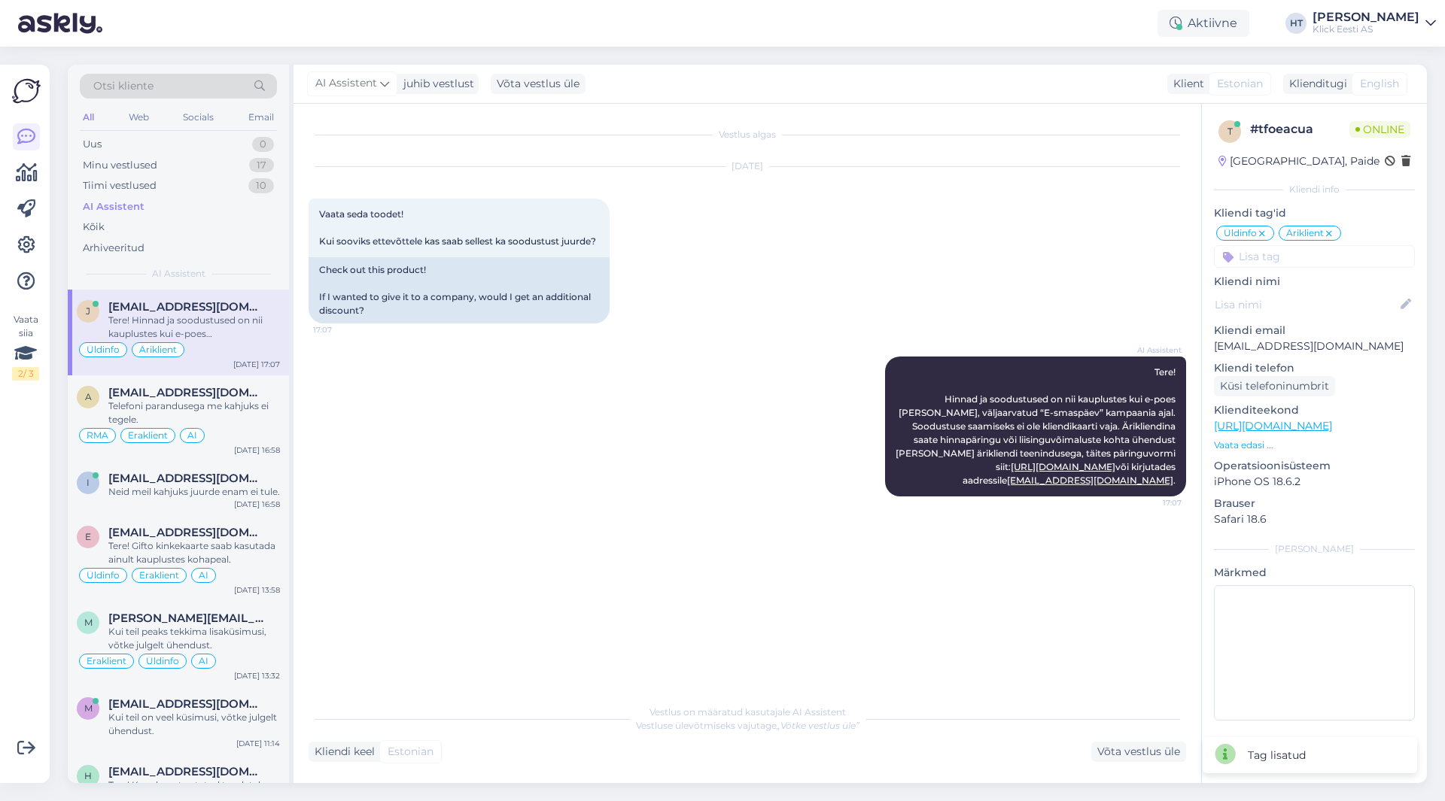
click at [1297, 265] on input at bounding box center [1314, 256] width 201 height 23
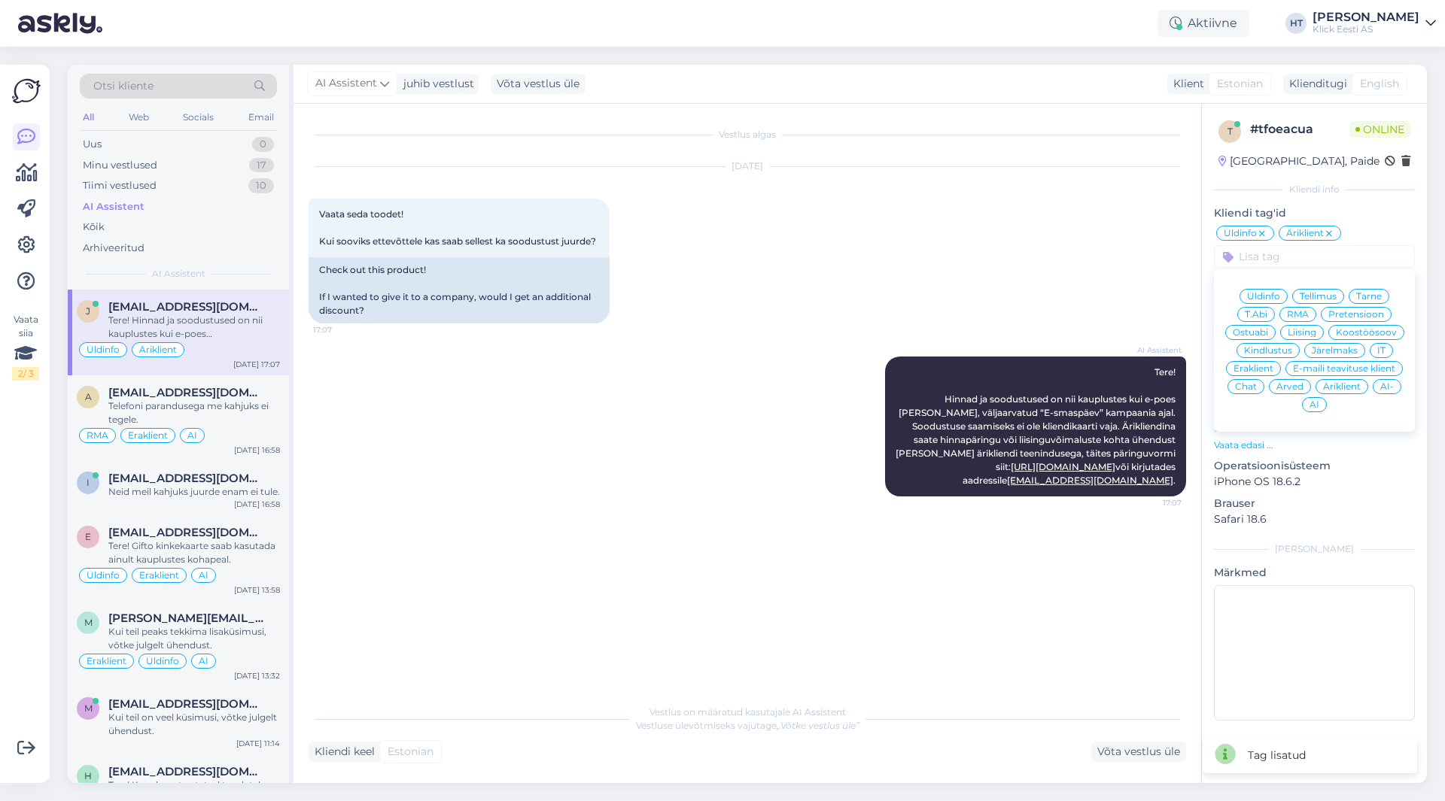
click at [1320, 406] on div "AI" at bounding box center [1314, 404] width 25 height 15
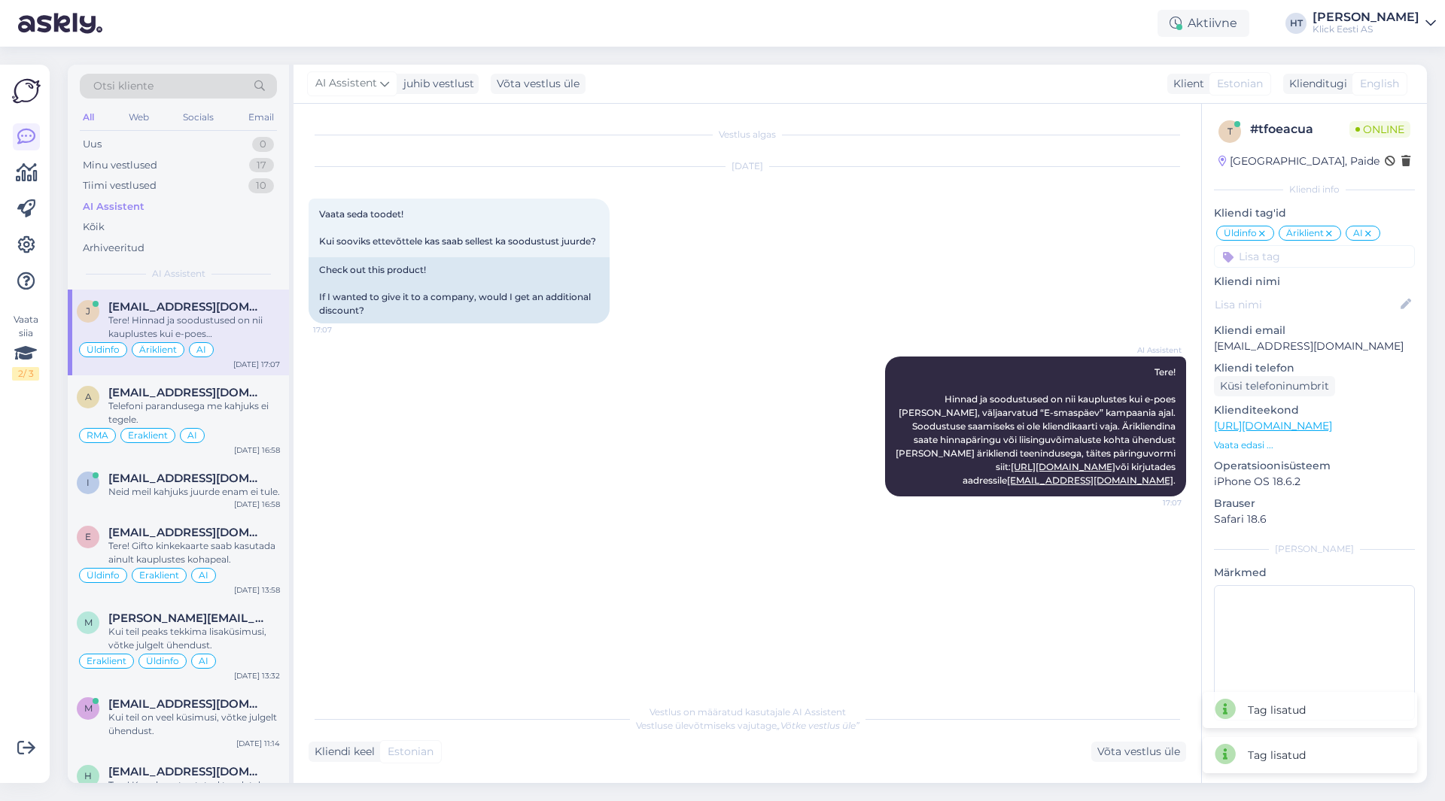
click at [1000, 316] on div "[DATE] Vaata seda toodet! Kui sooviks ettevõttele kas saab sellest ka soodustus…" at bounding box center [747, 246] width 877 height 190
click at [235, 406] on div "Telefoni parandusega me kahjuks ei tegele." at bounding box center [194, 413] width 172 height 27
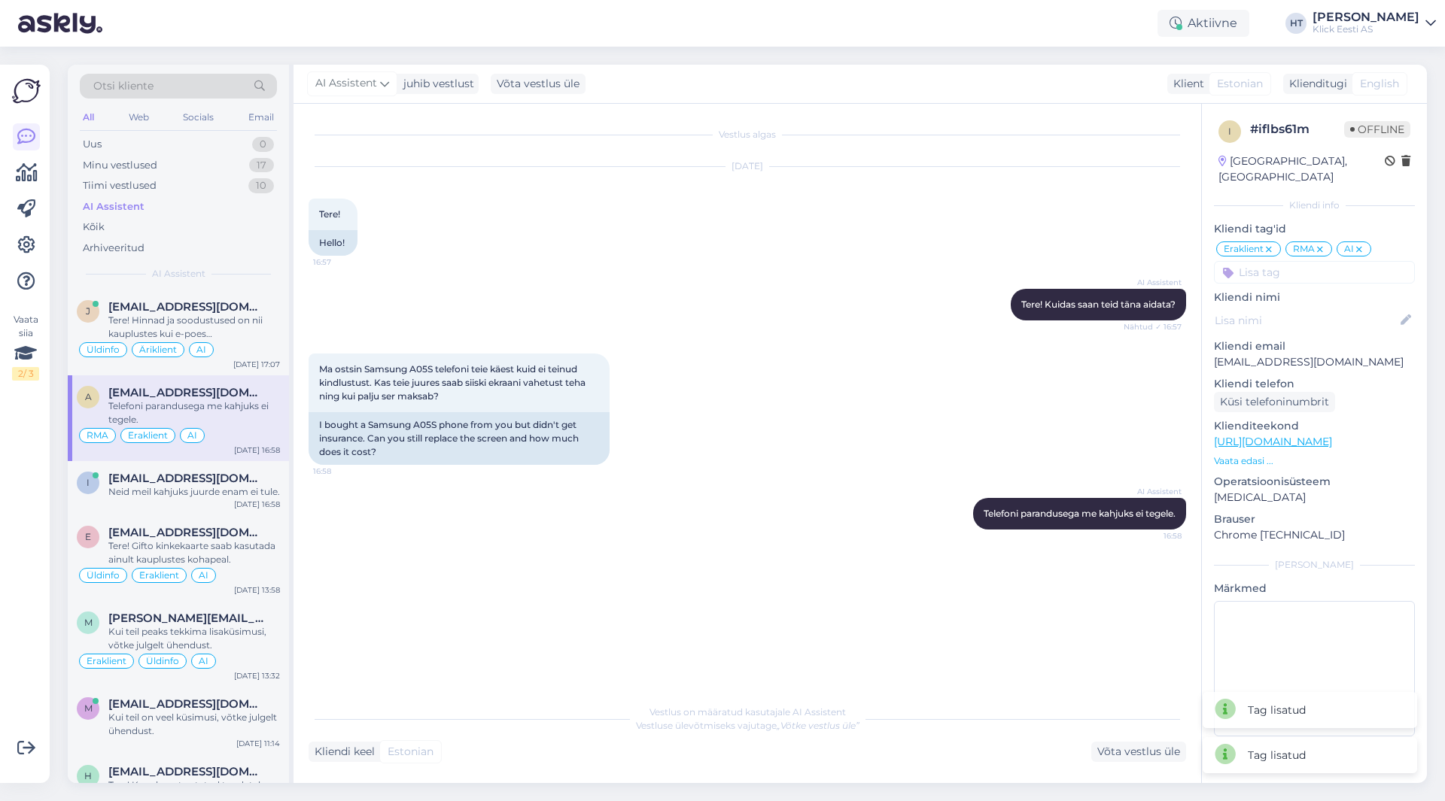
click at [482, 566] on div "Vestlus algas [DATE] Tere! 16:57 Hello! AI Assistent Tere! Kuidas saan teid [PE…" at bounding box center [754, 401] width 891 height 564
click at [212, 135] on div "Uus 1" at bounding box center [178, 144] width 197 height 21
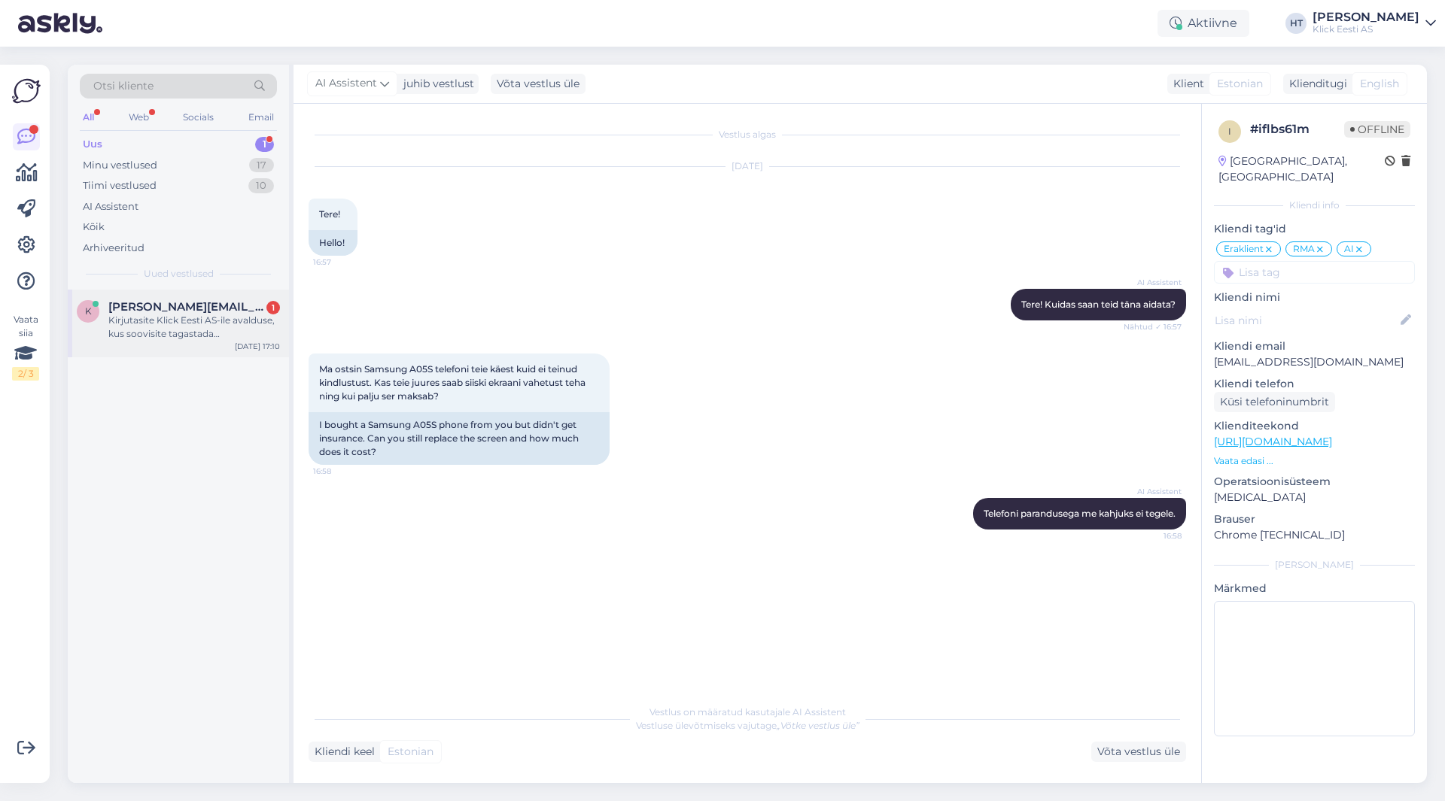
click at [227, 333] on div "Kirjutasite Klick Eesti AS-ile avalduse, kus soovisite tagastada [PERSON_NAME] …" at bounding box center [194, 327] width 172 height 27
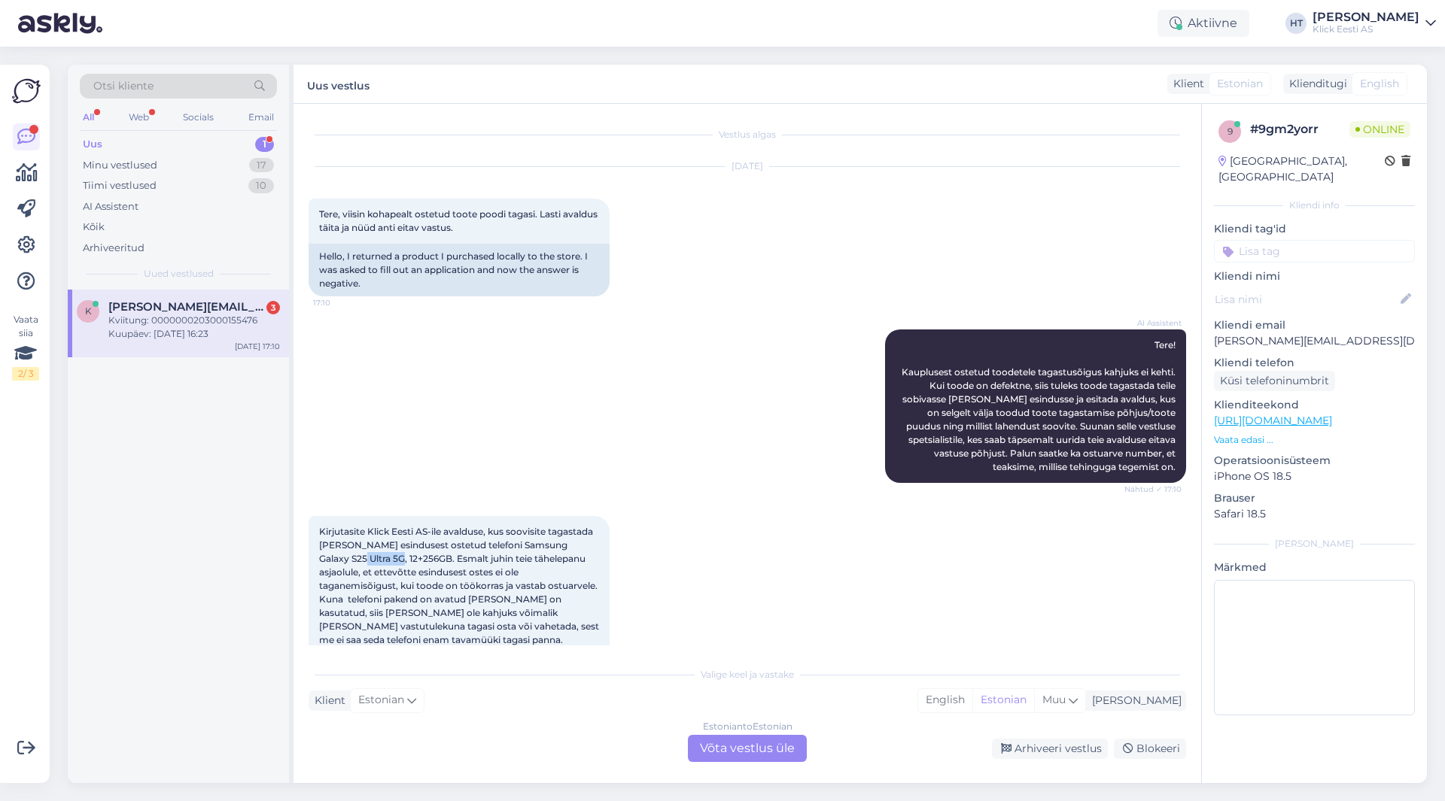
drag, startPoint x: 321, startPoint y: 560, endPoint x: 358, endPoint y: 559, distance: 37.6
click at [358, 559] on span "Kirjutasite Klick Eesti AS-ile avalduse, kus soovisite tagastada [PERSON_NAME] …" at bounding box center [460, 667] width 283 height 282
copy span "S25 Ultra"
click at [688, 472] on div "AI Assistent Tere! Kauplusest ostetud toodetele tagastusõigus kahjuks ei kehti.…" at bounding box center [747, 406] width 877 height 187
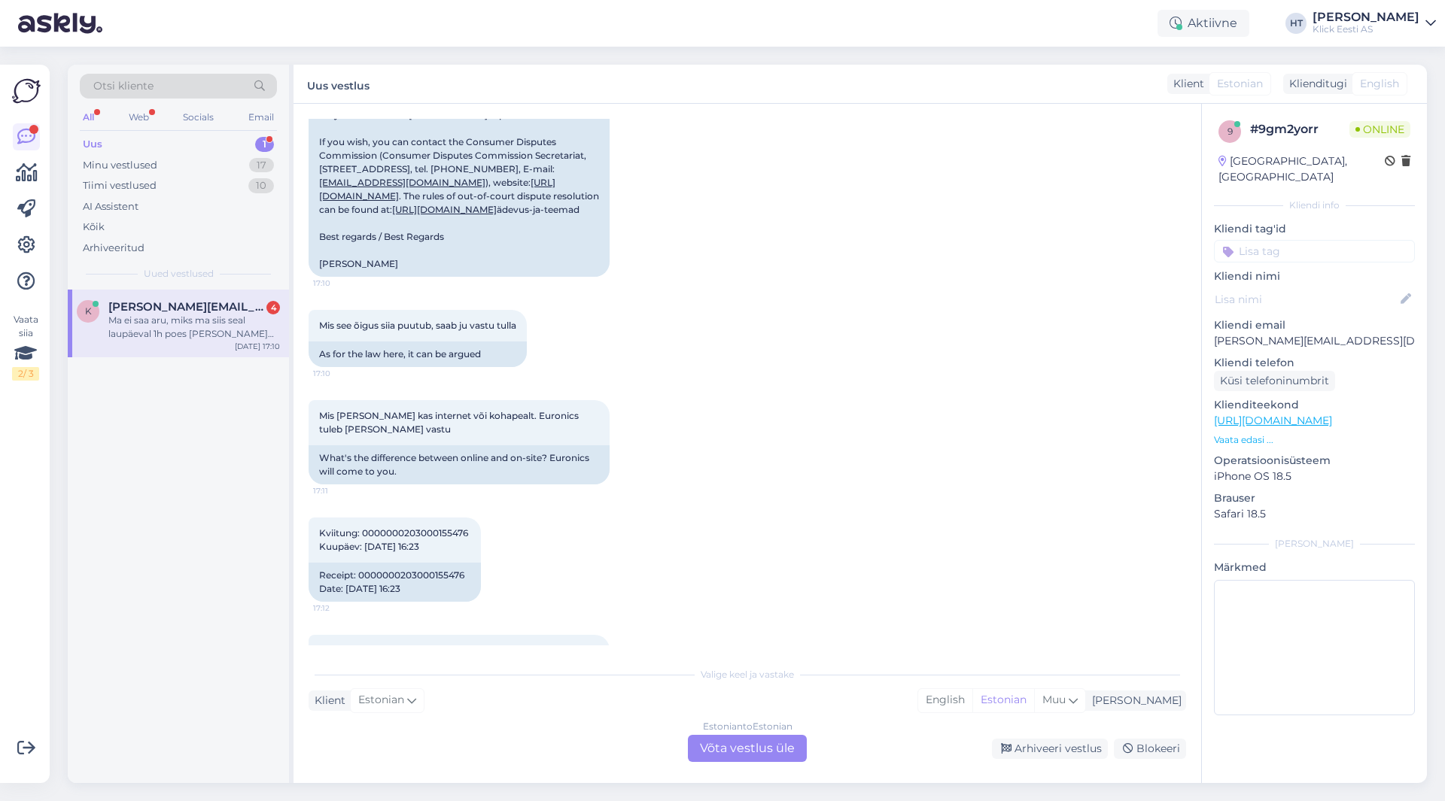
scroll to position [1186, 0]
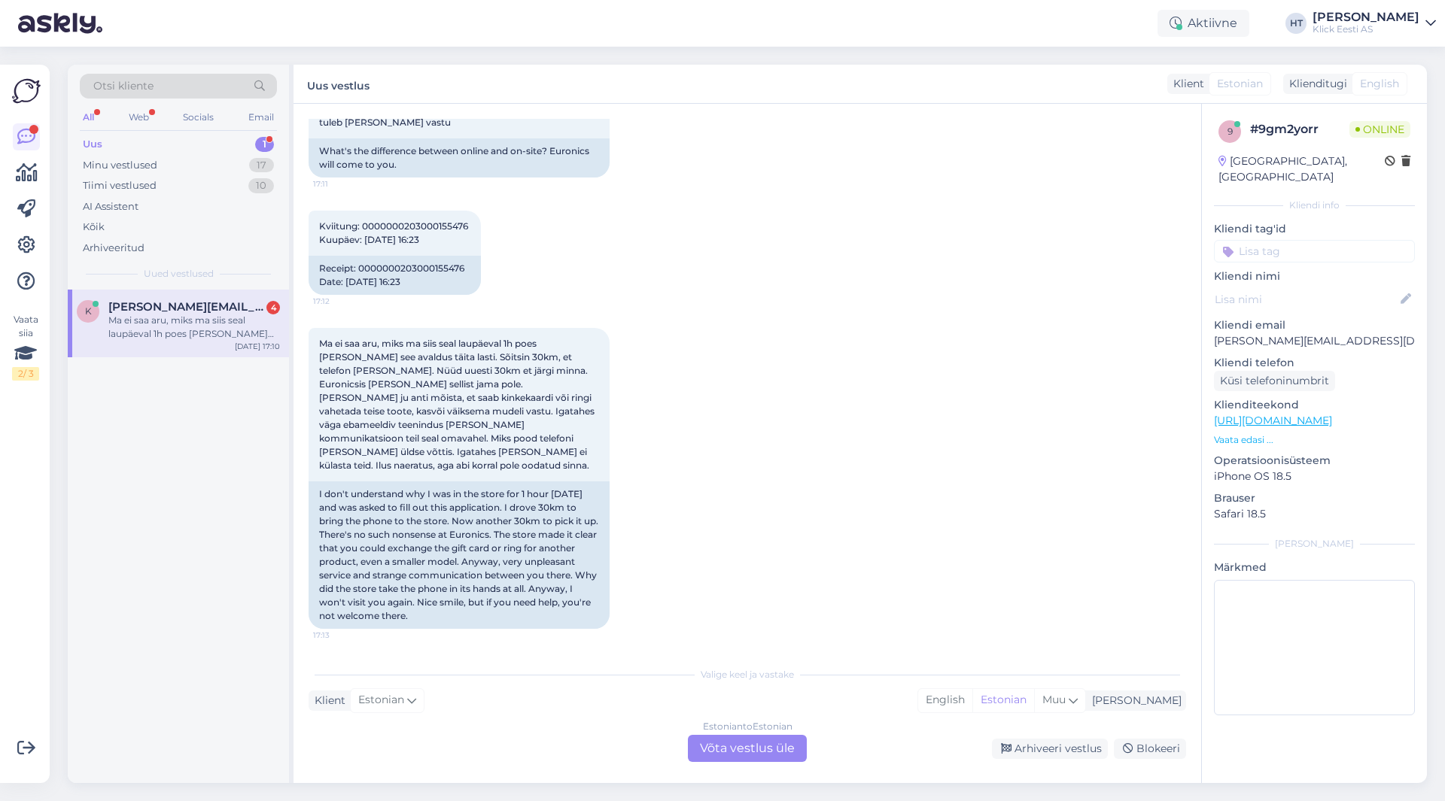
click at [701, 343] on div "Ma ei saa aru, miks ma siis seal laupäeval 1h poes [PERSON_NAME] see avaldus tä…" at bounding box center [747, 479] width 877 height 334
click at [749, 363] on div "Ma ei saa aru, miks ma siis seal laupäeval 1h poes [PERSON_NAME] see avaldus tä…" at bounding box center [747, 479] width 877 height 334
click at [742, 363] on div "Ma ei saa aru, miks ma siis seal laupäeval 1h poes [PERSON_NAME] see avaldus tä…" at bounding box center [747, 479] width 877 height 334
click at [258, 328] on div "Ma ei saa aru, miks ma siis seal laupäeval 1h poes [PERSON_NAME] see avaldus tä…" at bounding box center [194, 327] width 172 height 27
click at [754, 363] on div "Ma ei saa aru, miks ma siis seal laupäeval 1h poes [PERSON_NAME] see avaldus tä…" at bounding box center [747, 479] width 877 height 334
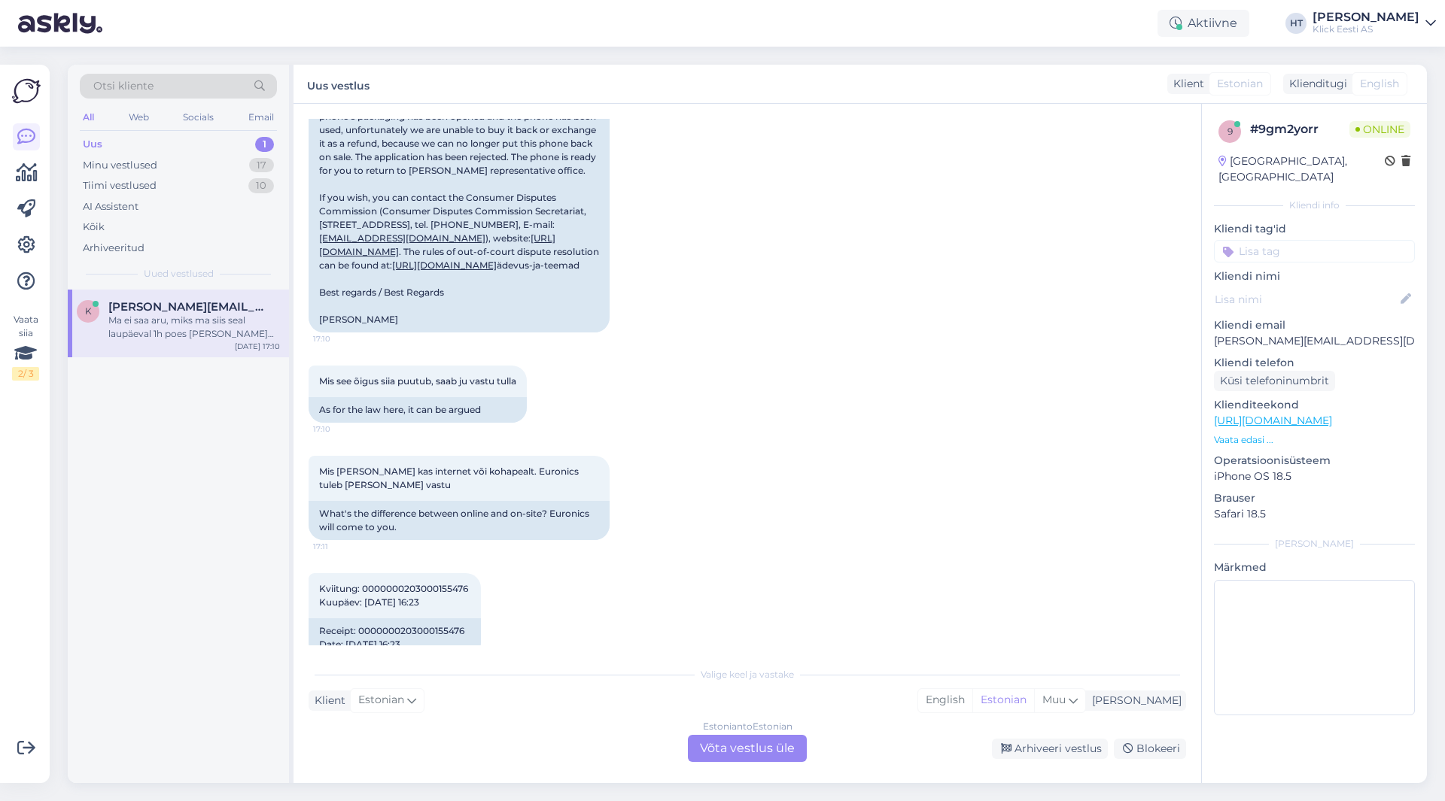
scroll to position [735, 0]
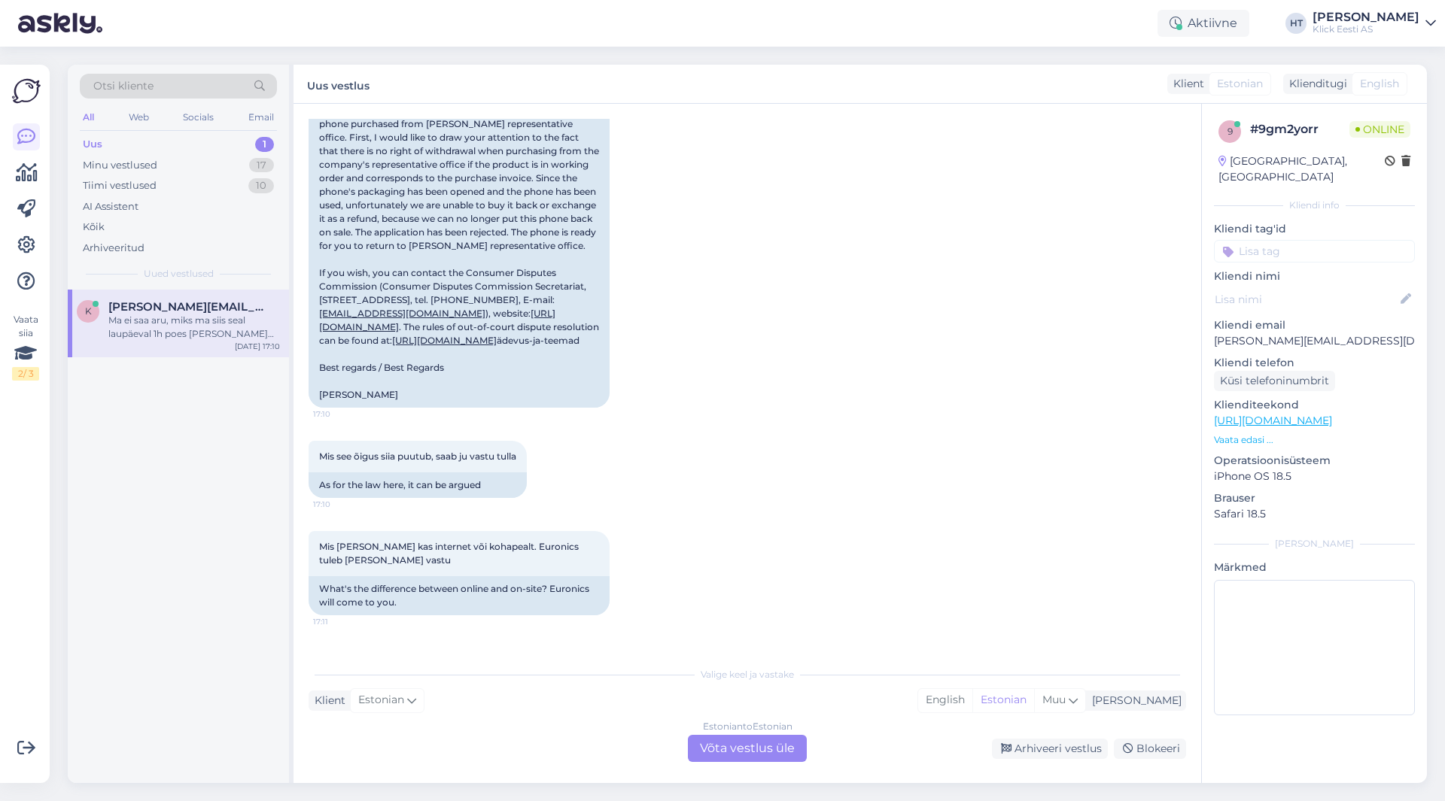
click at [748, 365] on div "Kirjutasite Klick Eesti AS-ile avalduse, kus soovisite tagastada [PERSON_NAME] …" at bounding box center [747, 94] width 877 height 659
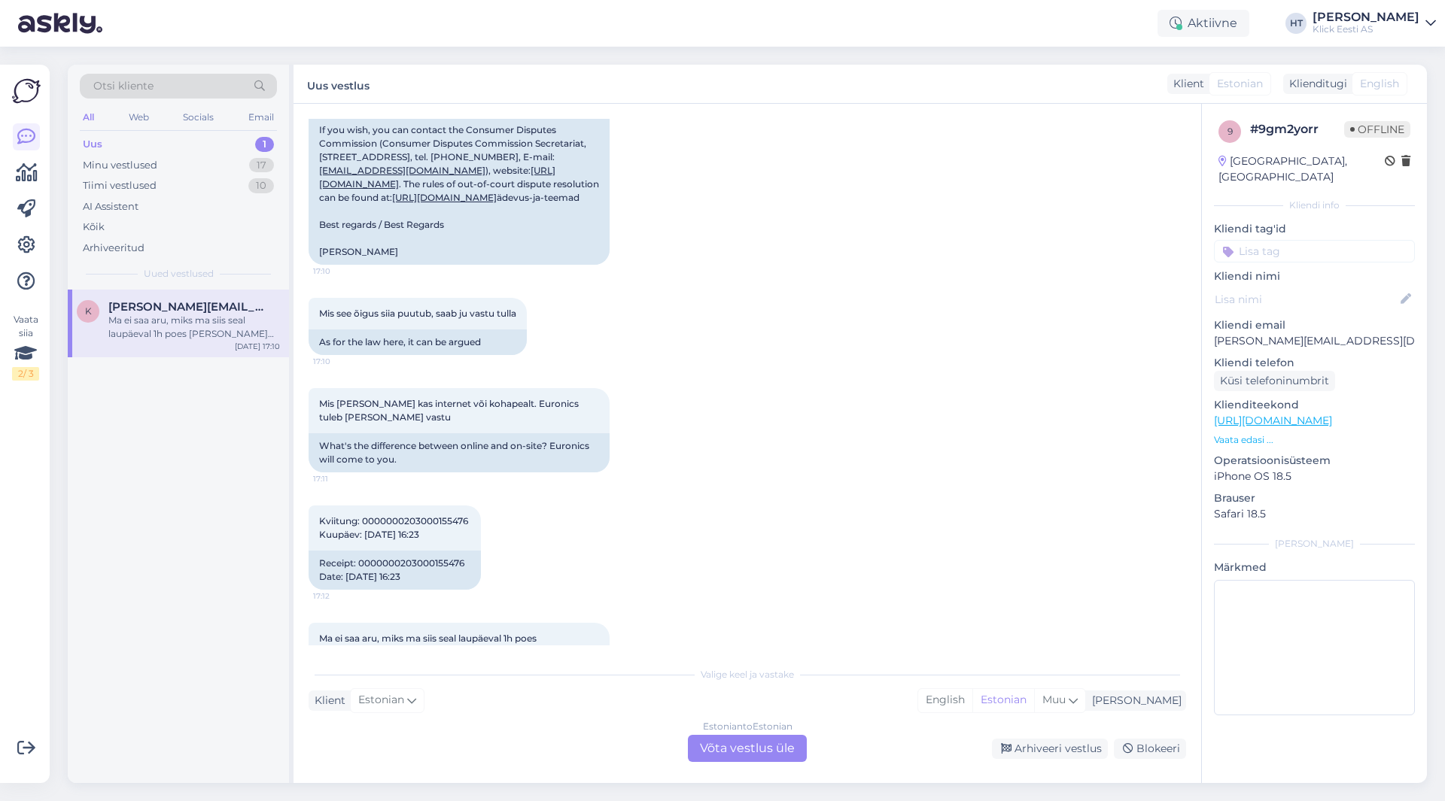
scroll to position [1186, 0]
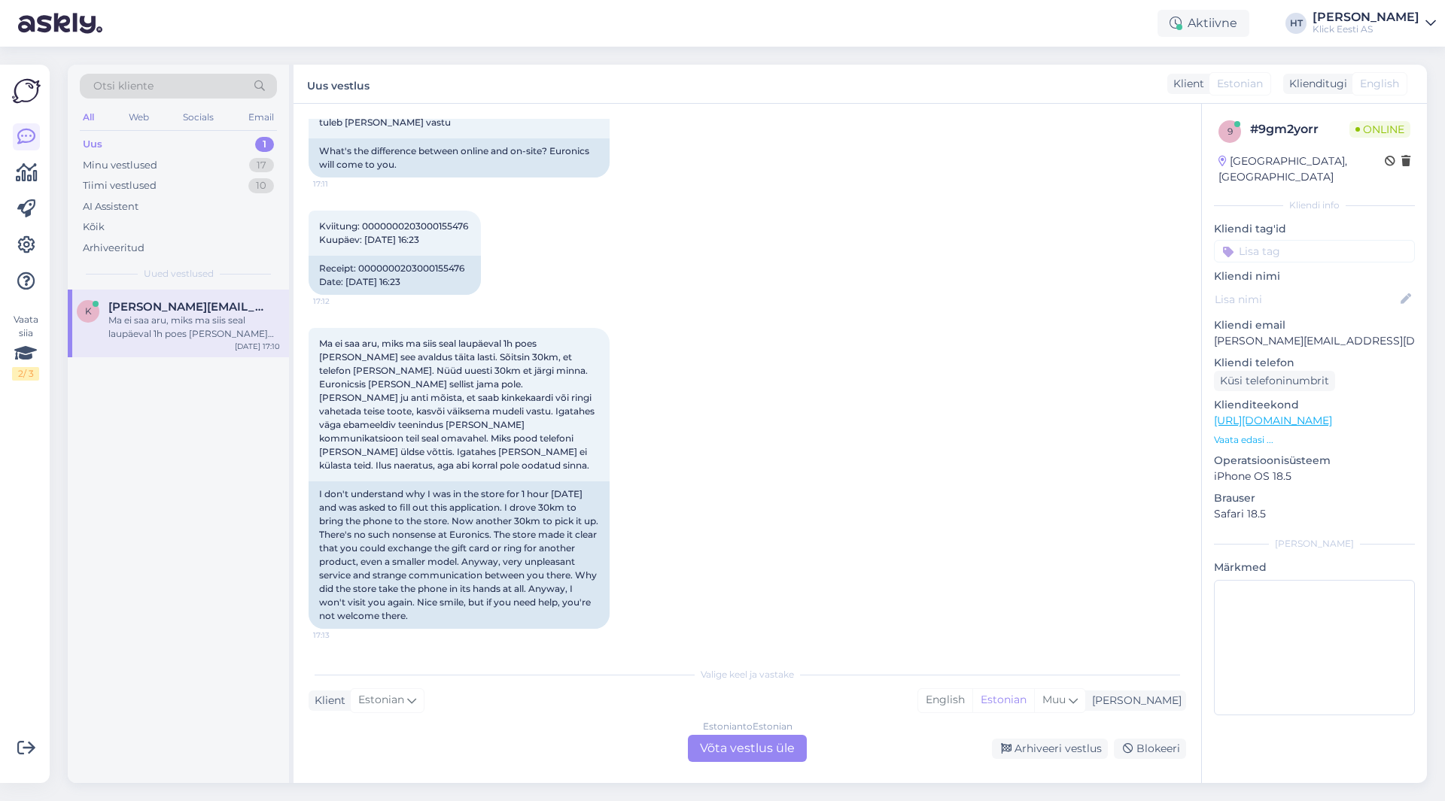
click at [1262, 333] on p "[PERSON_NAME][EMAIL_ADDRESS][DOMAIN_NAME]" at bounding box center [1314, 341] width 201 height 16
copy p "[PERSON_NAME][EMAIL_ADDRESS][DOMAIN_NAME]"
drag, startPoint x: 913, startPoint y: 331, endPoint x: 451, endPoint y: 208, distance: 478.3
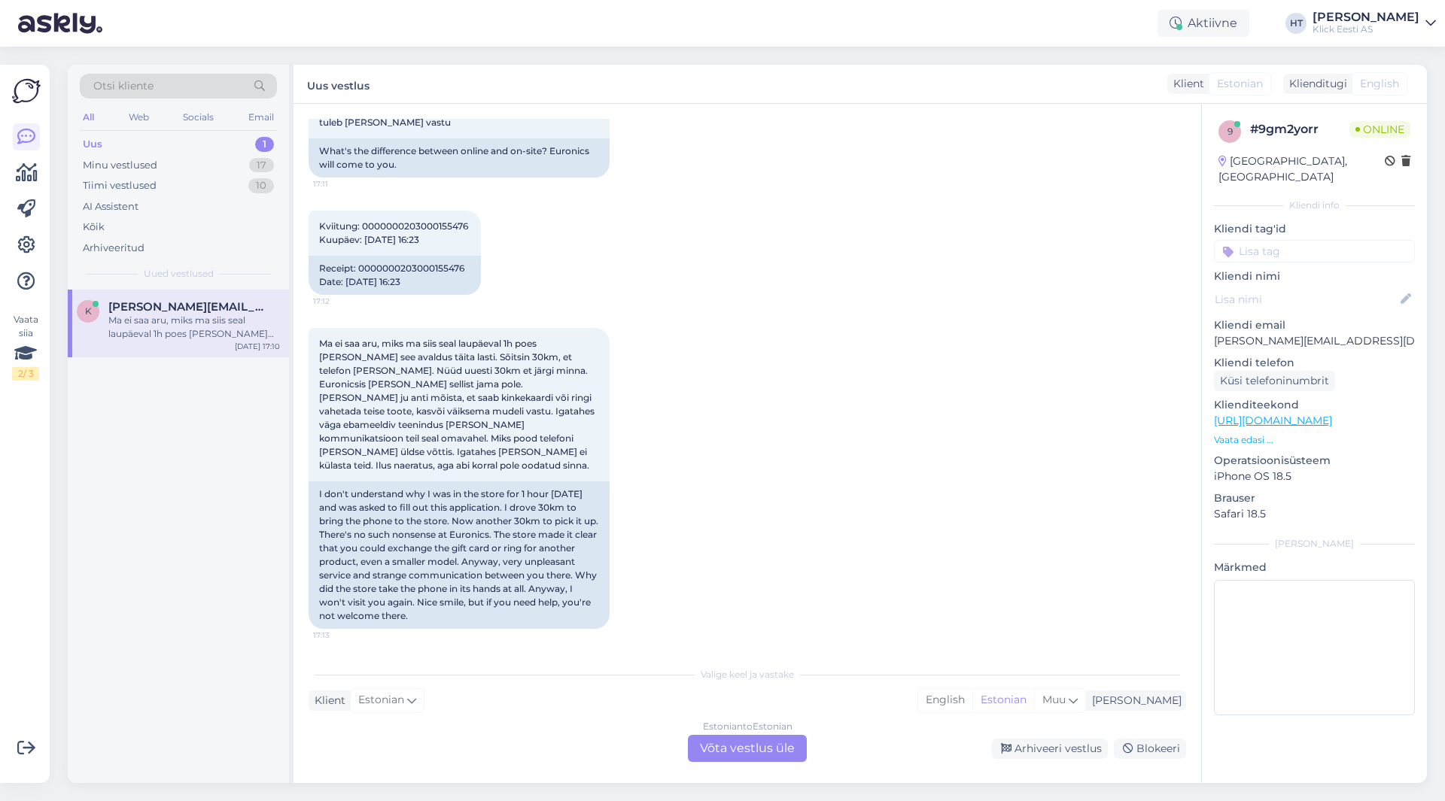
click at [912, 330] on div "Ma ei saa aru, miks ma siis seal laupäeval 1h poes [PERSON_NAME] see avaldus tä…" at bounding box center [747, 479] width 877 height 334
click at [202, 93] on div "Otsi kliente" at bounding box center [178, 86] width 197 height 25
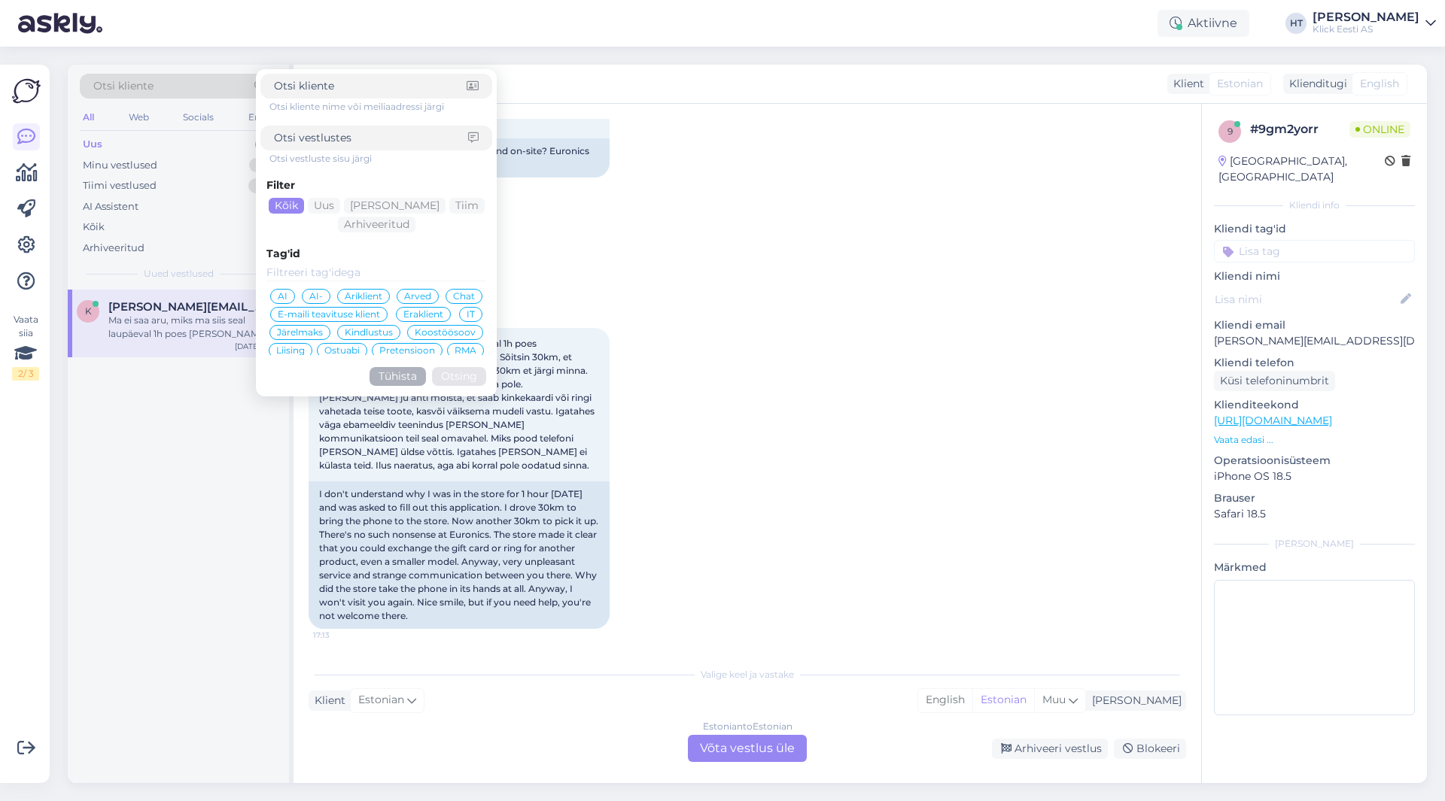
click at [354, 95] on div at bounding box center [376, 86] width 232 height 25
click at [353, 89] on input at bounding box center [370, 86] width 193 height 16
paste input "[PERSON_NAME][EMAIL_ADDRESS][DOMAIN_NAME]"
type input "[PERSON_NAME][EMAIL_ADDRESS][DOMAIN_NAME]"
click button "Otsing" at bounding box center [459, 376] width 54 height 19
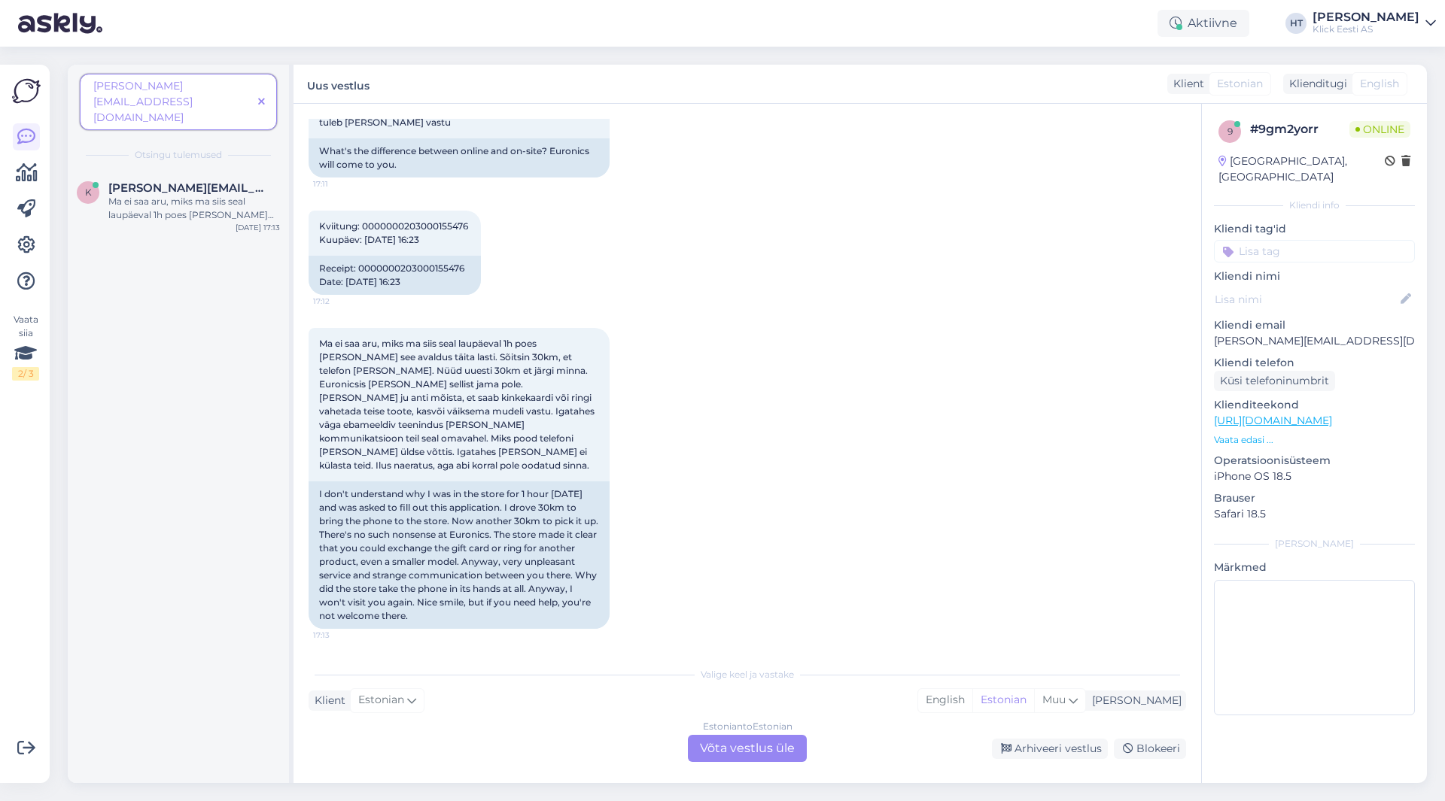
click at [262, 97] on icon at bounding box center [261, 102] width 7 height 11
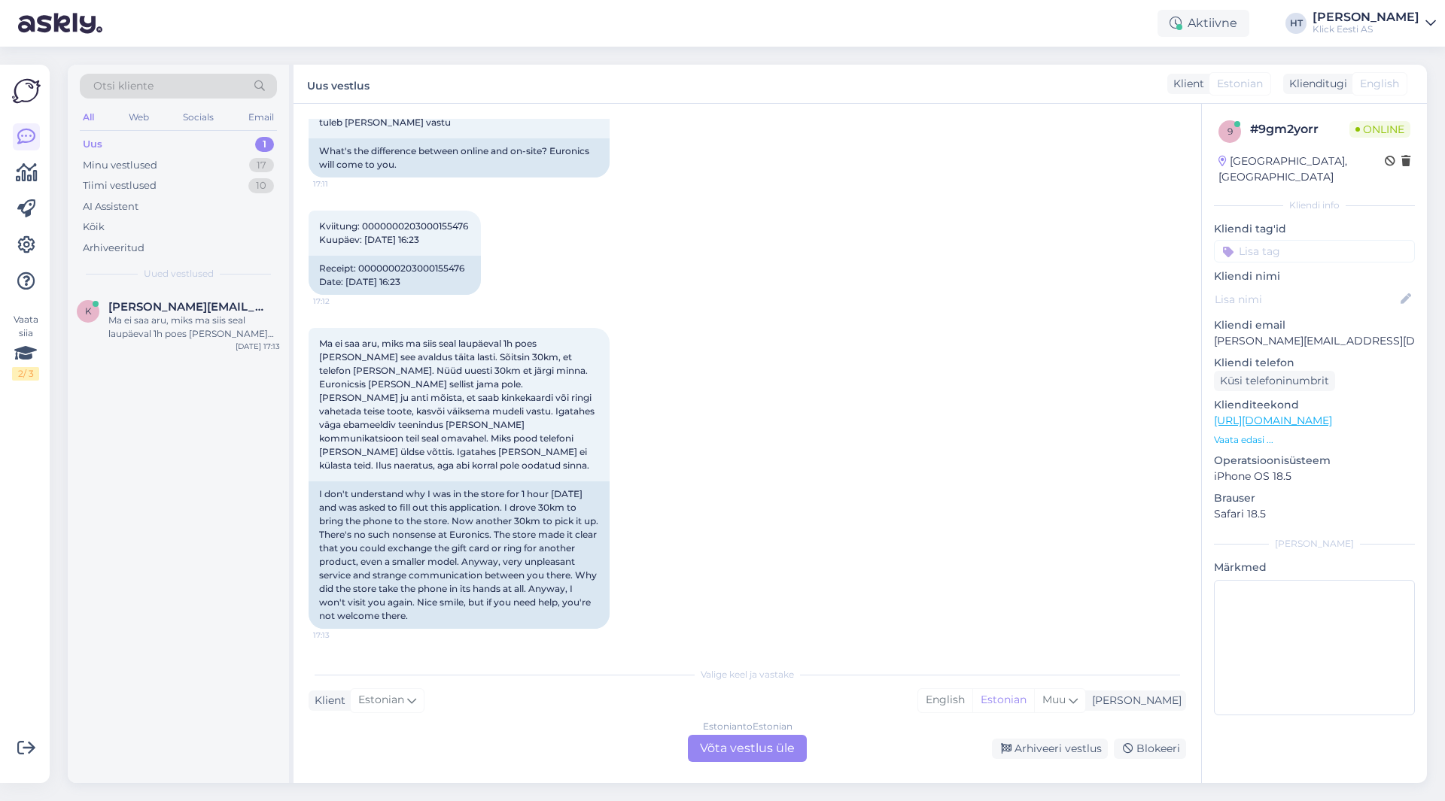
click at [707, 291] on div "Kviitung: 0000000203000155476 Kuupäev: [DATE] 16:23 17:12 Receipt: 000000020300…" at bounding box center [747, 252] width 877 height 117
click at [753, 377] on div "Ma ei saa aru, miks ma siis seal laupäeval 1h poes [PERSON_NAME] see avaldus tä…" at bounding box center [747, 479] width 877 height 334
click at [246, 297] on div "k [EMAIL_ADDRESS][DOMAIN_NAME] Ma ei saa aru, miks ma siis seal laupäeval 1h po…" at bounding box center [178, 324] width 221 height 68
click at [725, 742] on div "Estonian to Estonian Võta vestlus üle" at bounding box center [747, 748] width 119 height 27
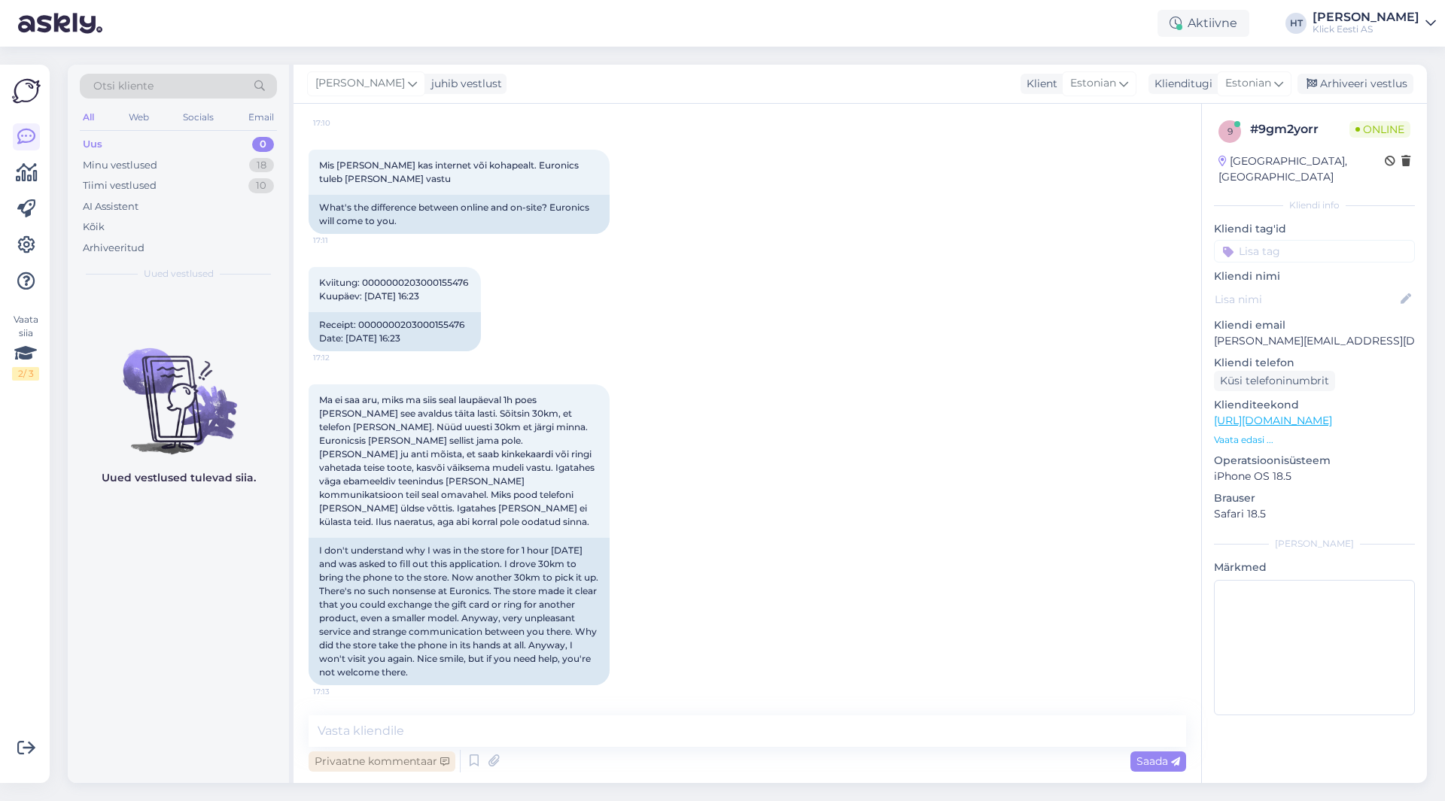
click at [412, 760] on div "Privaatne kommentaar" at bounding box center [382, 762] width 147 height 20
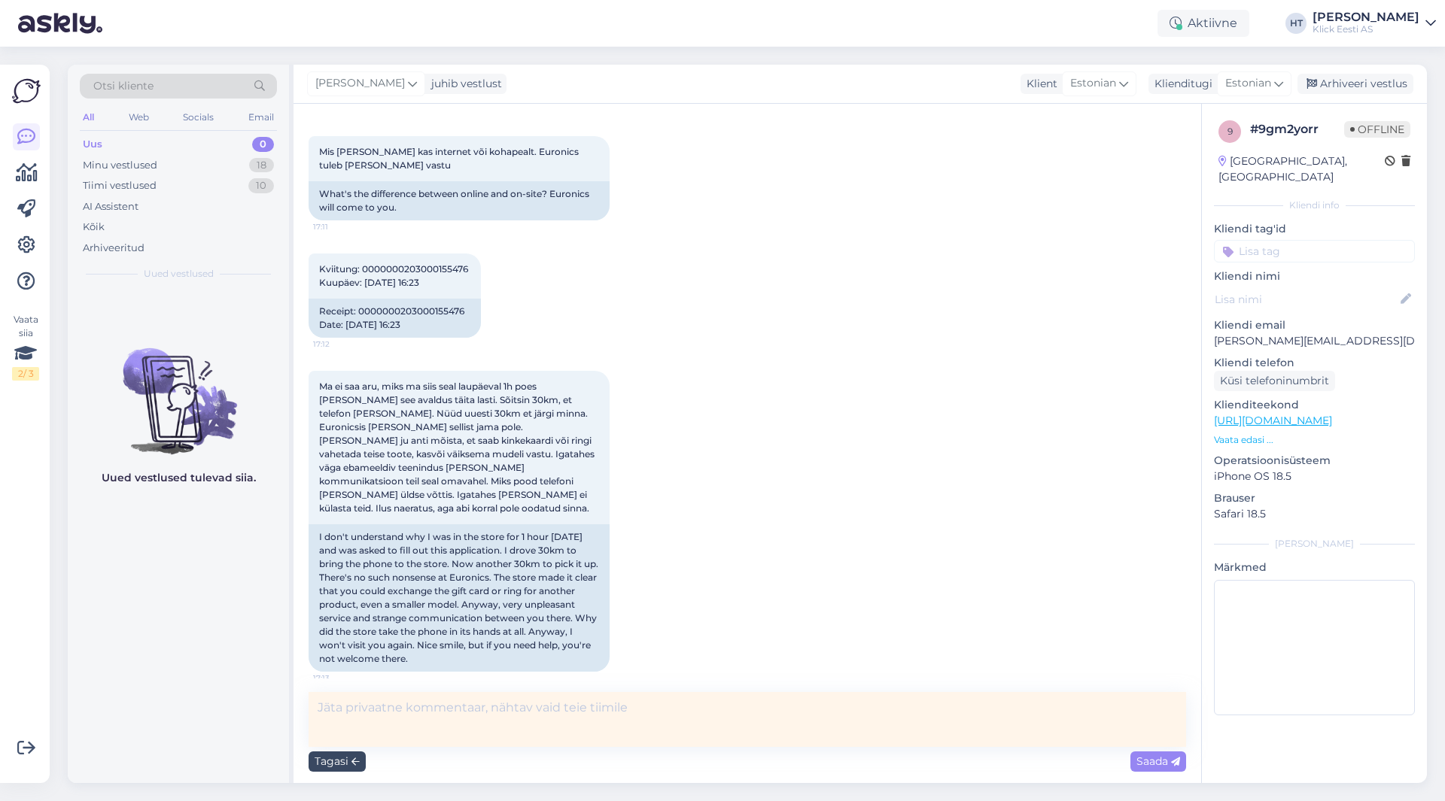
scroll to position [1153, 0]
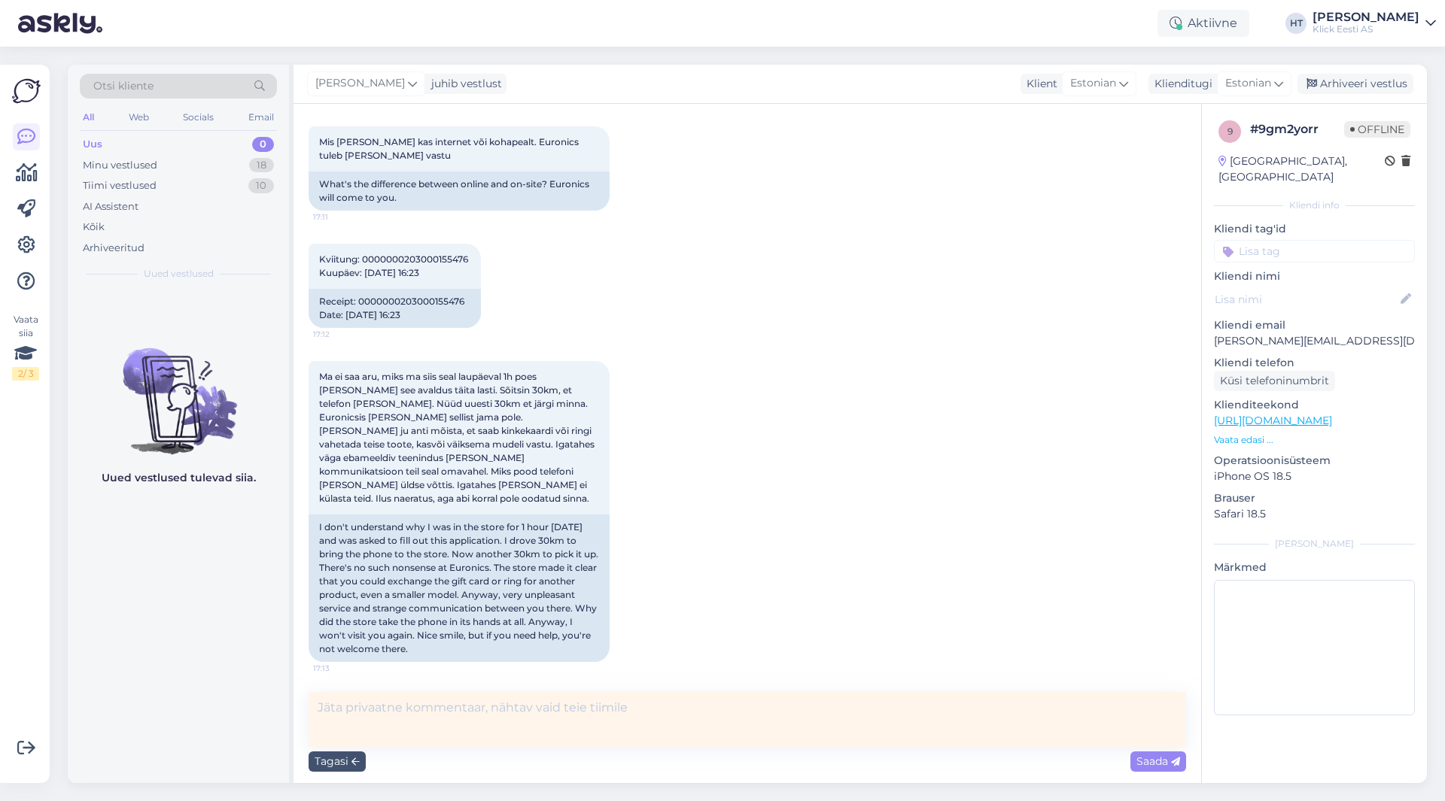
click at [449, 711] on textarea at bounding box center [747, 719] width 877 height 55
type textarea "Pigem ei hakka iseseisvalt sellele vastama, ajan veel rohkem kliendi endast väl…"
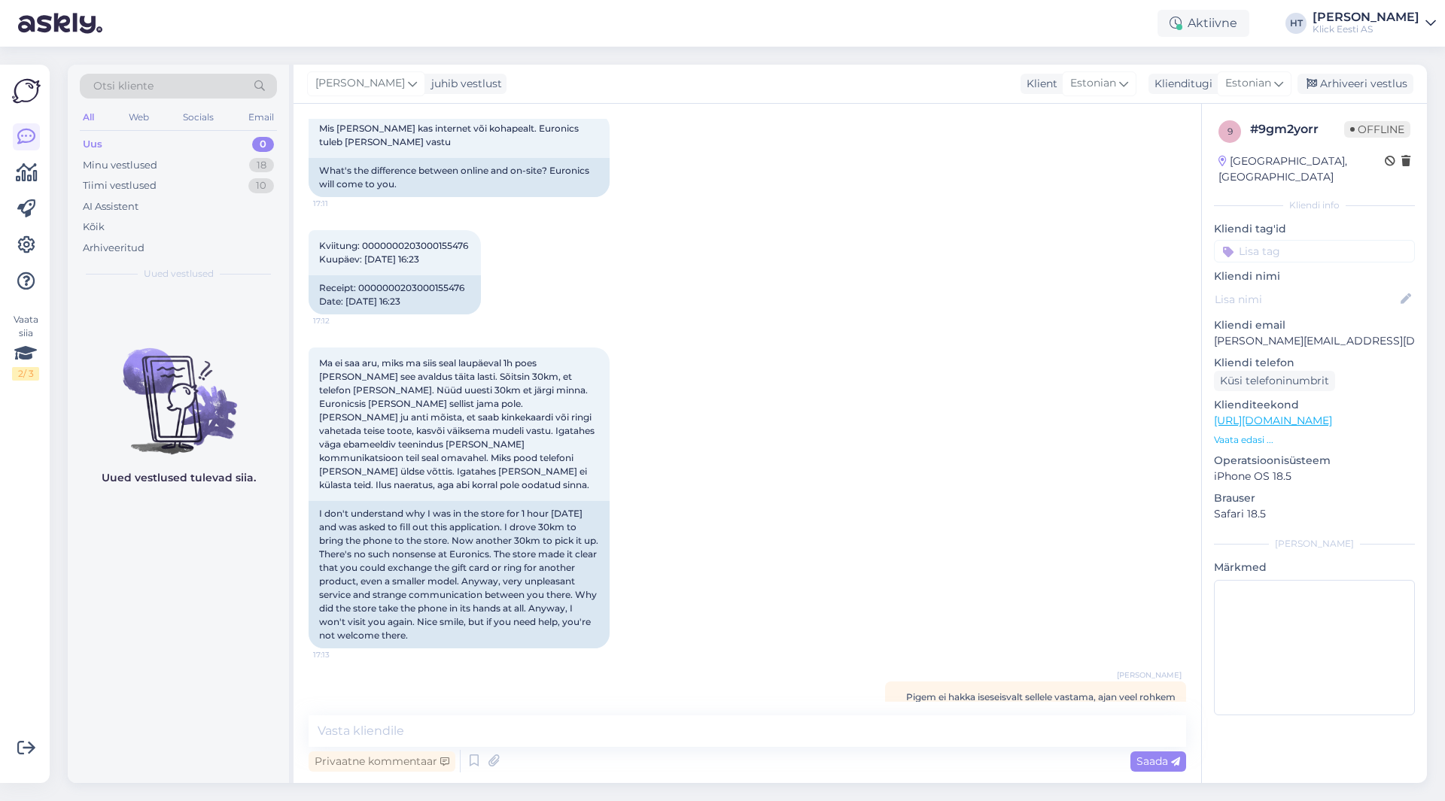
scroll to position [1208, 0]
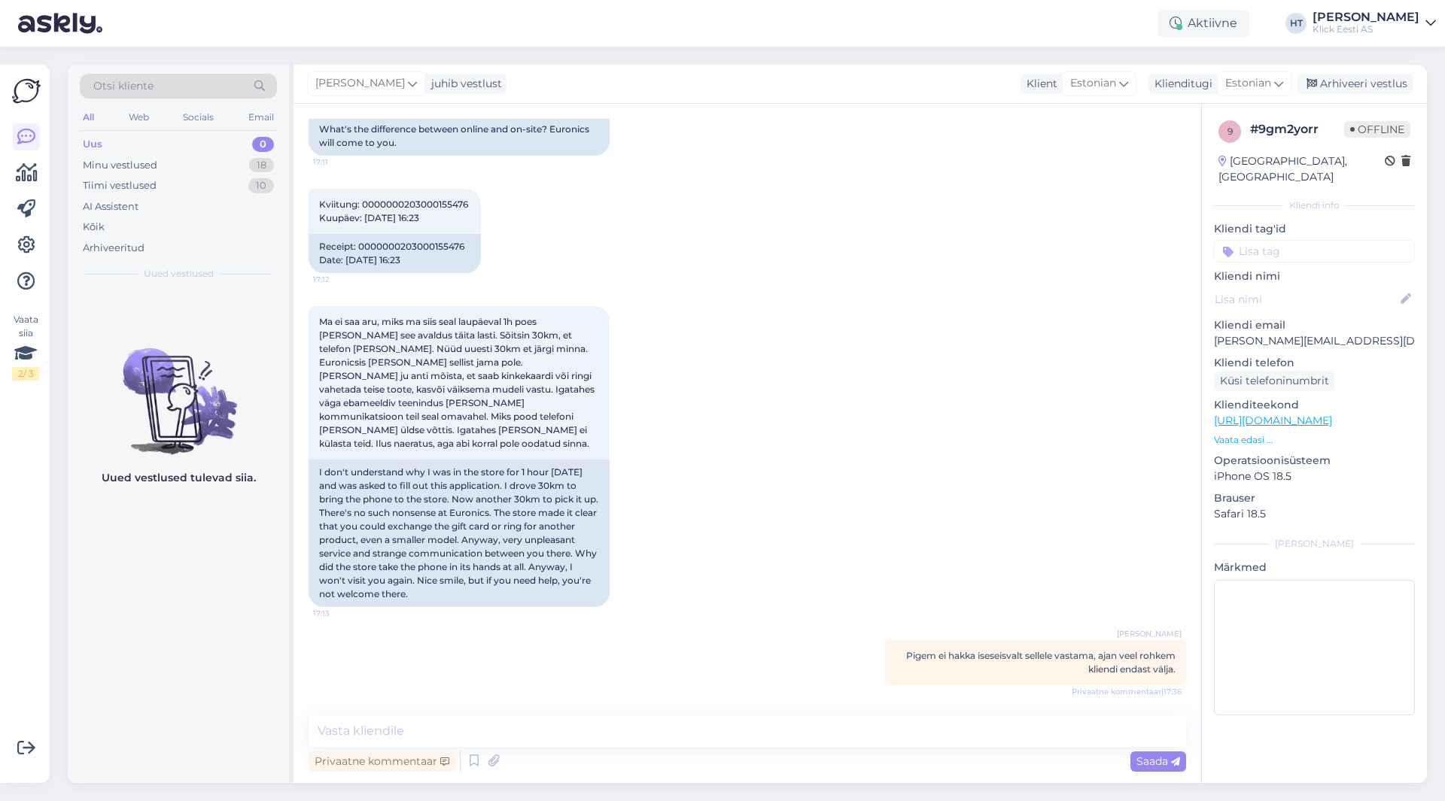
click at [1258, 245] on input at bounding box center [1314, 251] width 201 height 23
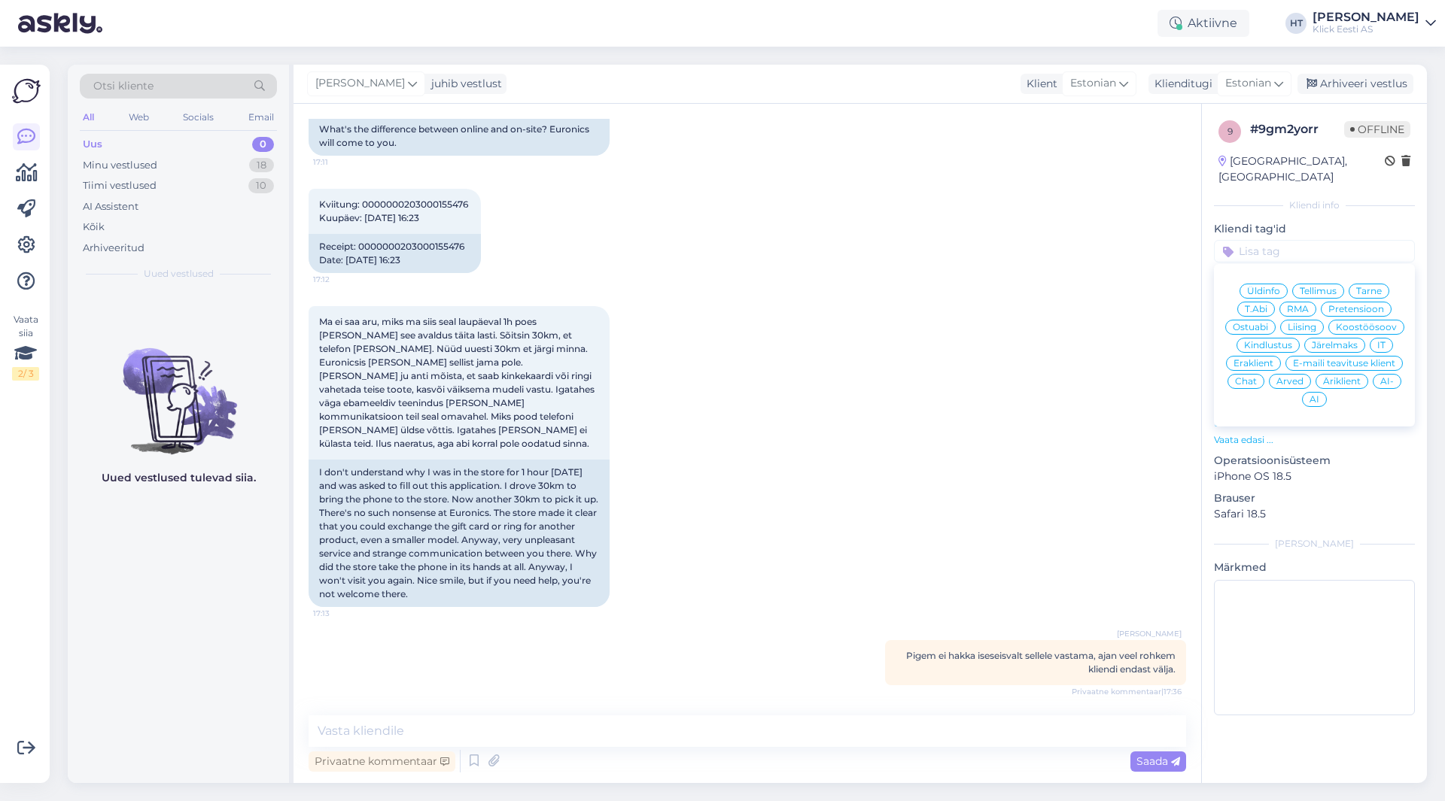
click at [1349, 305] on span "Pretensioon" at bounding box center [1356, 309] width 56 height 9
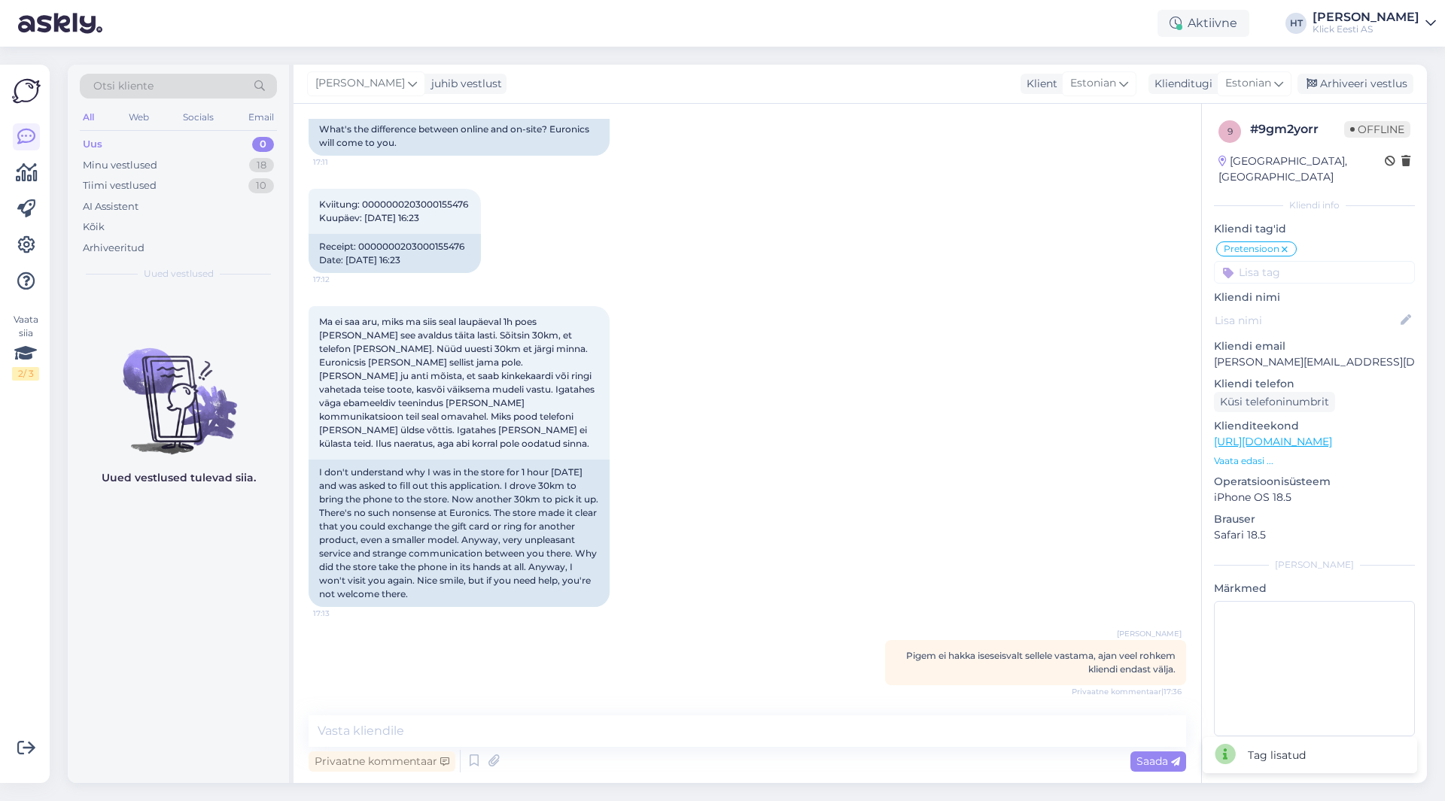
click at [1303, 261] on input at bounding box center [1314, 272] width 201 height 23
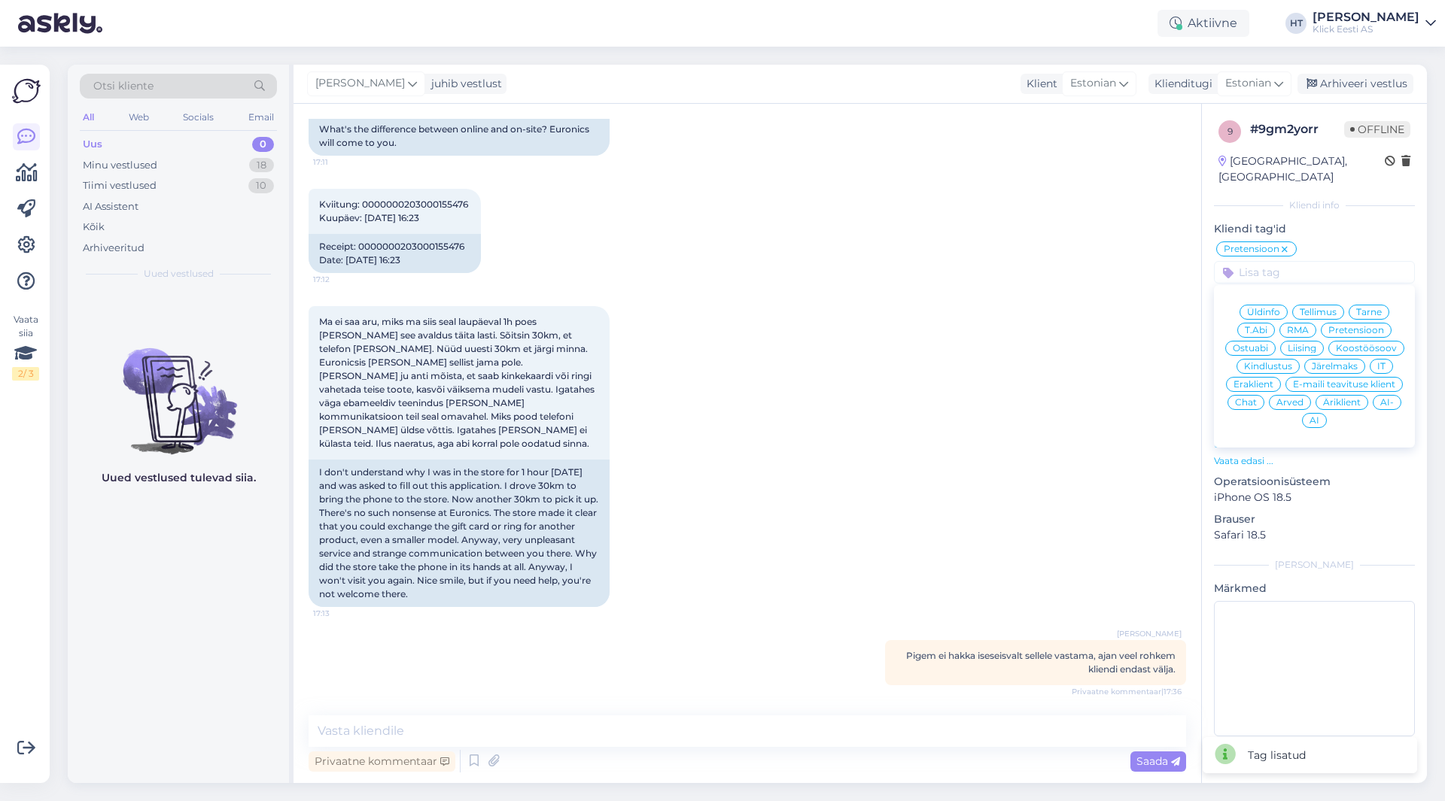
click at [1258, 380] on span "Eraklient" at bounding box center [1253, 384] width 40 height 9
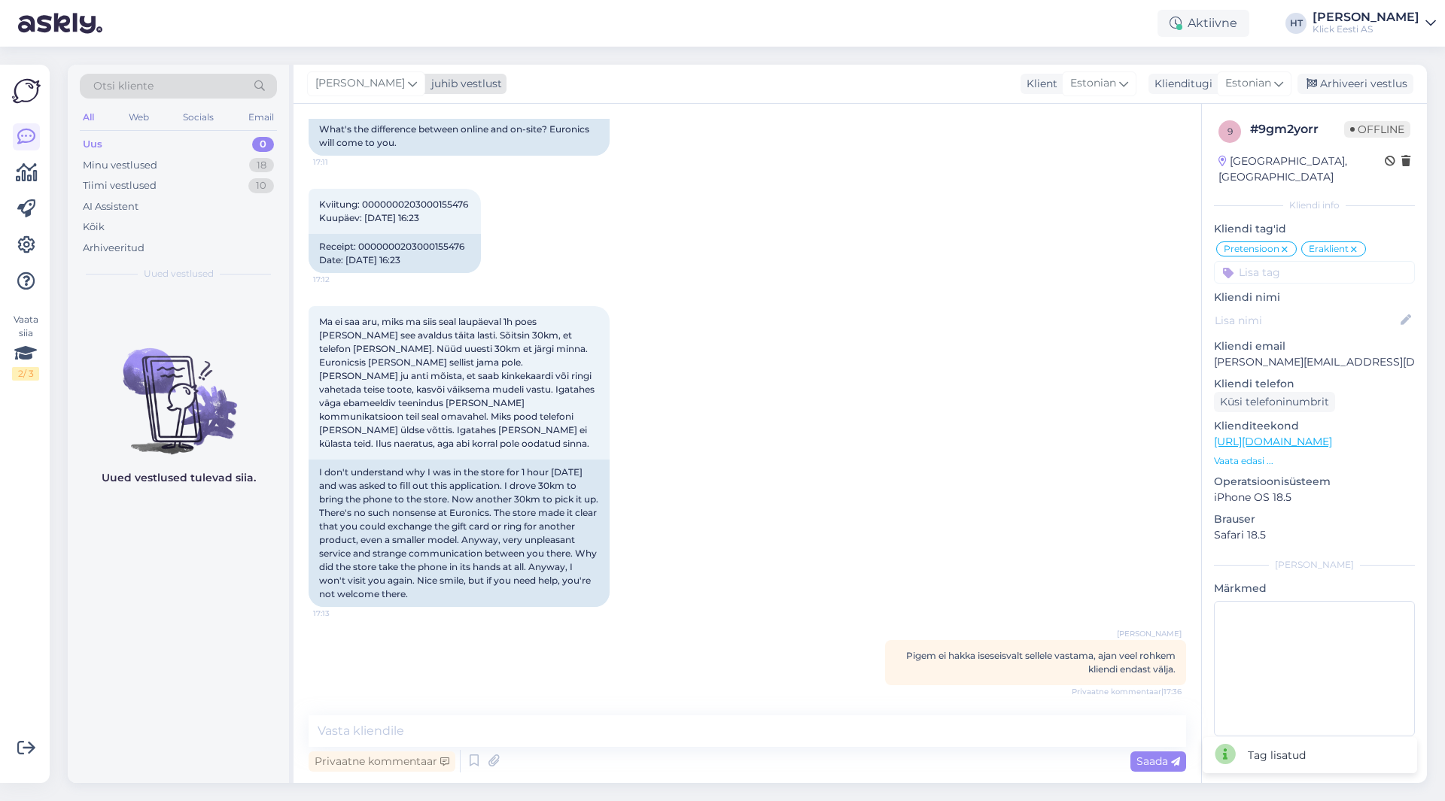
click at [383, 90] on div "[PERSON_NAME]" at bounding box center [366, 83] width 118 height 24
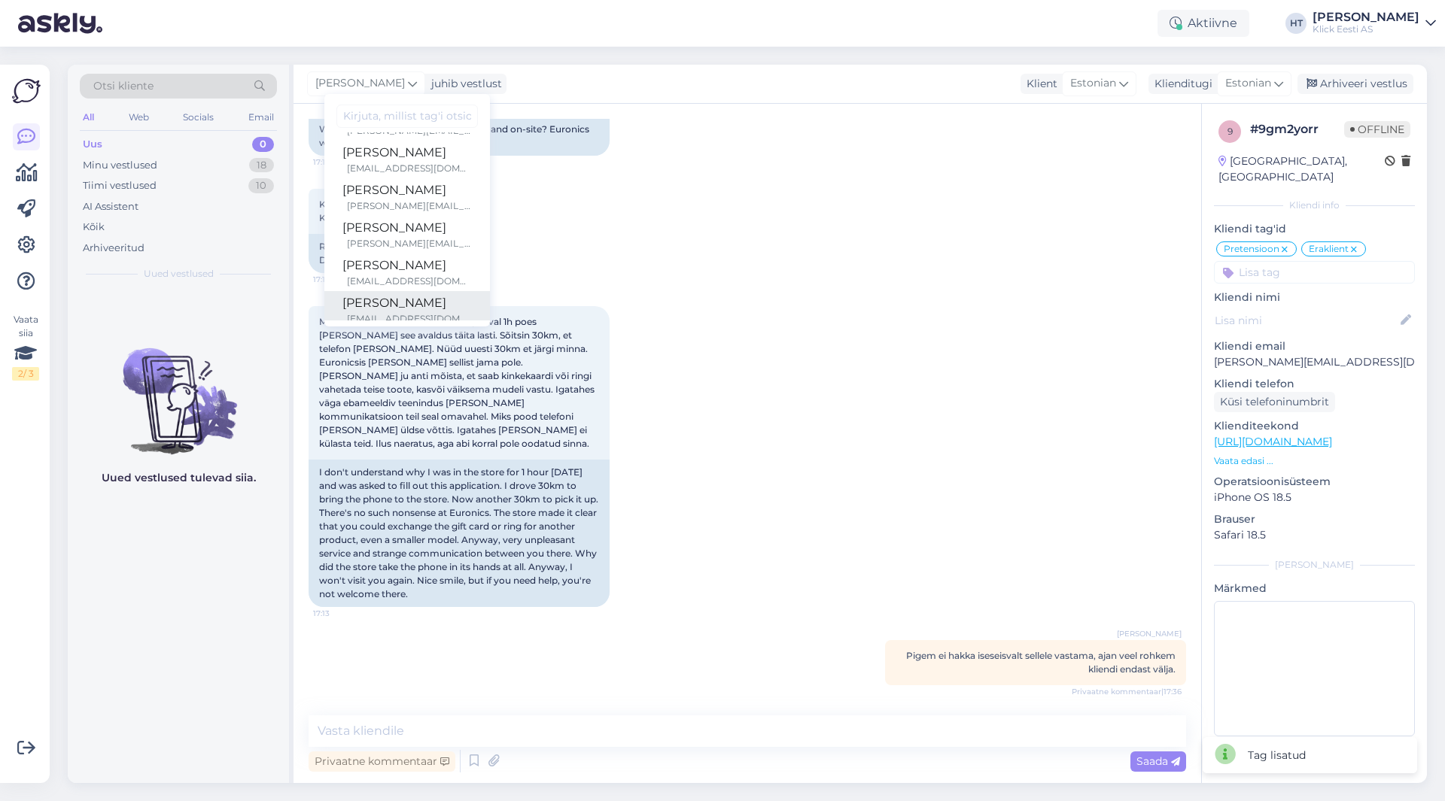
scroll to position [87, 0]
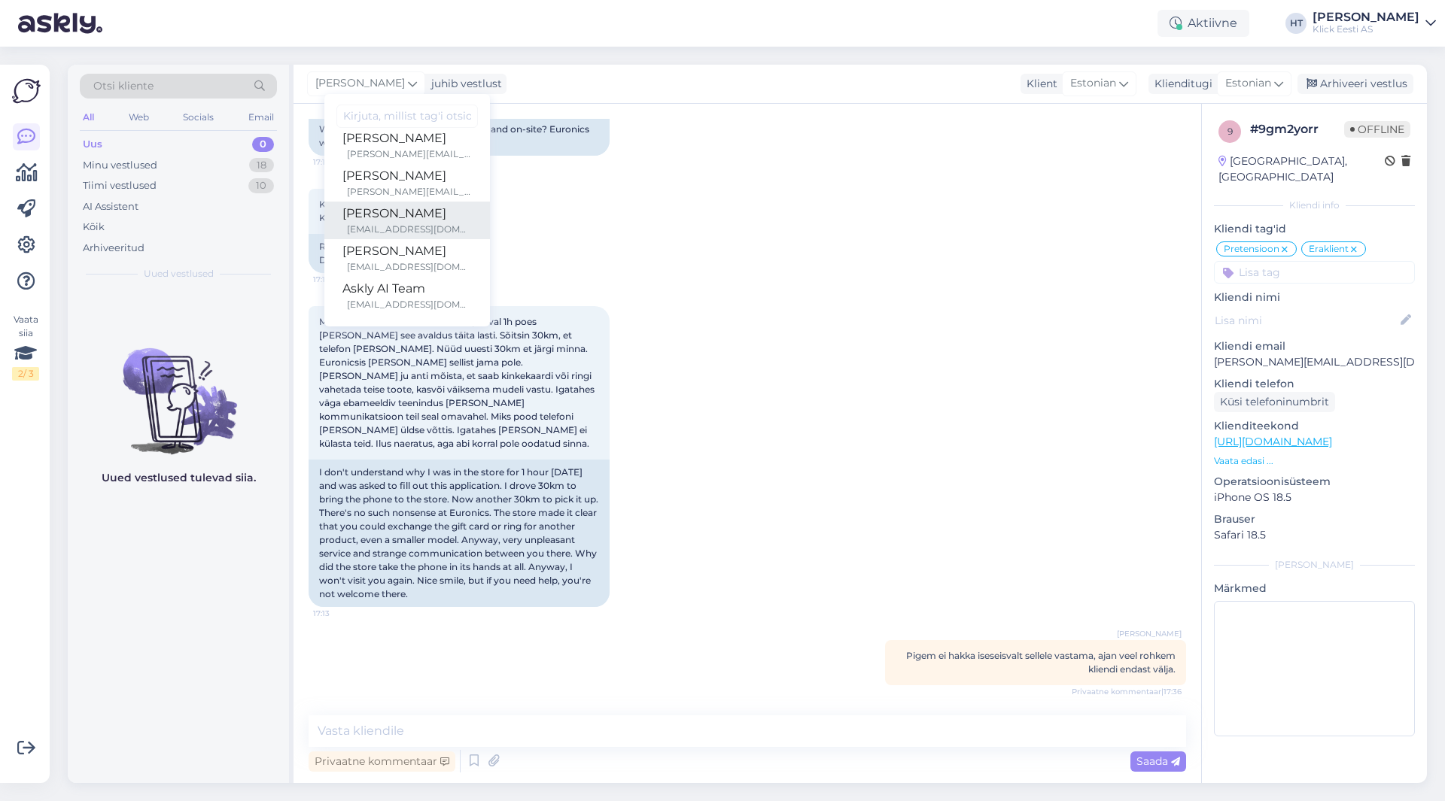
click at [399, 213] on div "[PERSON_NAME]" at bounding box center [406, 214] width 129 height 18
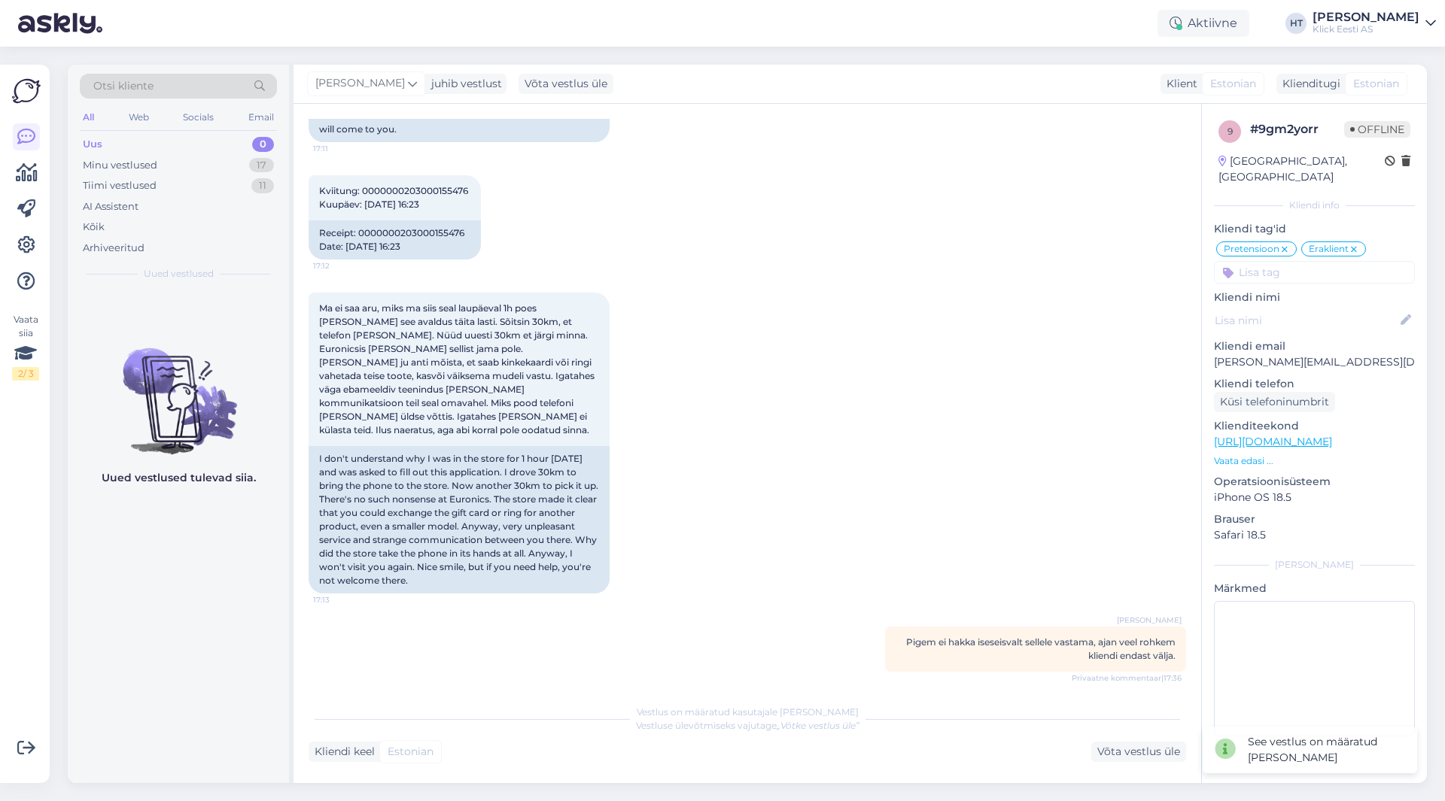
scroll to position [1227, 0]
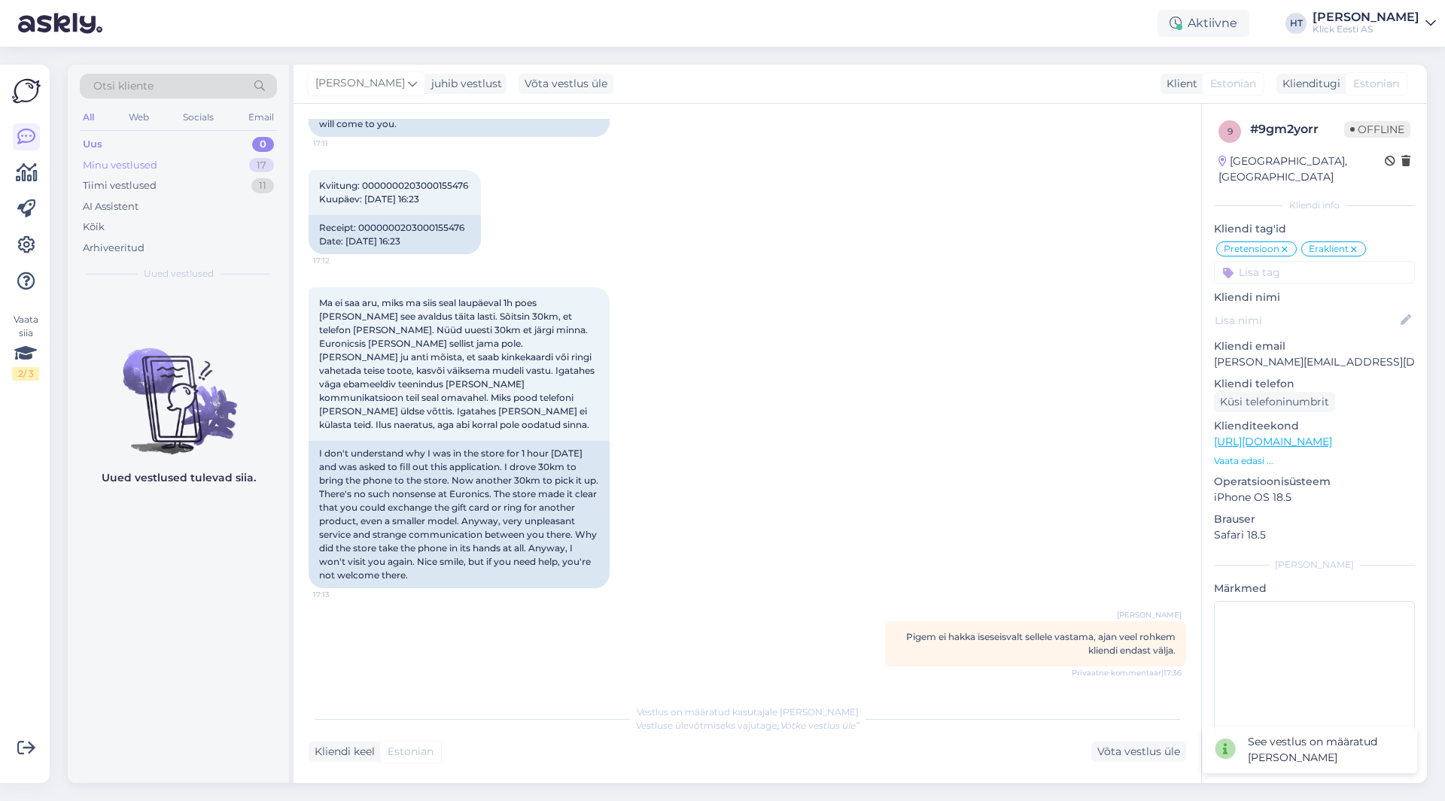
click at [250, 169] on div "Minu vestlused 17" at bounding box center [178, 165] width 197 height 21
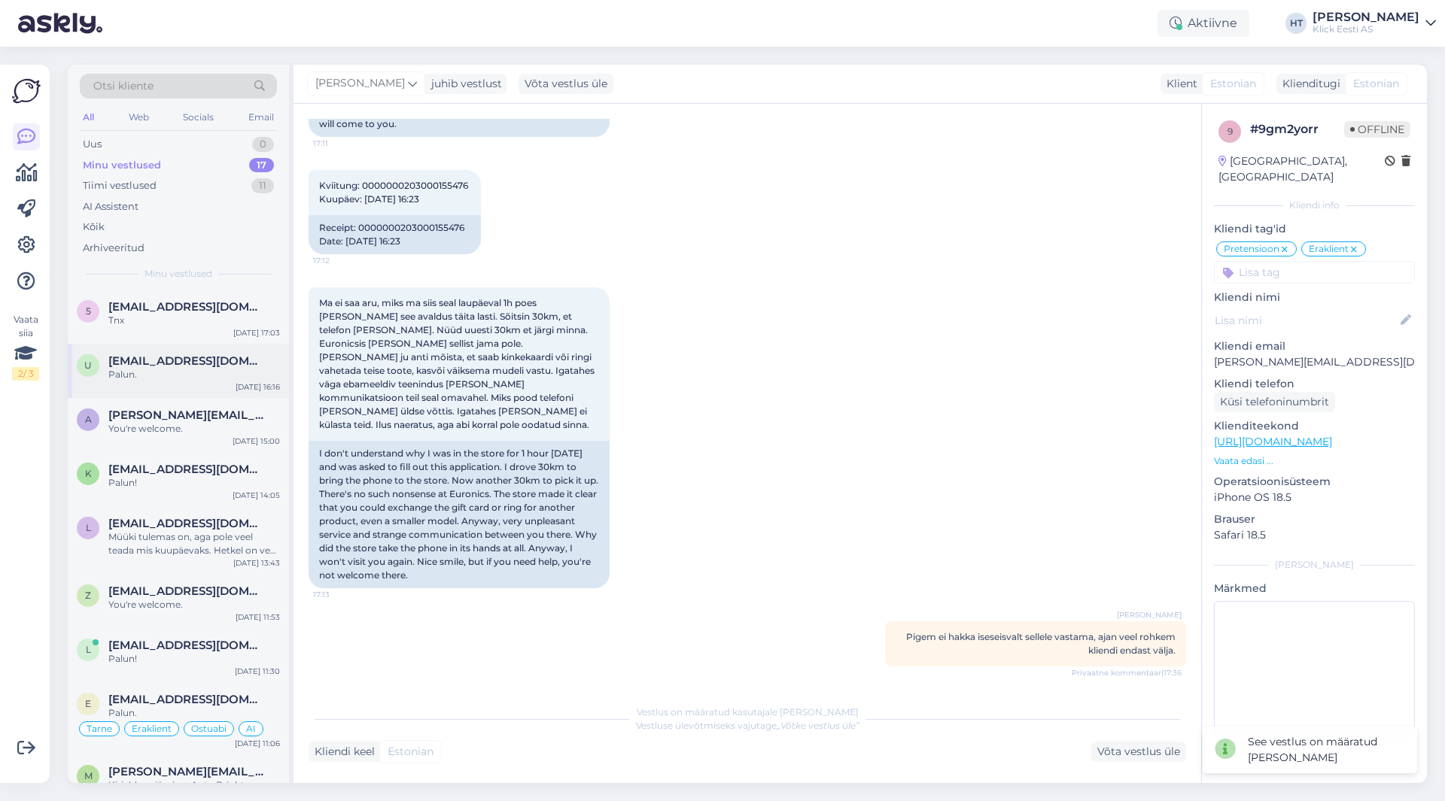
click at [235, 366] on span "[EMAIL_ADDRESS][DOMAIN_NAME]" at bounding box center [186, 361] width 157 height 14
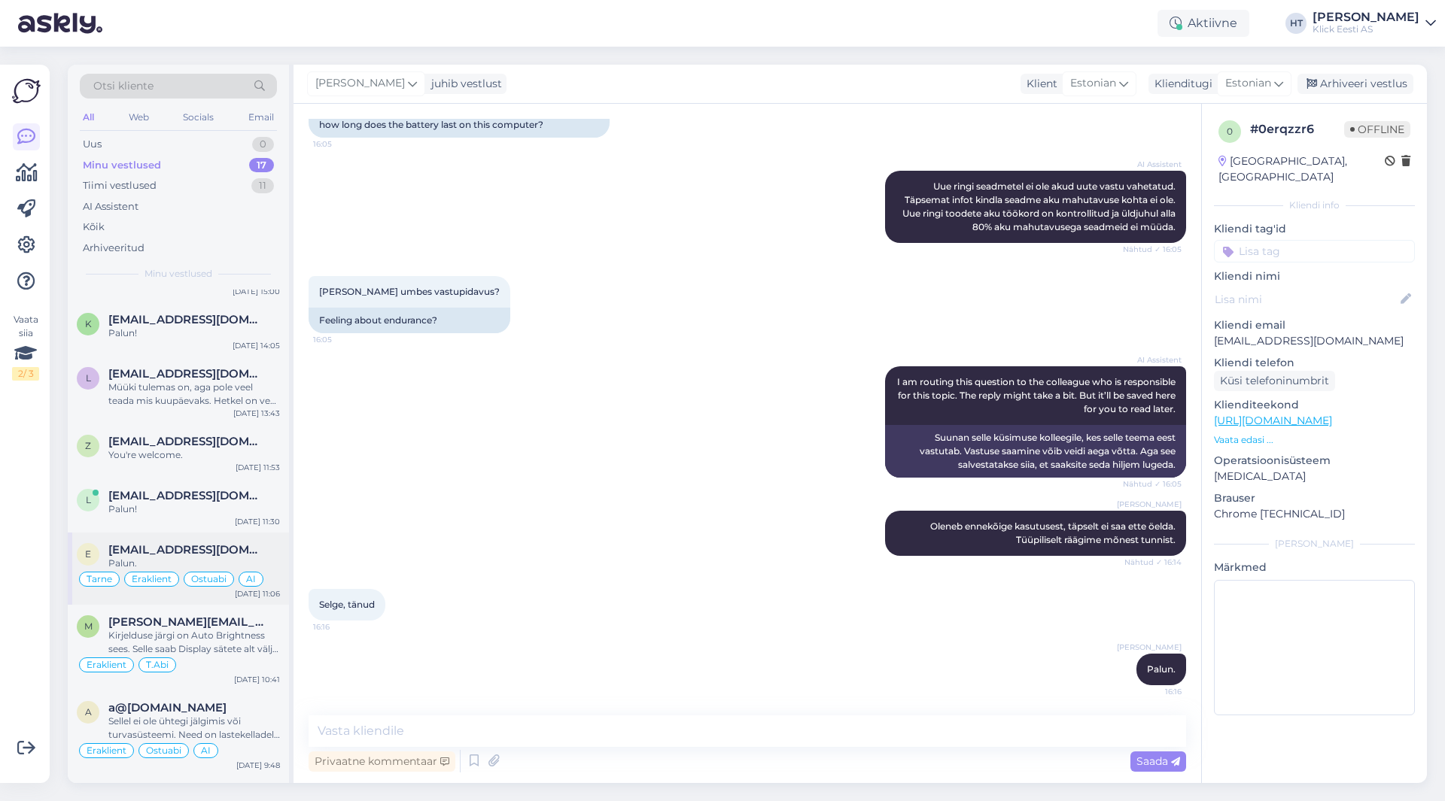
scroll to position [151, 0]
click at [172, 522] on div "l [EMAIL_ADDRESS][DOMAIN_NAME] Palun! [DATE] 11:30" at bounding box center [178, 505] width 221 height 54
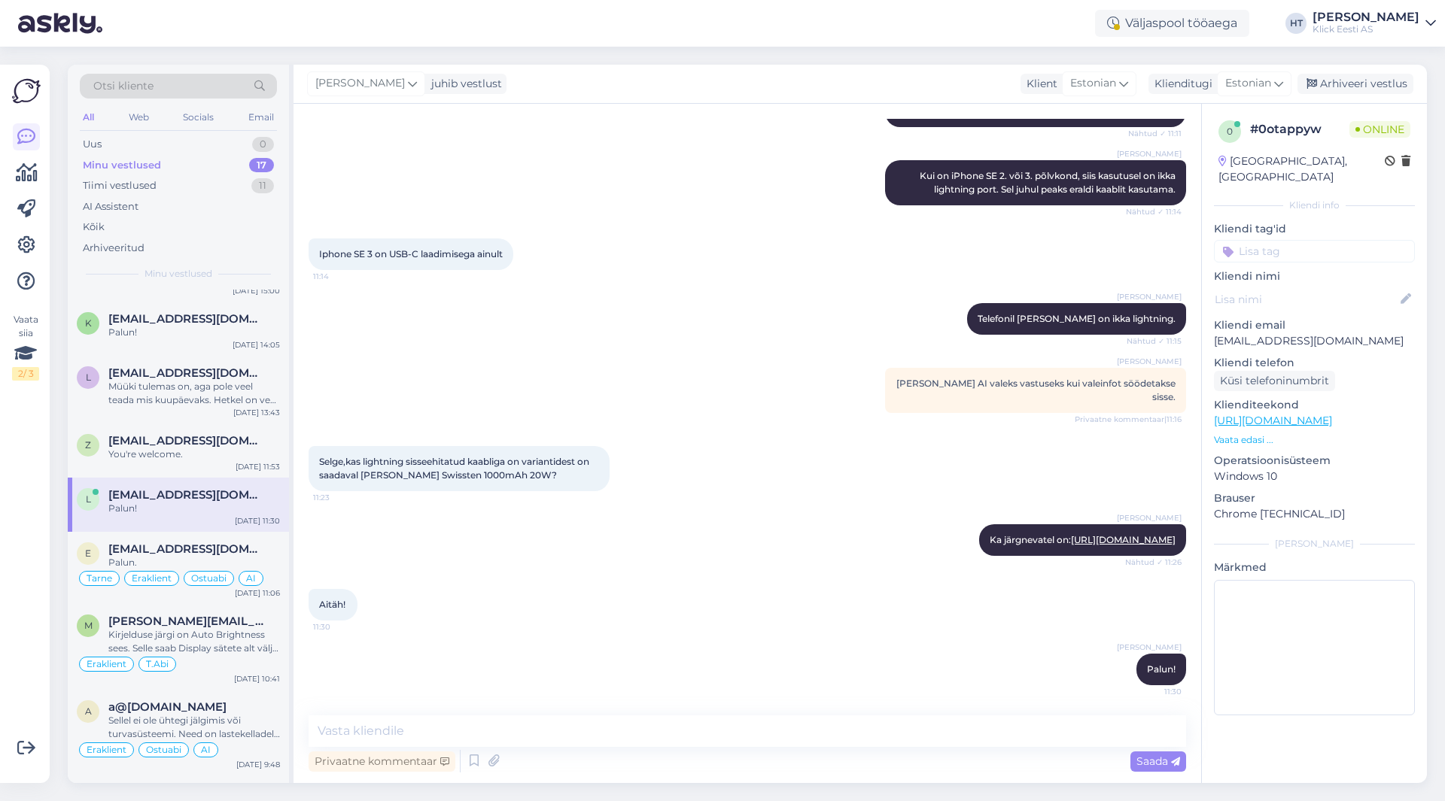
click at [1281, 240] on input at bounding box center [1314, 251] width 201 height 23
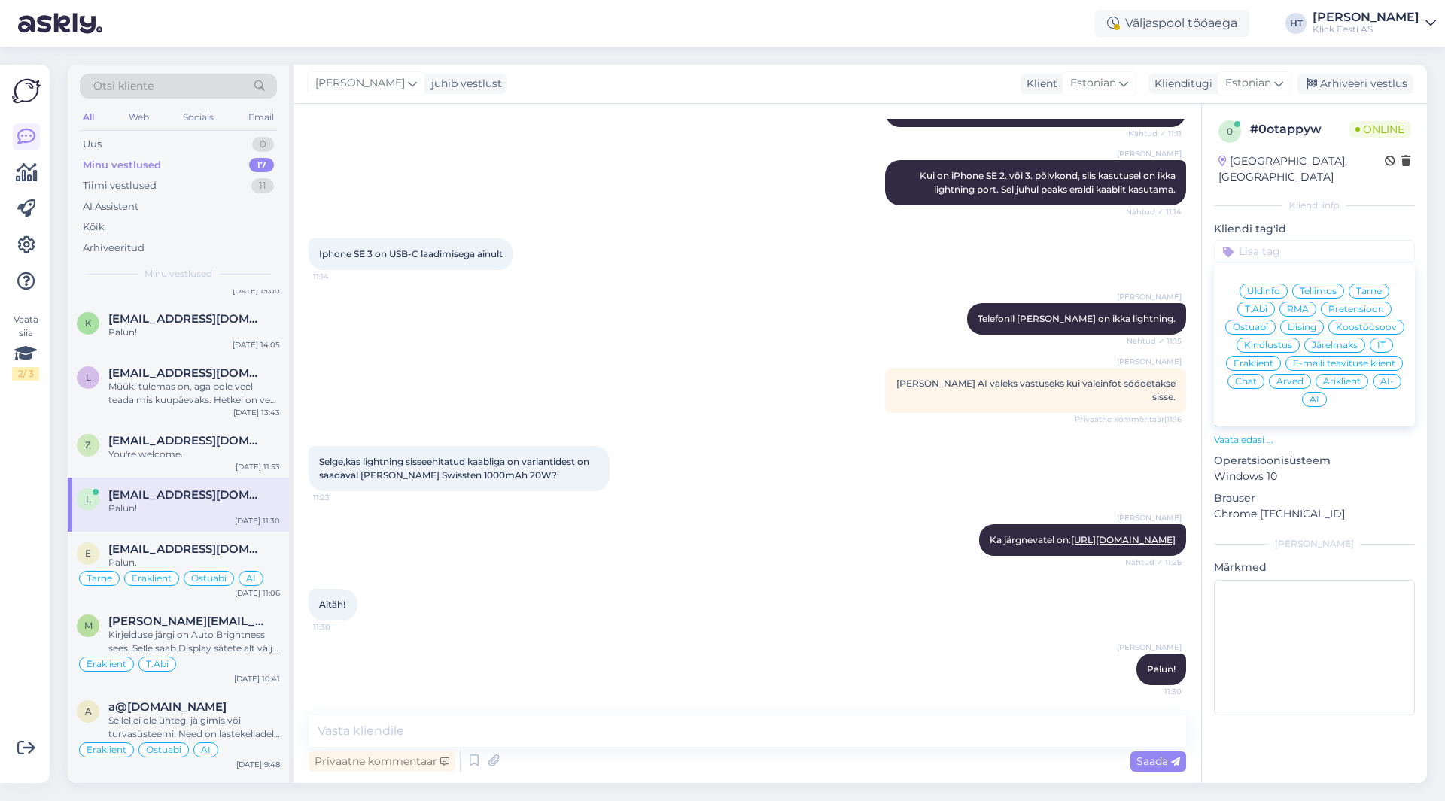
click at [1265, 323] on span "Ostuabi" at bounding box center [1250, 327] width 35 height 9
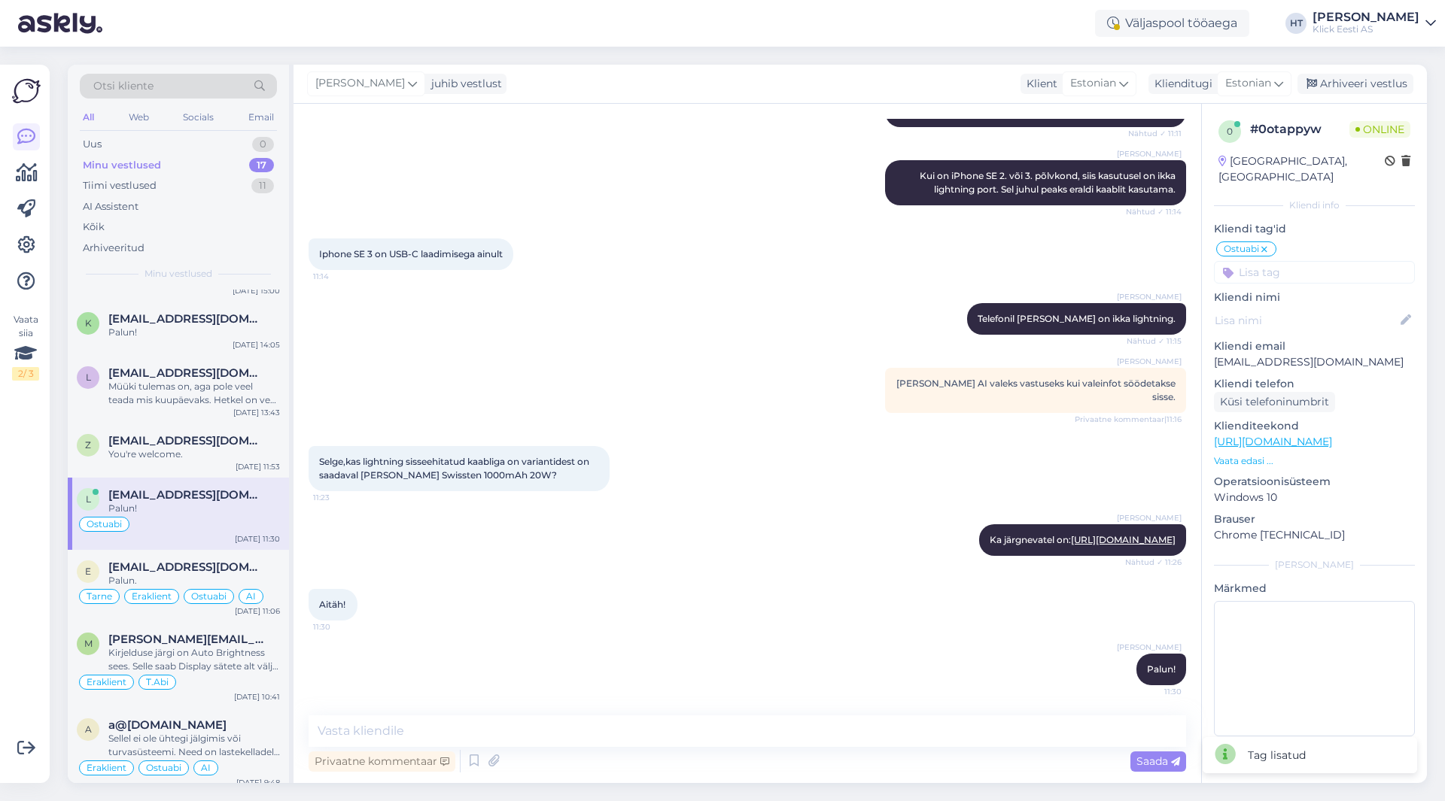
click at [1283, 263] on input at bounding box center [1314, 272] width 201 height 23
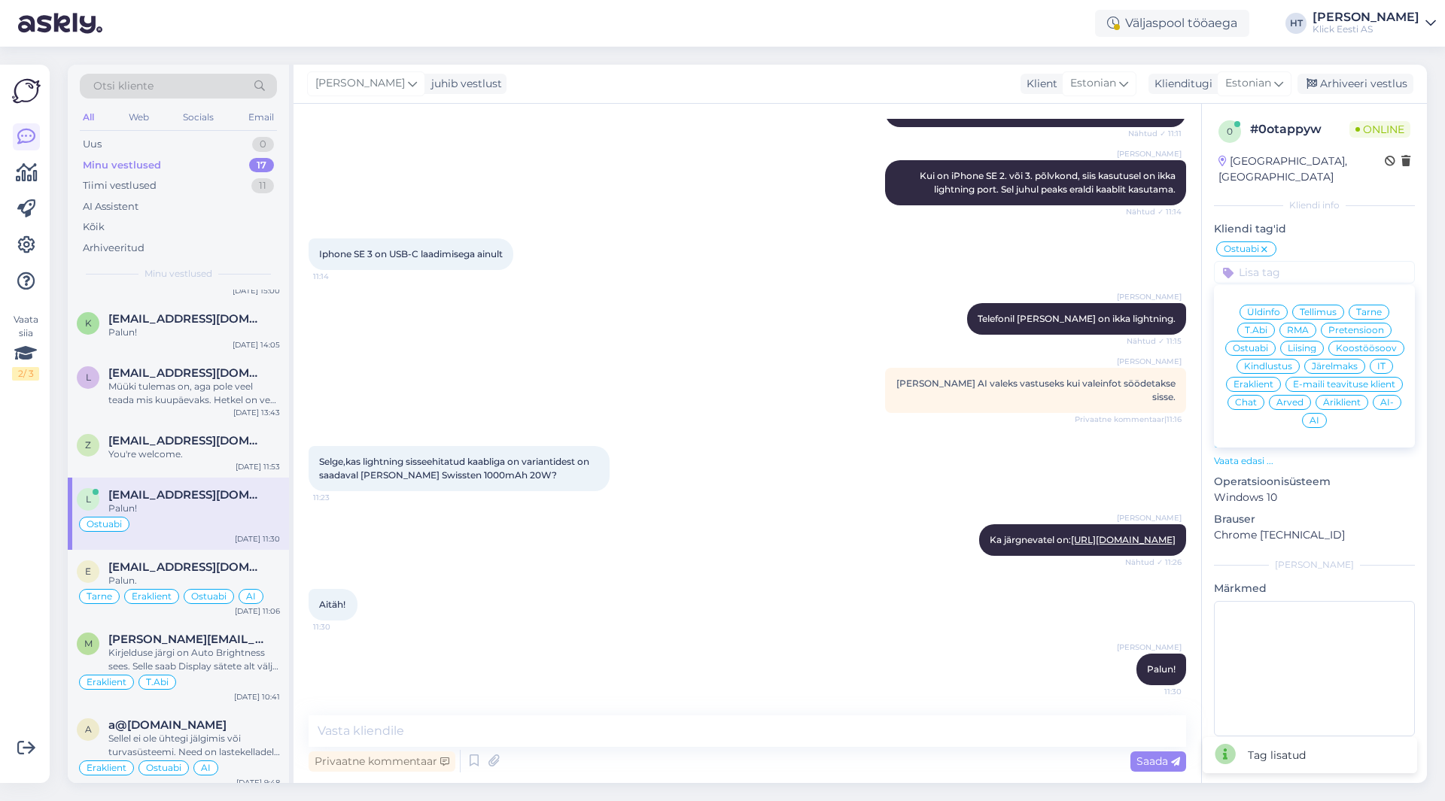
click at [1265, 380] on span "Eraklient" at bounding box center [1253, 384] width 40 height 9
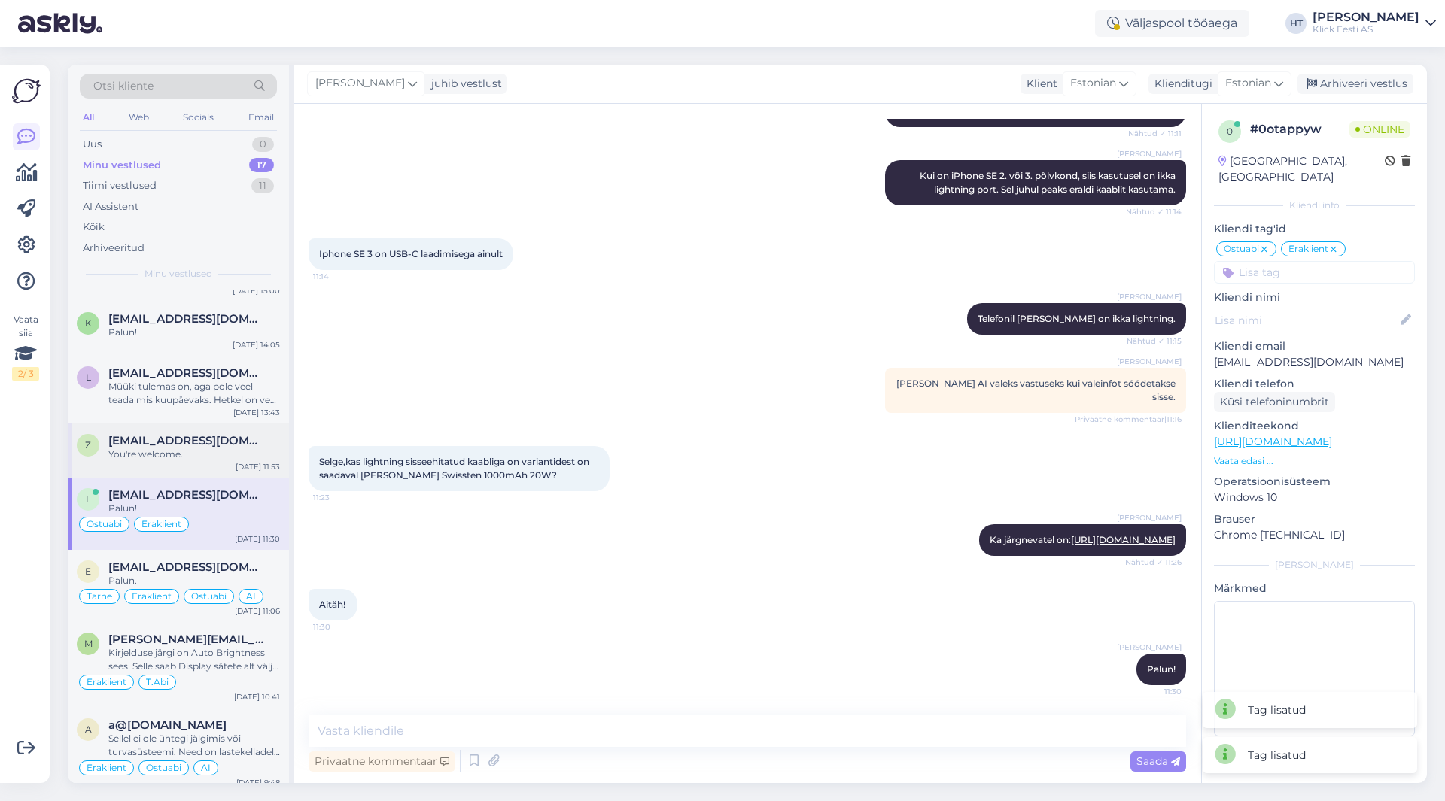
click at [209, 457] on div "You're welcome." at bounding box center [194, 455] width 172 height 14
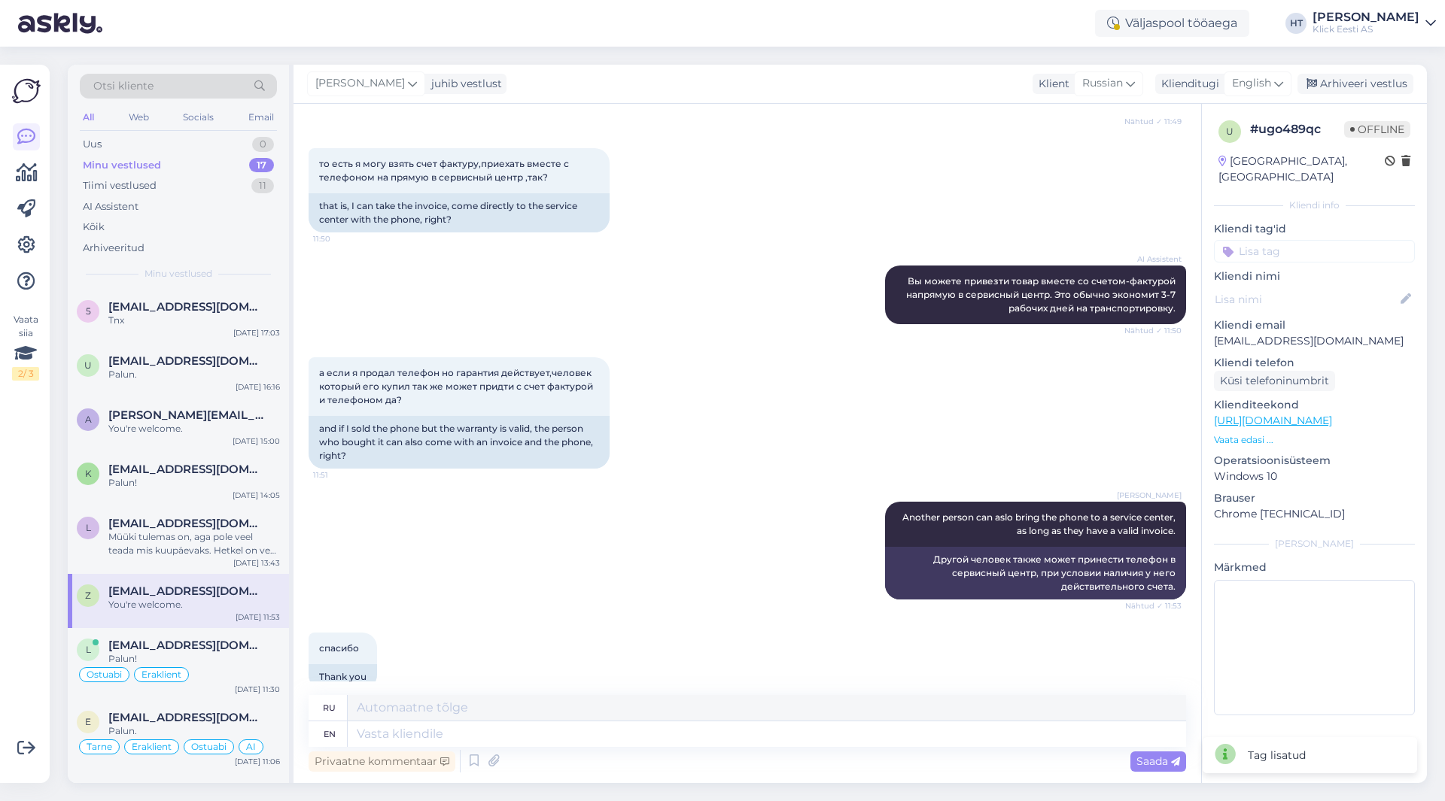
scroll to position [652, 0]
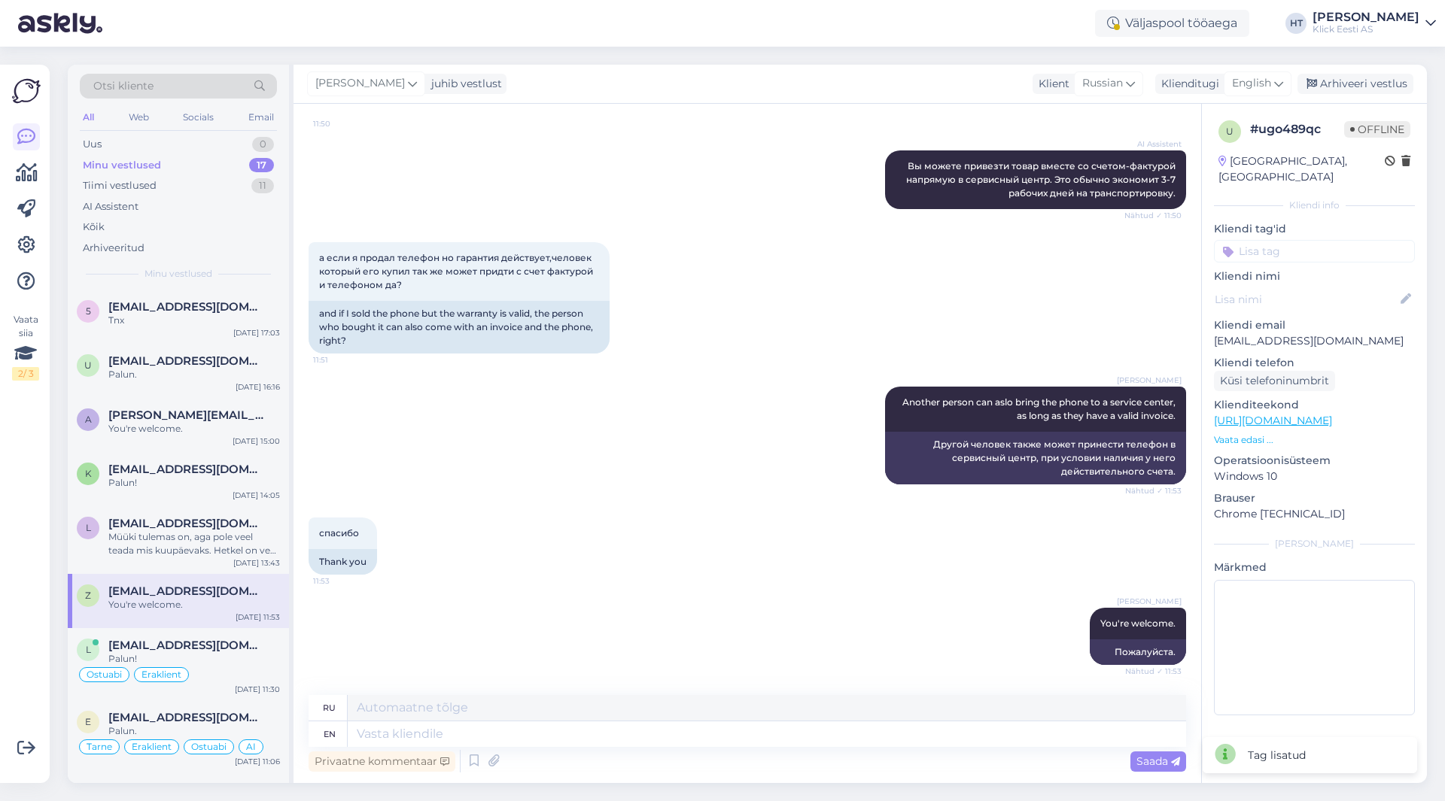
click at [1279, 240] on input at bounding box center [1314, 251] width 201 height 23
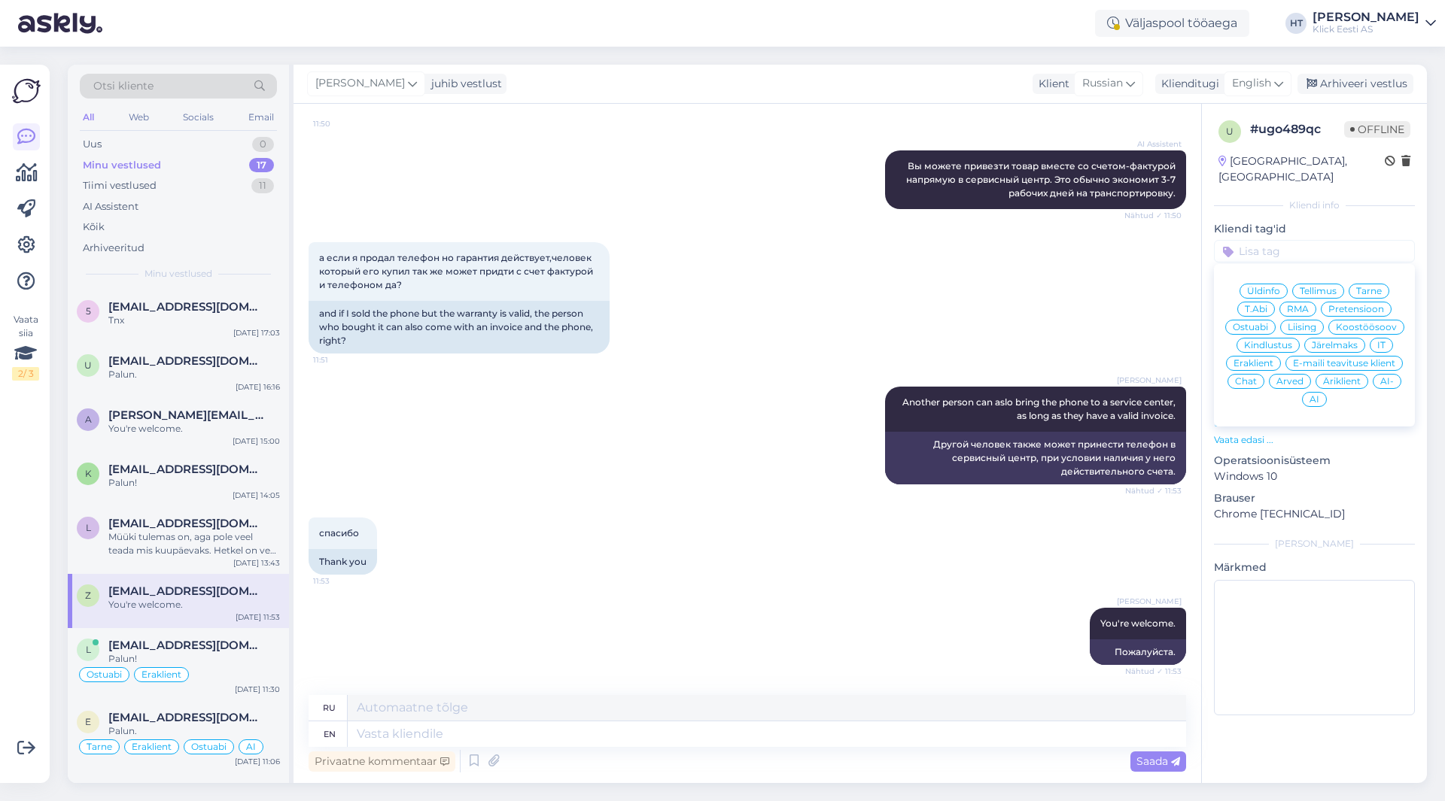
click at [1297, 305] on span "RMA" at bounding box center [1298, 309] width 22 height 9
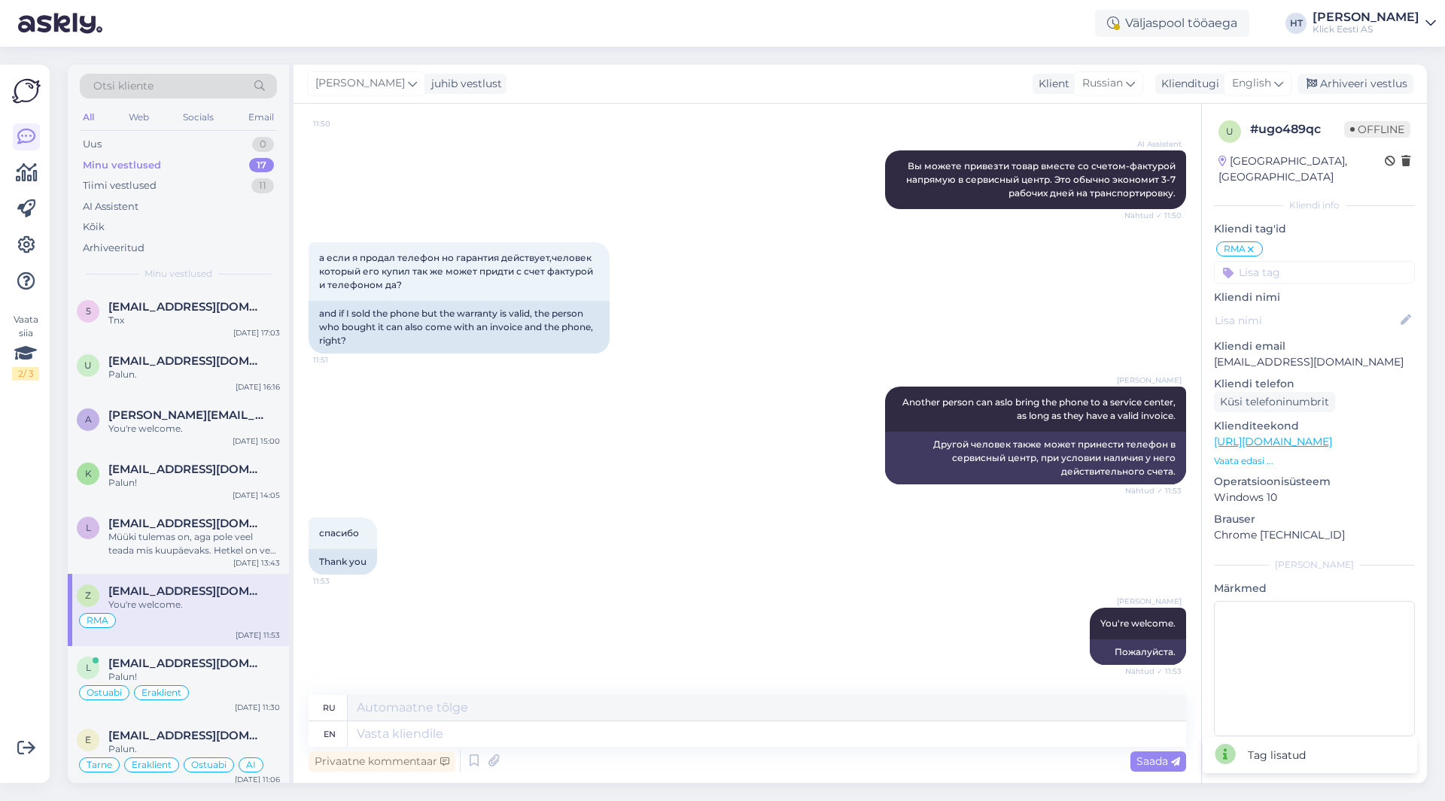
click at [1303, 262] on input at bounding box center [1314, 272] width 201 height 23
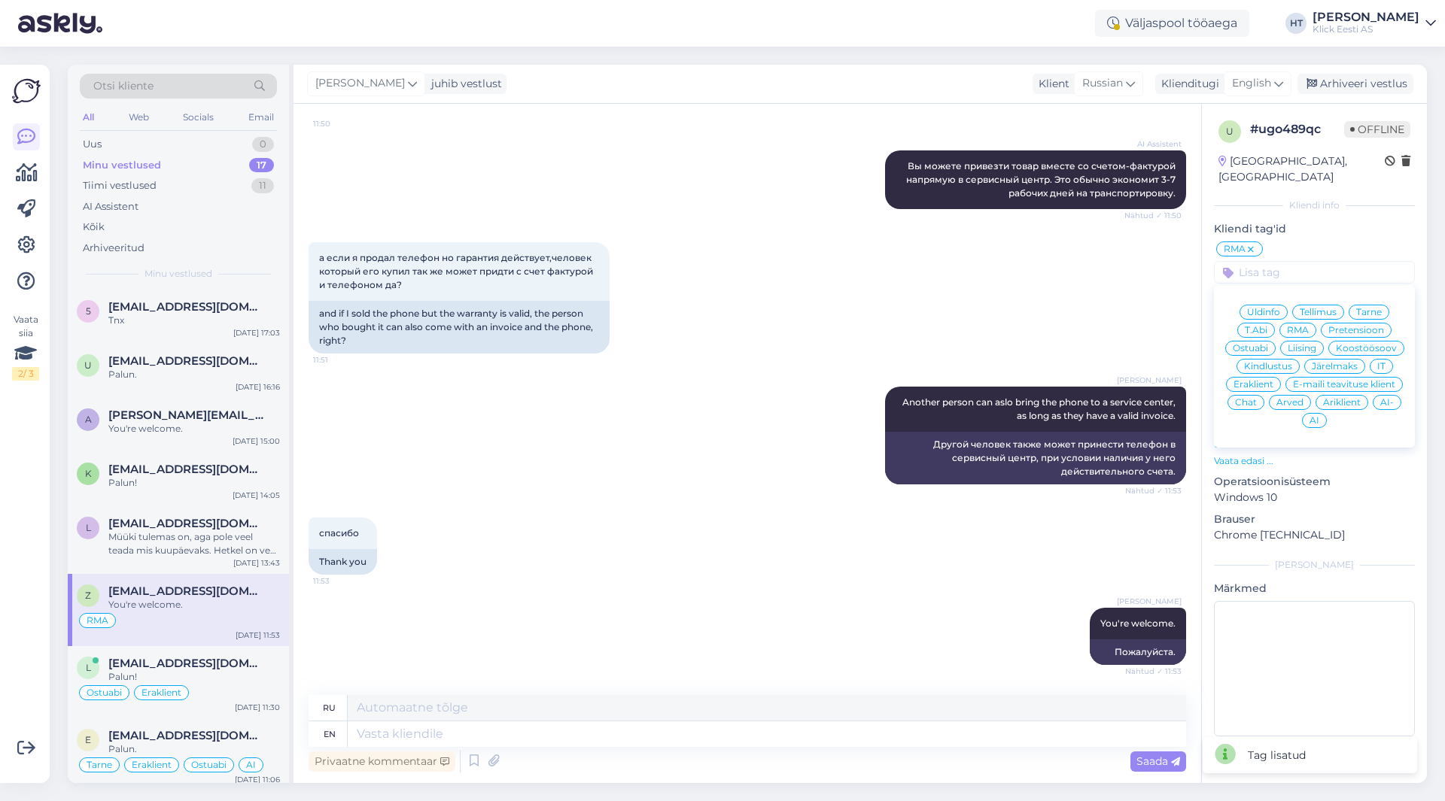
click at [1259, 380] on span "Eraklient" at bounding box center [1253, 384] width 40 height 9
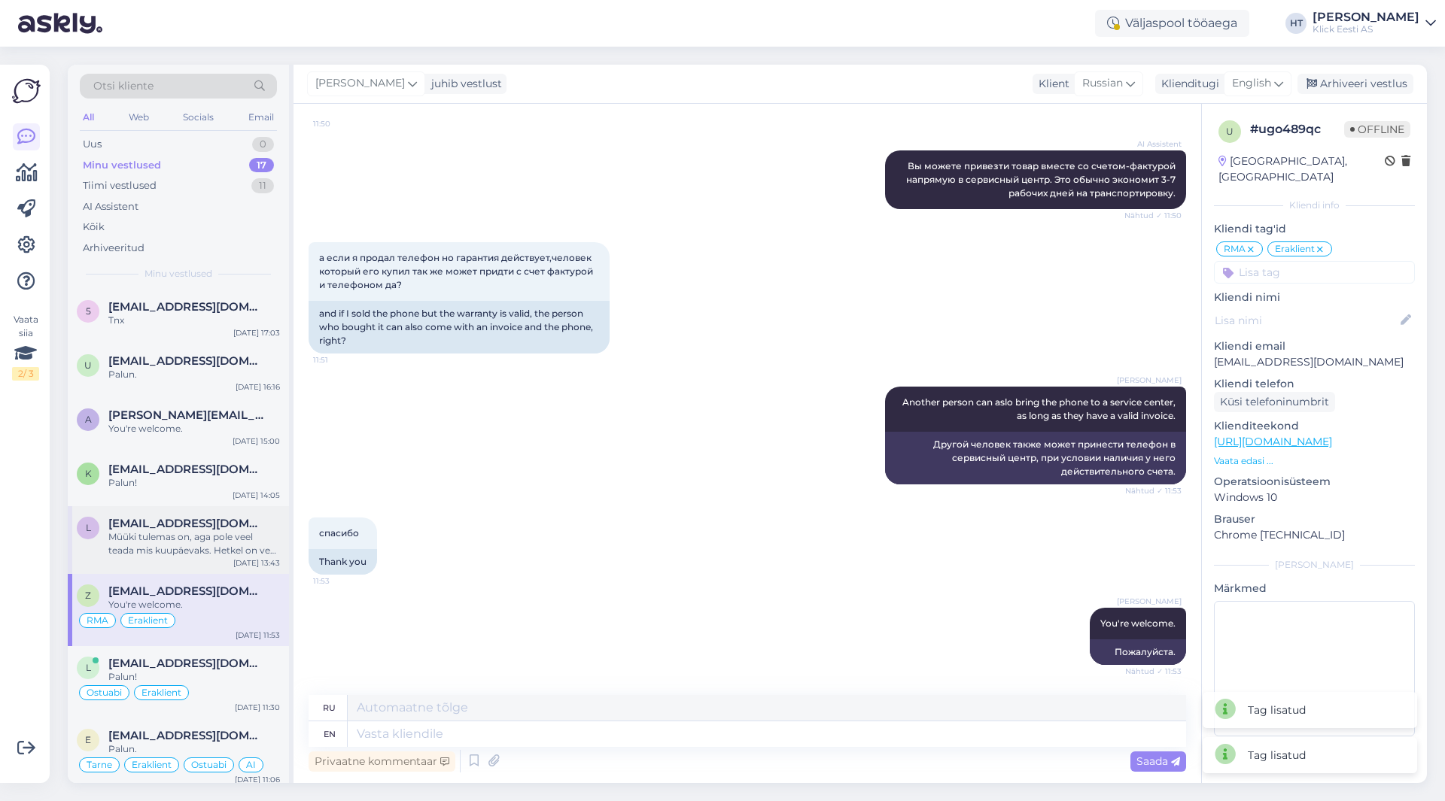
click at [239, 528] on div "[EMAIL_ADDRESS][DOMAIN_NAME]" at bounding box center [194, 524] width 172 height 14
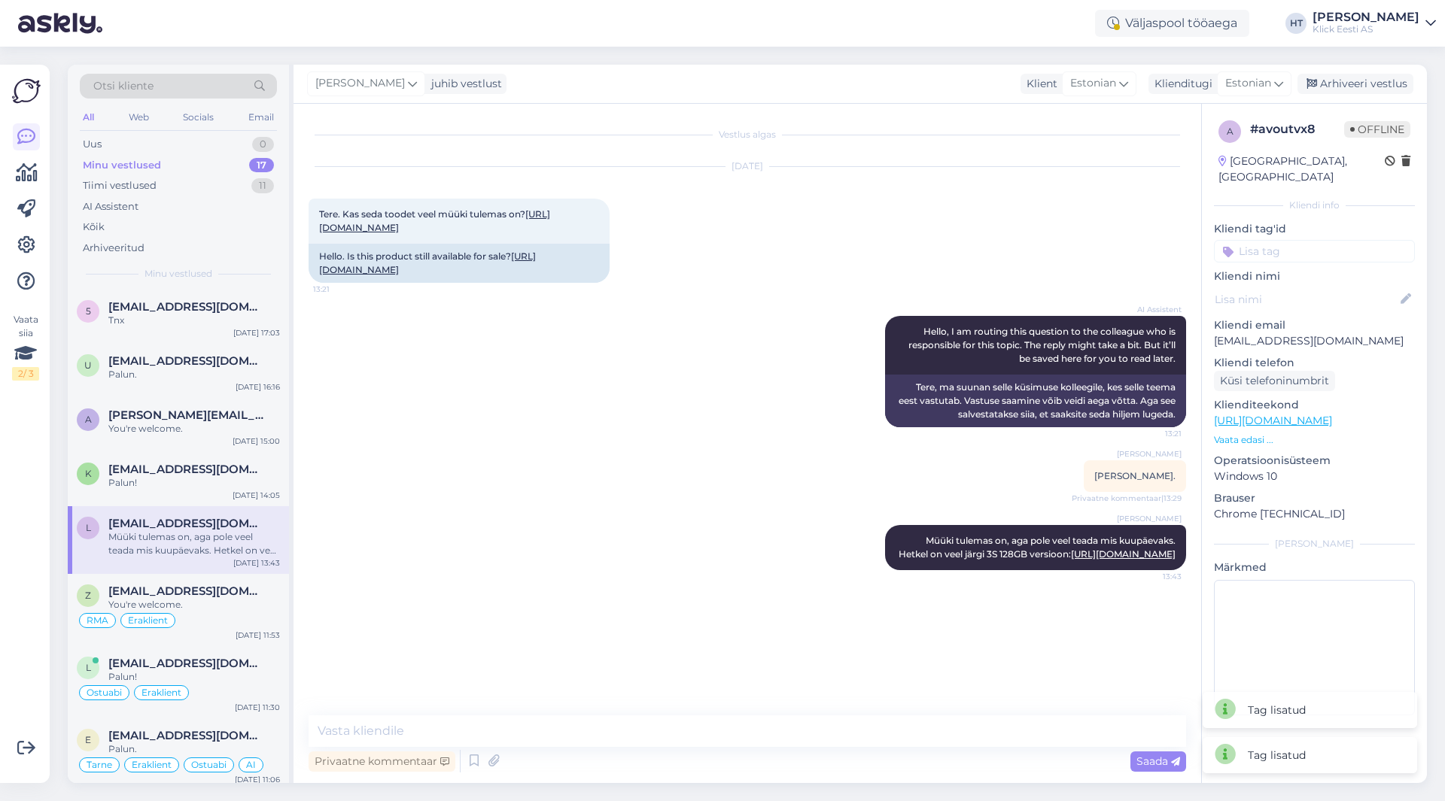
click at [1332, 240] on input at bounding box center [1314, 251] width 201 height 23
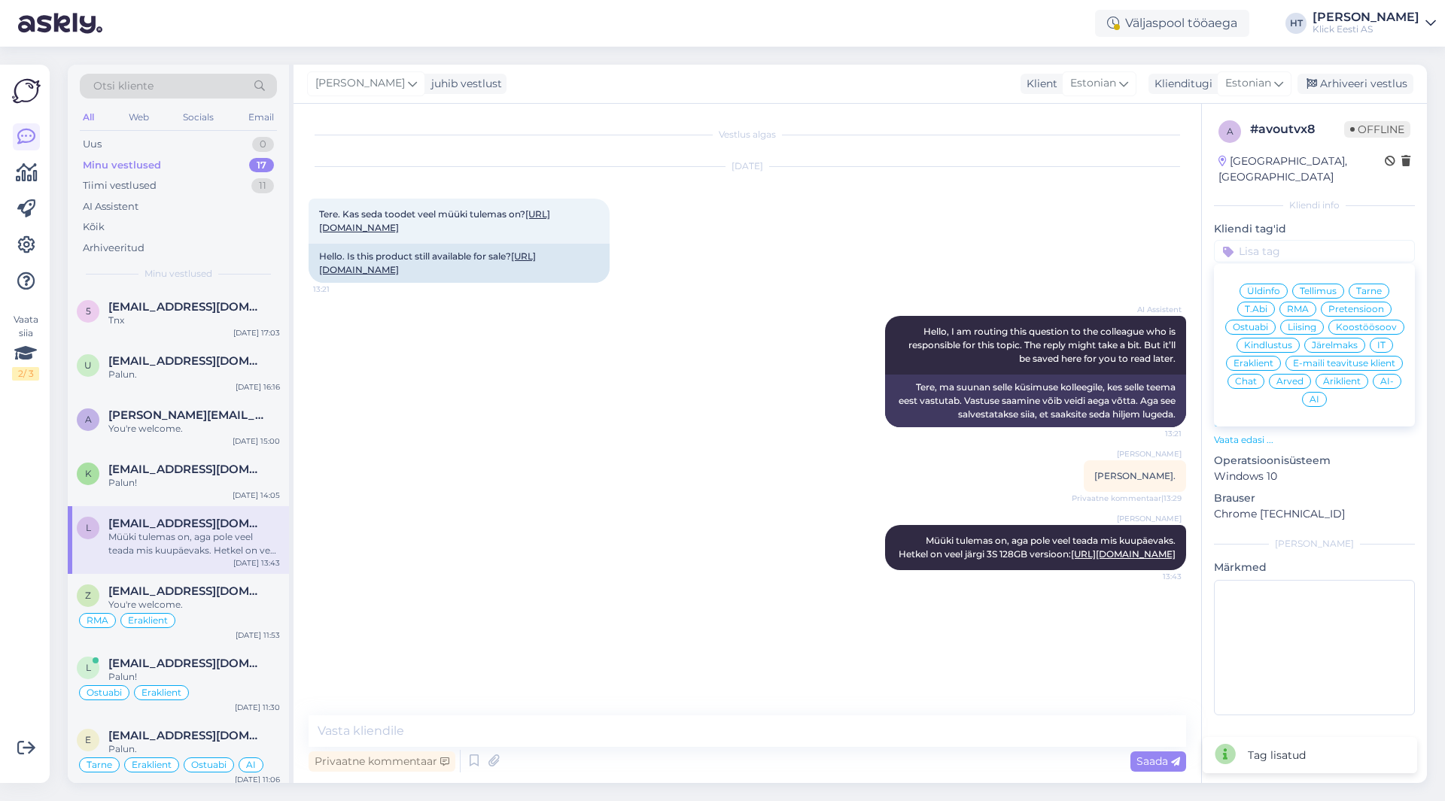
click at [1259, 323] on span "Ostuabi" at bounding box center [1250, 327] width 35 height 9
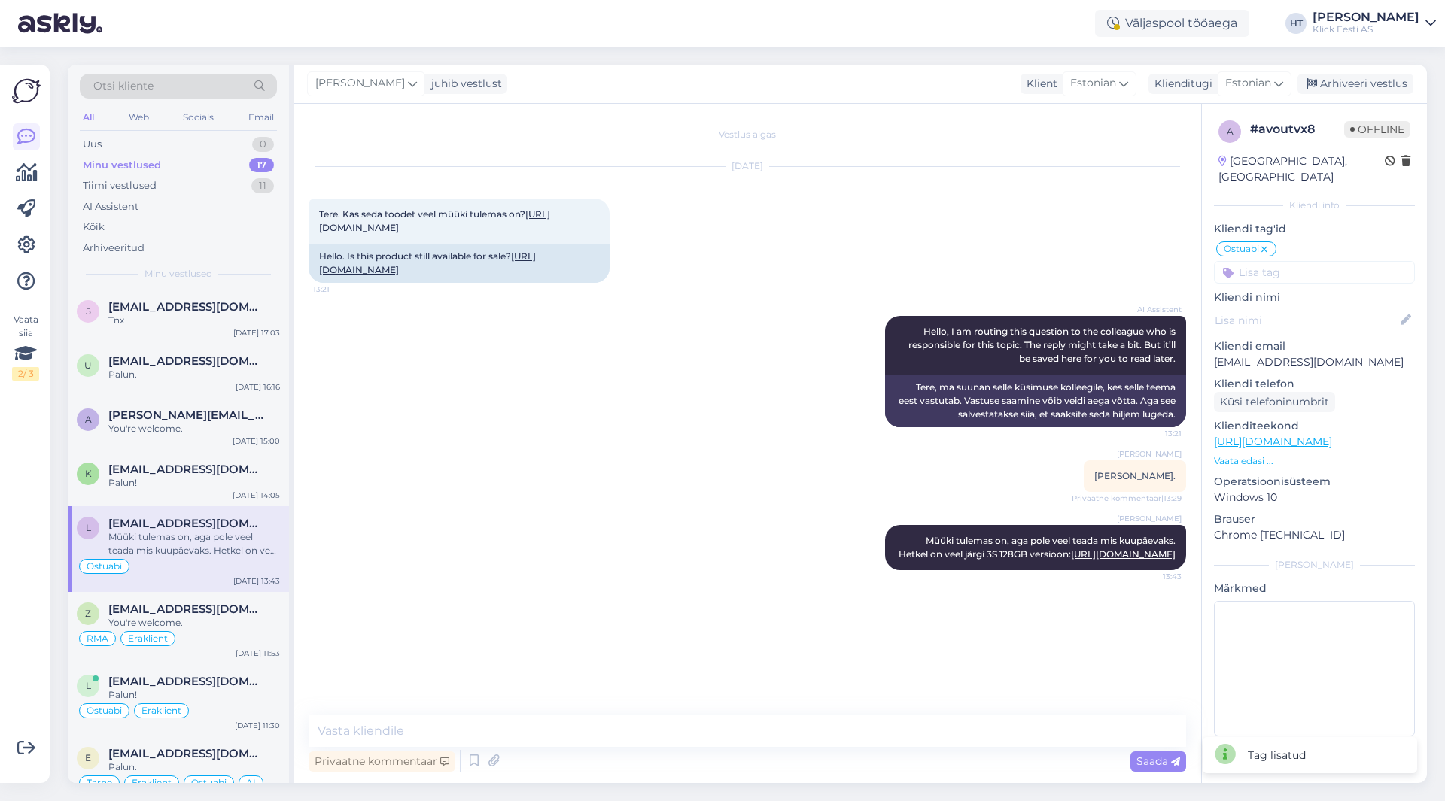
click at [1279, 261] on input at bounding box center [1314, 272] width 201 height 23
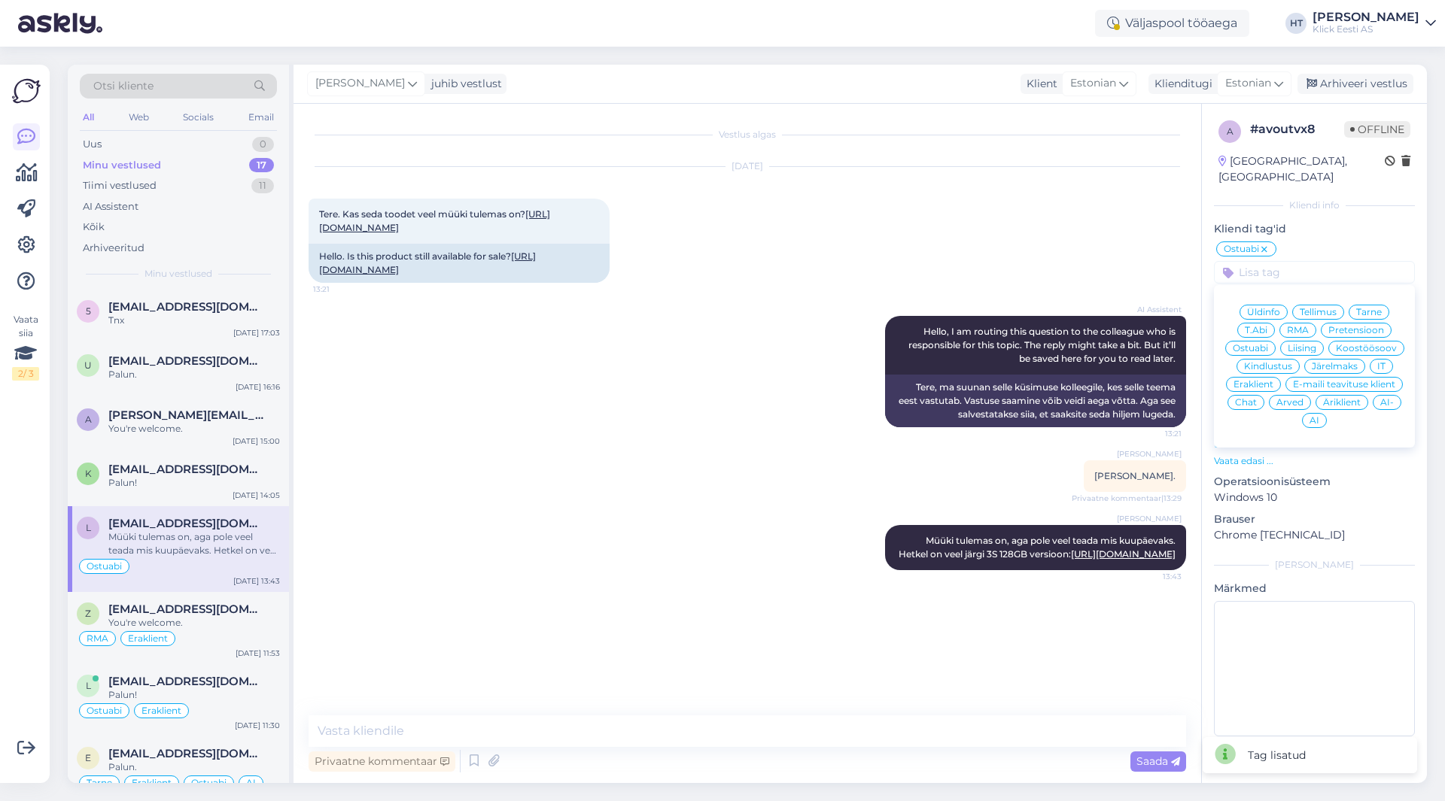
click at [1262, 380] on span "Eraklient" at bounding box center [1253, 384] width 40 height 9
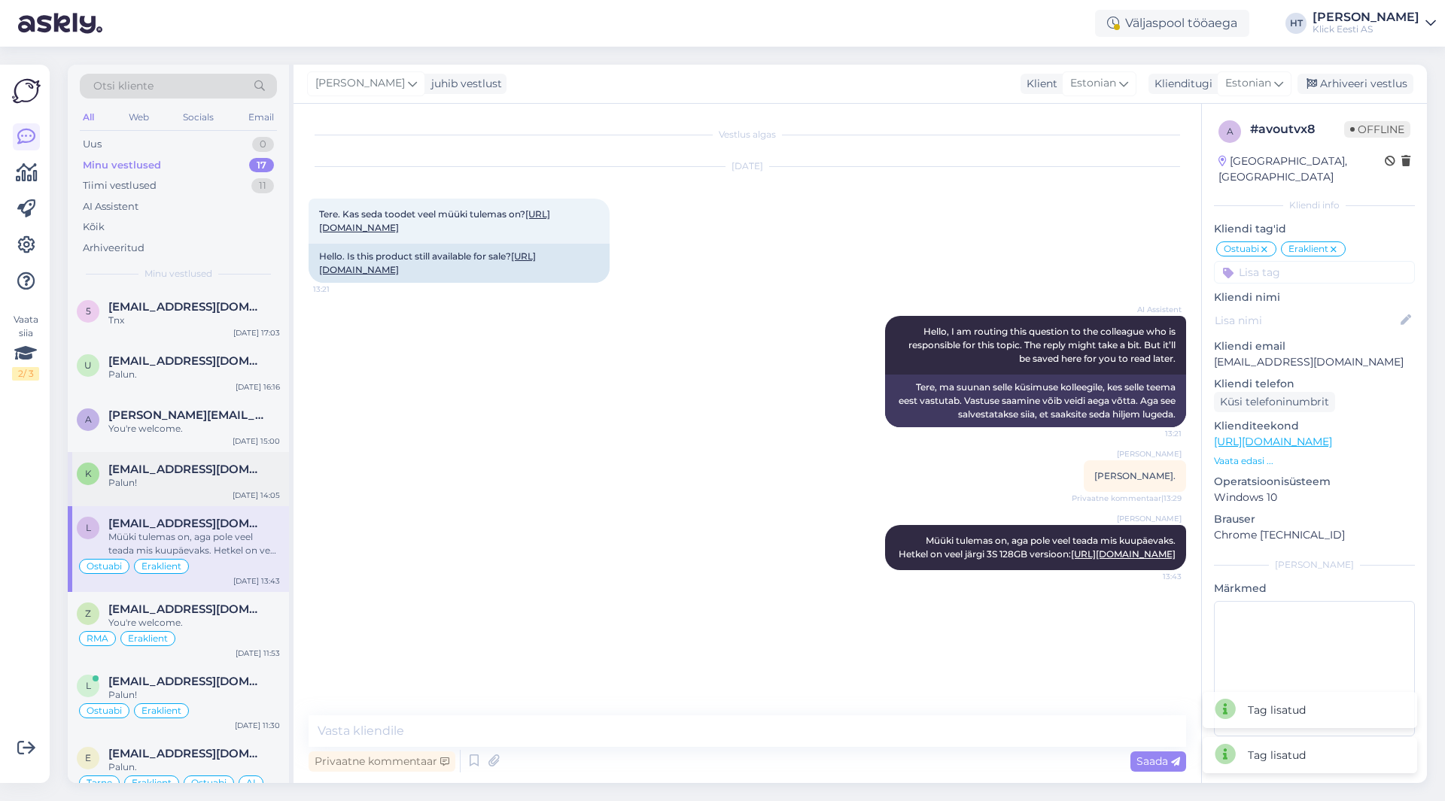
click at [234, 456] on div "k [EMAIL_ADDRESS][DOMAIN_NAME] Palun! [DATE] 14:05" at bounding box center [178, 479] width 221 height 54
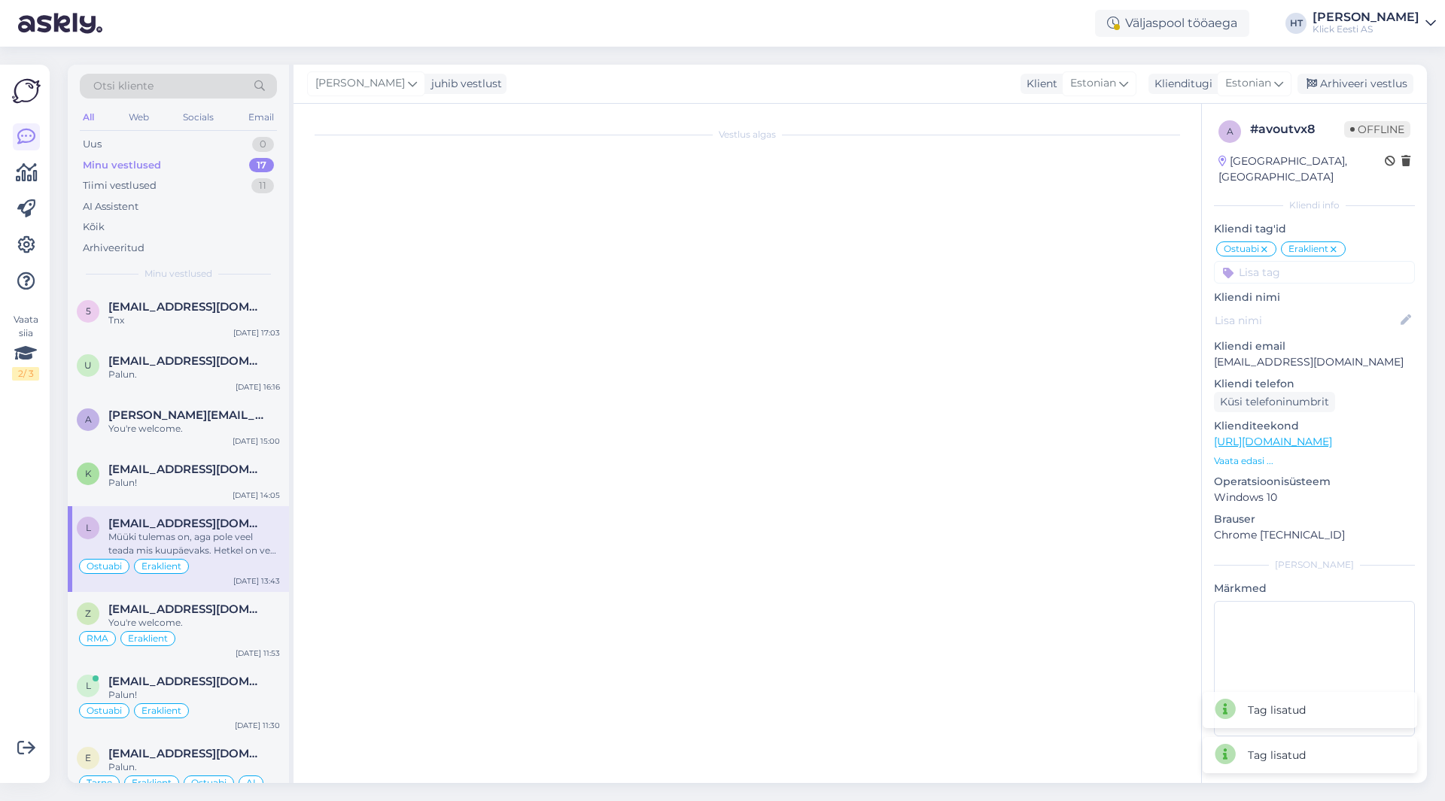
scroll to position [1056, 0]
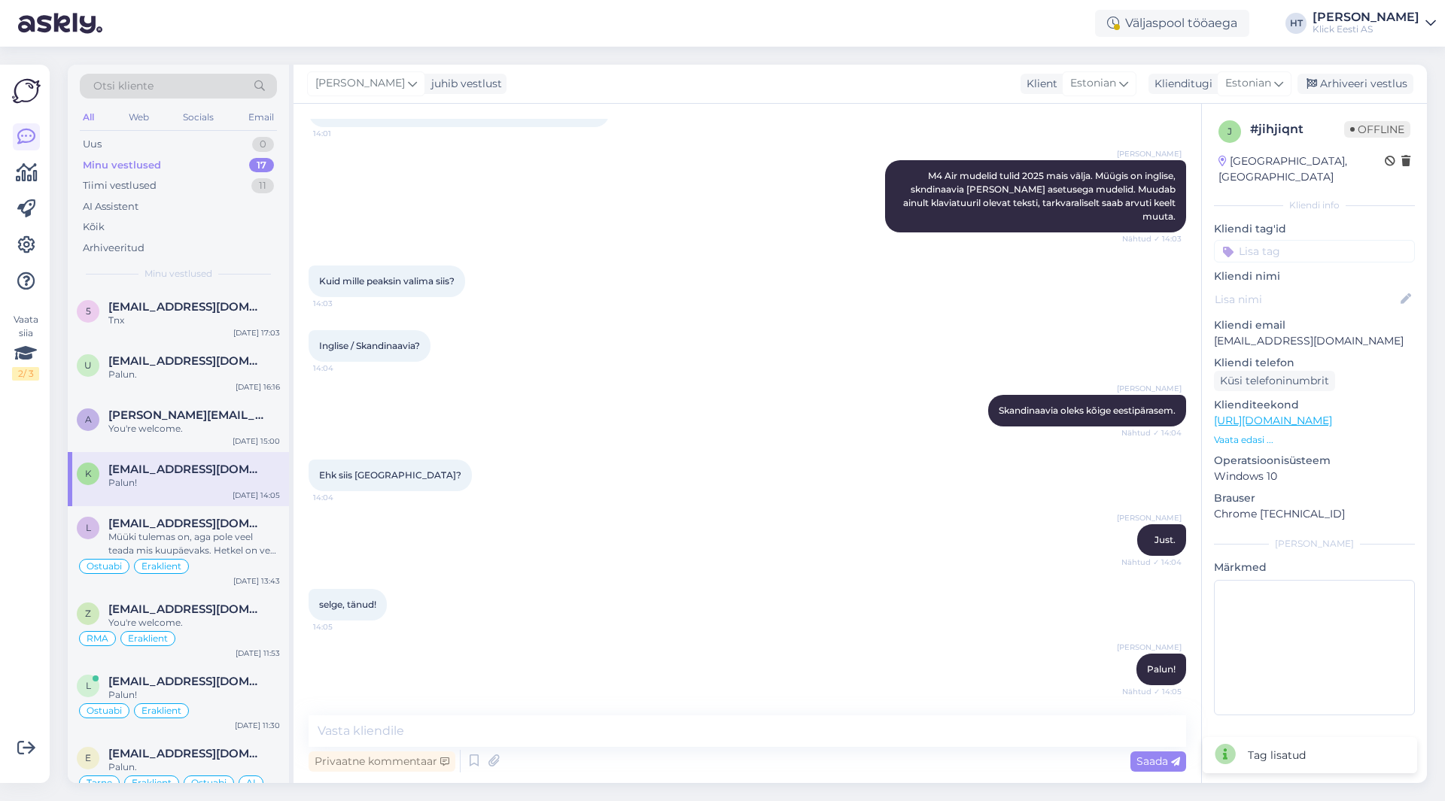
click at [1291, 242] on input at bounding box center [1314, 251] width 201 height 23
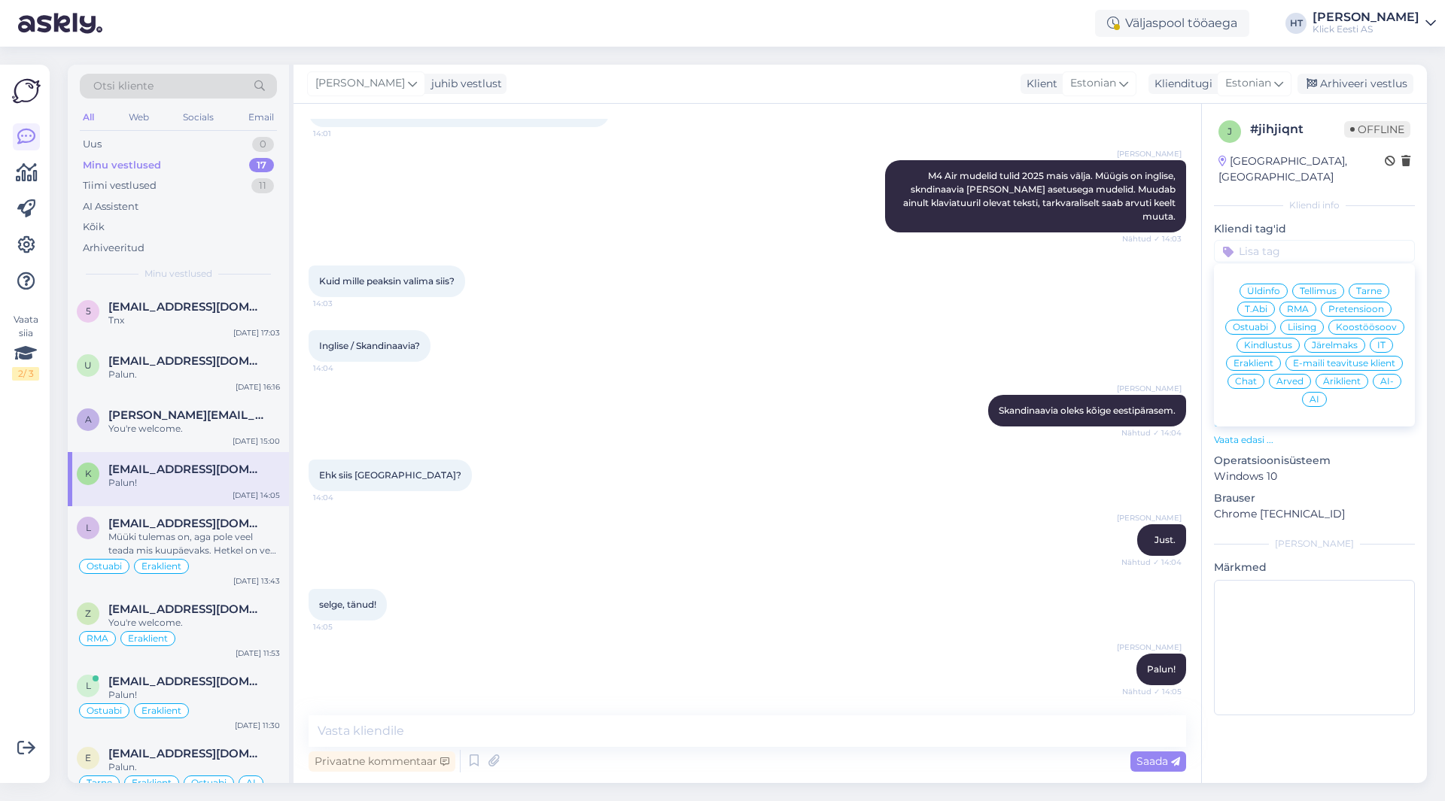
click at [1261, 323] on span "Ostuabi" at bounding box center [1250, 327] width 35 height 9
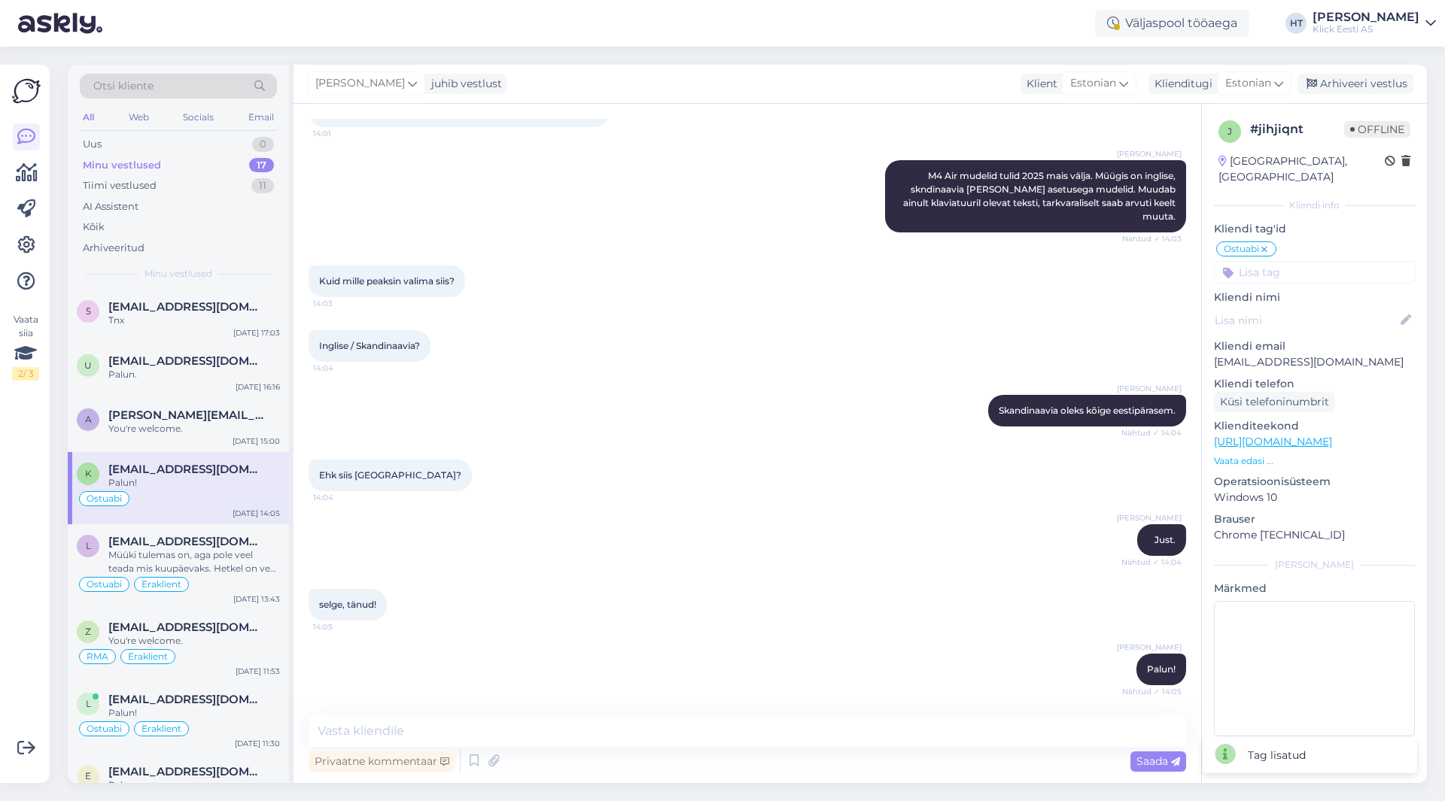
click at [1309, 261] on input at bounding box center [1314, 272] width 201 height 23
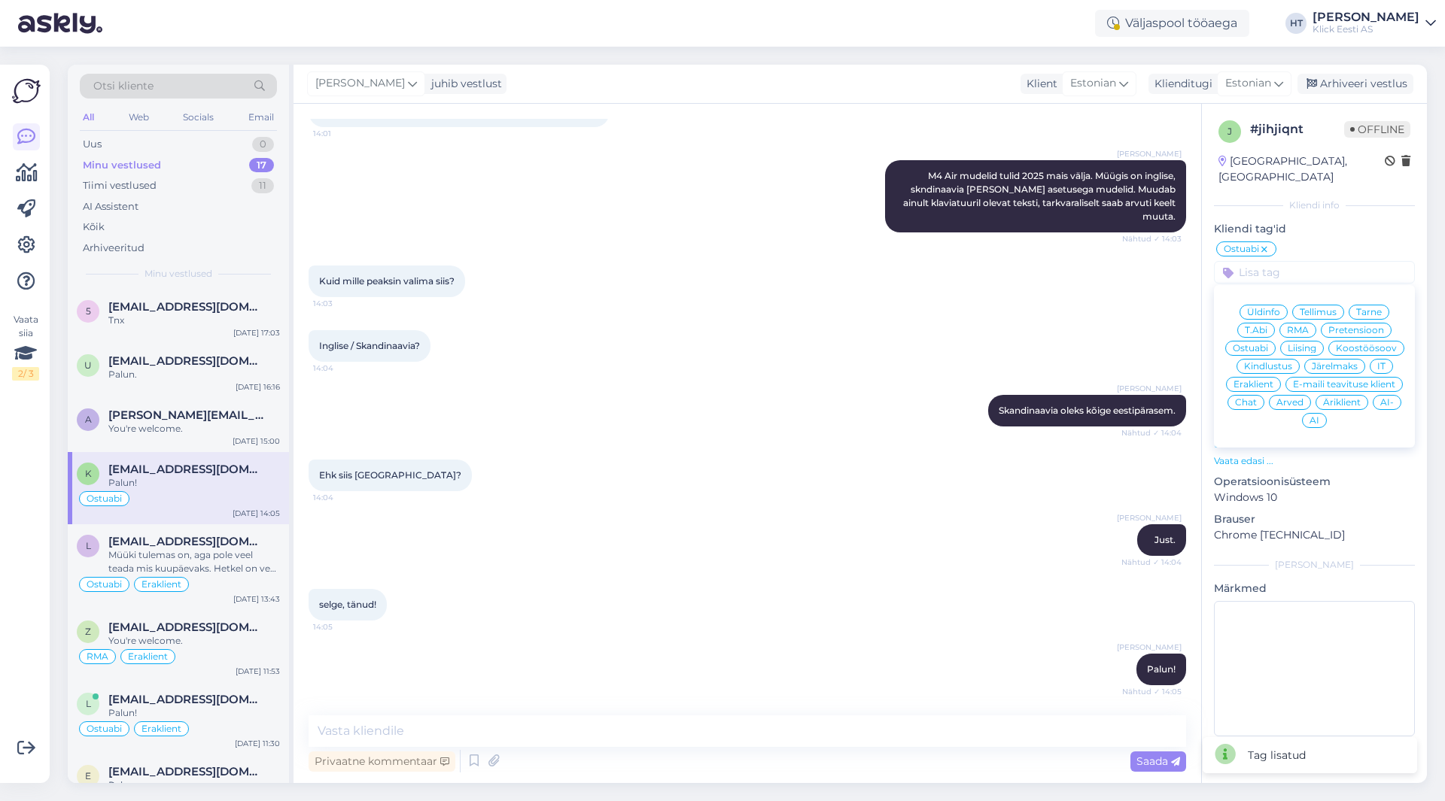
click at [1124, 306] on div "Kuid mille peaksin valima siis? 14:03" at bounding box center [747, 281] width 877 height 65
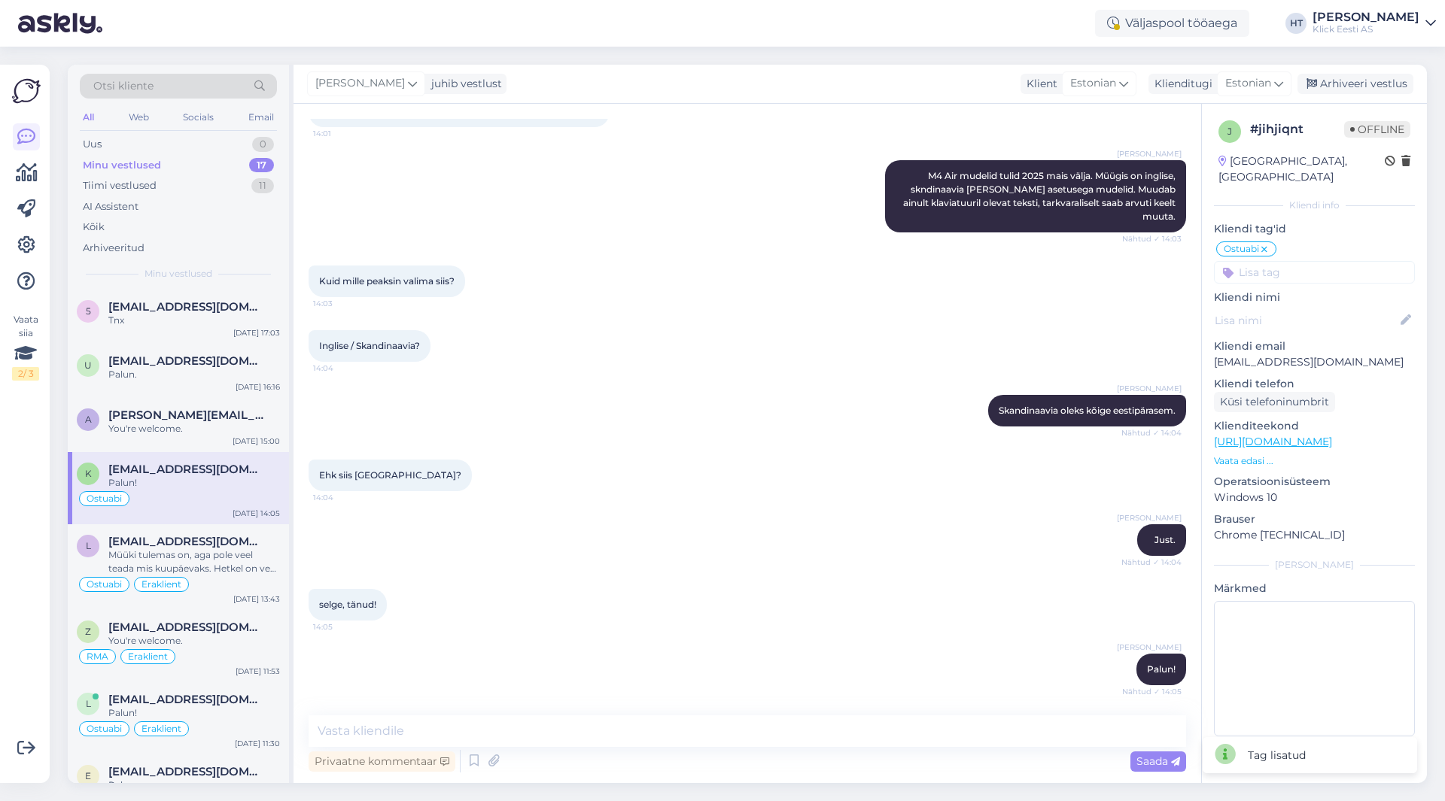
click at [1301, 261] on input at bounding box center [1314, 272] width 201 height 23
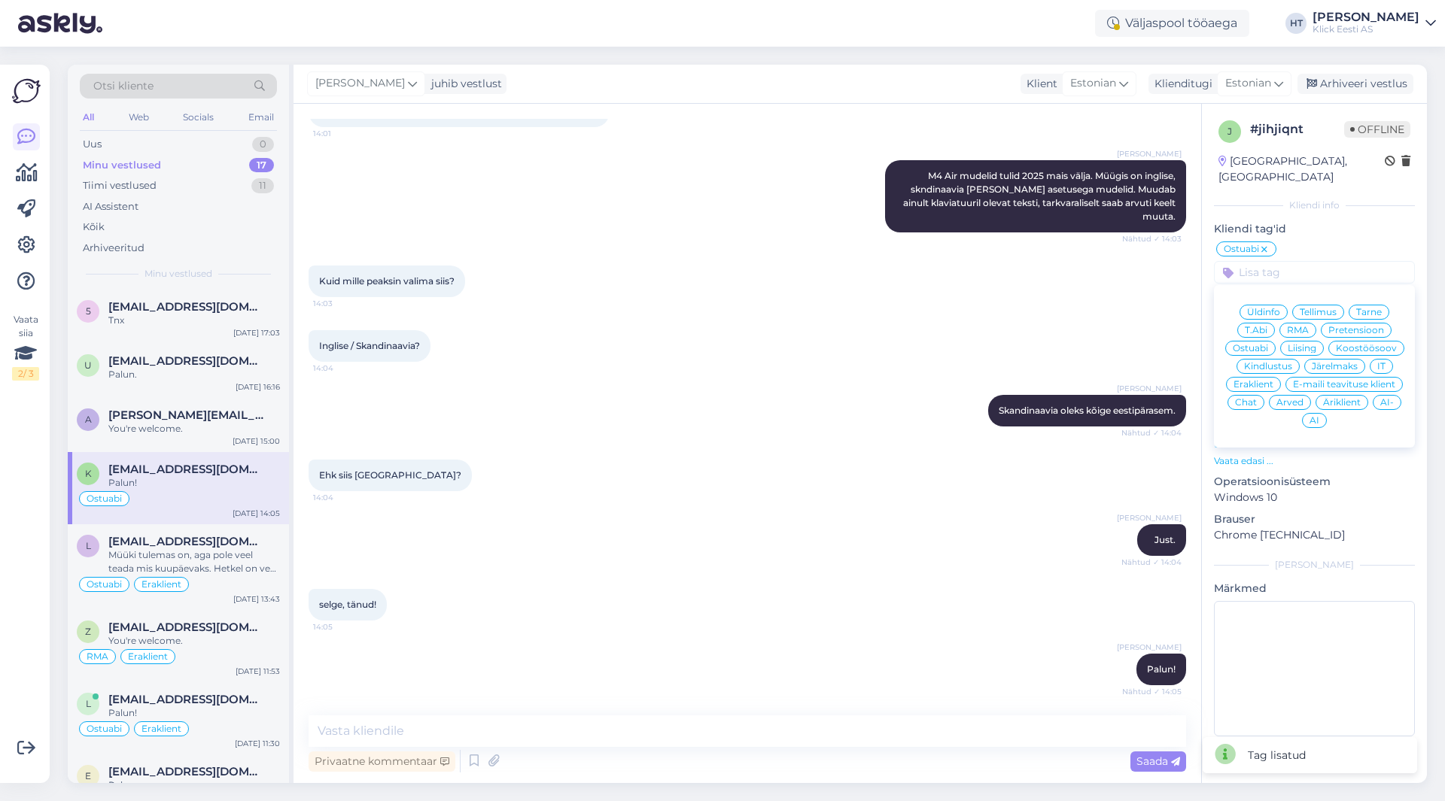
click at [1248, 380] on span "Eraklient" at bounding box center [1253, 384] width 40 height 9
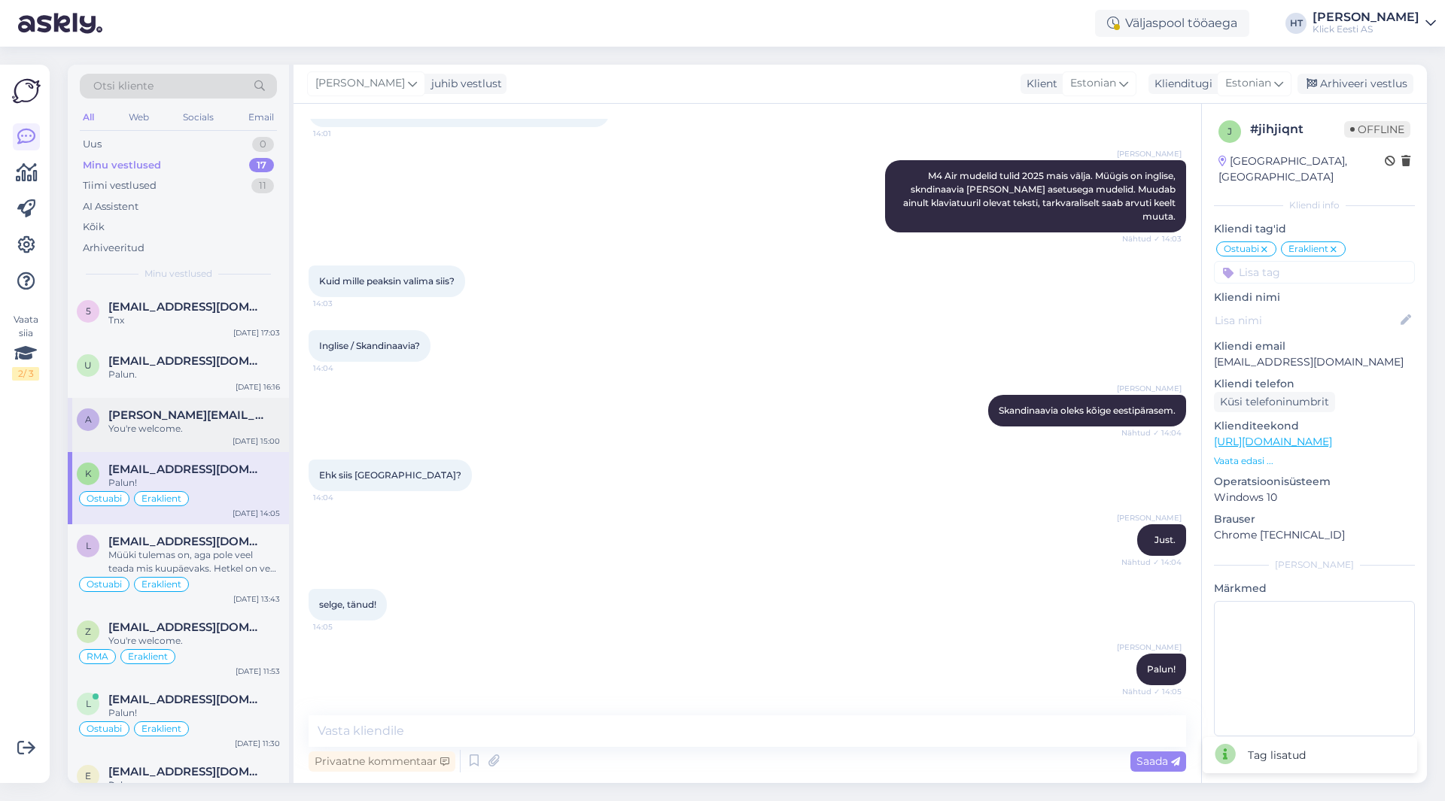
click at [230, 412] on span "[PERSON_NAME][EMAIL_ADDRESS][DOMAIN_NAME]" at bounding box center [186, 416] width 157 height 14
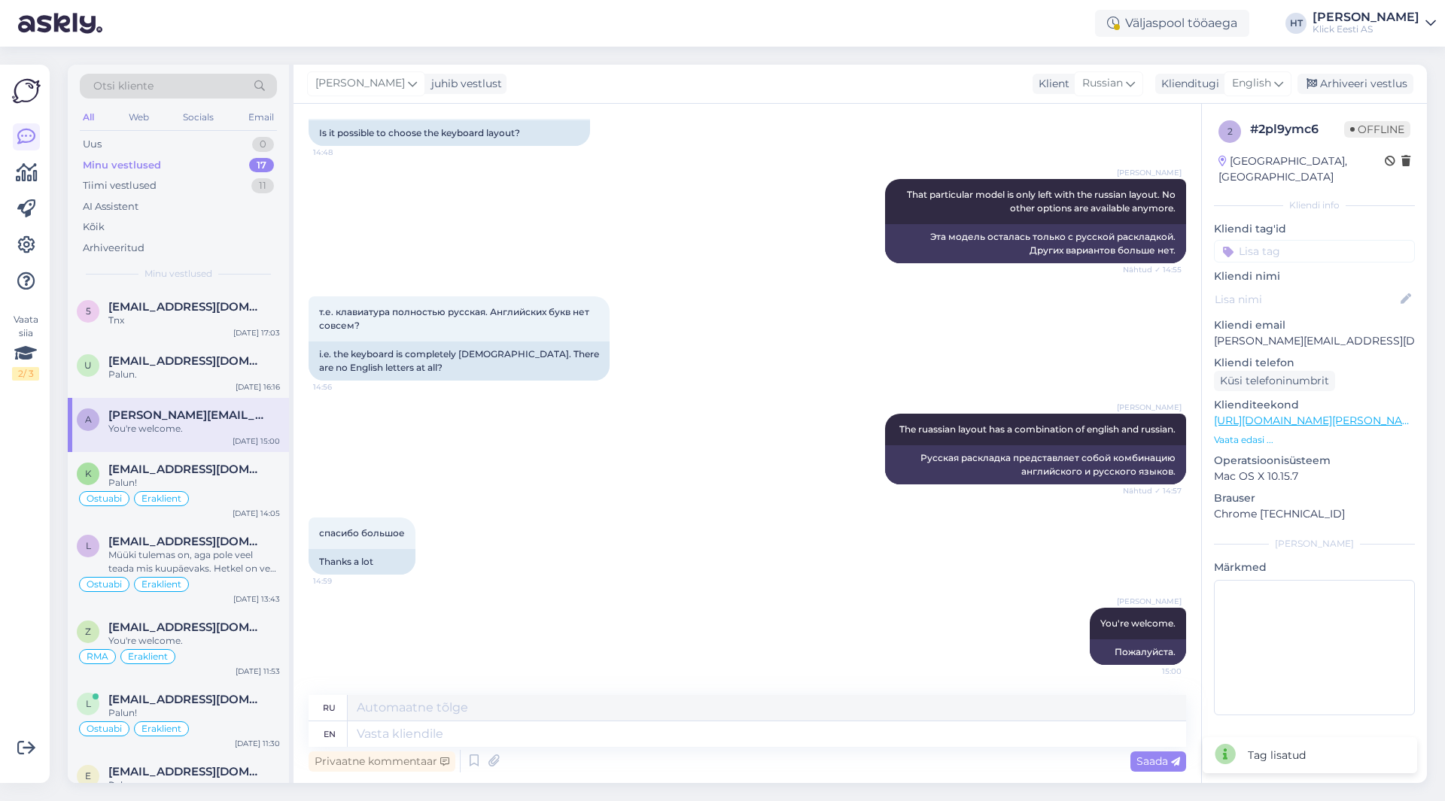
click at [1315, 240] on input at bounding box center [1314, 251] width 201 height 23
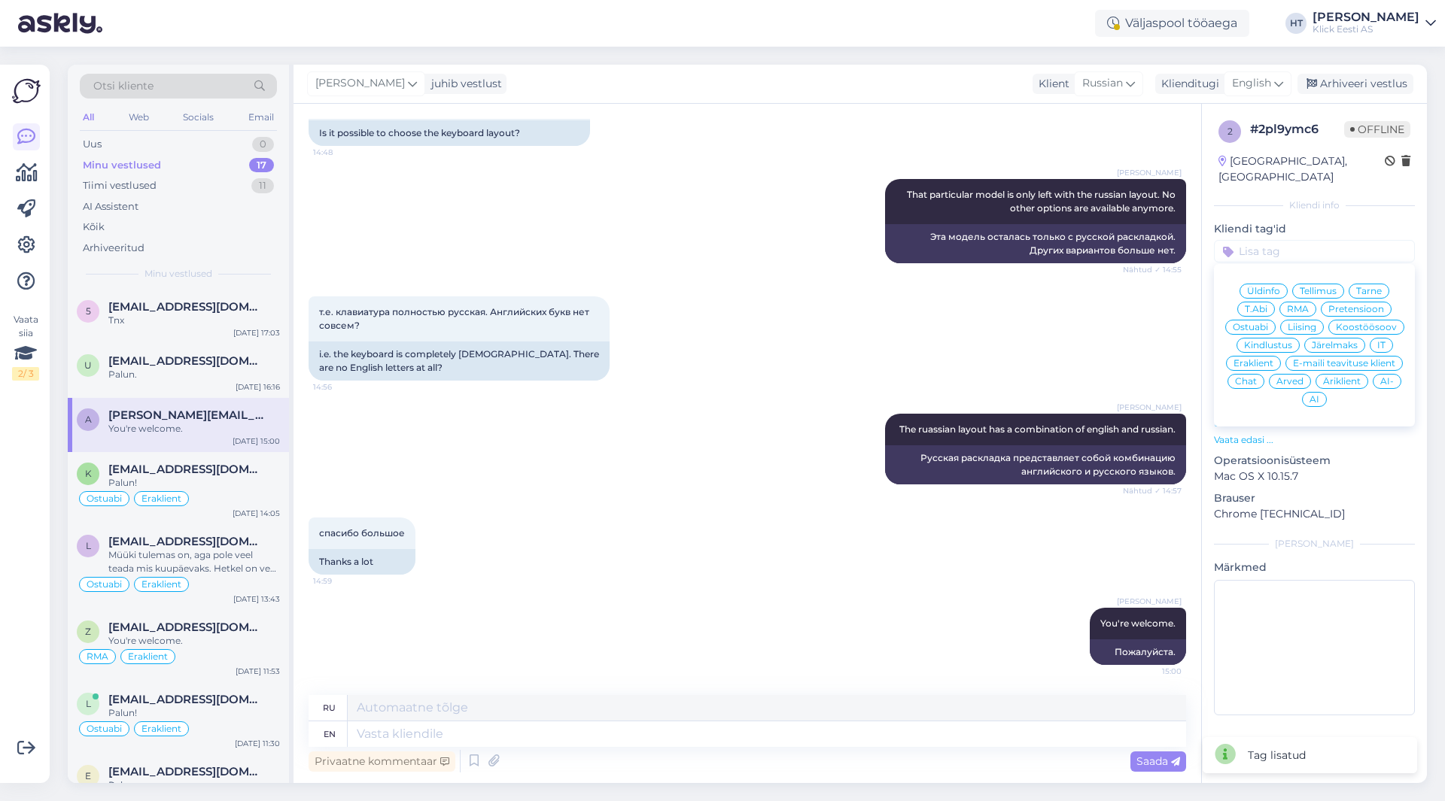
click at [1262, 323] on span "Ostuabi" at bounding box center [1250, 327] width 35 height 9
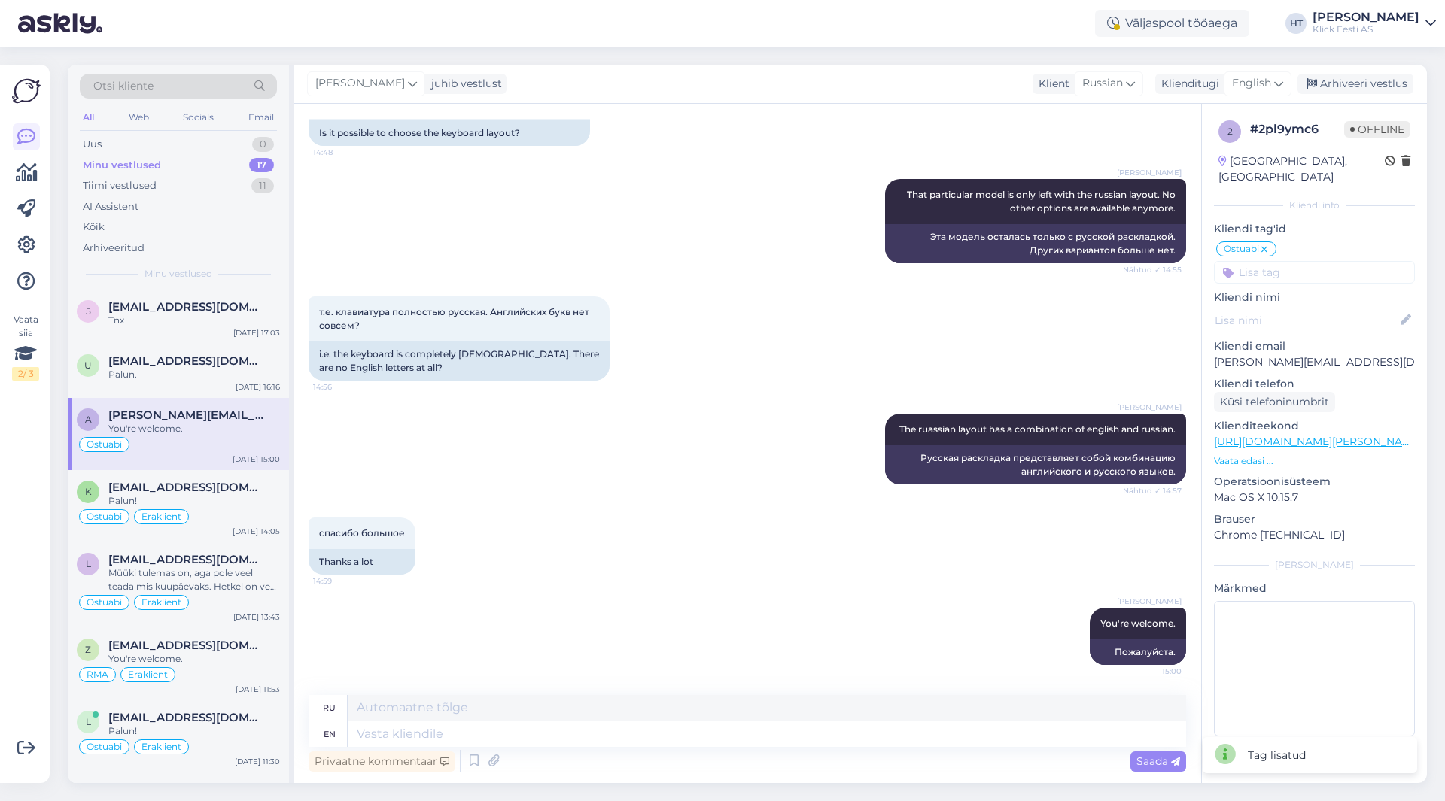
click at [1303, 263] on input at bounding box center [1314, 272] width 201 height 23
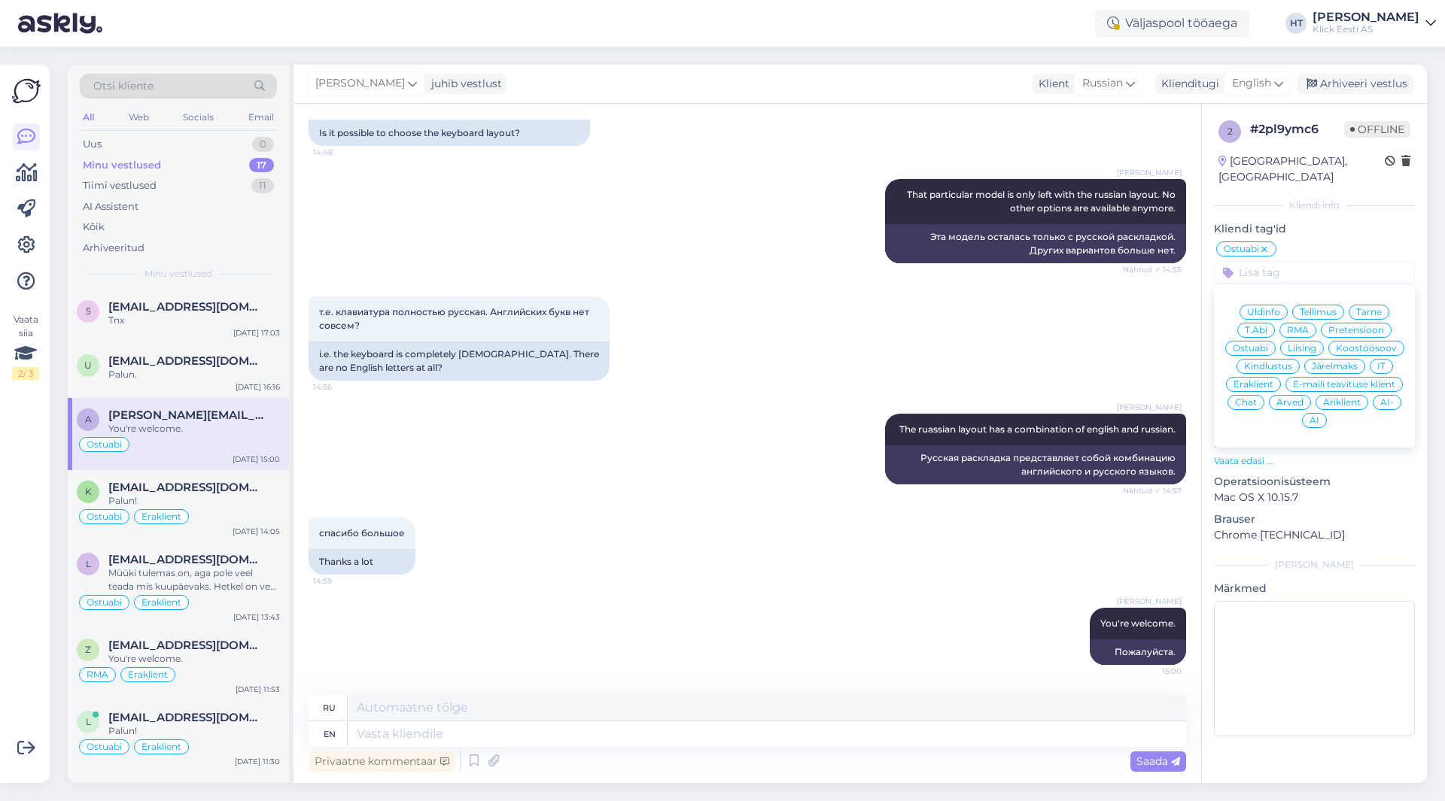
click at [1355, 398] on span "Äriklient" at bounding box center [1342, 402] width 38 height 9
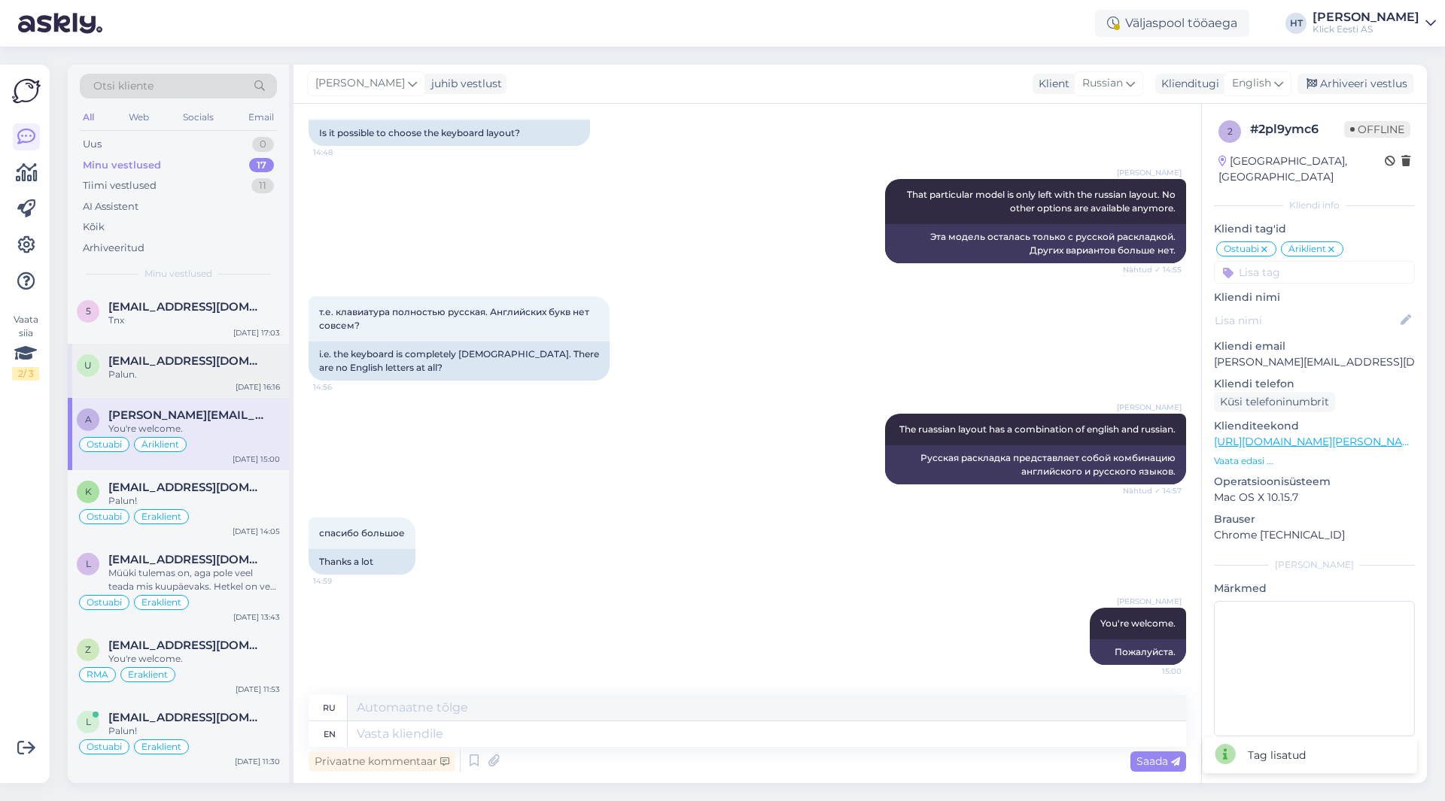
click at [188, 356] on span "[EMAIL_ADDRESS][DOMAIN_NAME]" at bounding box center [186, 361] width 157 height 14
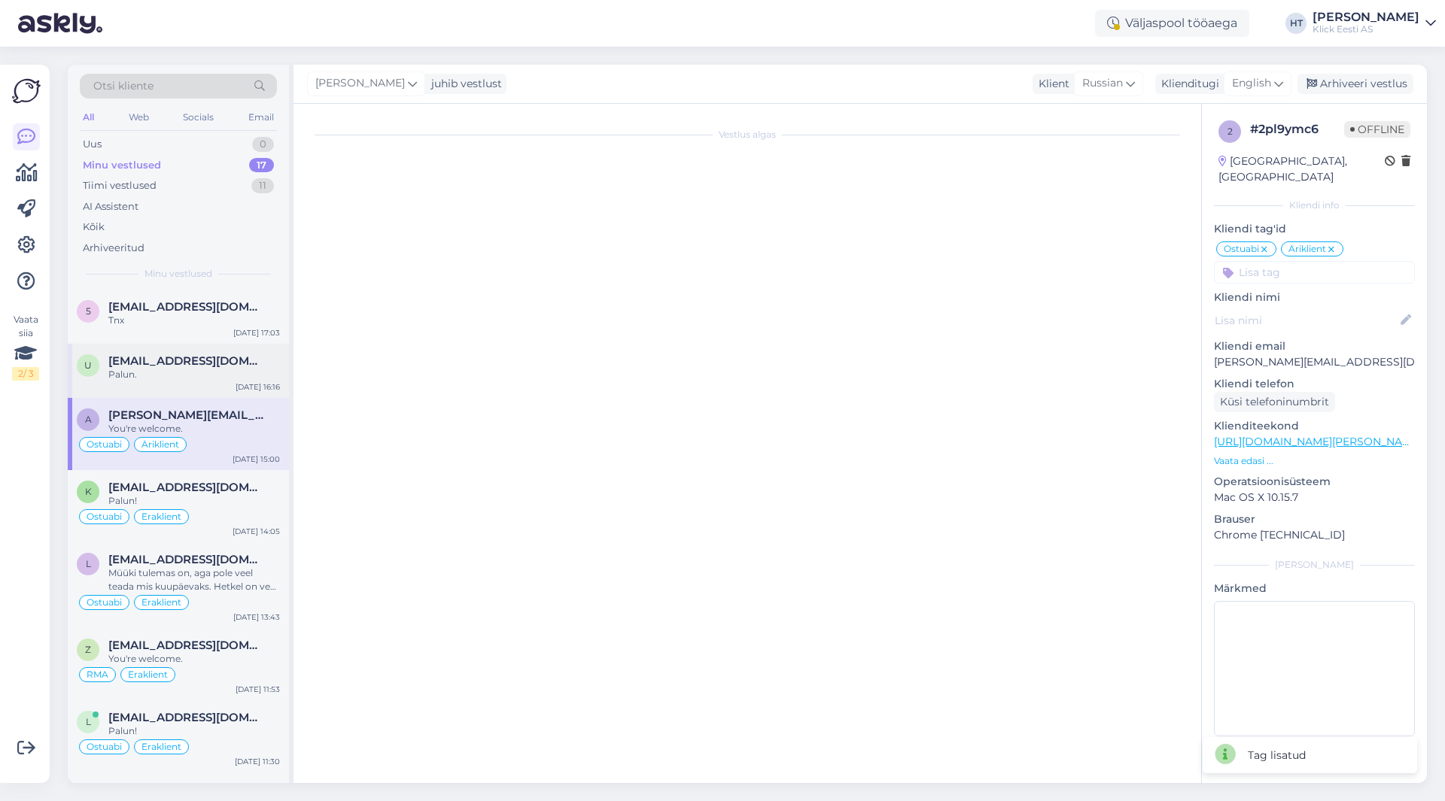
scroll to position [300, 0]
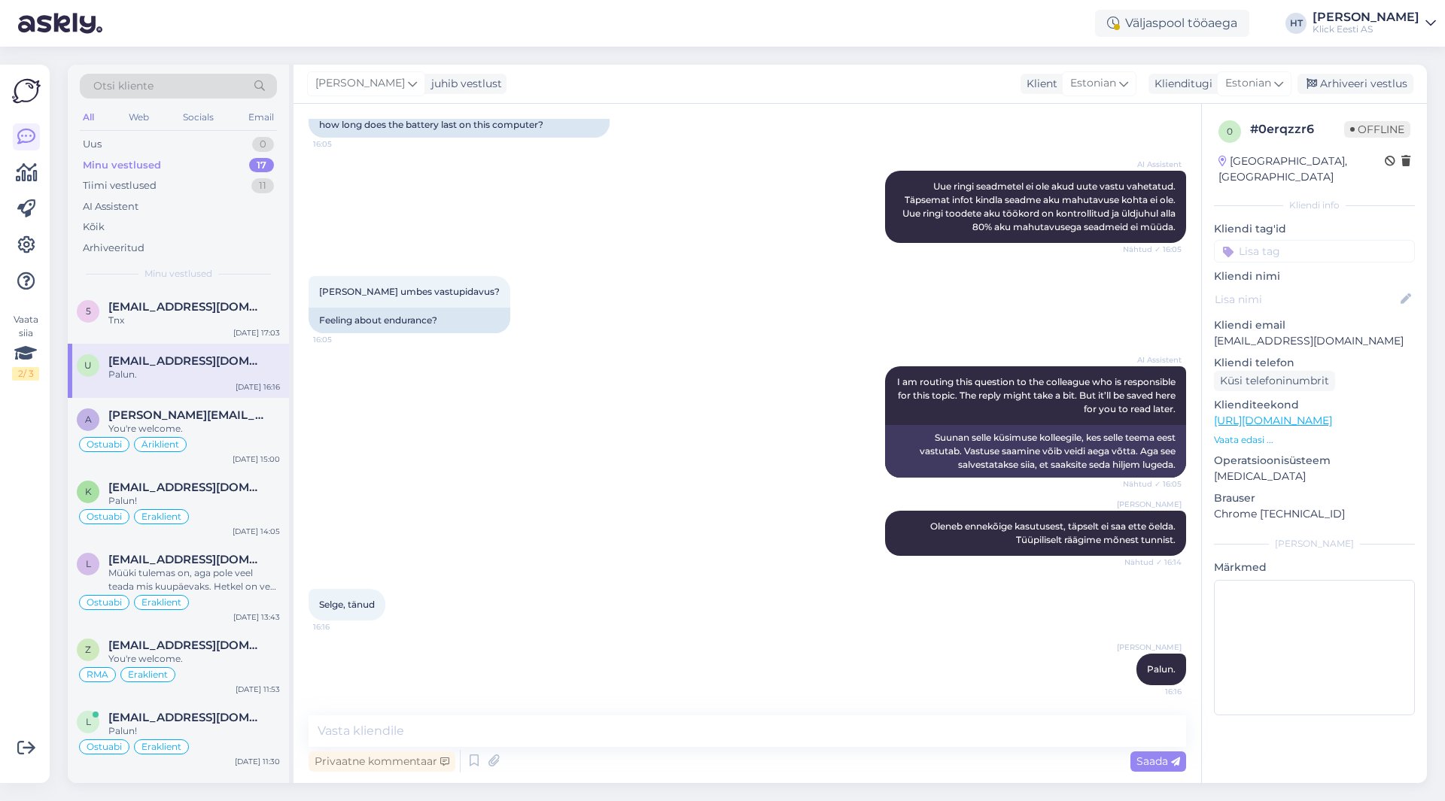
click at [1282, 240] on input at bounding box center [1314, 251] width 201 height 23
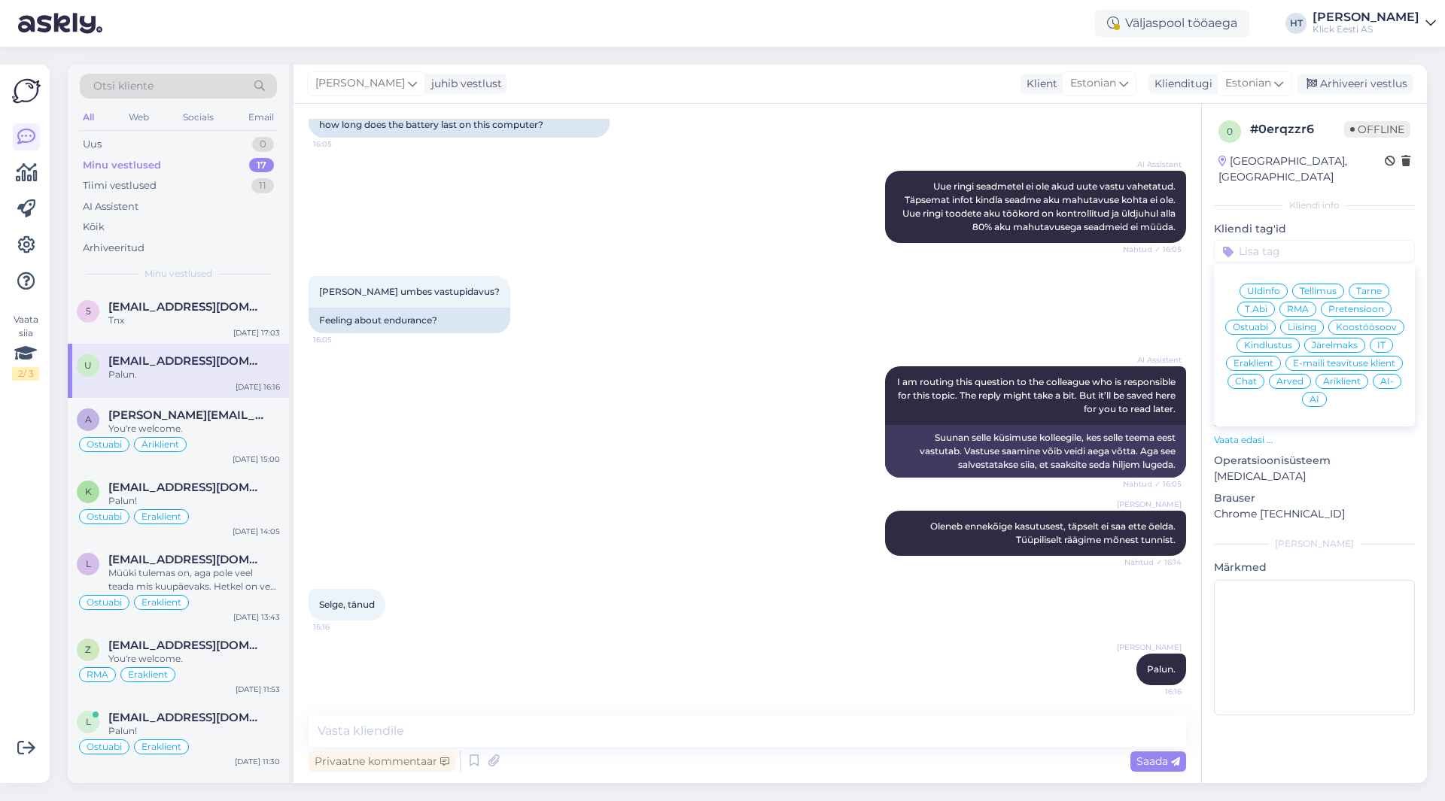
click at [1268, 323] on span "Ostuabi" at bounding box center [1250, 327] width 35 height 9
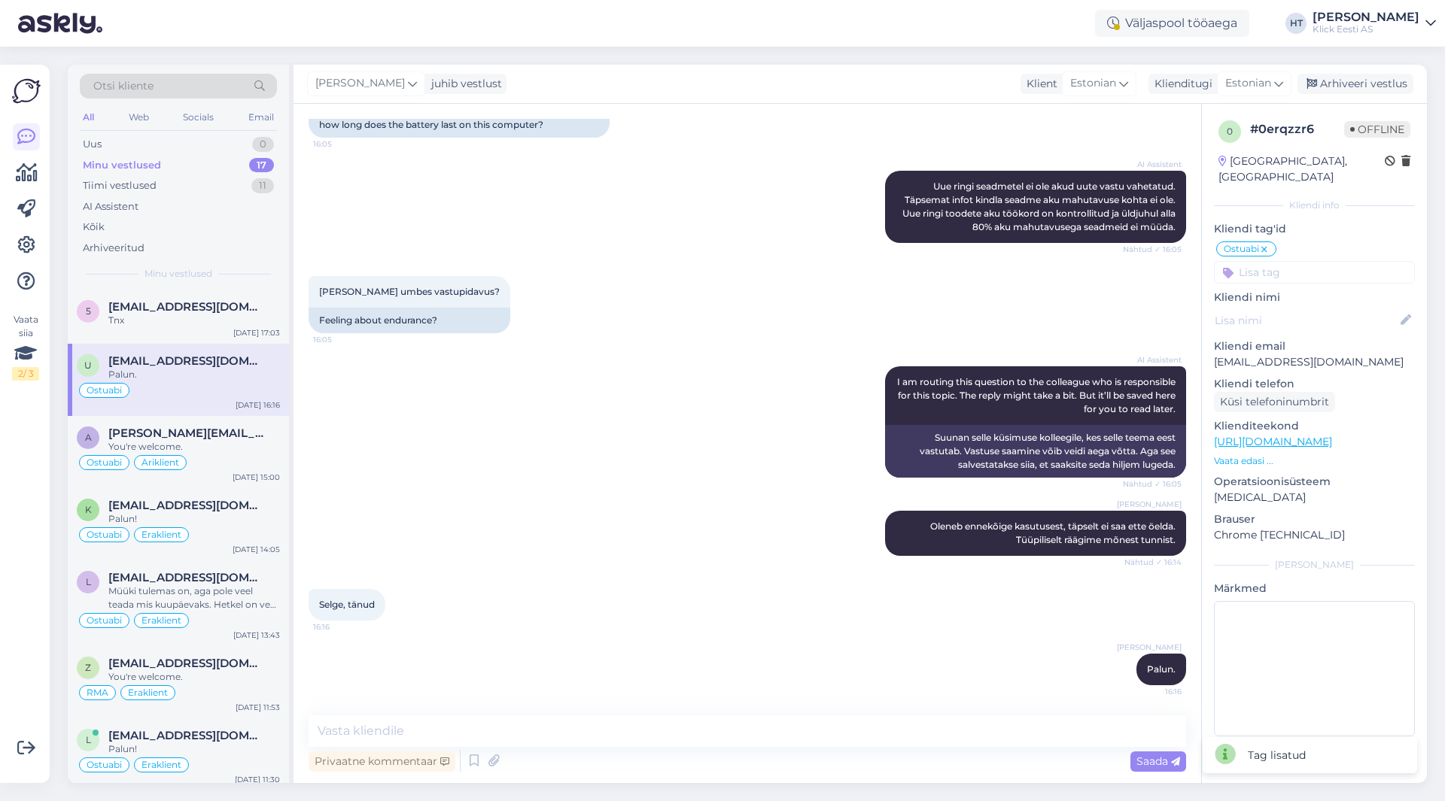
click at [1297, 269] on div "0 # 0erqzzr6 Offline [GEOGRAPHIC_DATA], [GEOGRAPHIC_DATA] [GEOGRAPHIC_DATA] inf…" at bounding box center [1314, 431] width 225 height 655
click at [1299, 263] on input at bounding box center [1314, 272] width 201 height 23
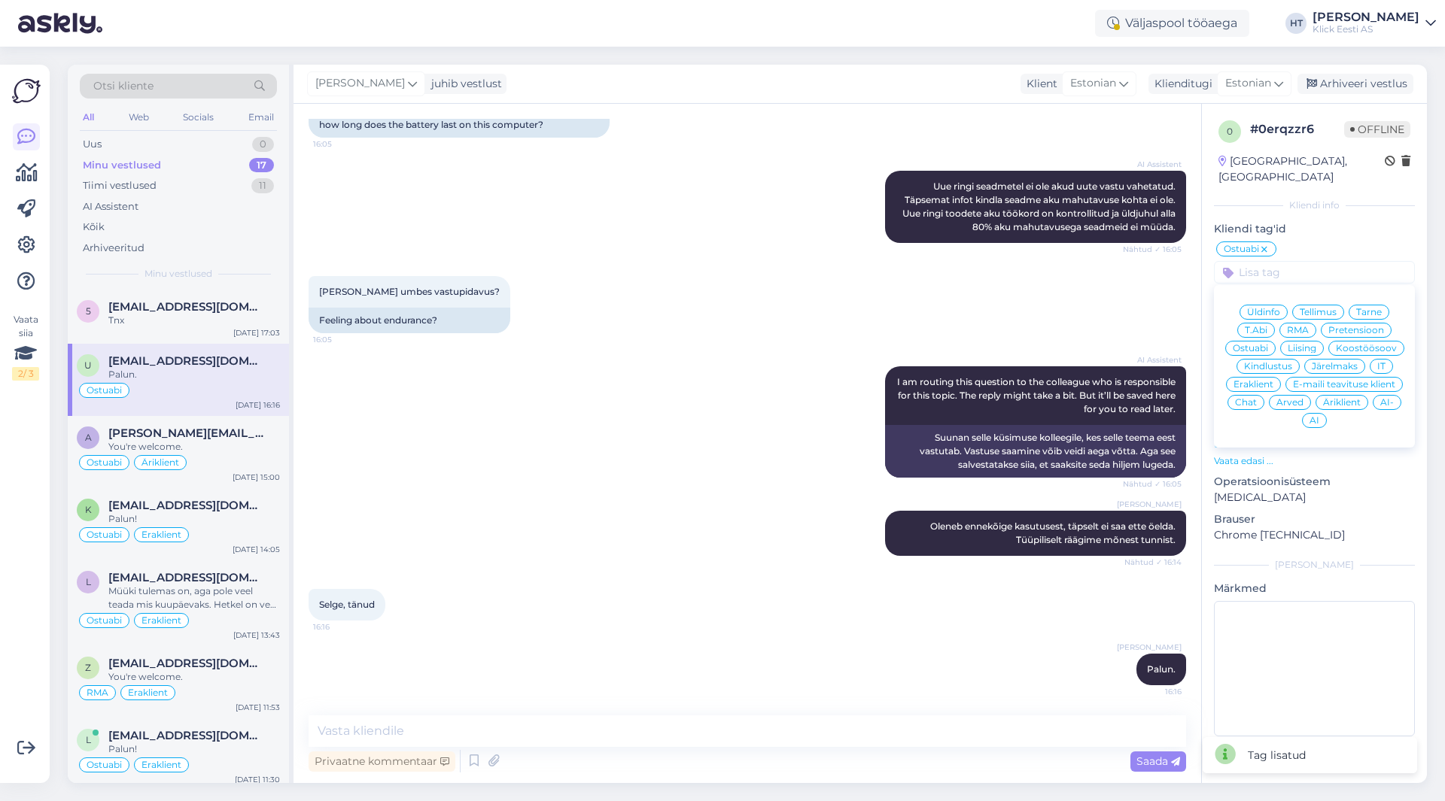
click at [1261, 380] on span "Eraklient" at bounding box center [1253, 384] width 40 height 9
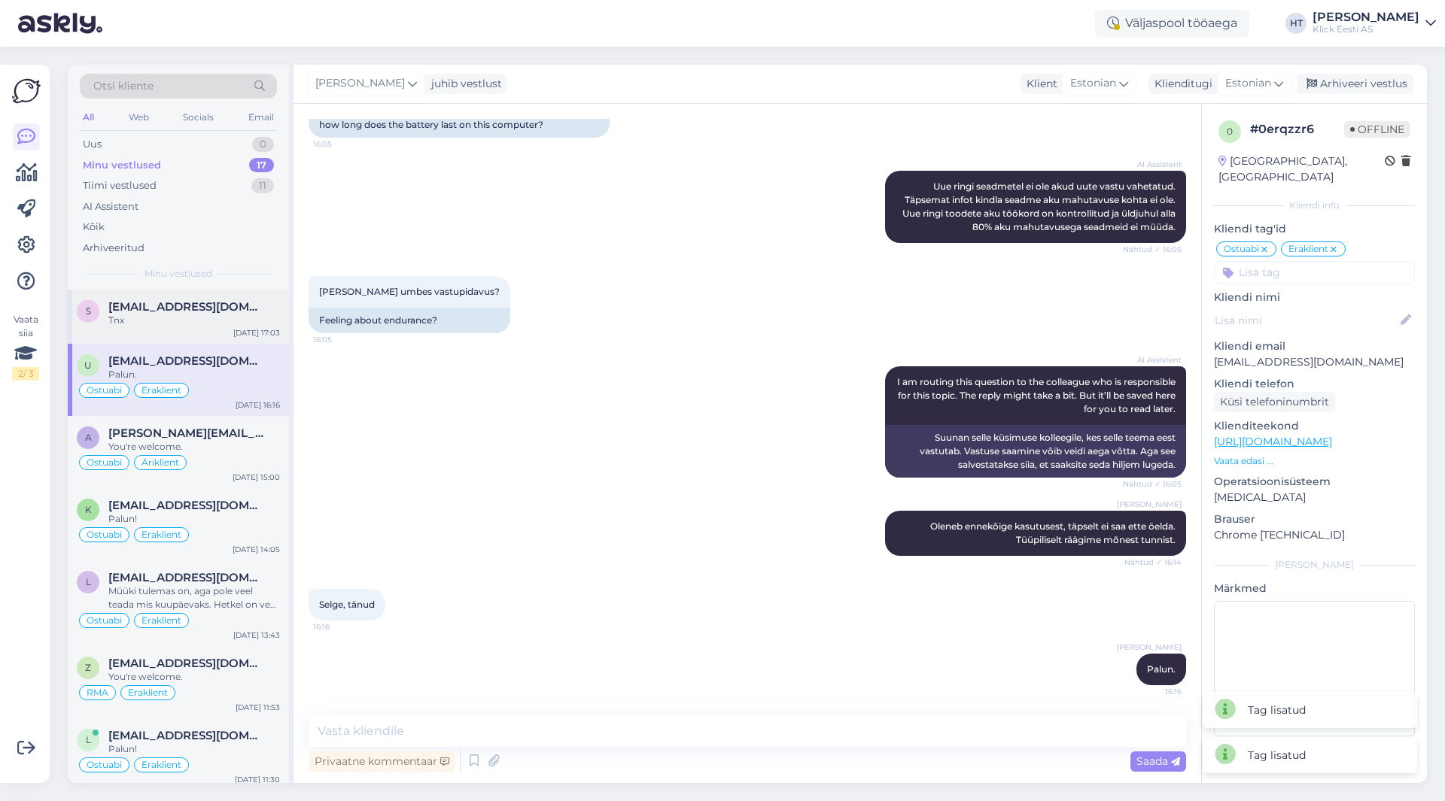
click at [233, 297] on div "5 [EMAIL_ADDRESS][DOMAIN_NAME] Tnx [DATE] 17:03" at bounding box center [178, 317] width 221 height 54
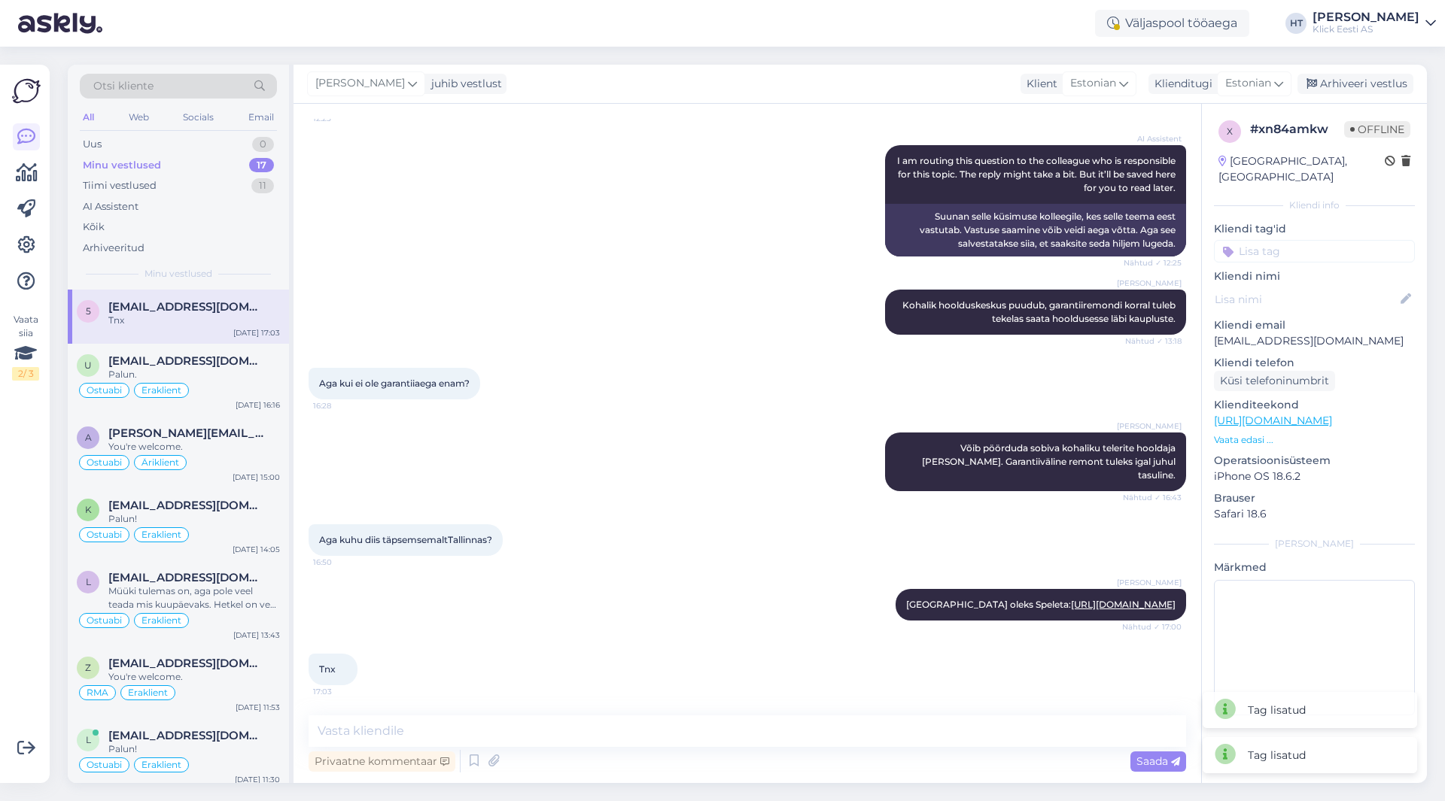
click at [1301, 240] on input at bounding box center [1314, 251] width 201 height 23
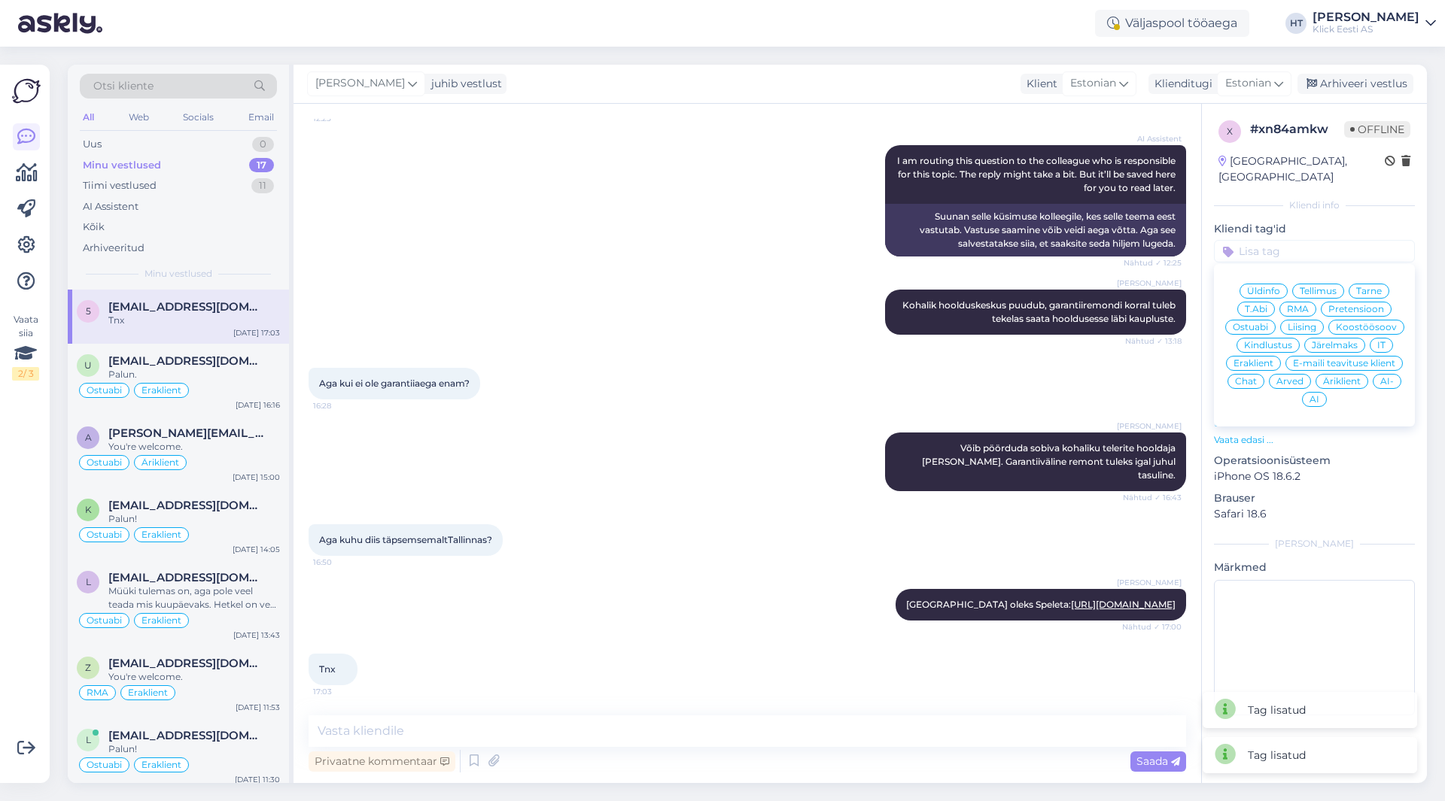
click at [1304, 305] on span "RMA" at bounding box center [1298, 309] width 22 height 9
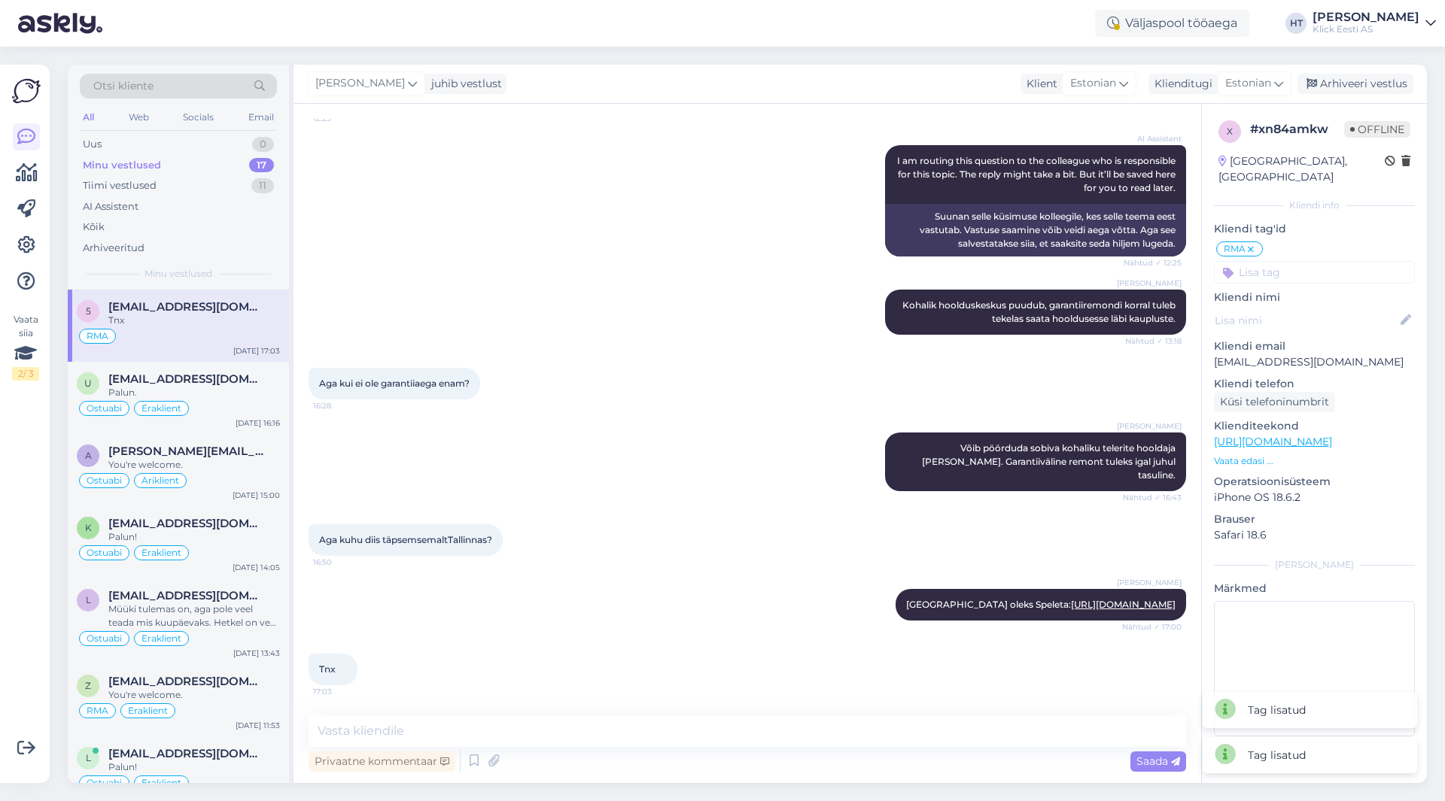
click at [1307, 261] on input at bounding box center [1314, 272] width 201 height 23
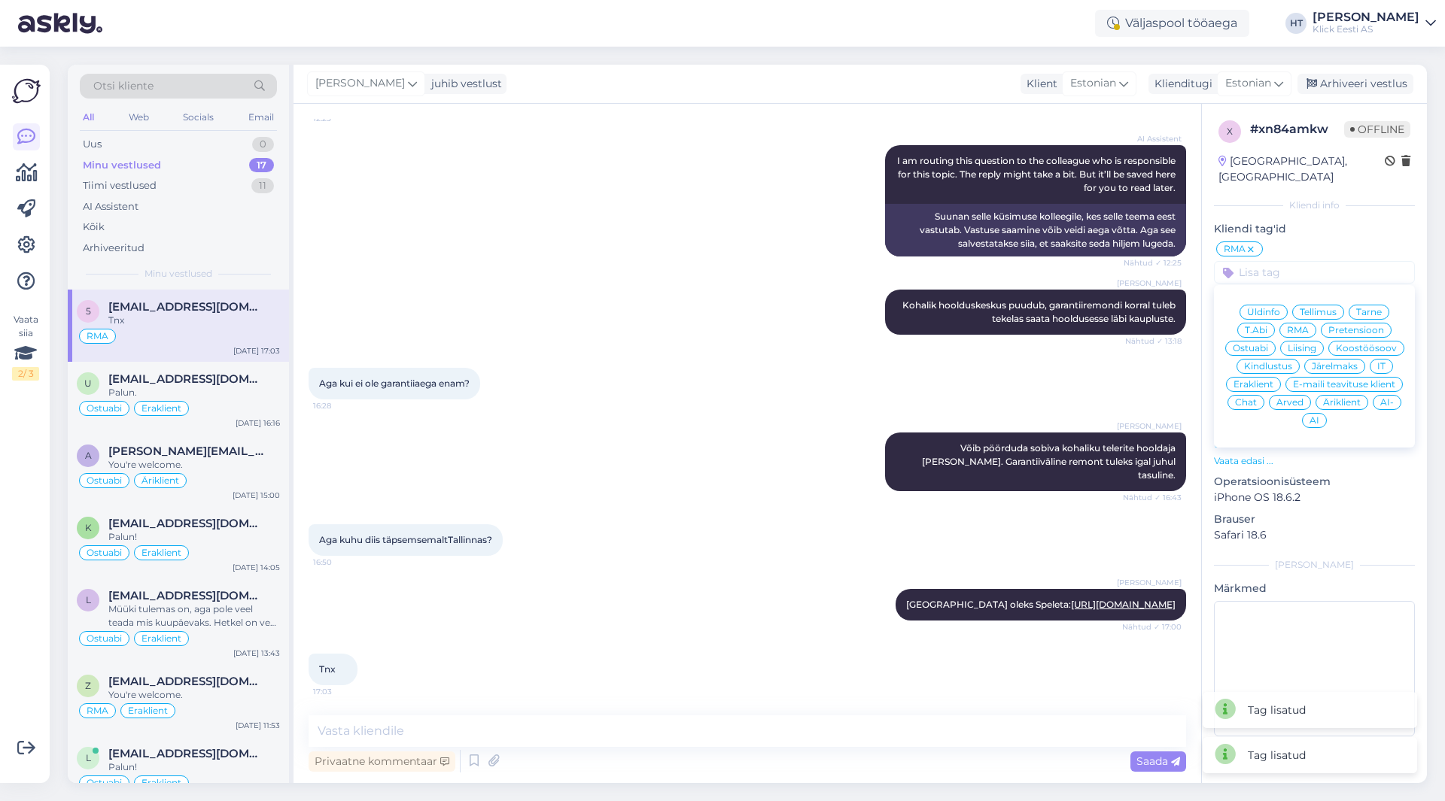
click at [1257, 380] on span "Eraklient" at bounding box center [1253, 384] width 40 height 9
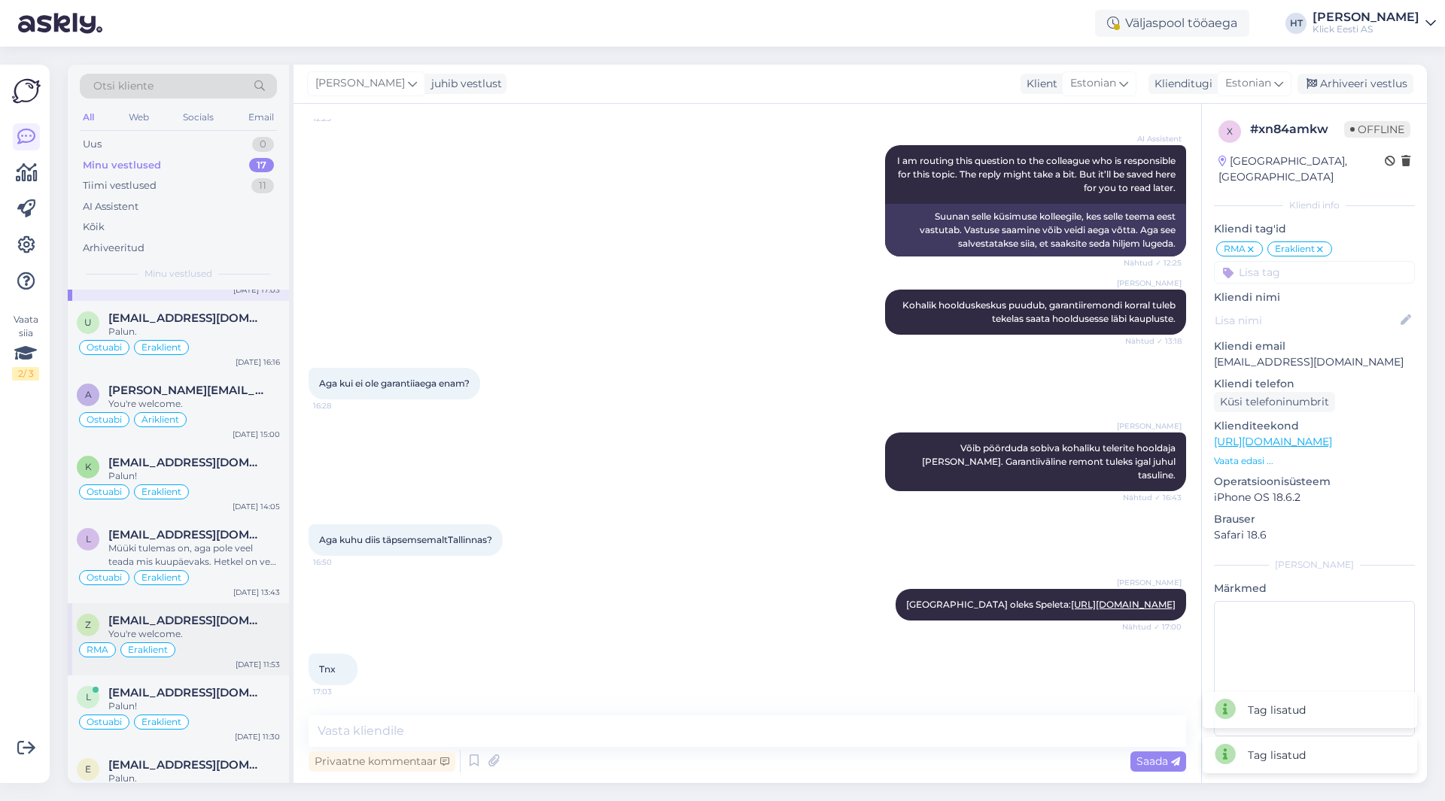
scroll to position [0, 0]
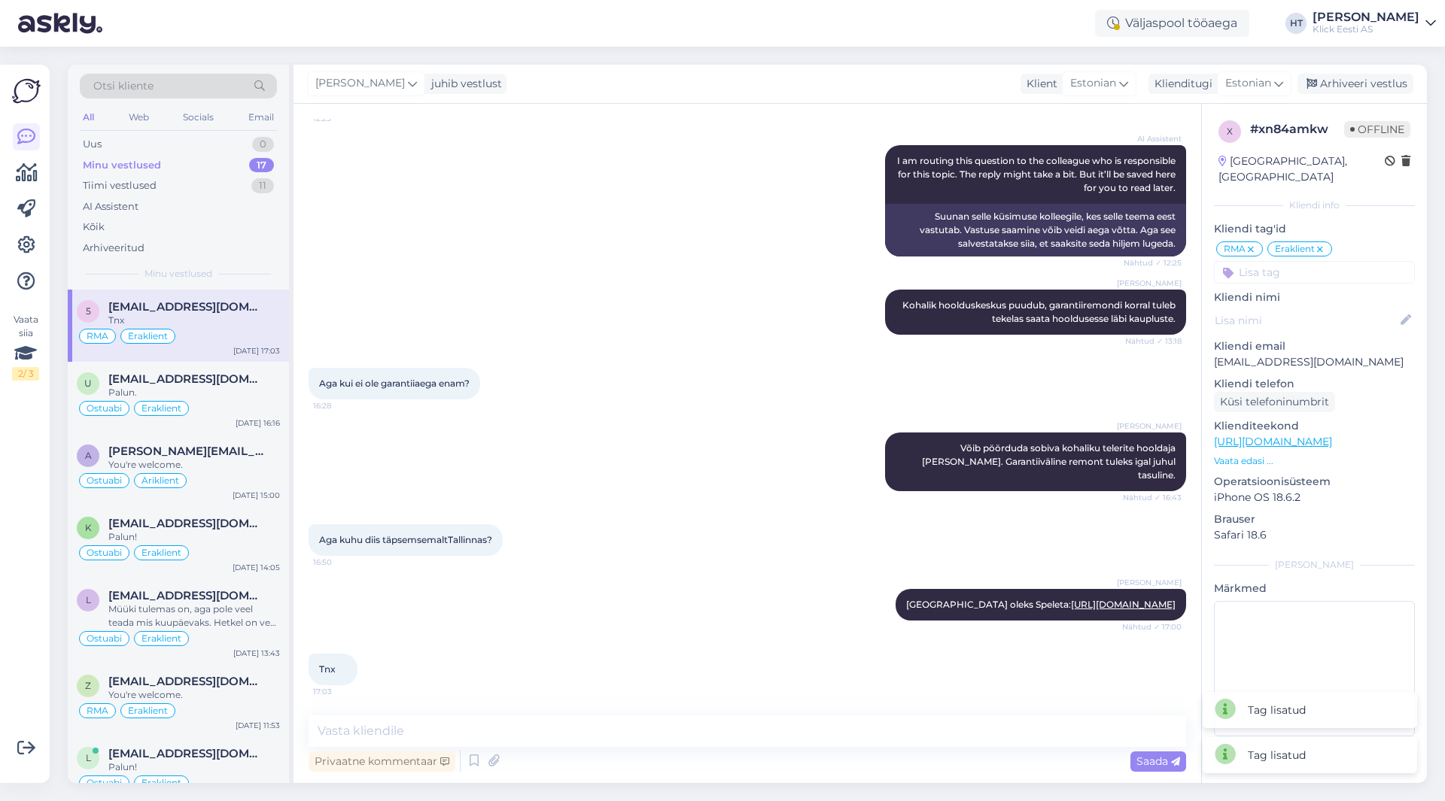
click at [1399, 25] on div "Klick Eesti AS" at bounding box center [1365, 29] width 107 height 12
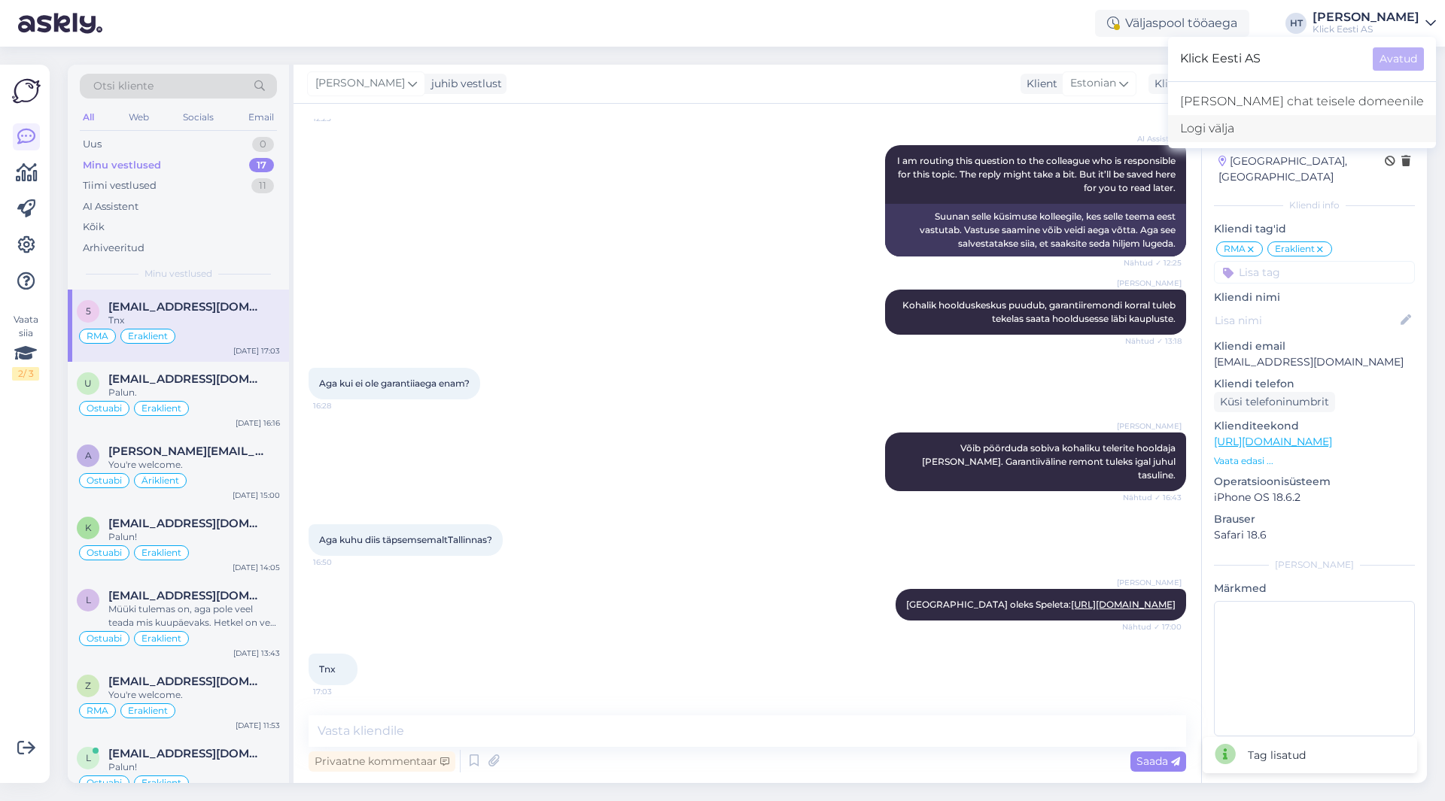
click at [1340, 126] on div "Logi välja" at bounding box center [1302, 128] width 268 height 27
